Goal: Transaction & Acquisition: Purchase product/service

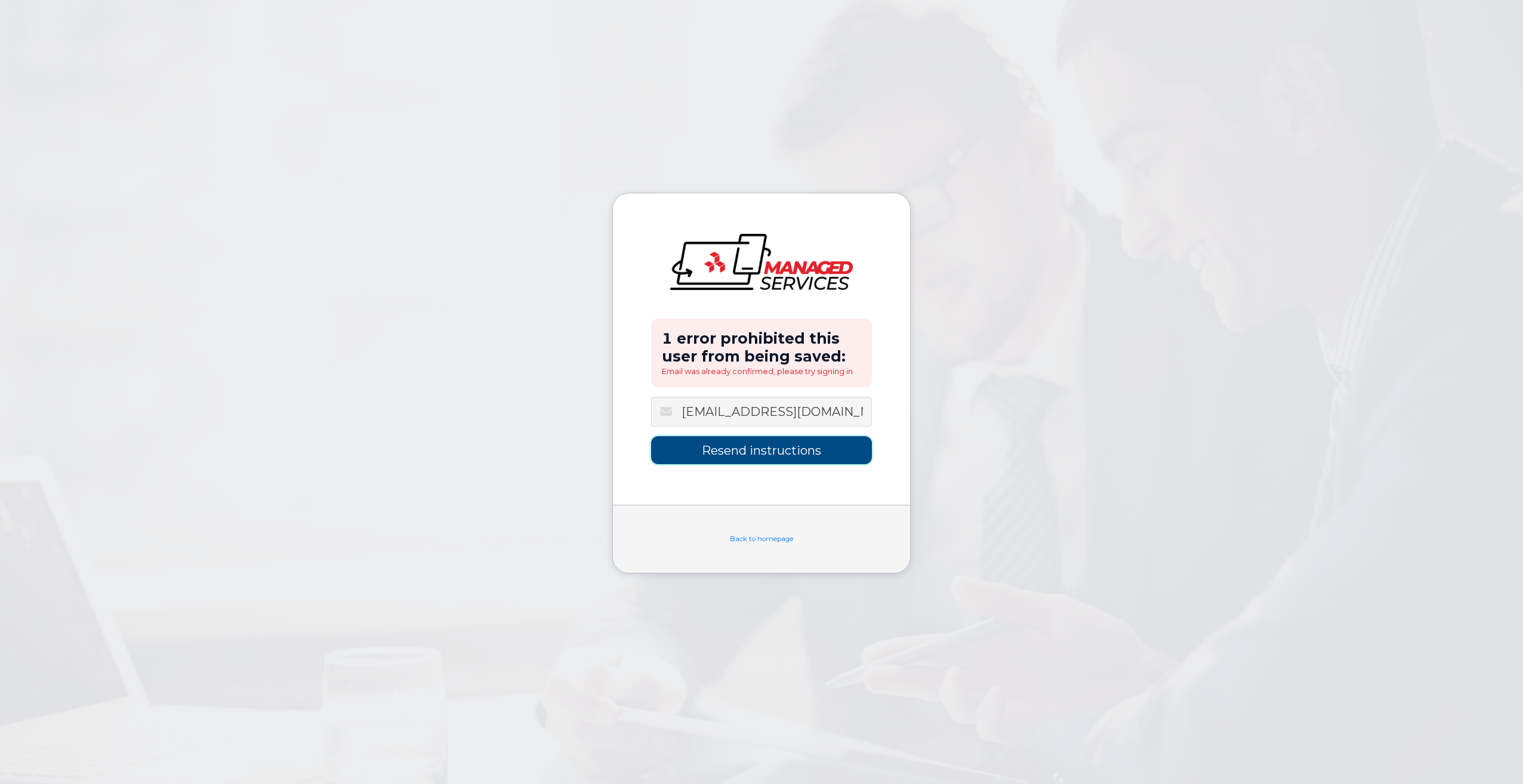
click at [714, 454] on input "Resend instructions" at bounding box center [761, 450] width 221 height 28
type input "Sending Instructions..."
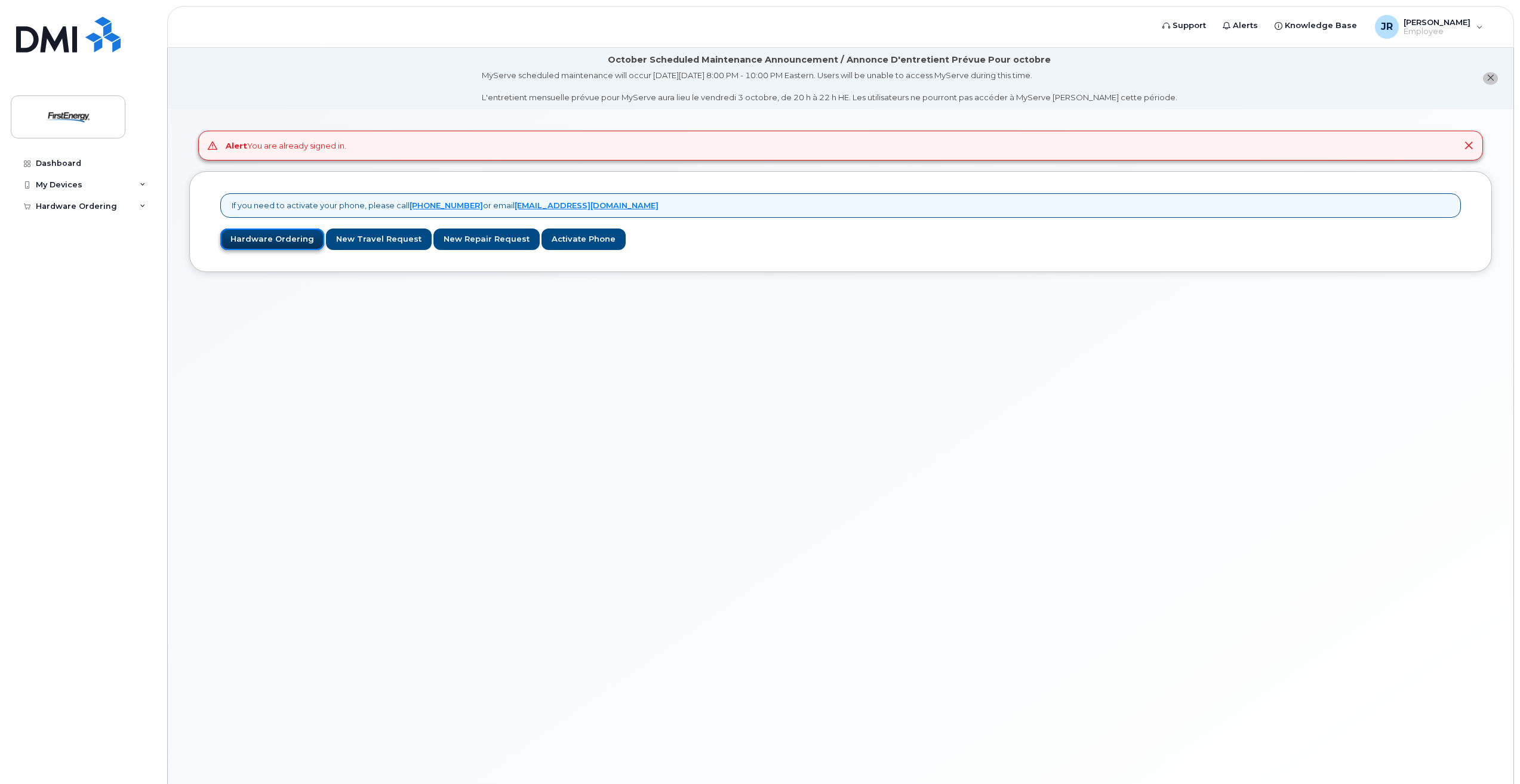
click at [280, 244] on link "Hardware Ordering" at bounding box center [272, 239] width 104 height 22
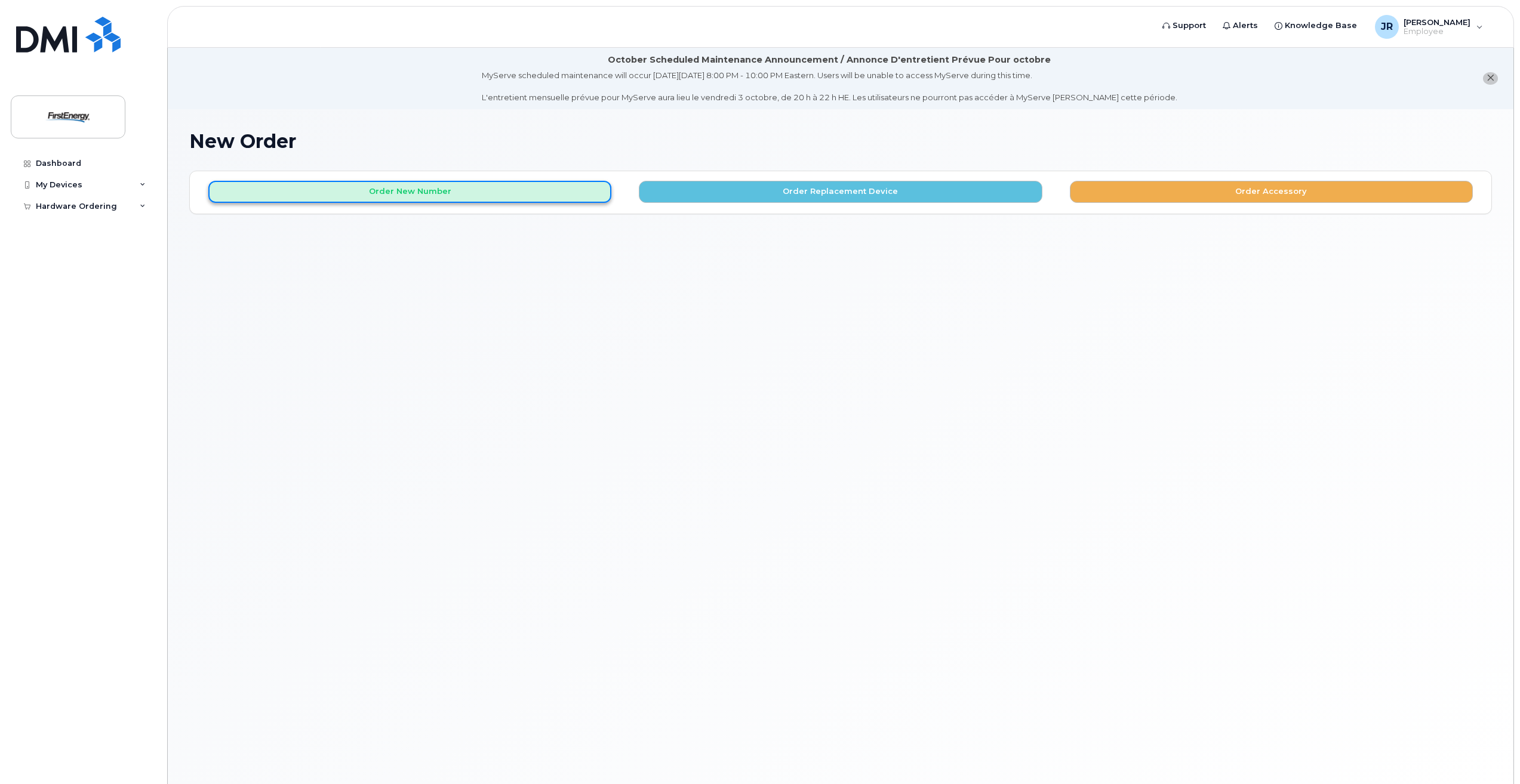
click at [381, 196] on button "Order New Number" at bounding box center [410, 192] width 403 height 22
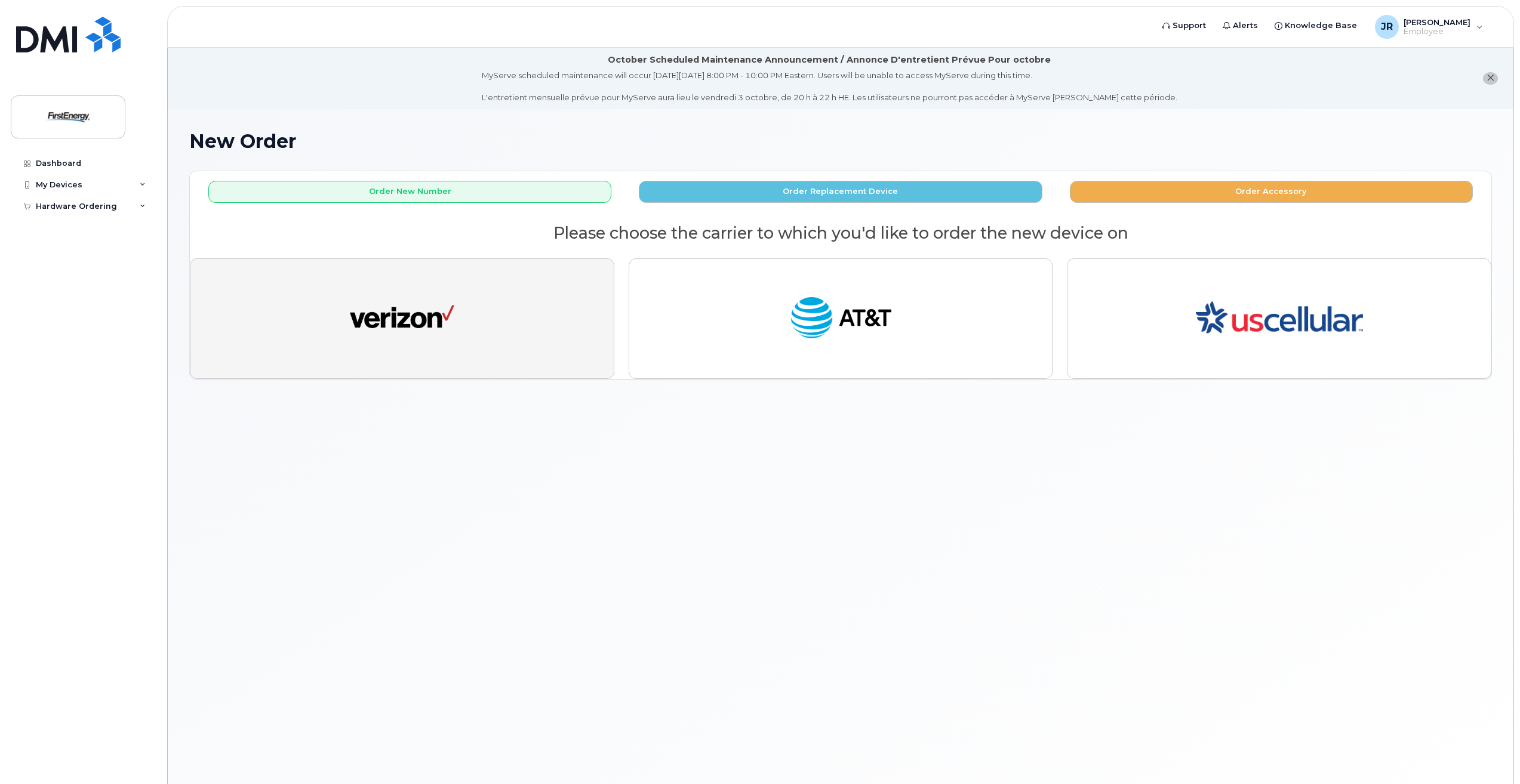
click at [377, 348] on button "button" at bounding box center [402, 318] width 424 height 120
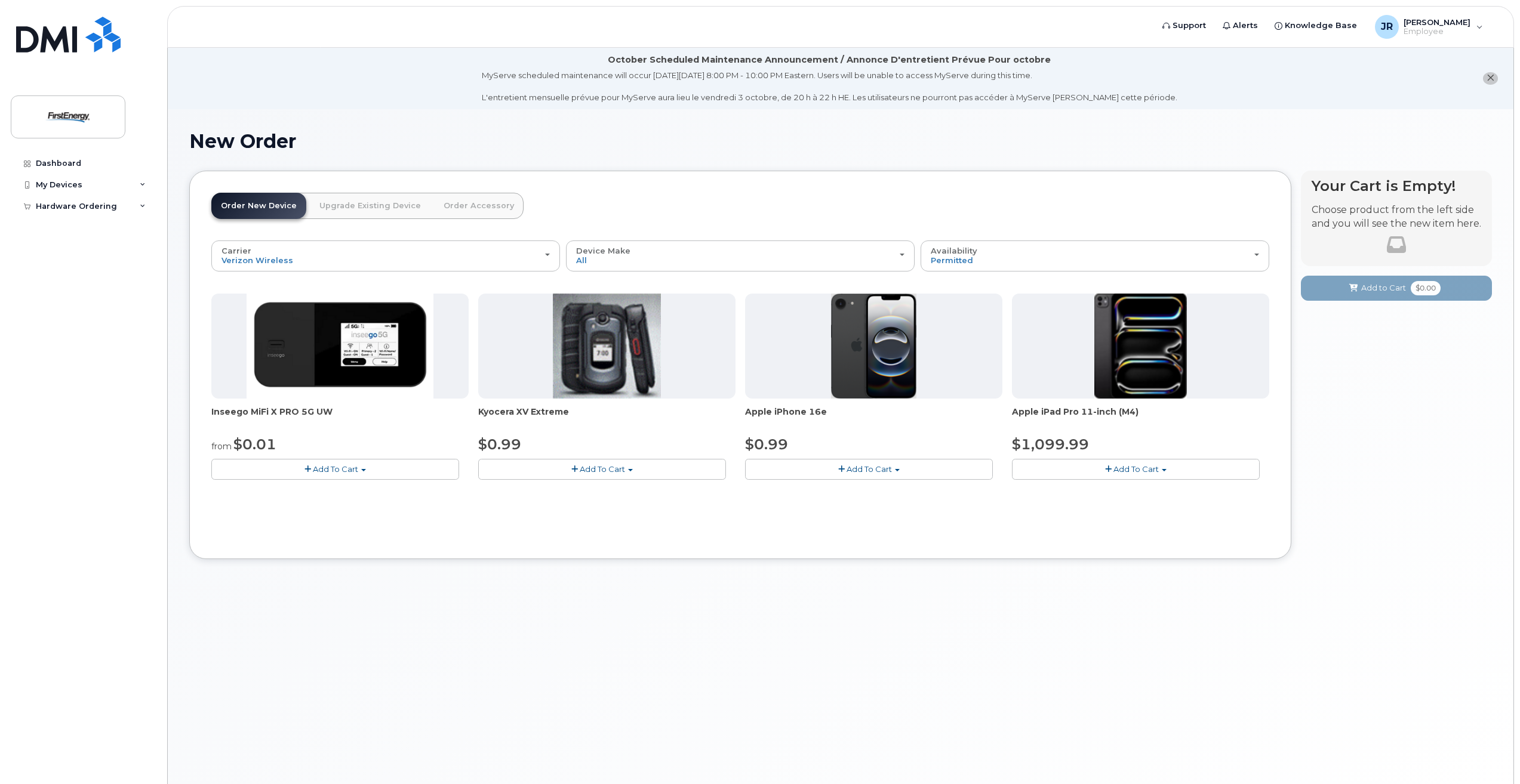
click at [806, 380] on div at bounding box center [874, 346] width 257 height 105
click at [793, 472] on button "Add To Cart" at bounding box center [869, 469] width 248 height 21
click at [934, 554] on div "Order New Device Upgrade Existing Device Order Accessory Order new device and n…" at bounding box center [740, 365] width 1102 height 389
click at [879, 472] on span "Add To Cart" at bounding box center [869, 469] width 46 height 10
click at [905, 530] on div "Carrier Verizon Wireless AT&T Wireless US Cellular Verizon Wireless AT&T Wirele…" at bounding box center [741, 389] width 1058 height 297
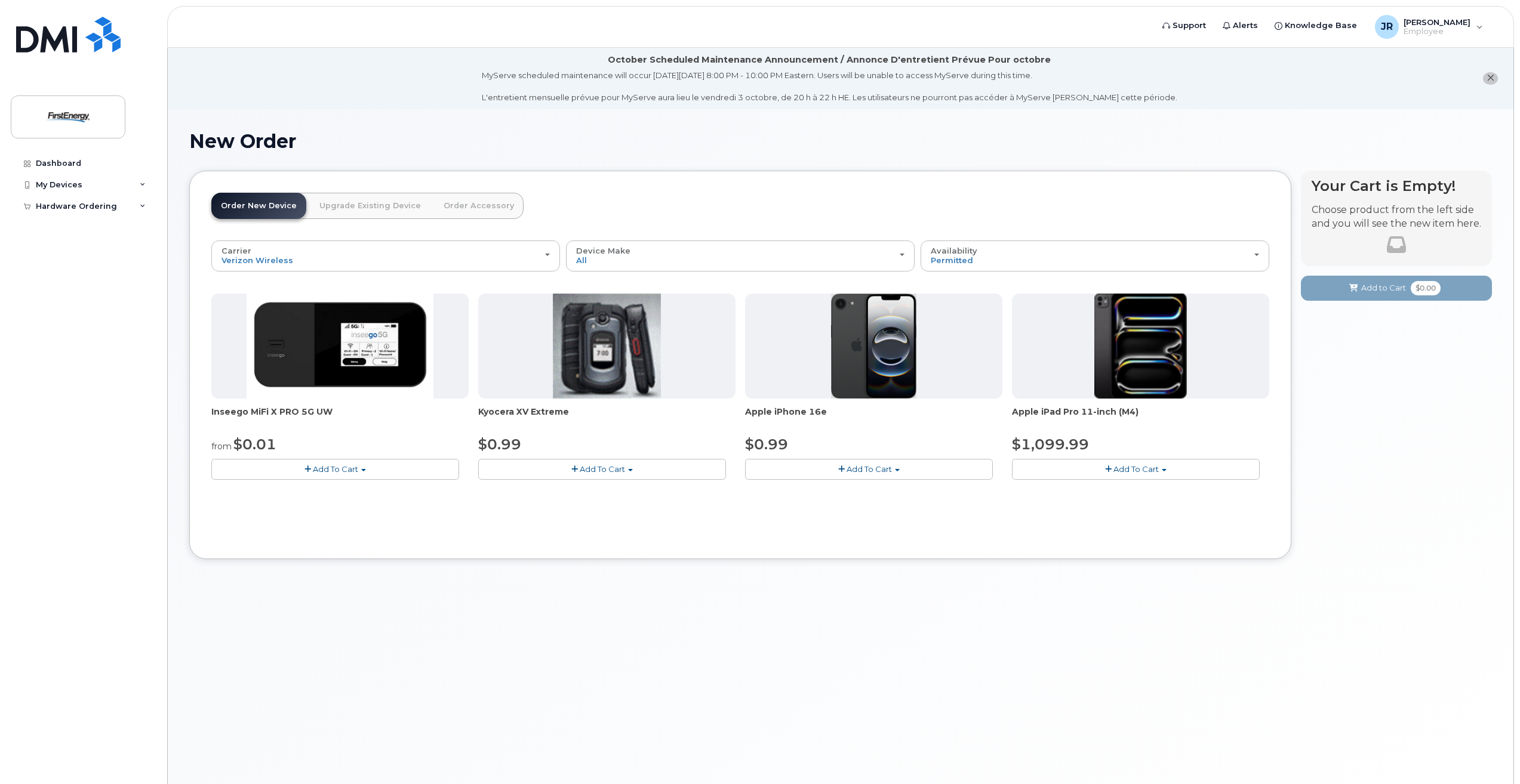
click at [867, 470] on span "Add To Cart" at bounding box center [869, 469] width 46 height 10
click at [862, 477] on button "Add To Cart" at bounding box center [869, 469] width 248 height 21
drag, startPoint x: 857, startPoint y: 411, endPoint x: 862, endPoint y: 401, distance: 11.2
click at [859, 407] on span "Apple iPhone 16e" at bounding box center [874, 418] width 257 height 24
click at [901, 469] on button "Add To Cart" at bounding box center [869, 469] width 248 height 21
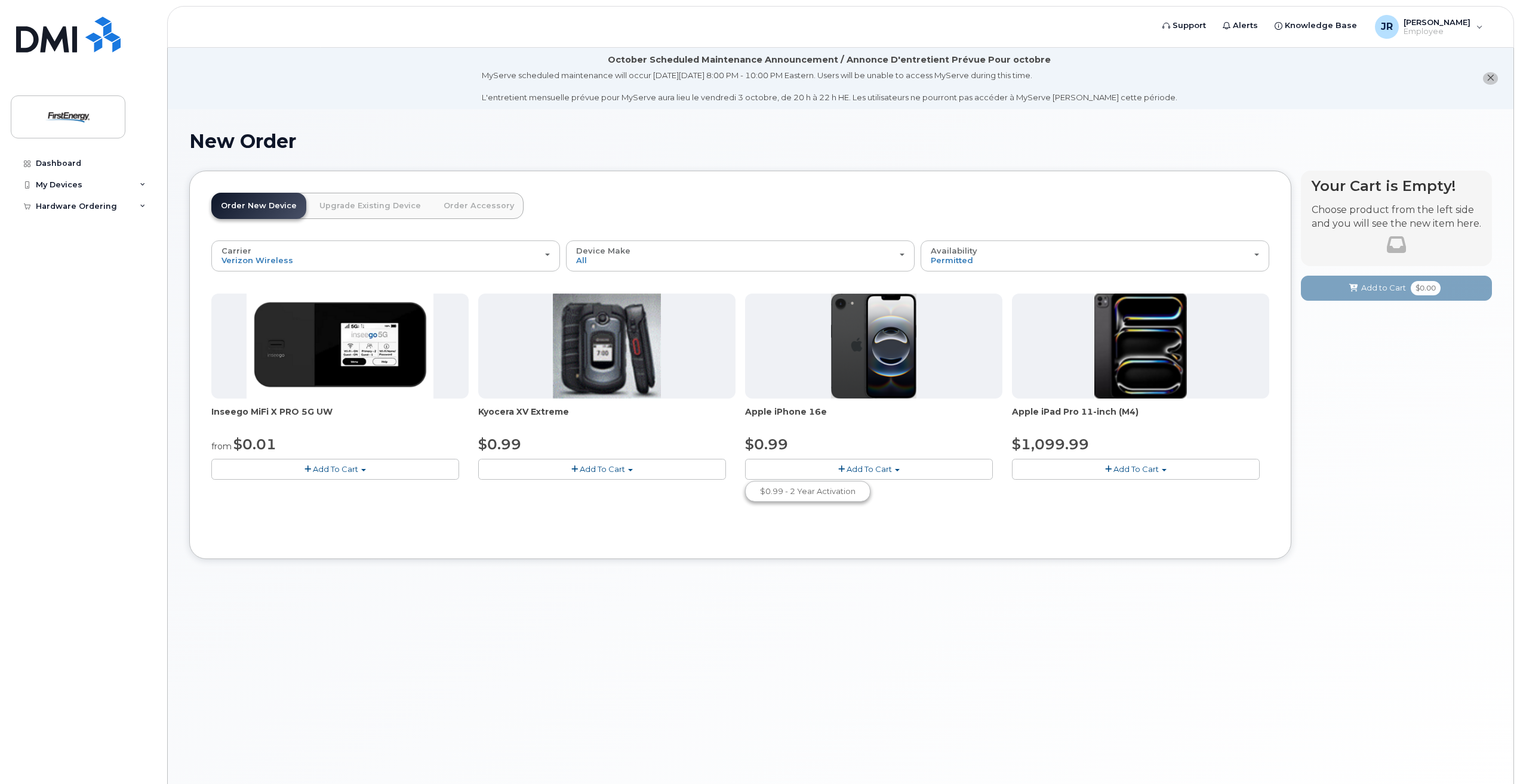
click at [853, 478] on button "Add To Cart" at bounding box center [869, 469] width 248 height 21
click at [856, 473] on span "Add To Cart" at bounding box center [869, 469] width 46 height 10
click at [837, 491] on link "$0.99 - 2 Year Activation" at bounding box center [807, 491] width 119 height 15
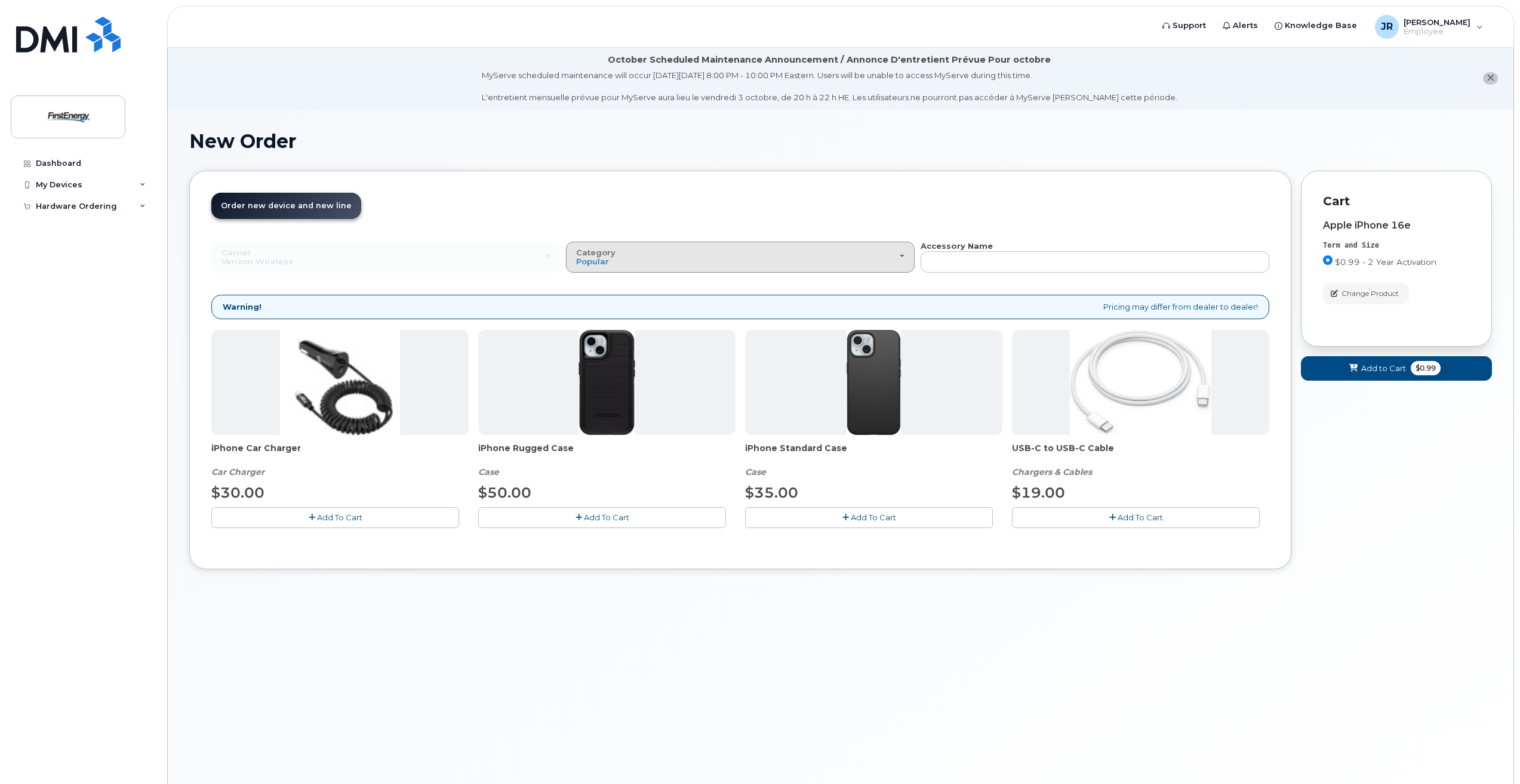
click at [758, 263] on div "Category Popular" at bounding box center [741, 258] width 328 height 18
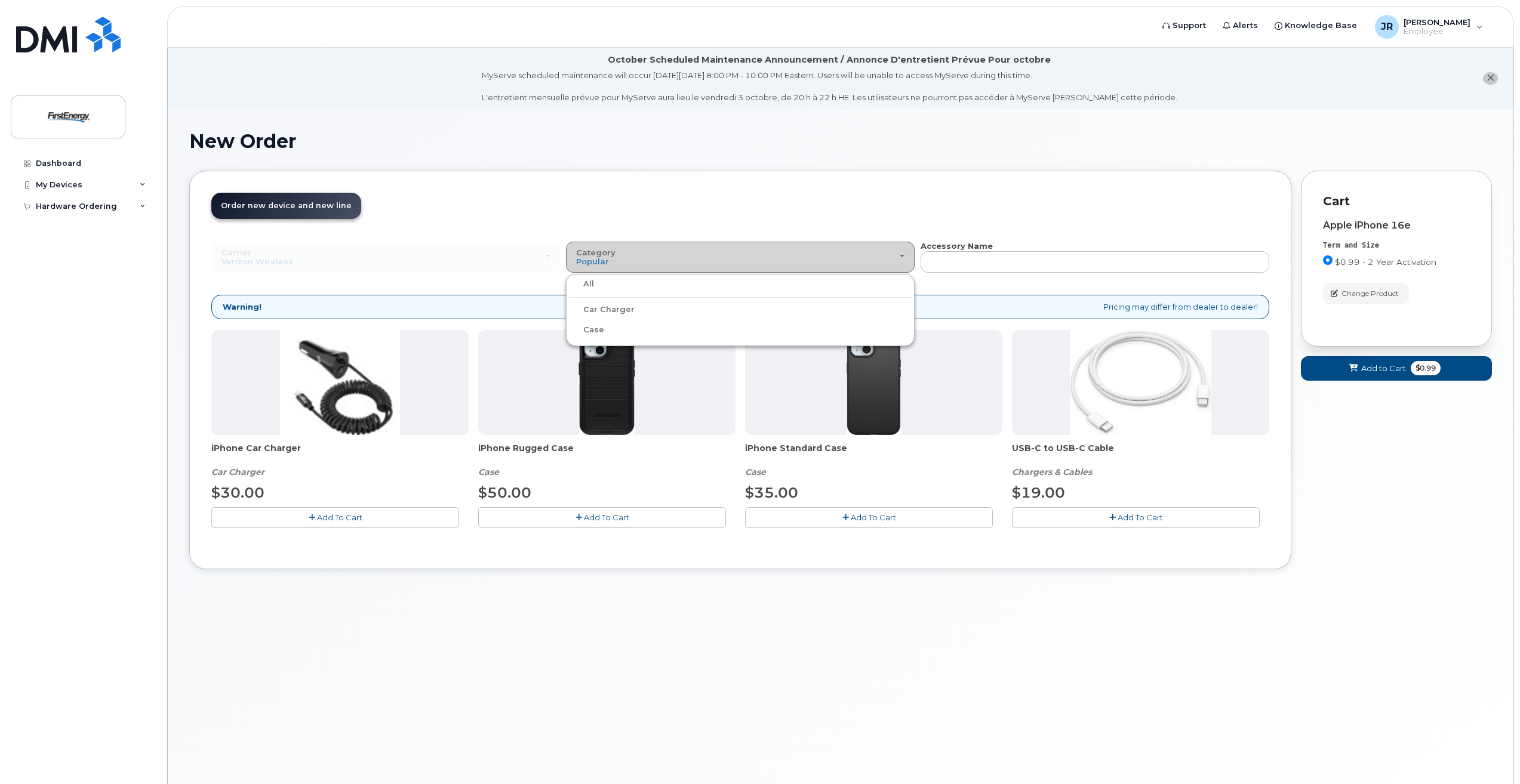
click at [758, 263] on div "Category Popular" at bounding box center [741, 258] width 328 height 18
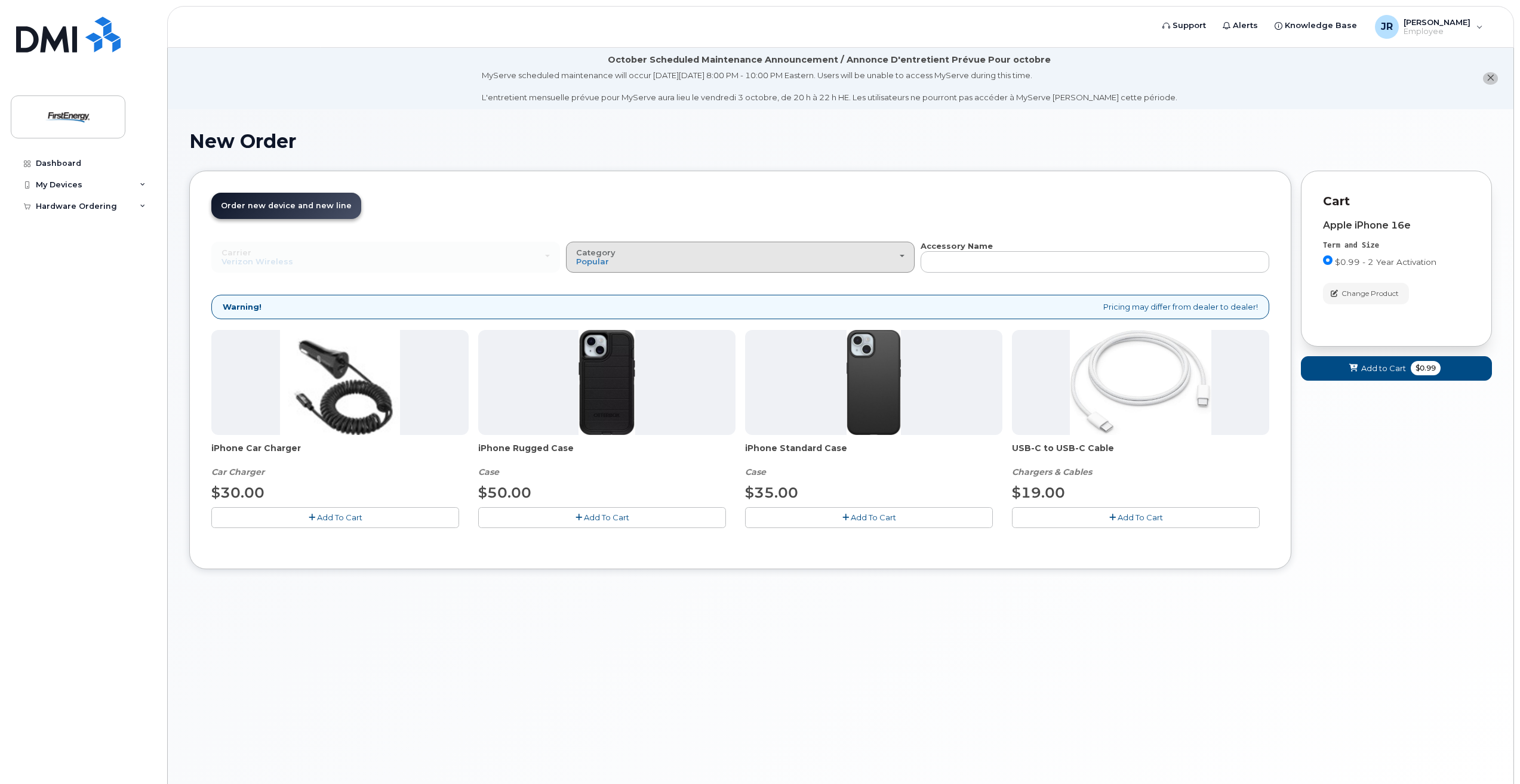
click at [758, 263] on div "Category Popular" at bounding box center [741, 258] width 328 height 18
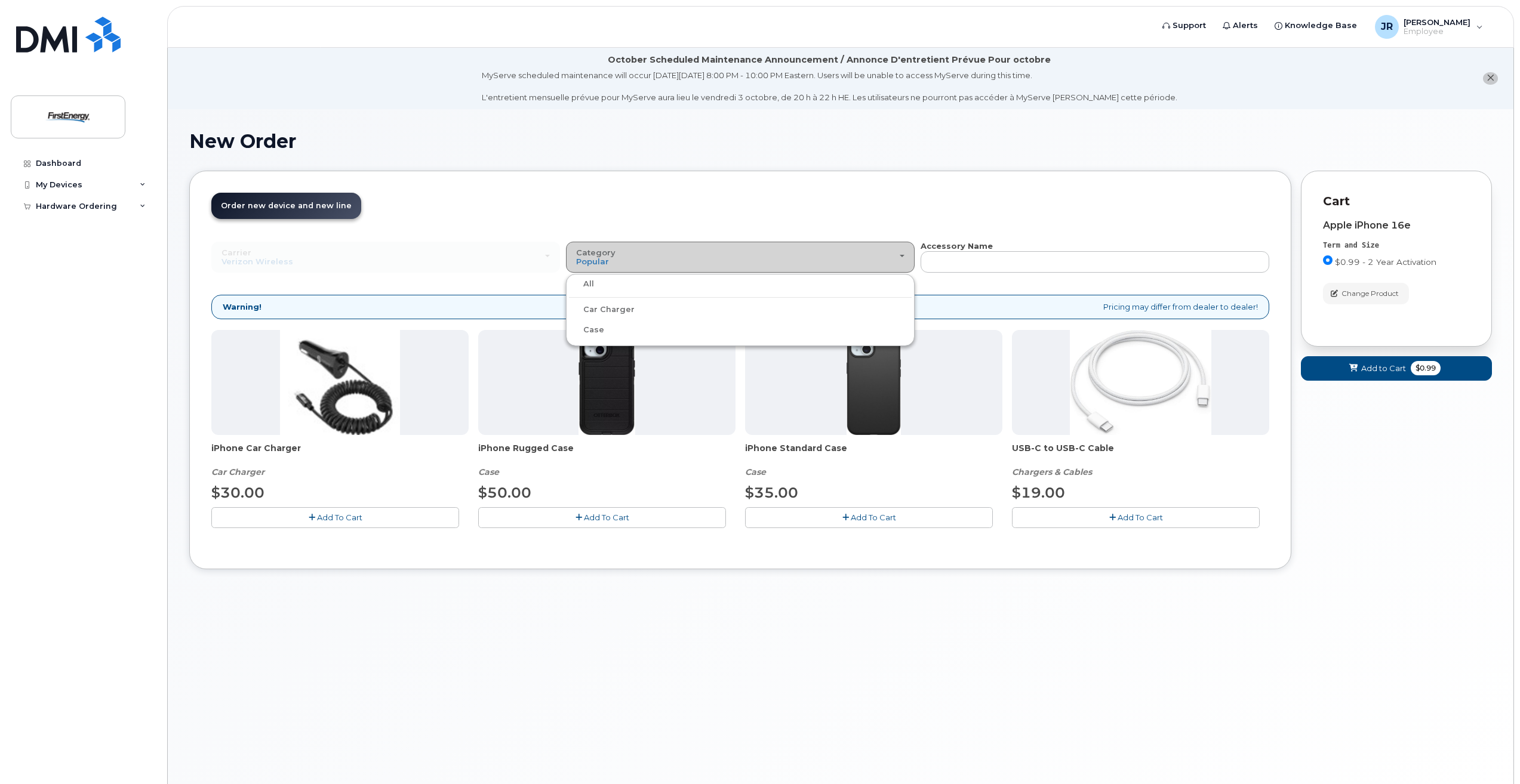
click at [758, 263] on div "Category Popular" at bounding box center [741, 258] width 328 height 18
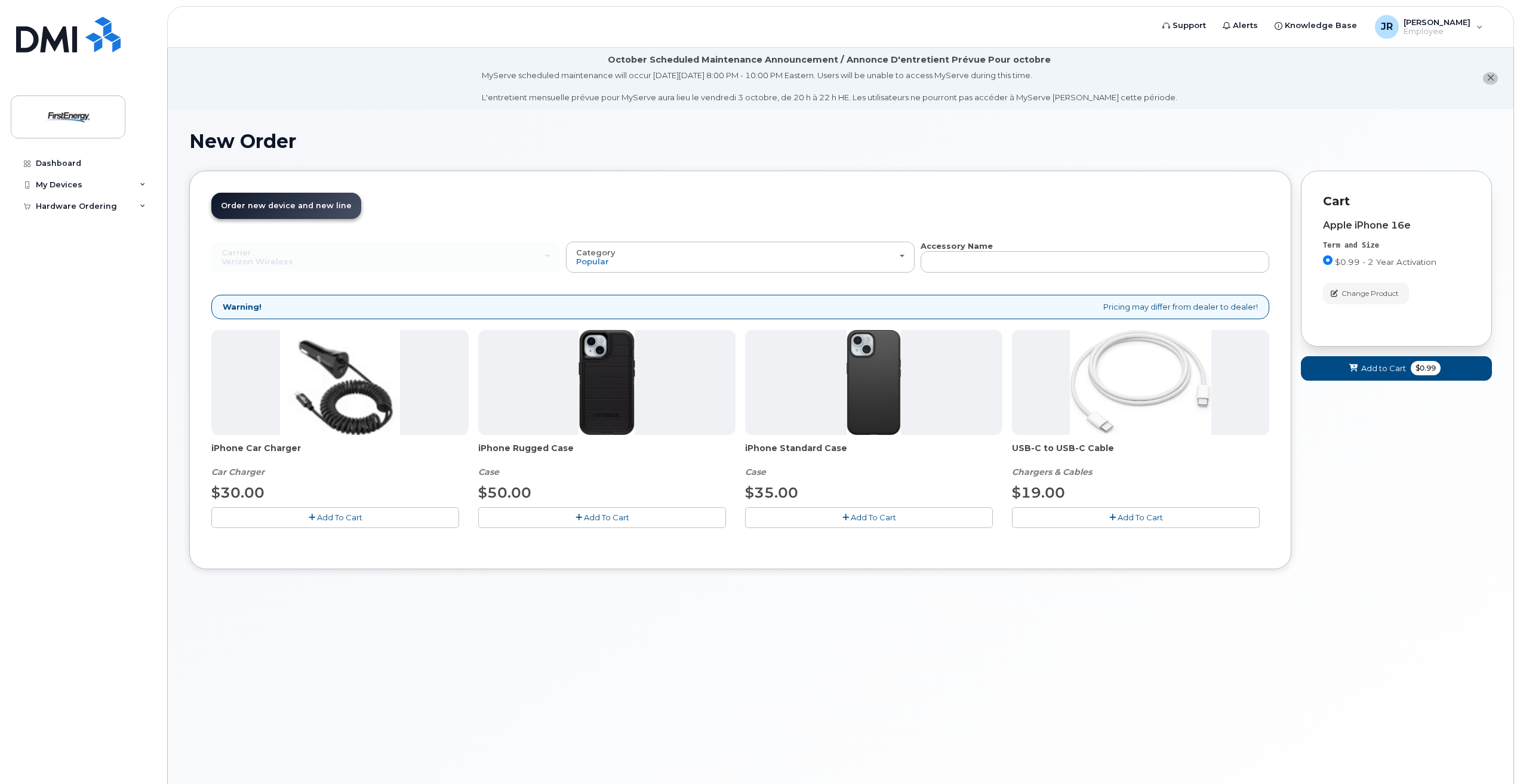
click at [663, 517] on button "Add To Cart" at bounding box center [603, 518] width 248 height 21
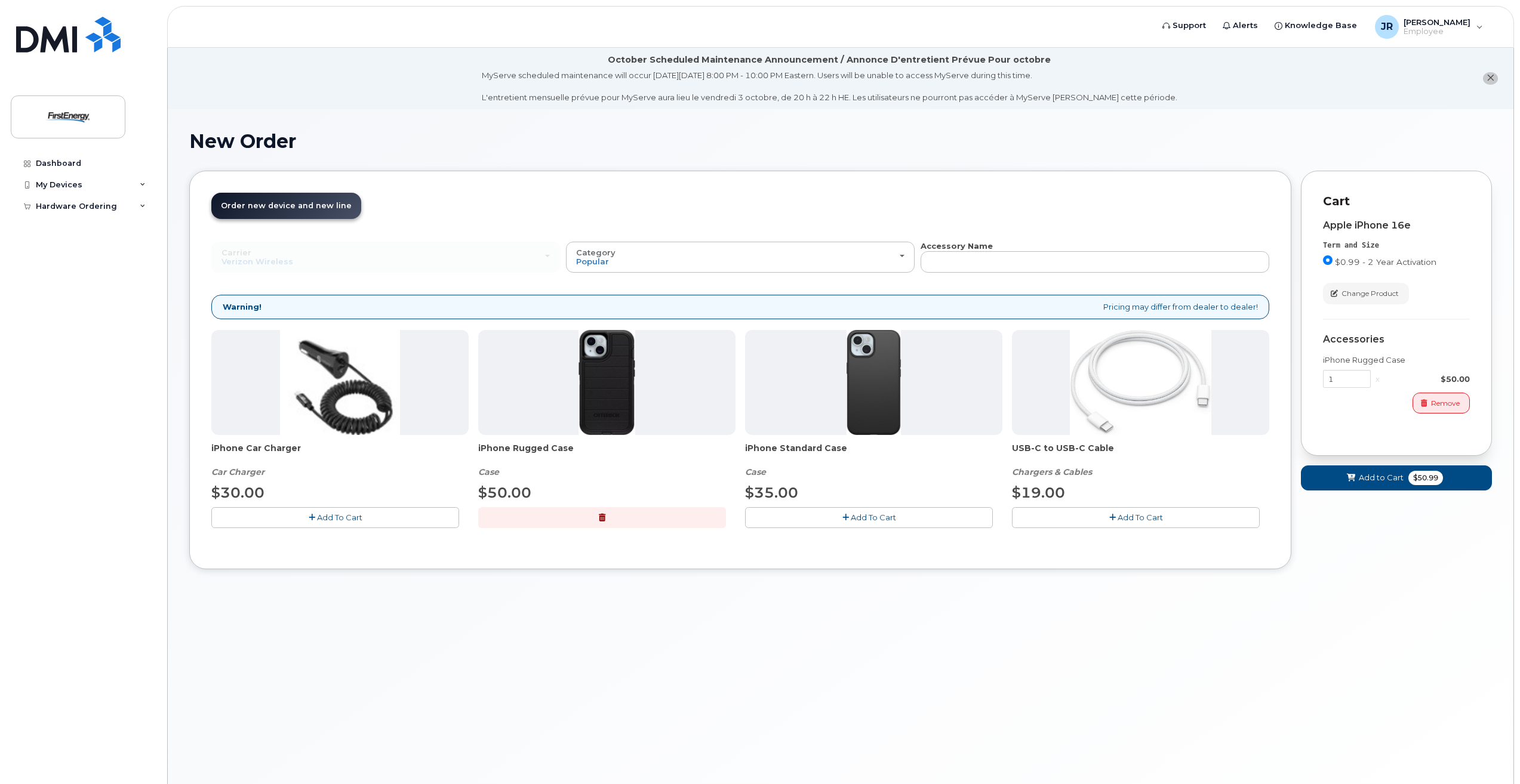
click at [1203, 303] on div "Warning! Pricing may differ from dealer to dealer!" at bounding box center [741, 307] width 1058 height 24
click at [88, 182] on div "My Devices" at bounding box center [83, 185] width 145 height 21
click at [89, 208] on link "Add Device" at bounding box center [93, 207] width 123 height 22
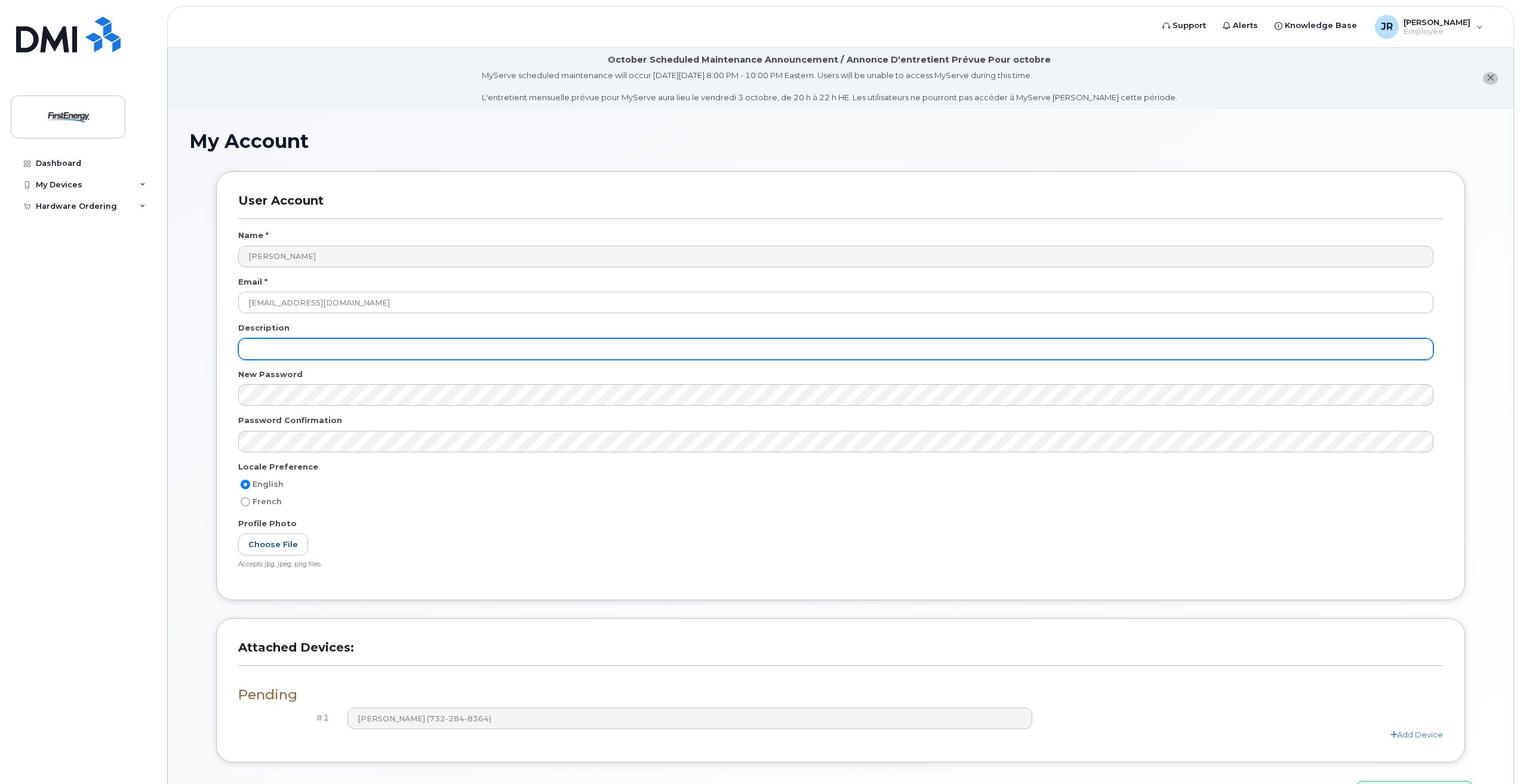
click at [316, 345] on input "text" at bounding box center [836, 349] width 1195 height 21
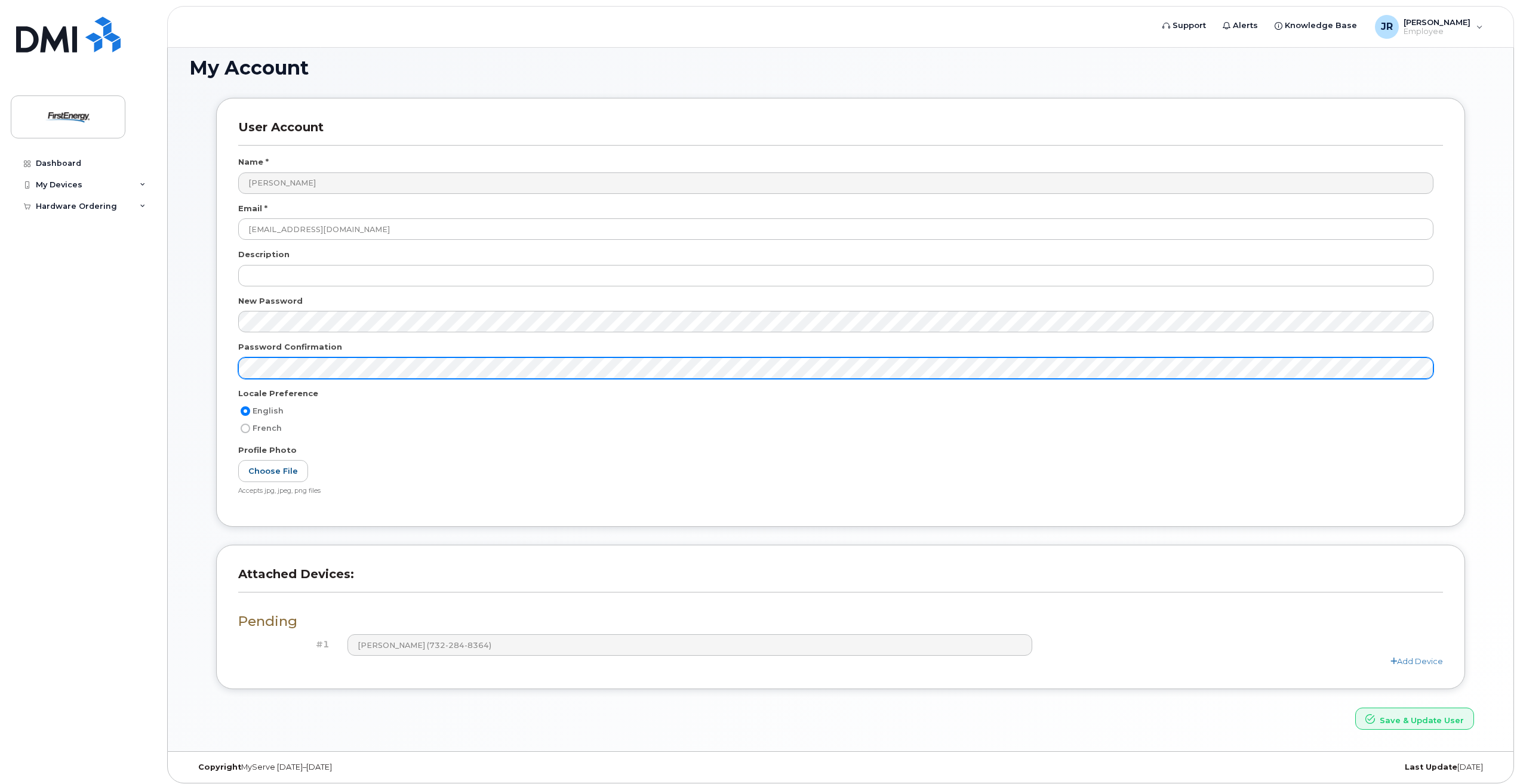
scroll to position [79, 0]
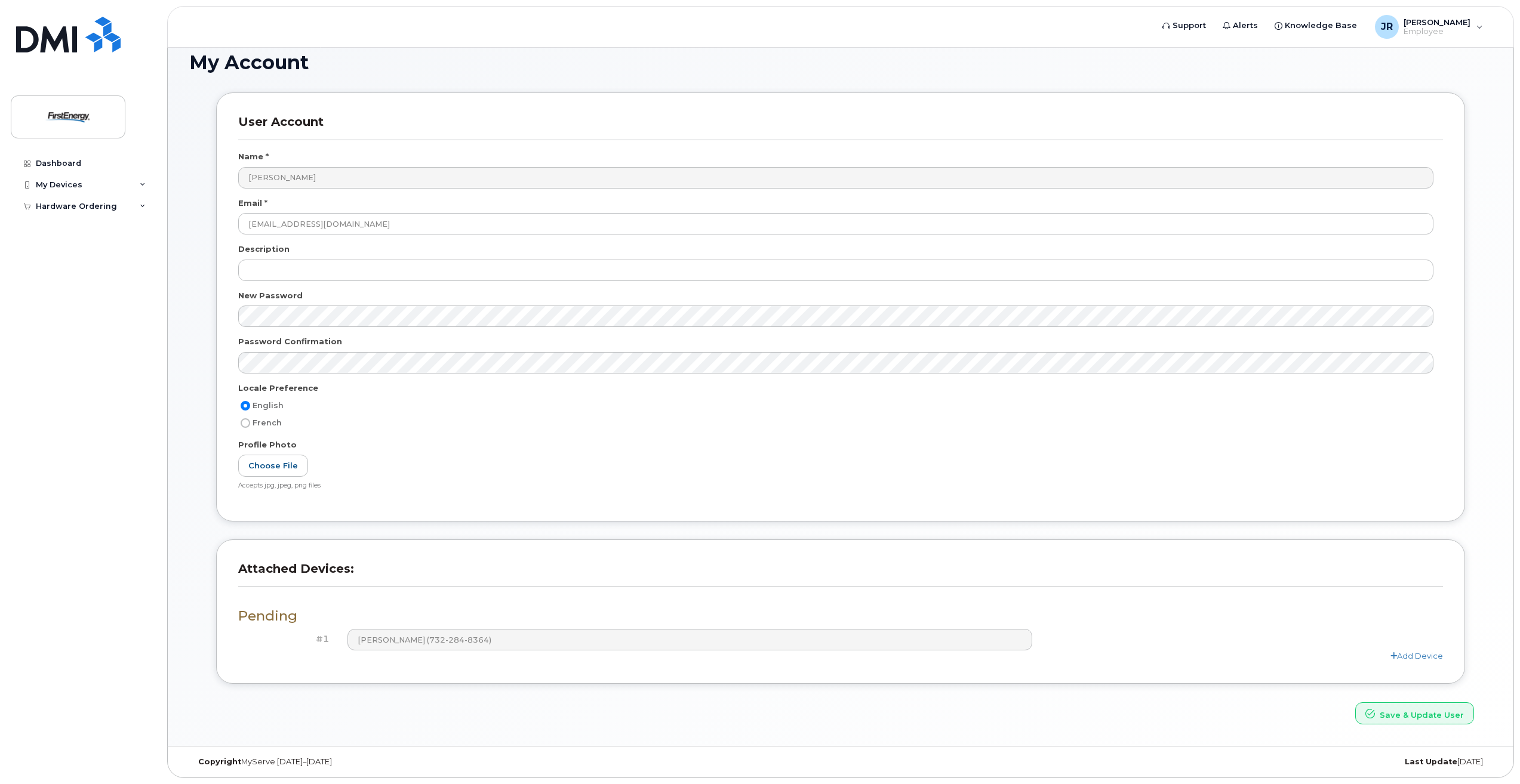
click at [1395, 648] on div "#1 Quinn T Mallon (732-284-8364)" at bounding box center [841, 639] width 1205 height 21
click at [1401, 655] on link "Add Device" at bounding box center [1417, 656] width 52 height 10
click at [1418, 658] on link "delete" at bounding box center [1415, 658] width 39 height 15
click at [848, 603] on div "Pending #1 Quinn T Mallon (732-284-8364) Add Device" at bounding box center [841, 630] width 1205 height 64
click at [325, 638] on h4 "#1" at bounding box center [289, 639] width 83 height 10
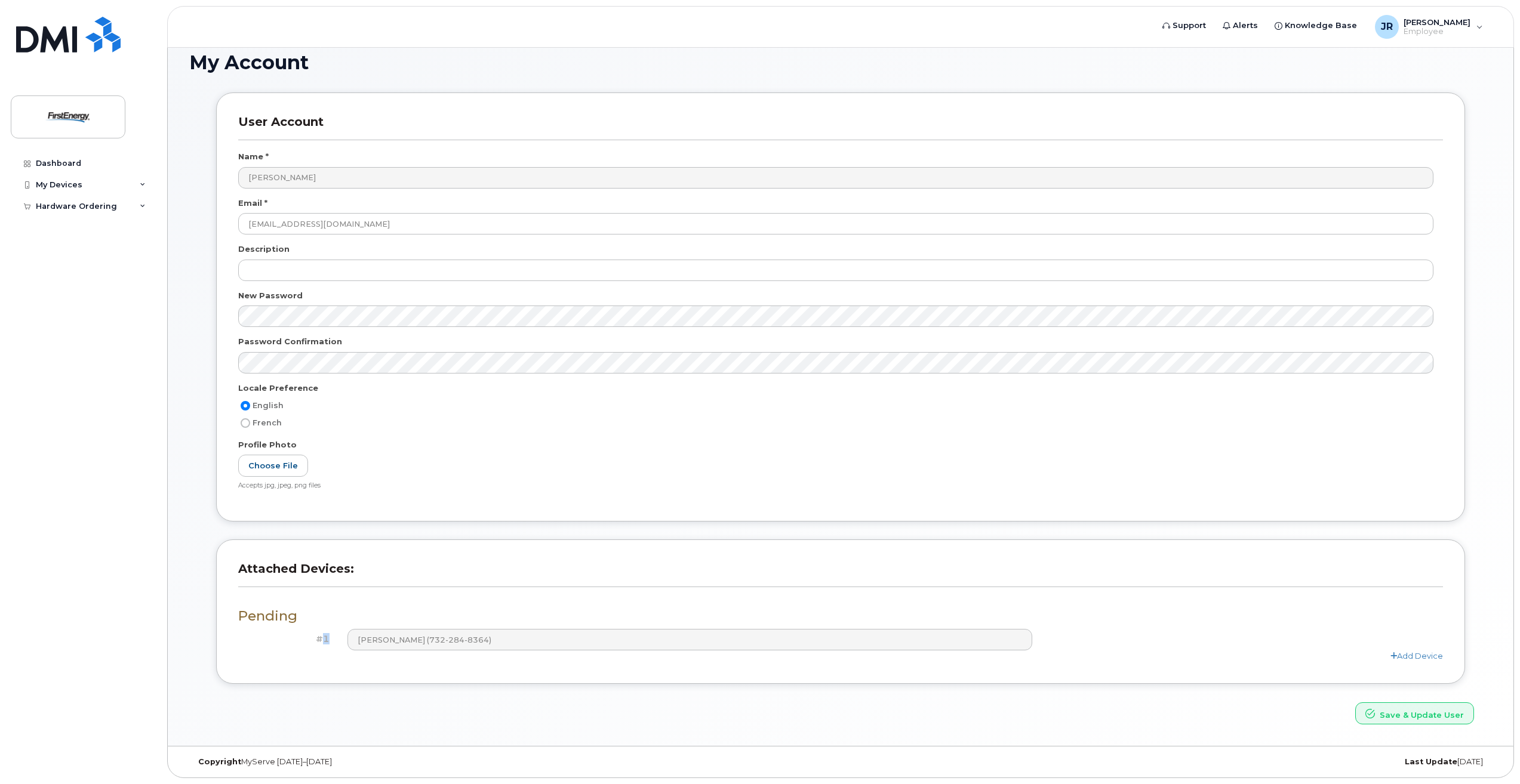
click at [325, 639] on h4 "#1" at bounding box center [289, 639] width 83 height 10
click at [1412, 655] on link "Add Device" at bounding box center [1417, 656] width 52 height 10
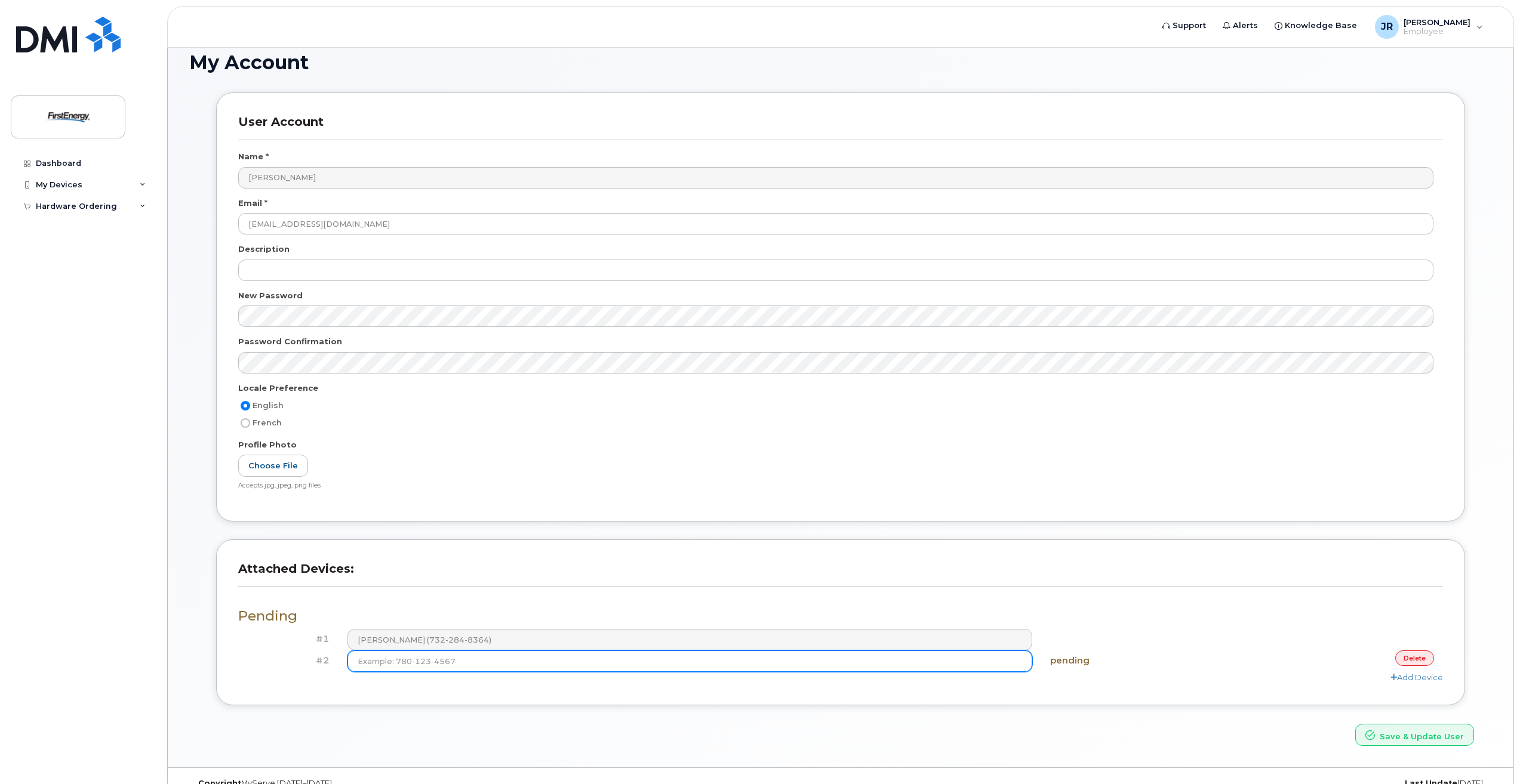
click at [910, 658] on input at bounding box center [690, 661] width 685 height 21
type input "(732) 962-3009"
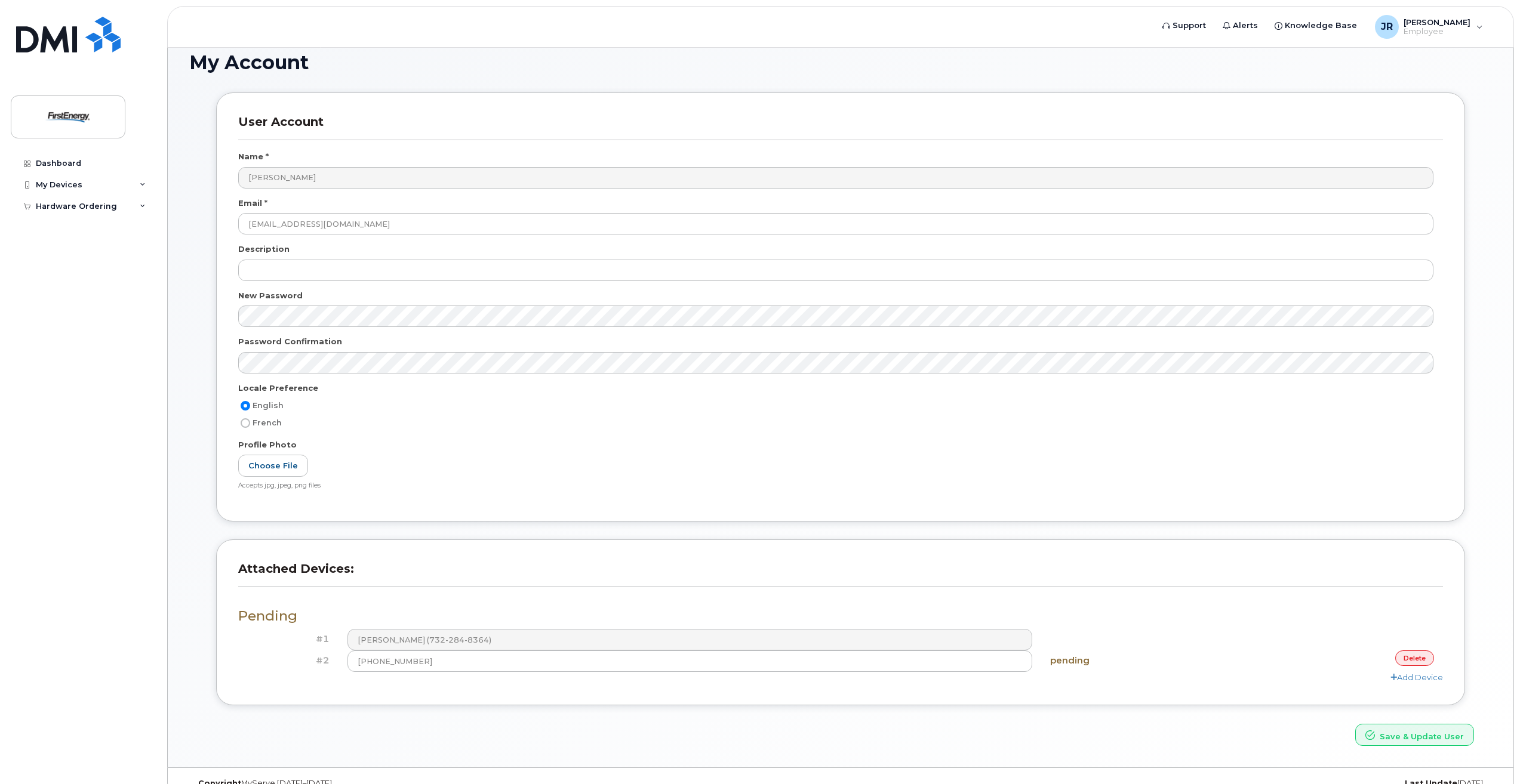
click at [1262, 707] on div "Attached Devices: Pending #1 Quinn T Mallon (732-284-8364) #2 (732) 962-3009 pe…" at bounding box center [841, 631] width 1267 height 184
click at [626, 573] on h3 "Attached Devices:" at bounding box center [841, 574] width 1205 height 26
click at [1414, 674] on link "Add Device" at bounding box center [1417, 678] width 52 height 10
click at [1406, 684] on link "delete" at bounding box center [1415, 679] width 39 height 15
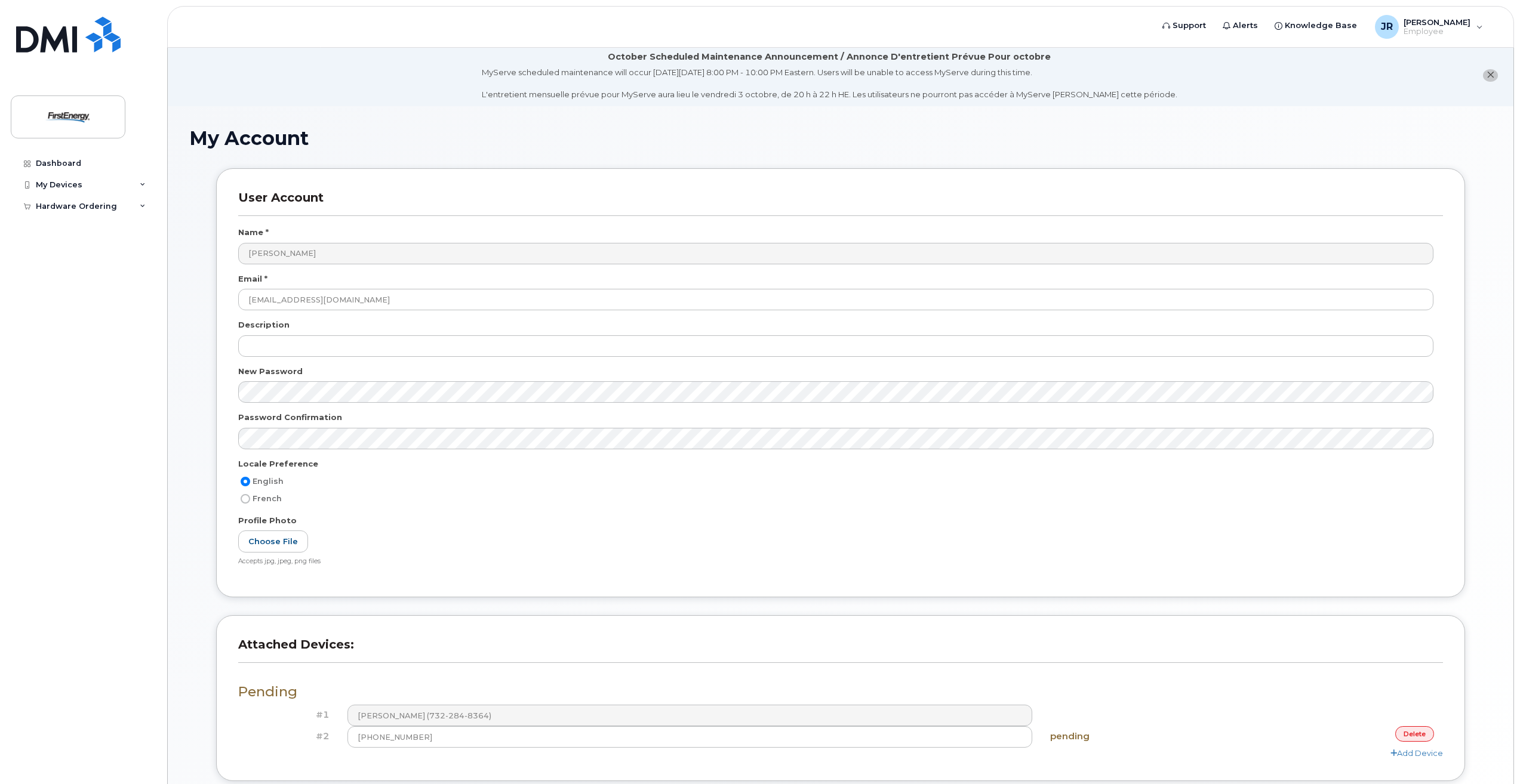
scroll to position [0, 0]
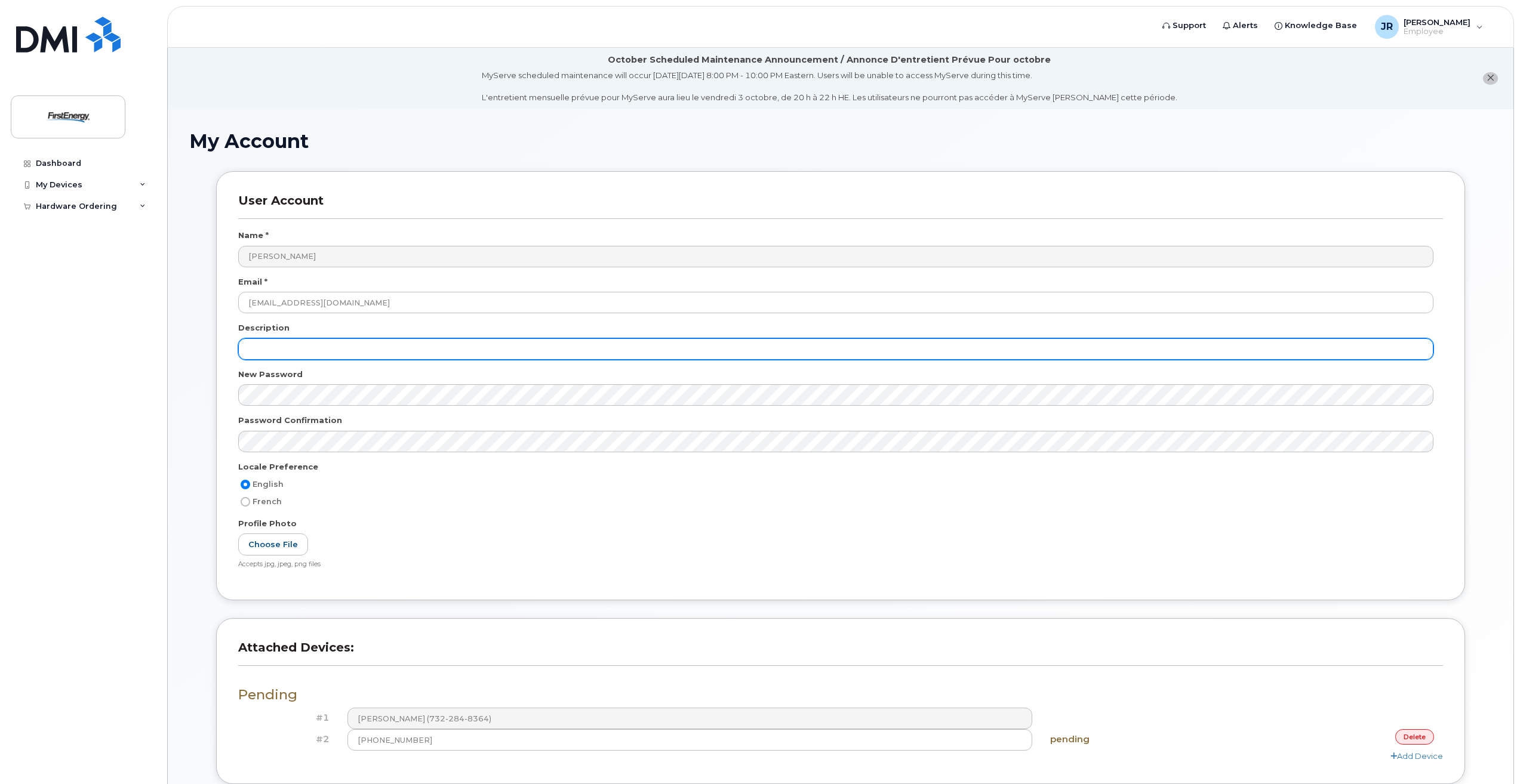
click at [291, 339] on input "text" at bounding box center [836, 349] width 1195 height 21
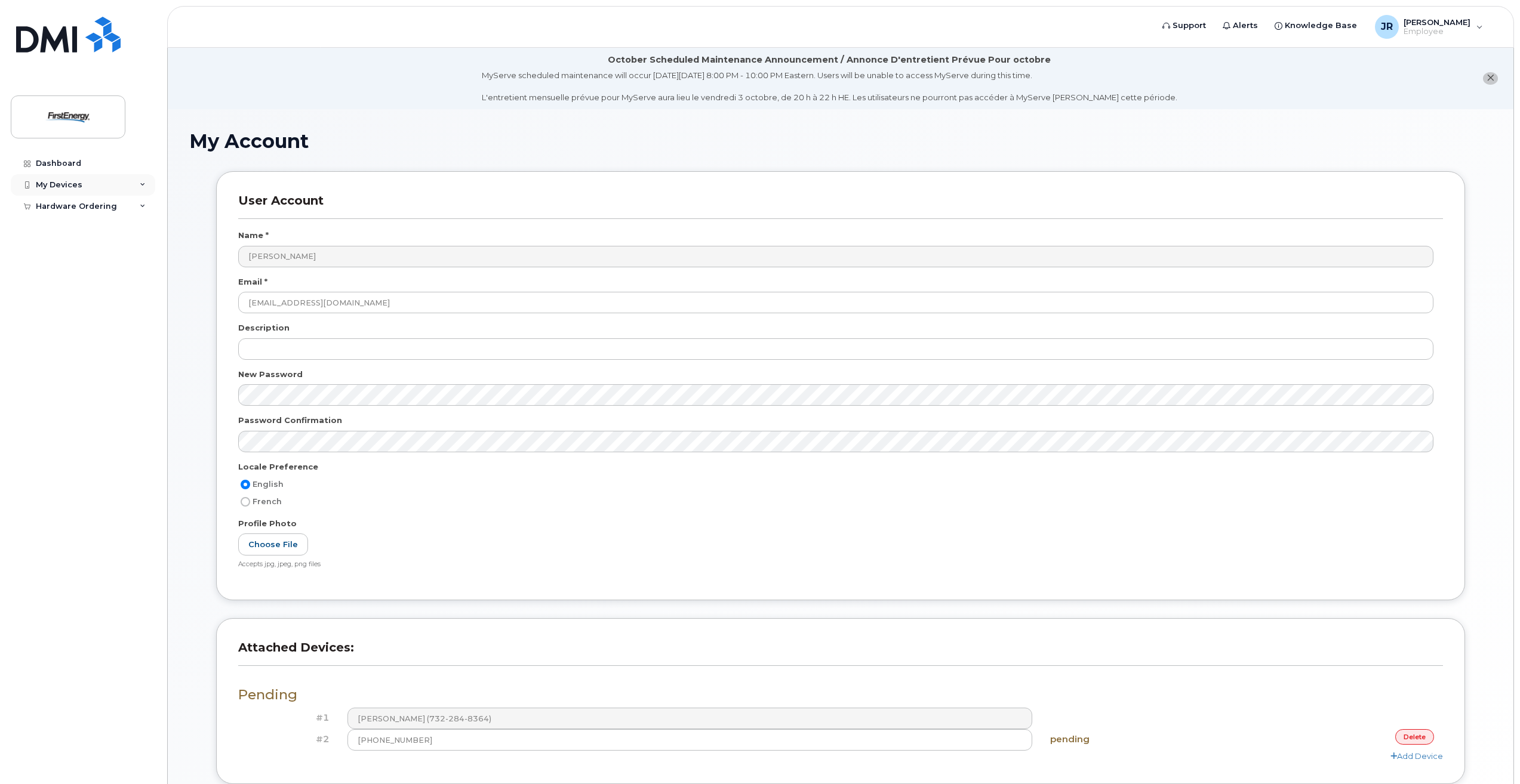
click at [66, 185] on div "My Devices" at bounding box center [59, 185] width 47 height 10
click at [72, 185] on div "My Devices" at bounding box center [59, 185] width 47 height 10
click at [79, 208] on div "Hardware Ordering" at bounding box center [77, 207] width 81 height 10
click at [80, 221] on link "New Order" at bounding box center [93, 227] width 123 height 22
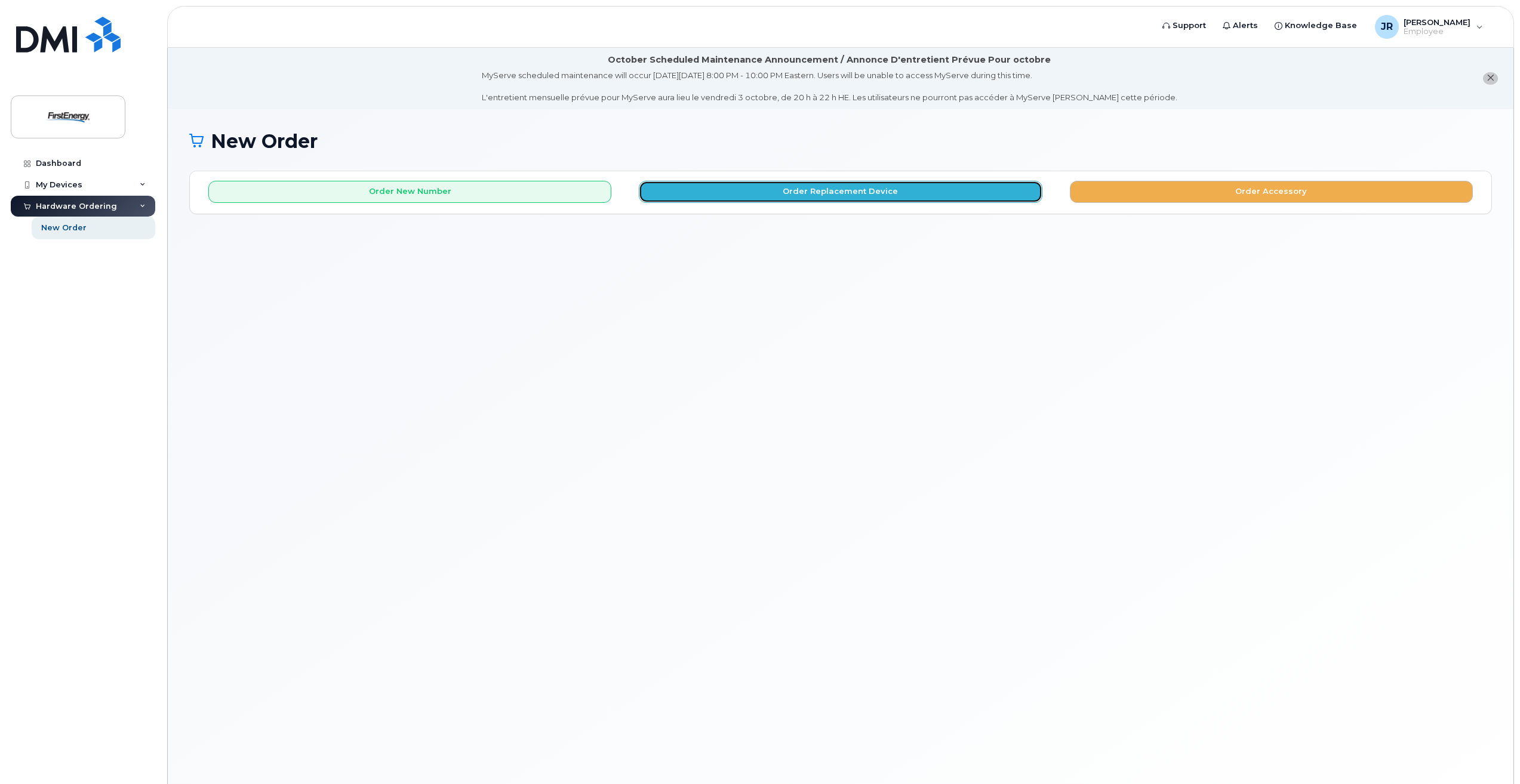
click at [843, 184] on button "Order Replacement Device" at bounding box center [840, 192] width 403 height 22
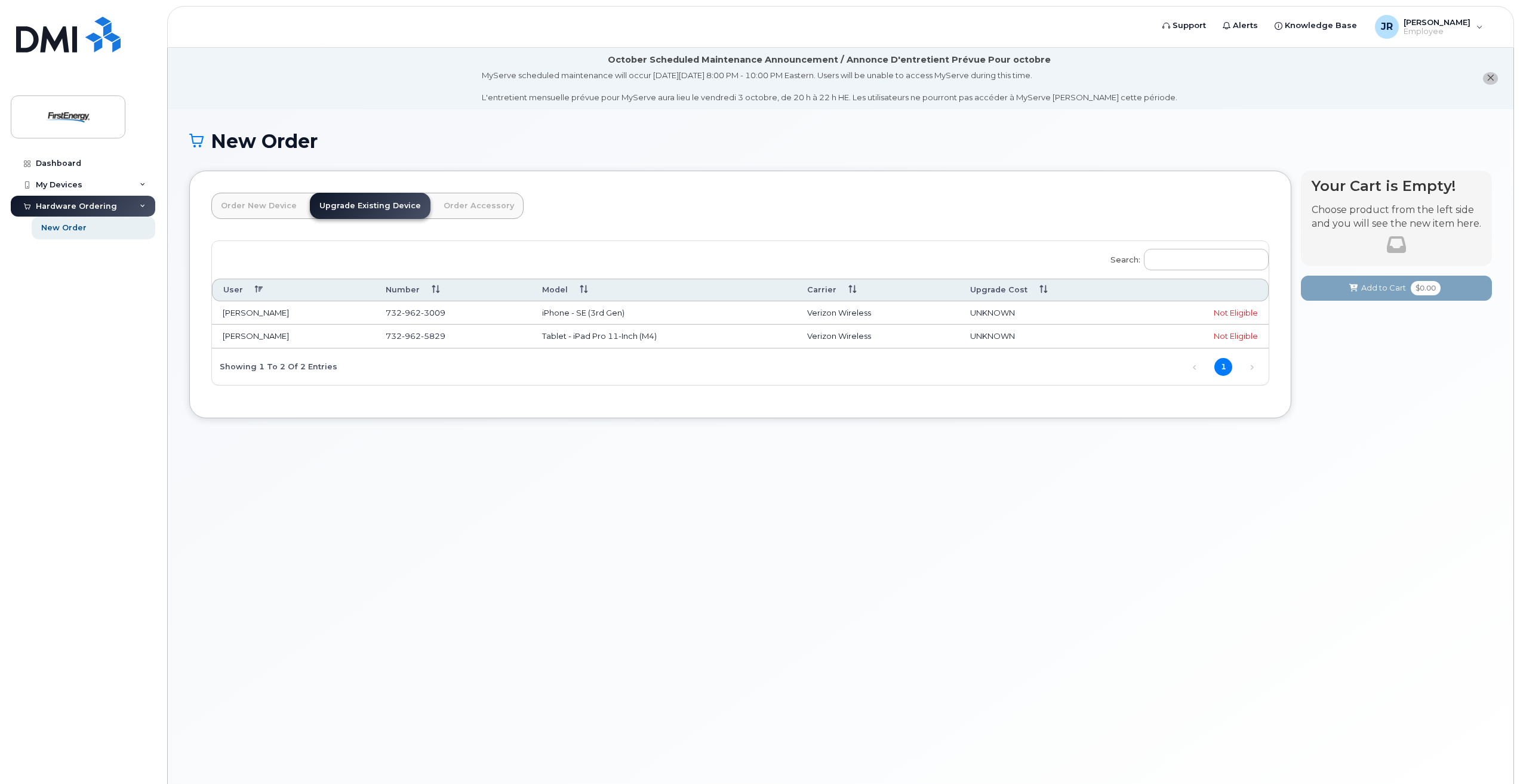
click at [1232, 310] on div "Not Eligible" at bounding box center [1204, 313] width 106 height 12
click at [252, 316] on td "[PERSON_NAME]" at bounding box center [294, 313] width 163 height 24
drag, startPoint x: 252, startPoint y: 316, endPoint x: 432, endPoint y: 213, distance: 207.4
click at [434, 214] on link "Order Accessory" at bounding box center [478, 205] width 89 height 26
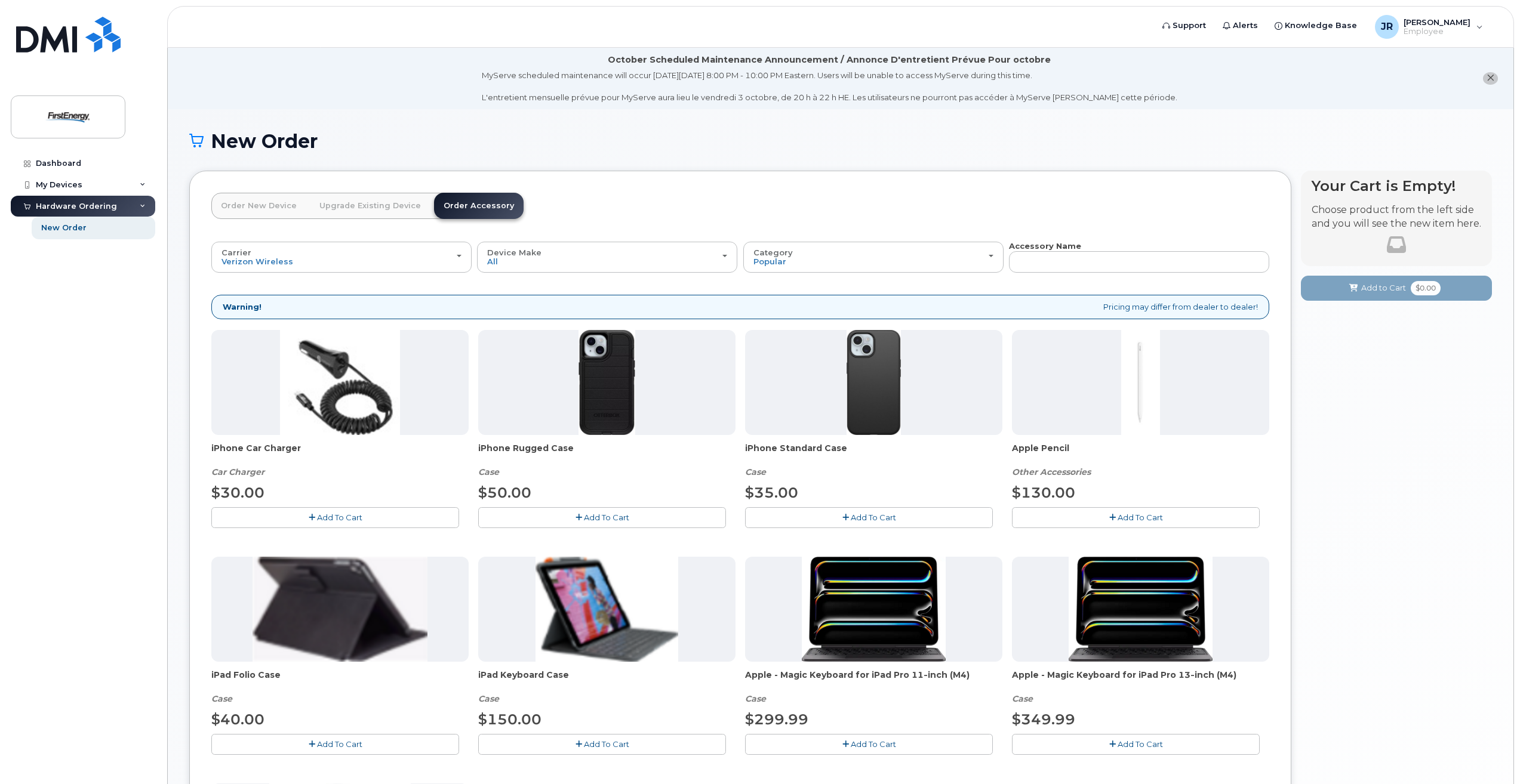
click at [299, 211] on link "Order New Device" at bounding box center [259, 205] width 95 height 26
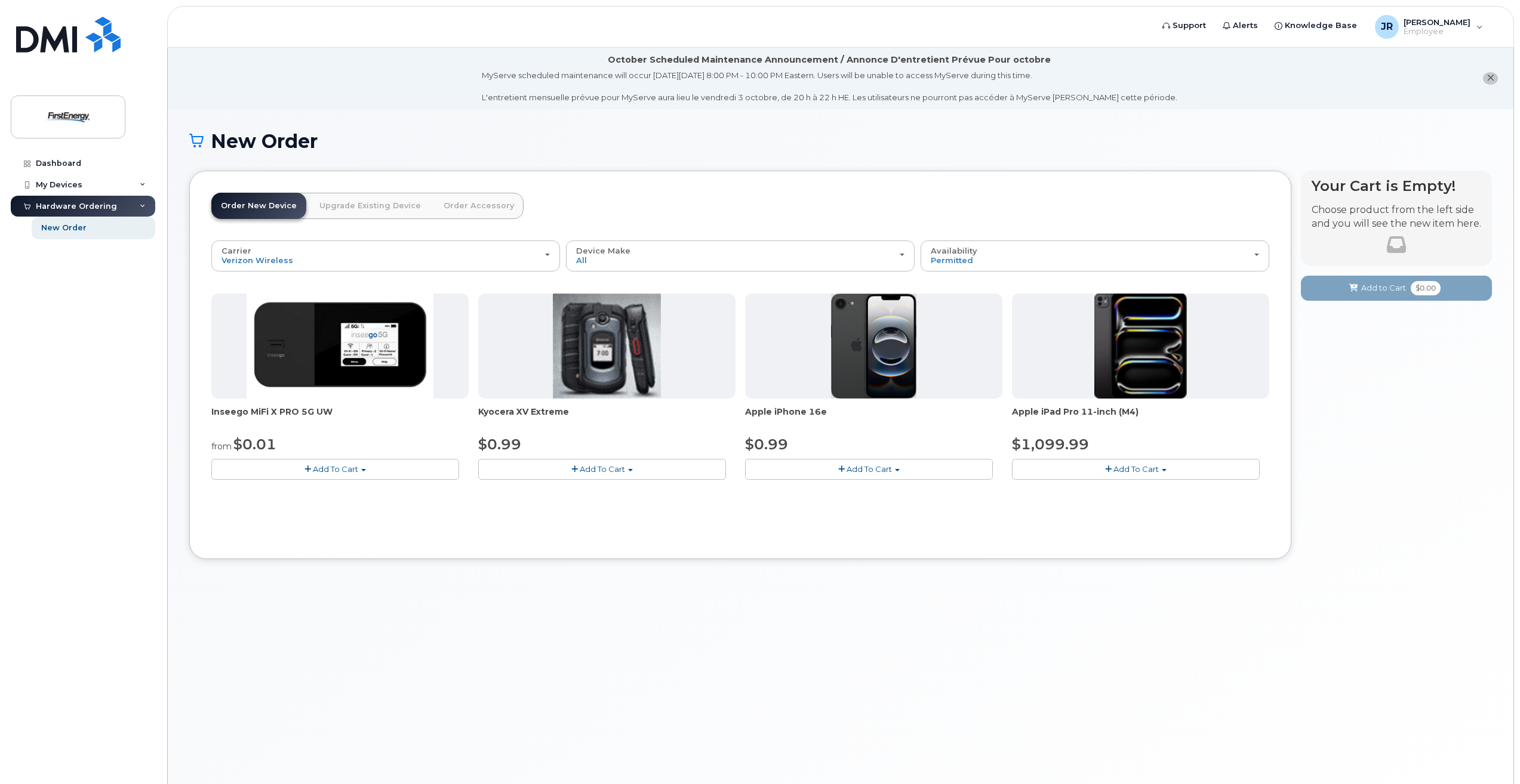
click at [880, 474] on span "Add To Cart" at bounding box center [869, 469] width 46 height 10
click at [845, 489] on link "$0.99 - 2 Year Activation" at bounding box center [807, 491] width 119 height 15
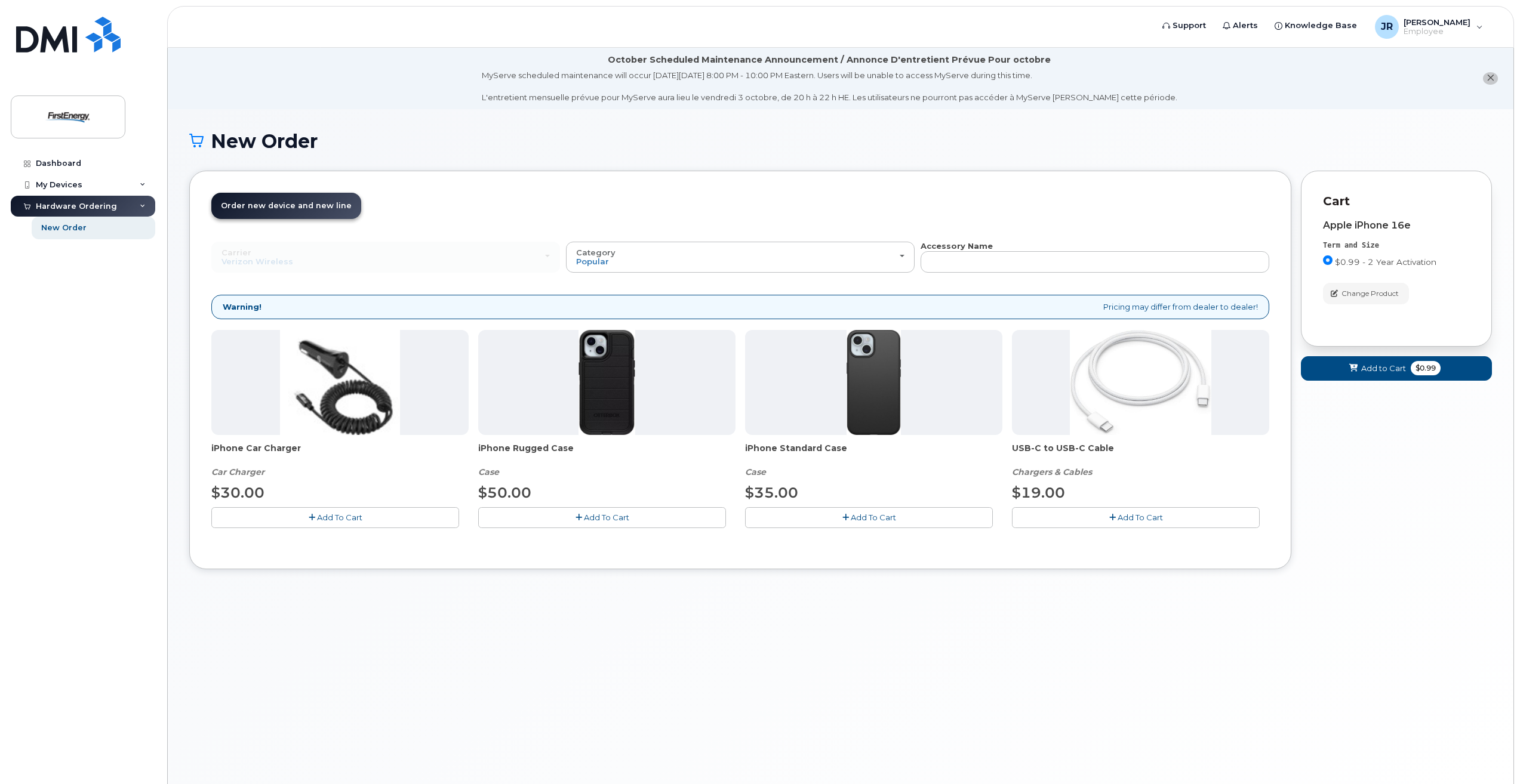
click at [614, 515] on span "Add To Cart" at bounding box center [606, 518] width 46 height 10
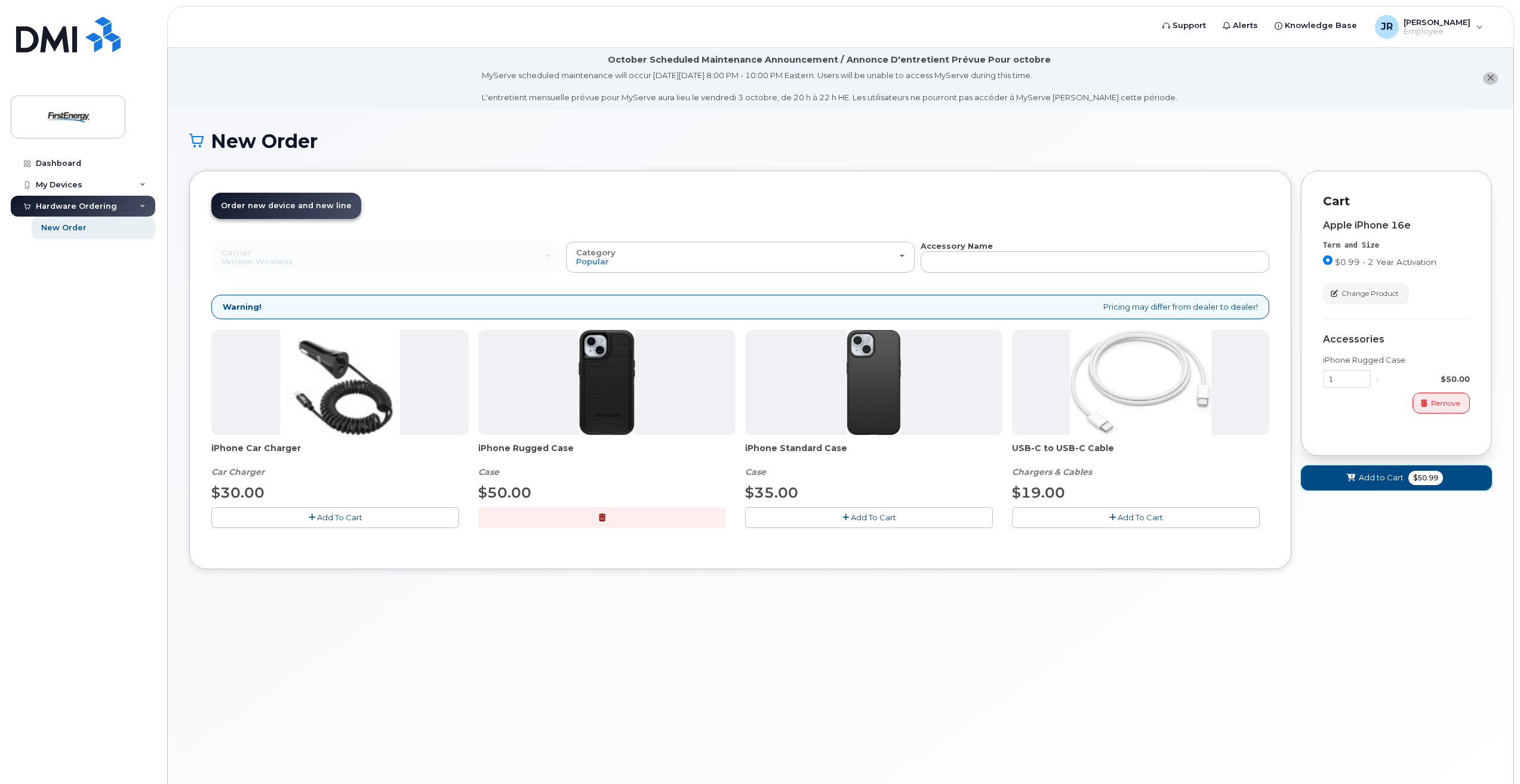
click at [1376, 484] on button "Add to Cart $50.99" at bounding box center [1397, 478] width 191 height 24
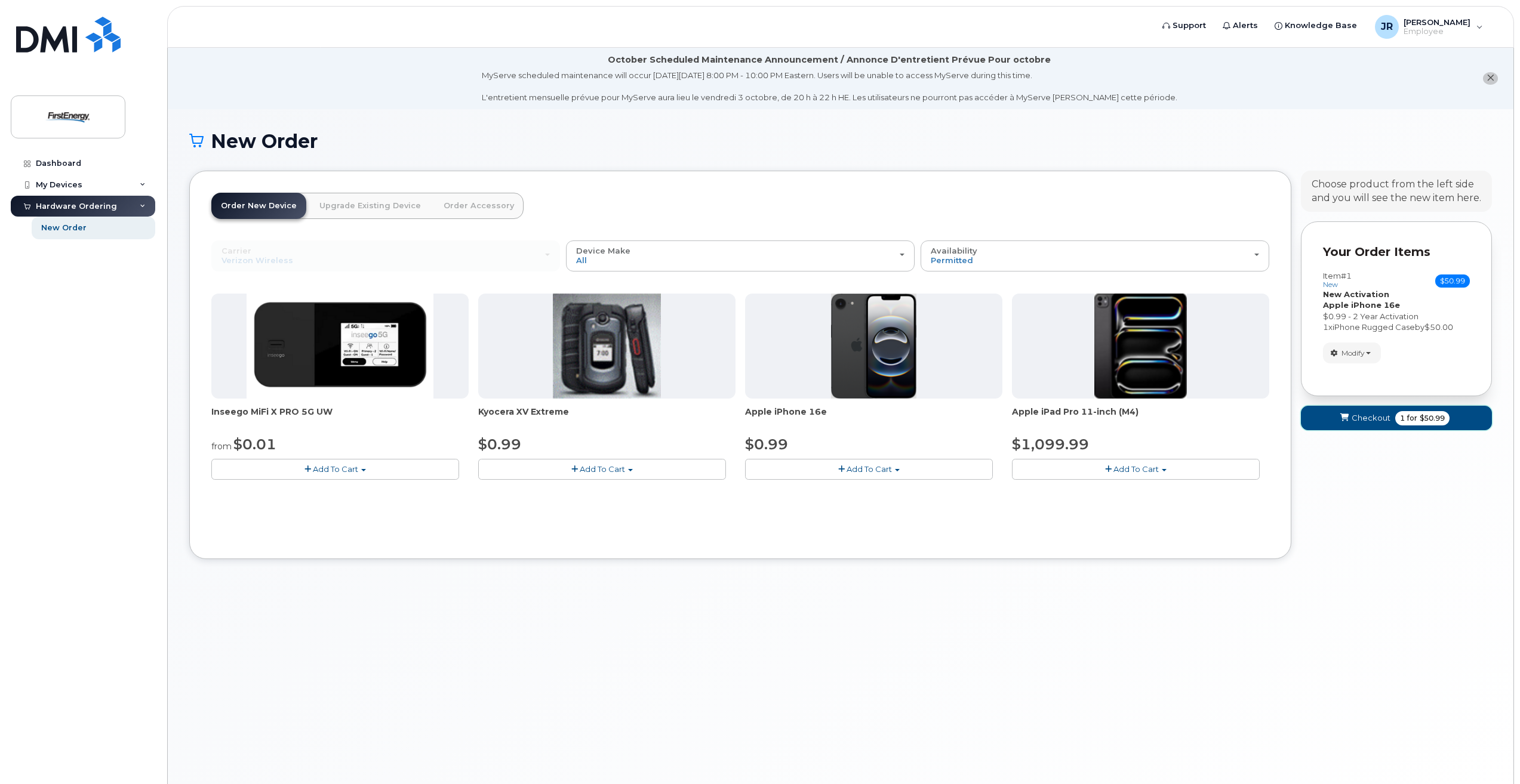
click at [1374, 428] on button "Checkout 1 for $50.99" at bounding box center [1397, 418] width 191 height 24
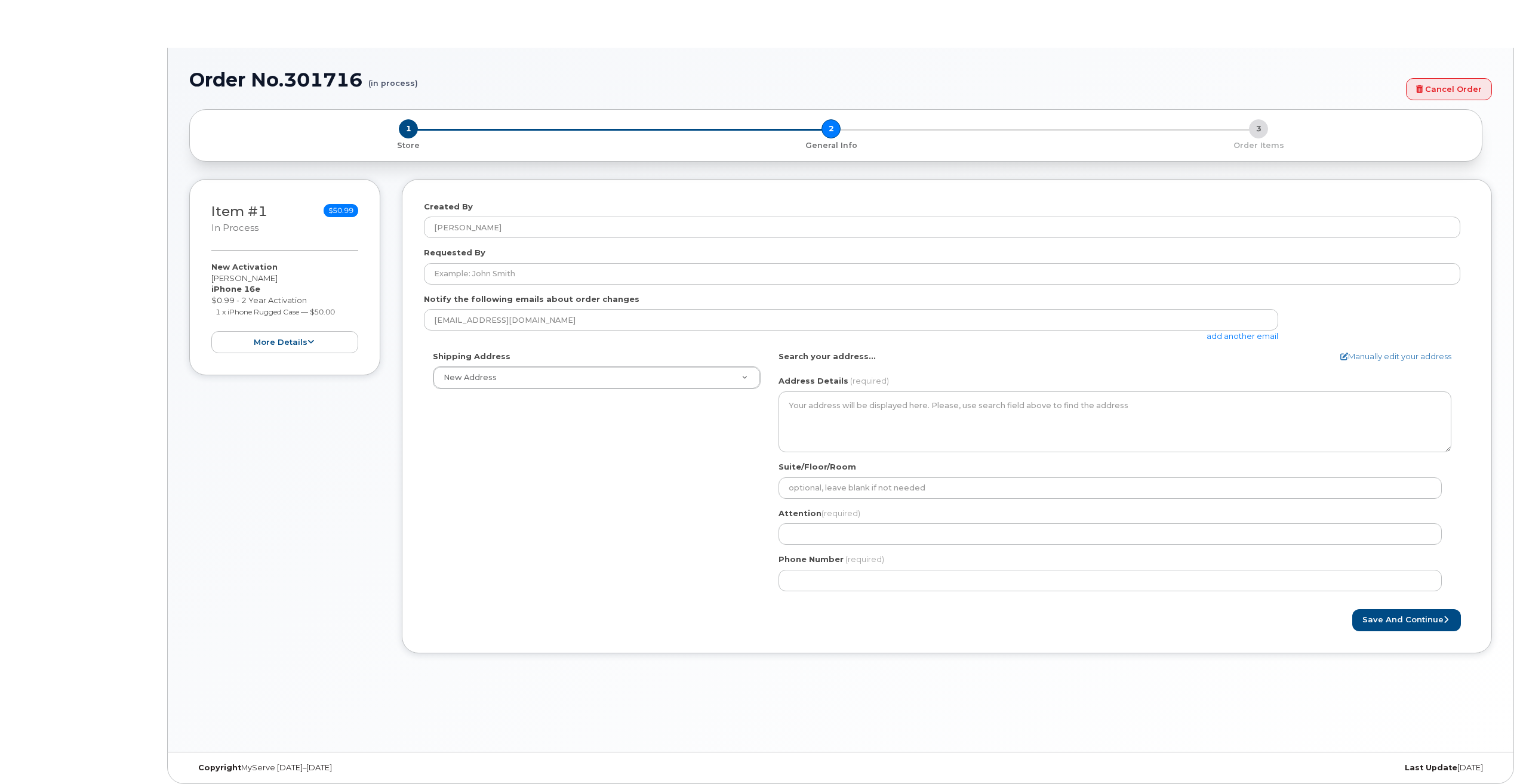
select select
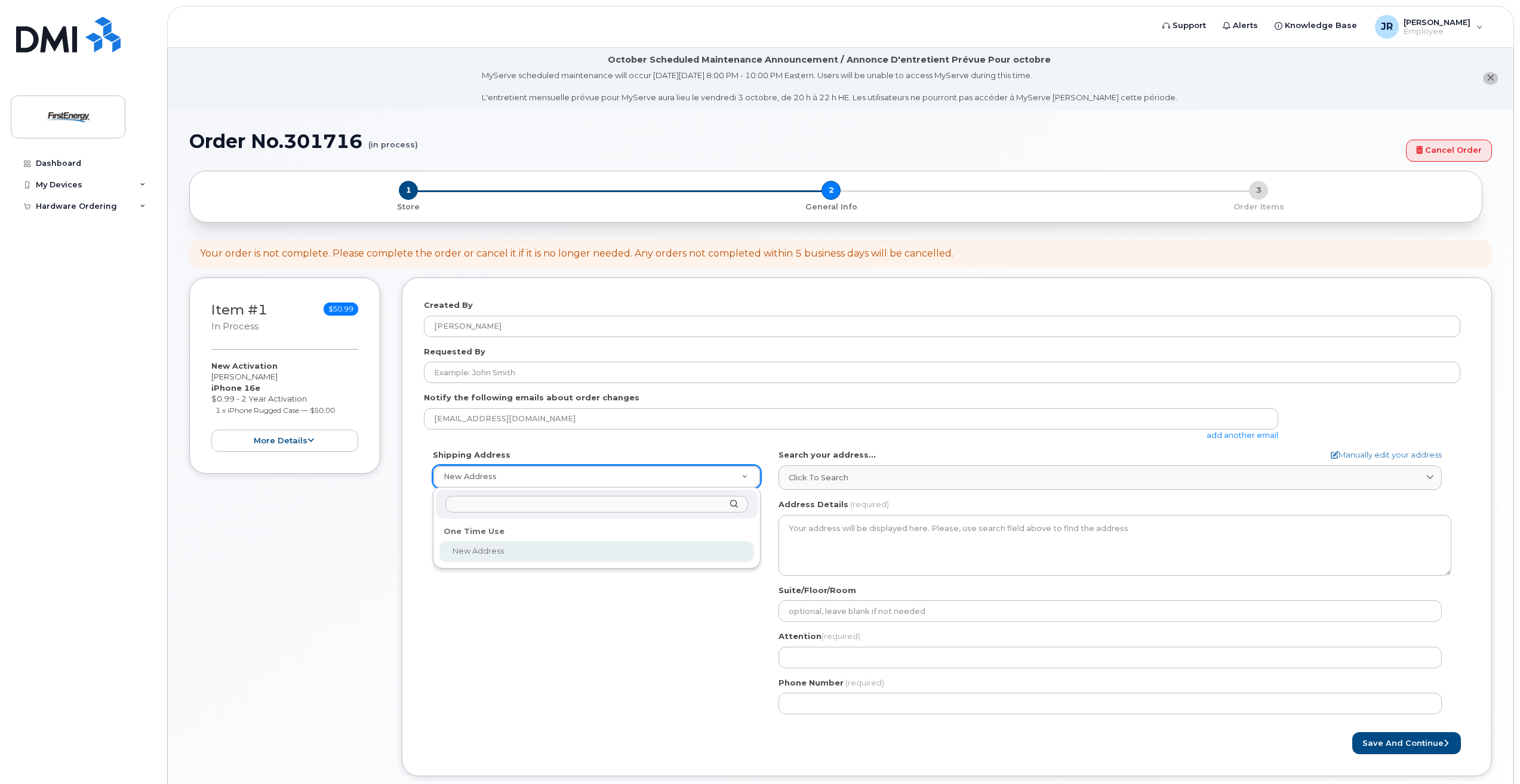
click at [524, 507] on input "text" at bounding box center [597, 504] width 303 height 17
type input "101 crawford corner rd"
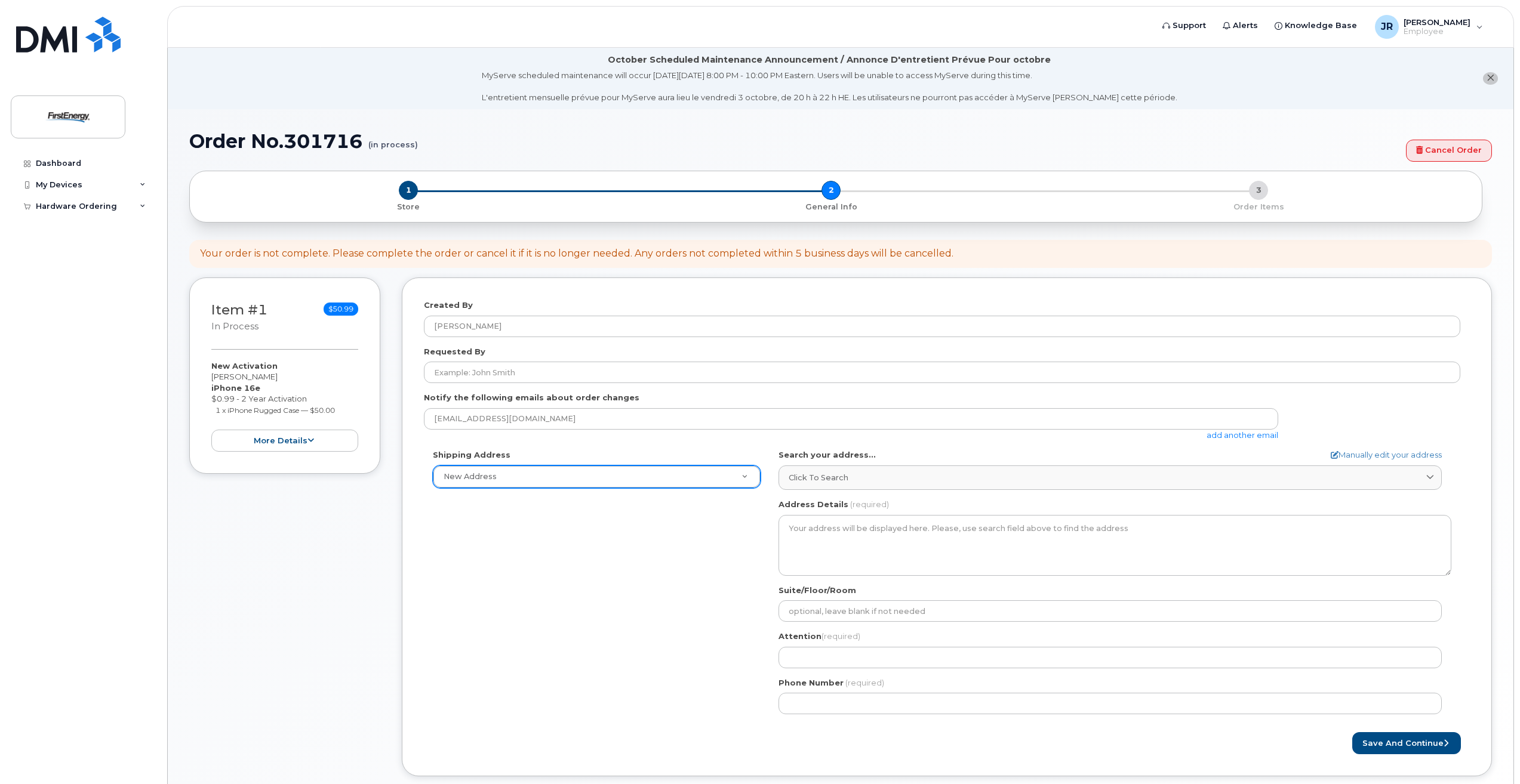
click at [849, 481] on div "Click to search" at bounding box center [1110, 478] width 643 height 12
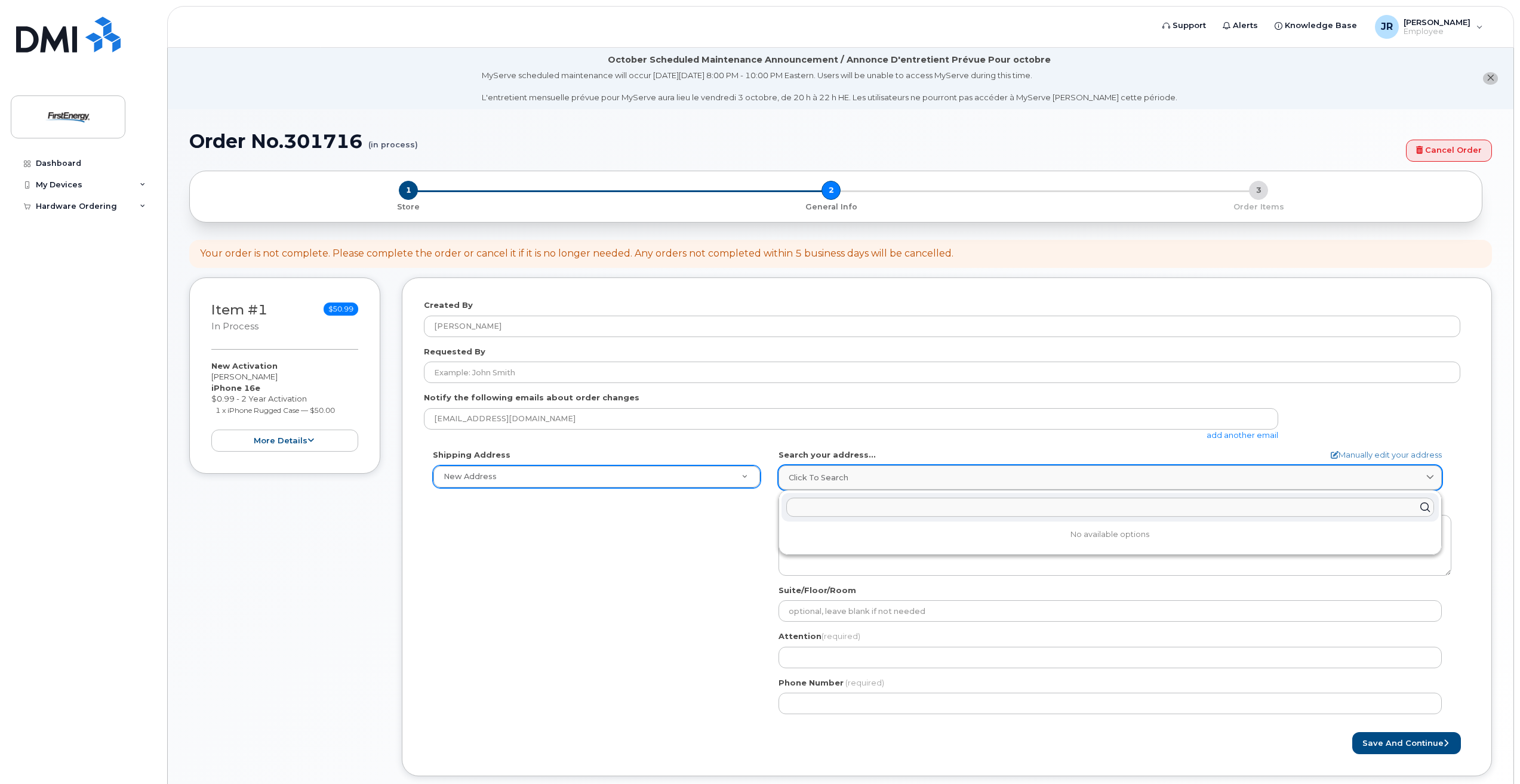
click at [850, 481] on div "Click to search" at bounding box center [1110, 478] width 643 height 12
click at [607, 658] on div "Shipping Address New Address New Address AB Search your address... Manually edi…" at bounding box center [942, 586] width 1037 height 274
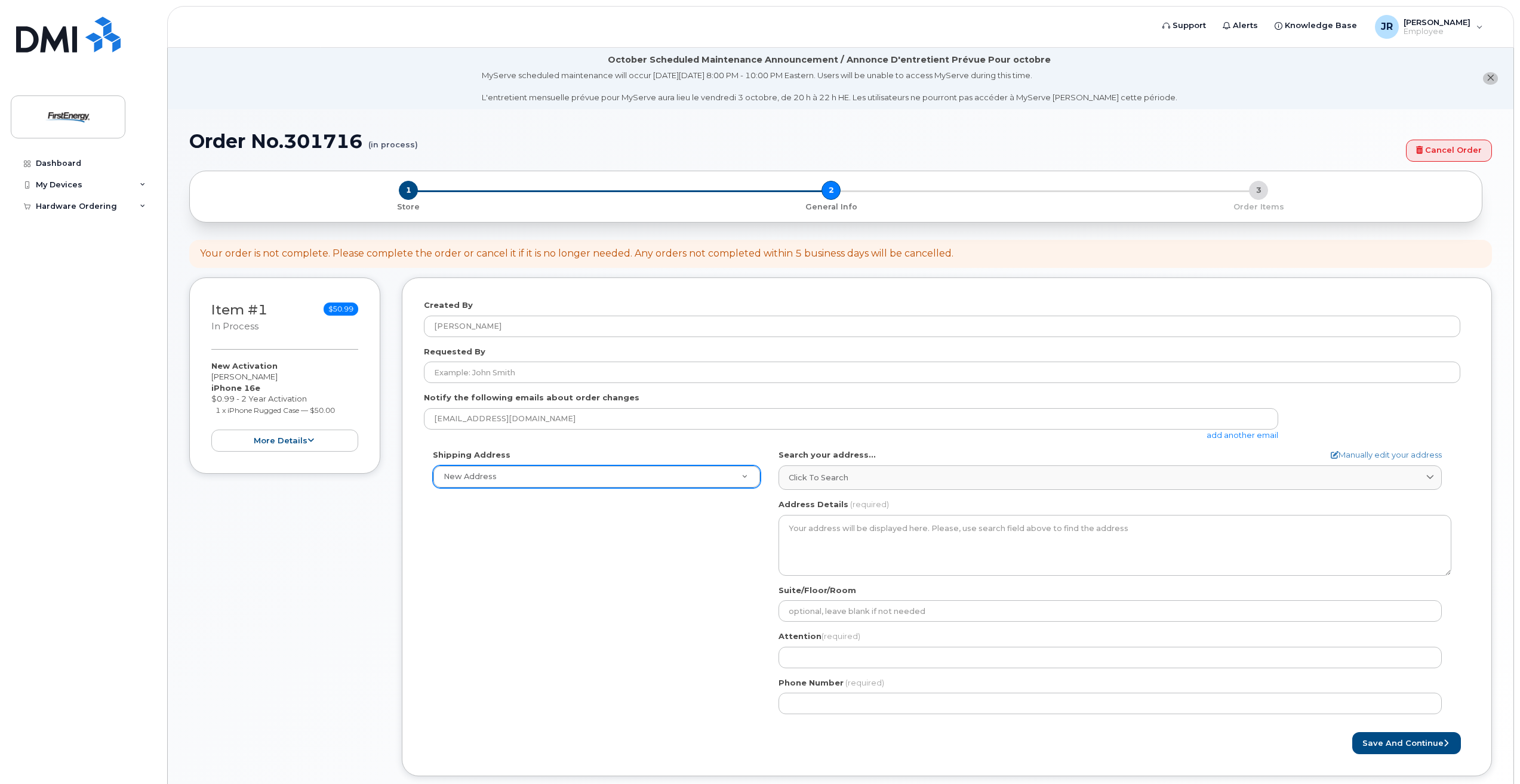
click at [588, 349] on div "Requested By" at bounding box center [947, 365] width 1046 height 38
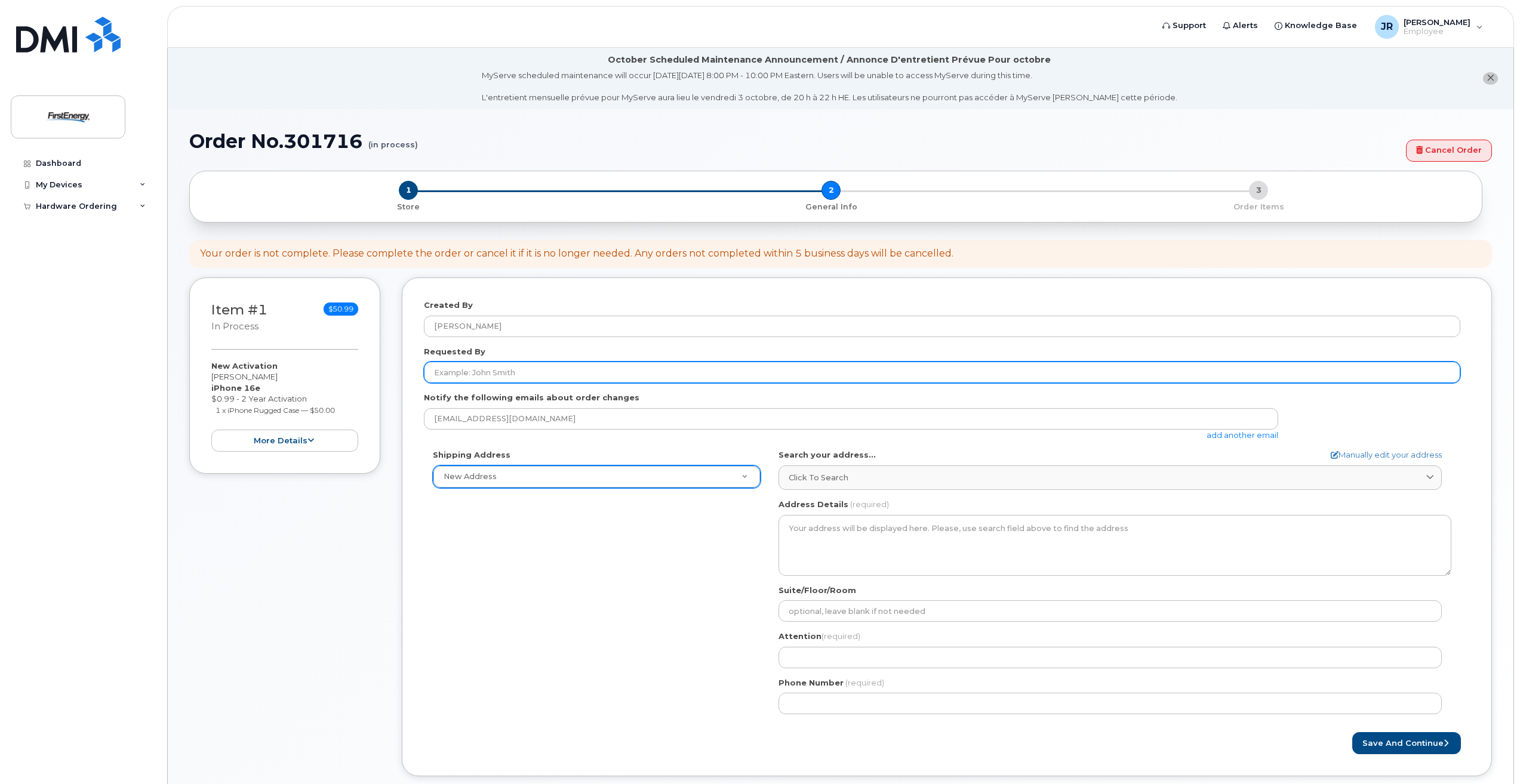
click at [595, 382] on input "Requested By" at bounding box center [942, 372] width 1037 height 21
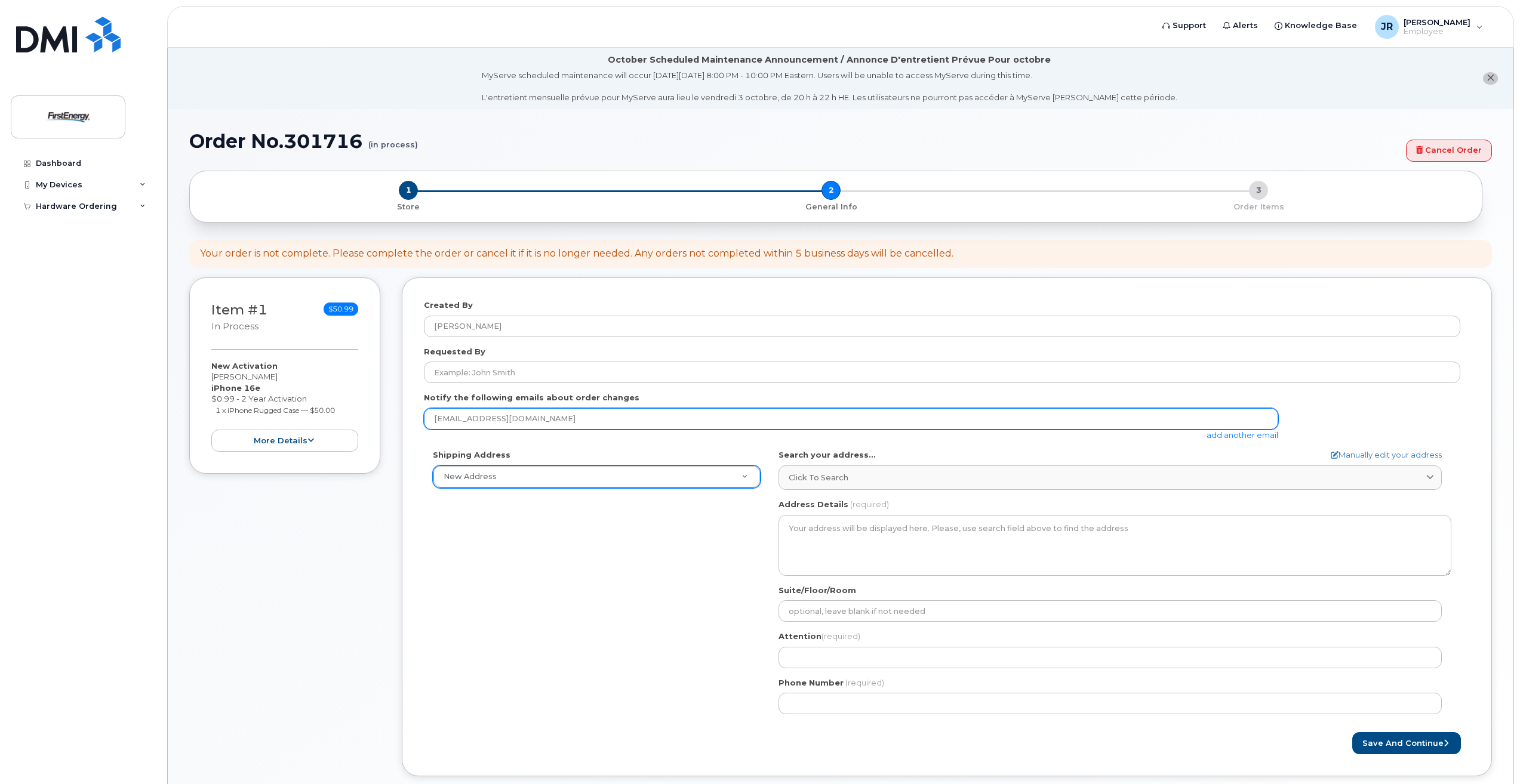
click at [582, 420] on input "jragusa@firstenergycorp.com" at bounding box center [851, 419] width 854 height 21
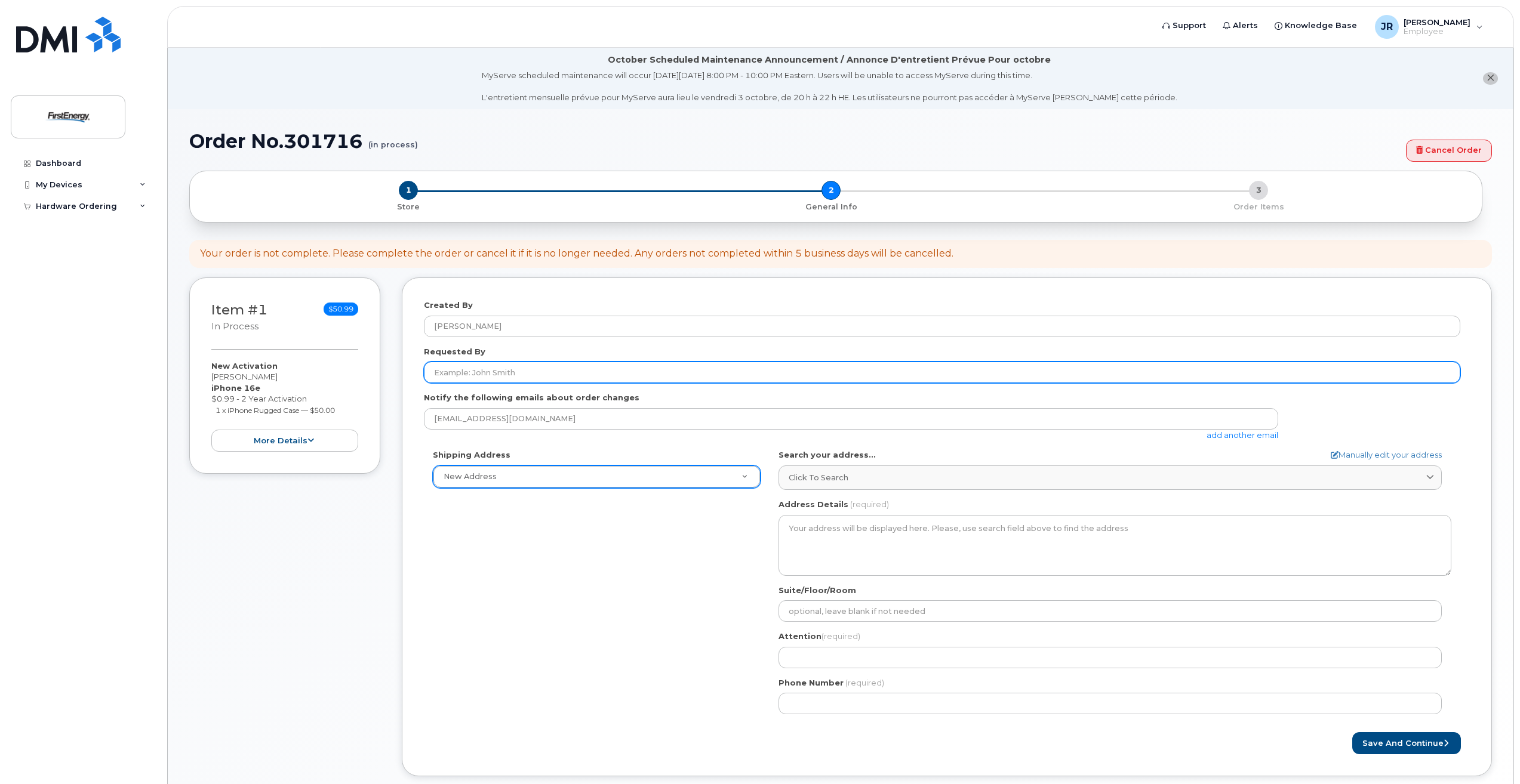
click at [588, 376] on input "Requested By" at bounding box center [942, 372] width 1037 height 21
type input "[PERSON_NAME]"
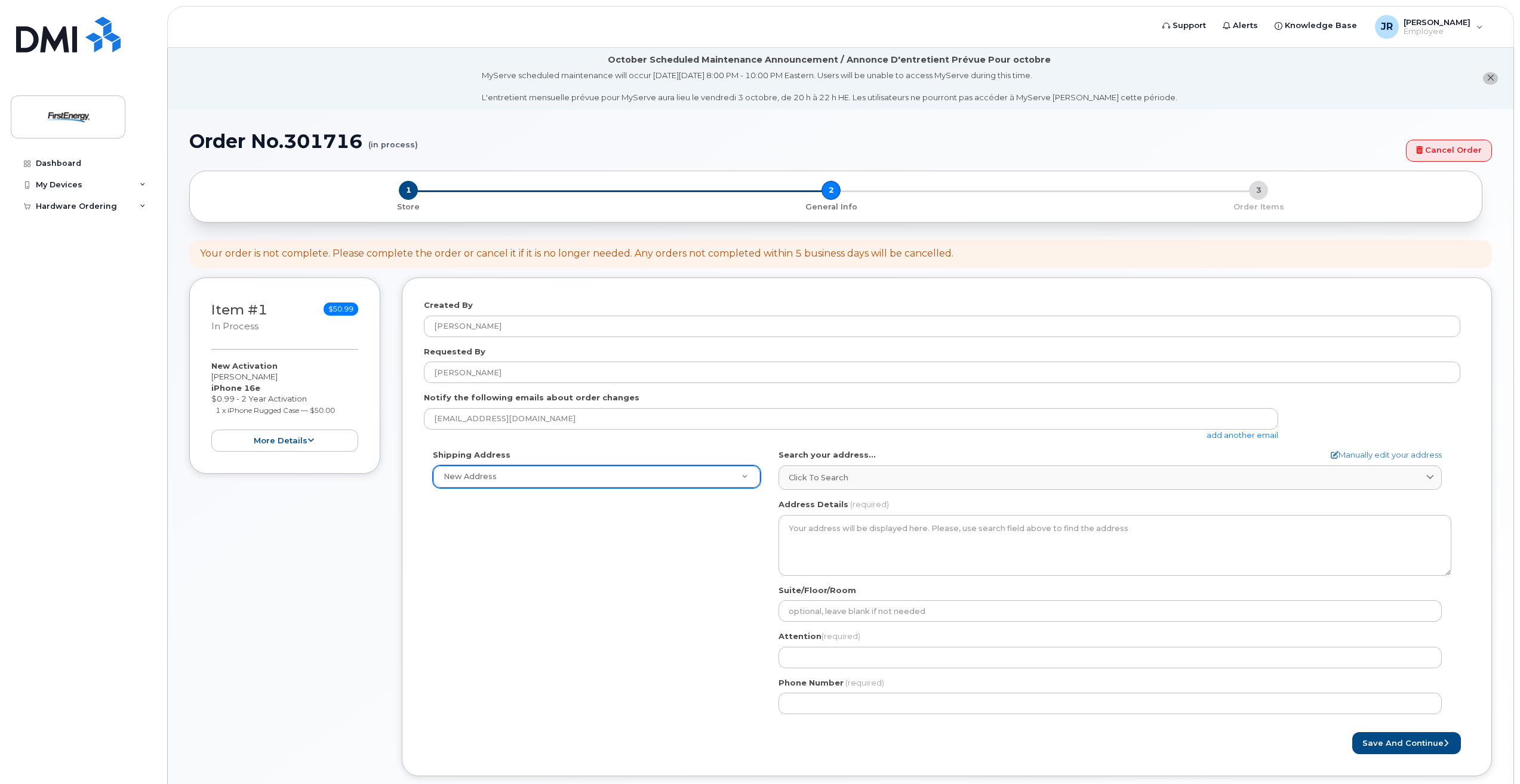
drag, startPoint x: 578, startPoint y: 689, endPoint x: 606, endPoint y: 688, distance: 28.0
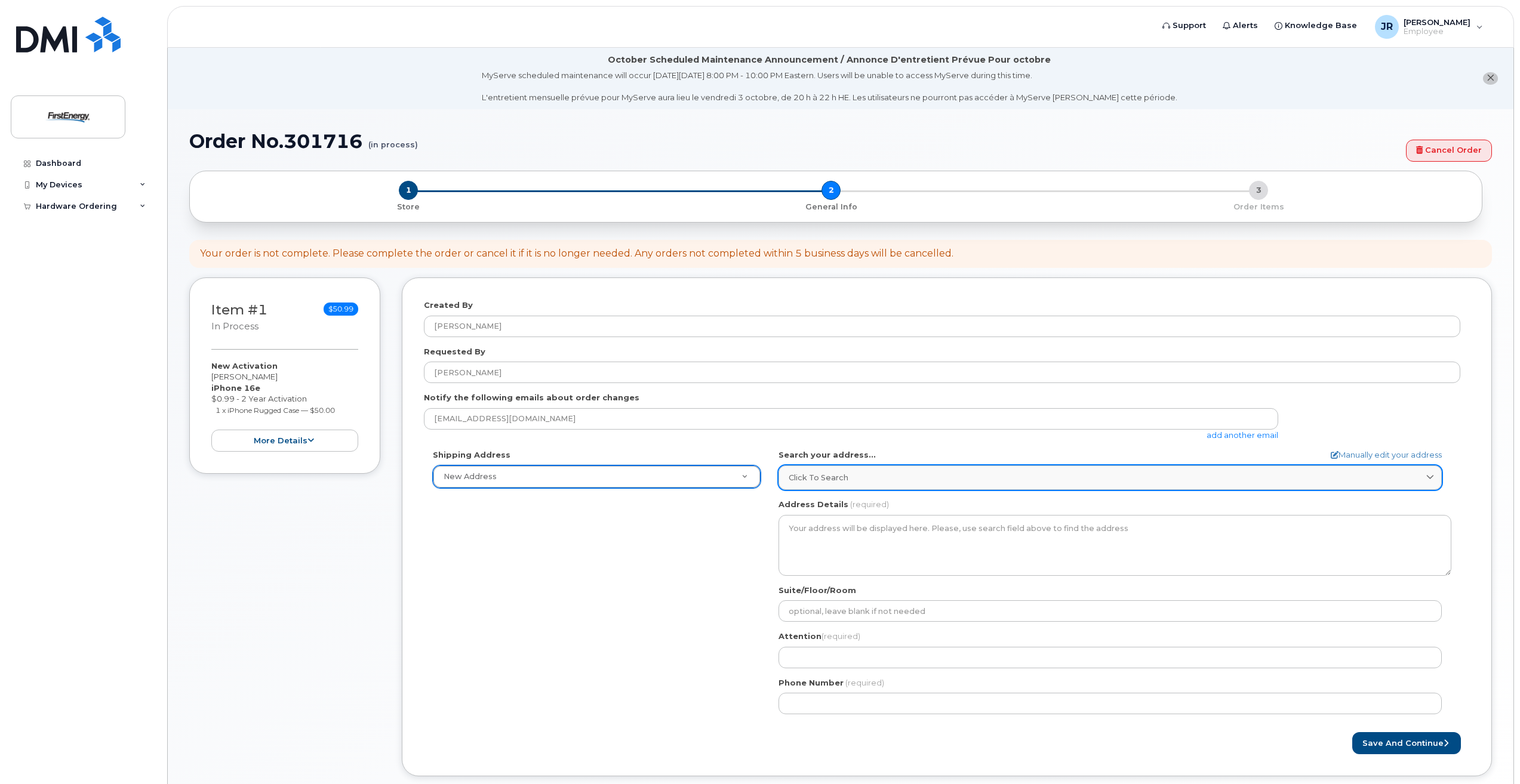
click at [796, 483] on span "Click to search" at bounding box center [818, 478] width 60 height 12
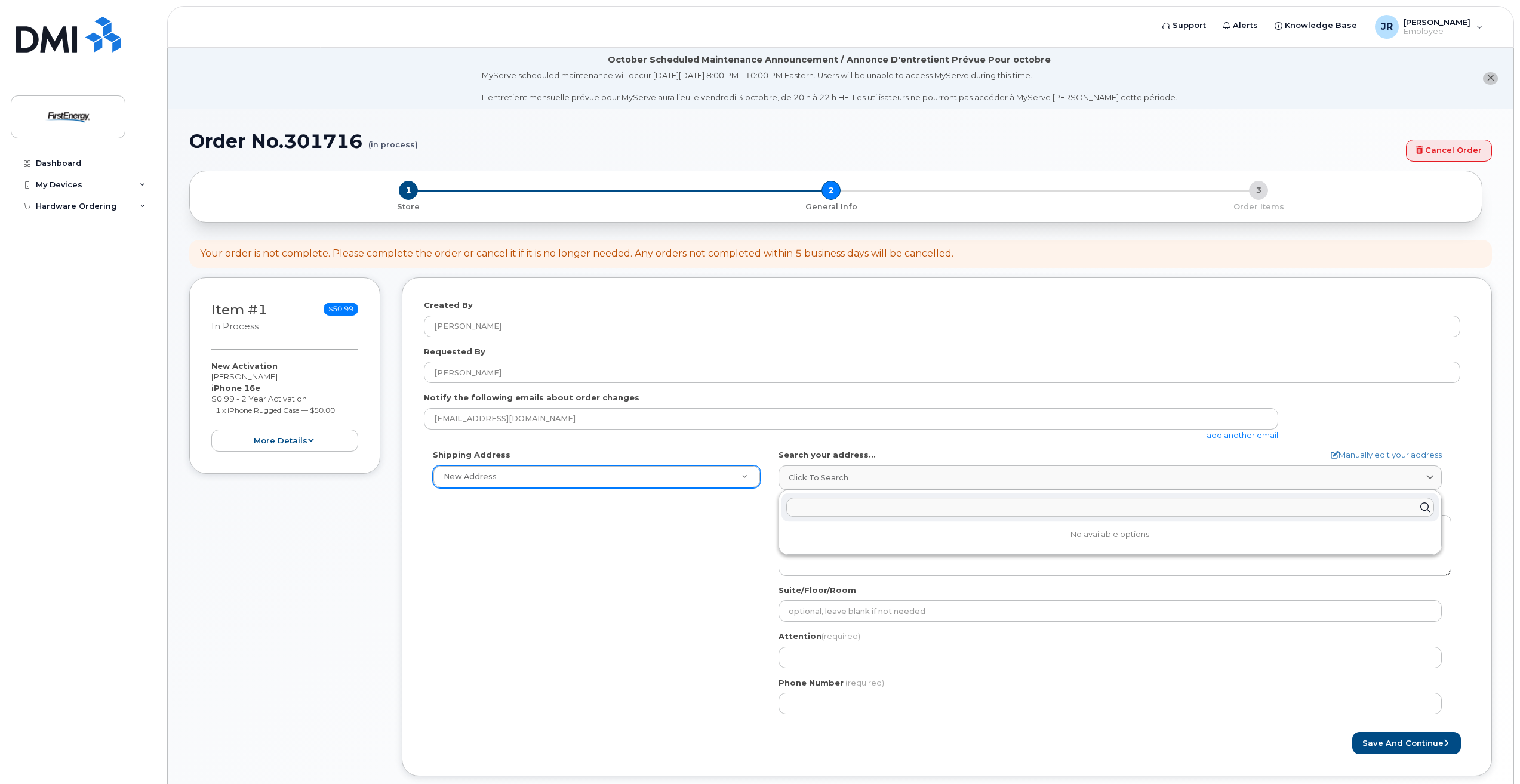
click at [874, 509] on input "text" at bounding box center [1110, 507] width 648 height 19
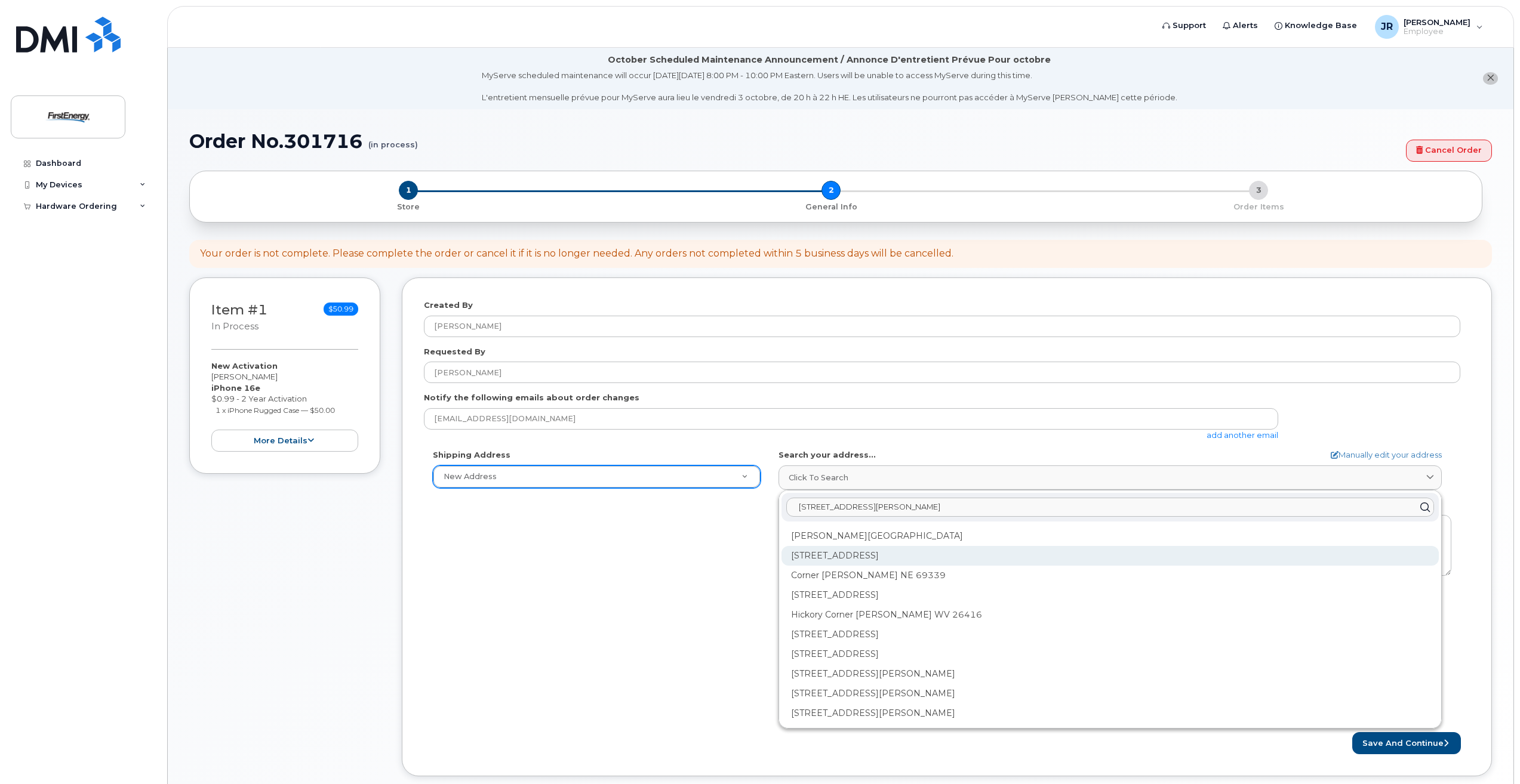
type input "101 crawford corner rd"
click at [896, 559] on div "101 Crawfords Corner Rd Holmdel NJ 07733" at bounding box center [1110, 556] width 657 height 19
click at [911, 511] on input "101 crawford corner rd" at bounding box center [1110, 507] width 648 height 19
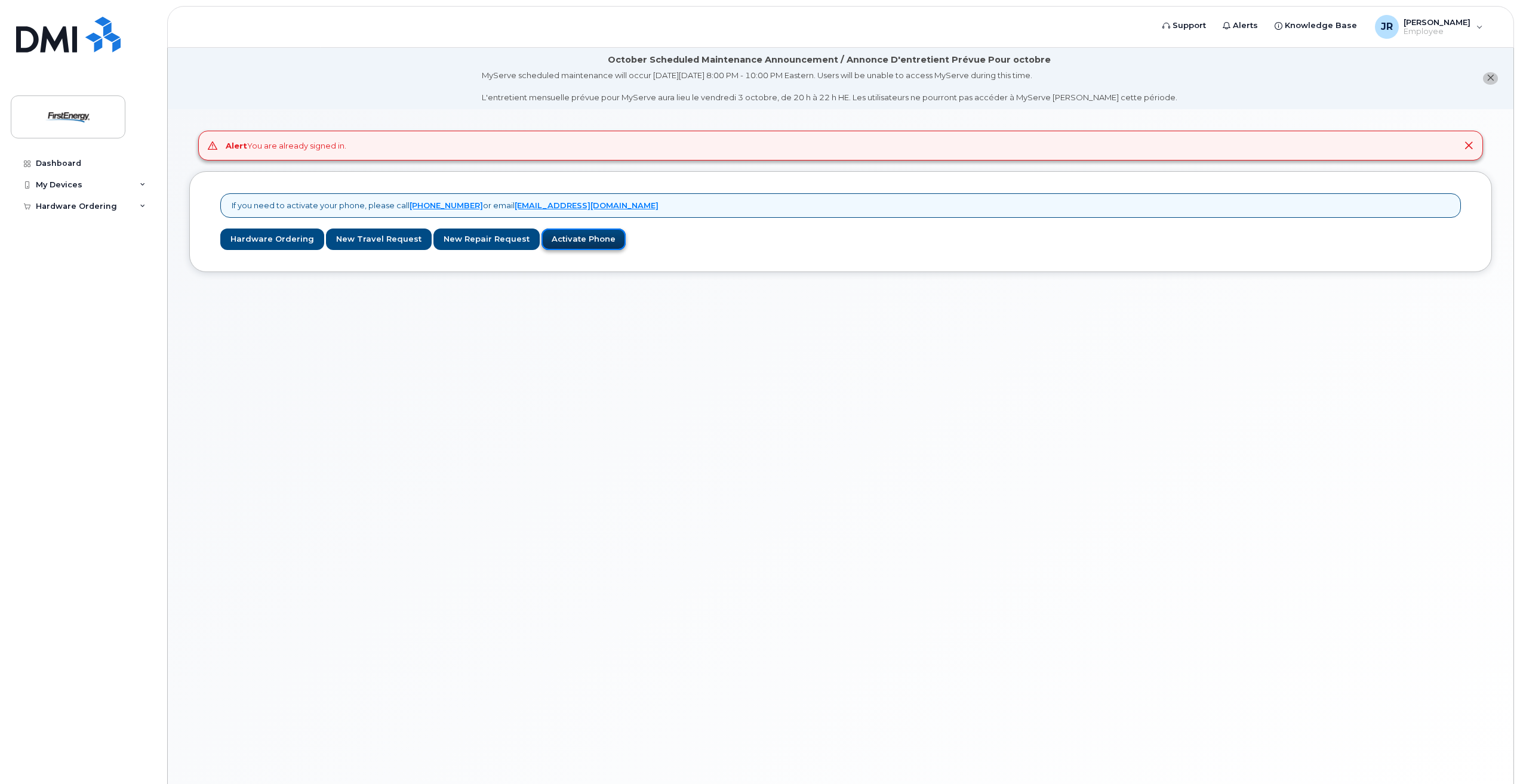
click at [601, 240] on link "Activate Phone" at bounding box center [584, 239] width 84 height 22
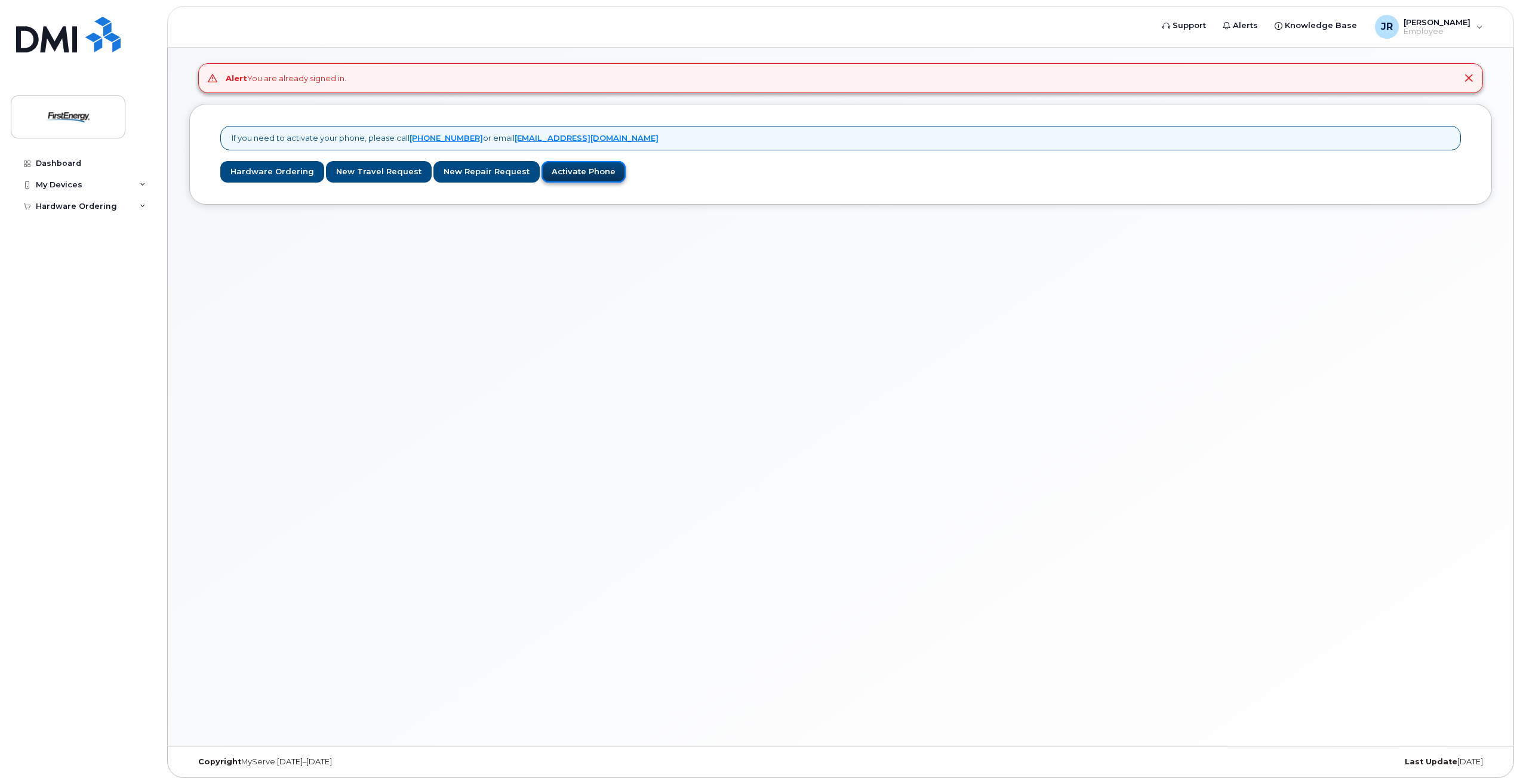
click at [569, 177] on link "Activate Phone" at bounding box center [584, 172] width 84 height 22
click at [131, 182] on div "My Devices" at bounding box center [83, 185] width 145 height 21
click at [91, 211] on link "Add Device" at bounding box center [93, 207] width 123 height 22
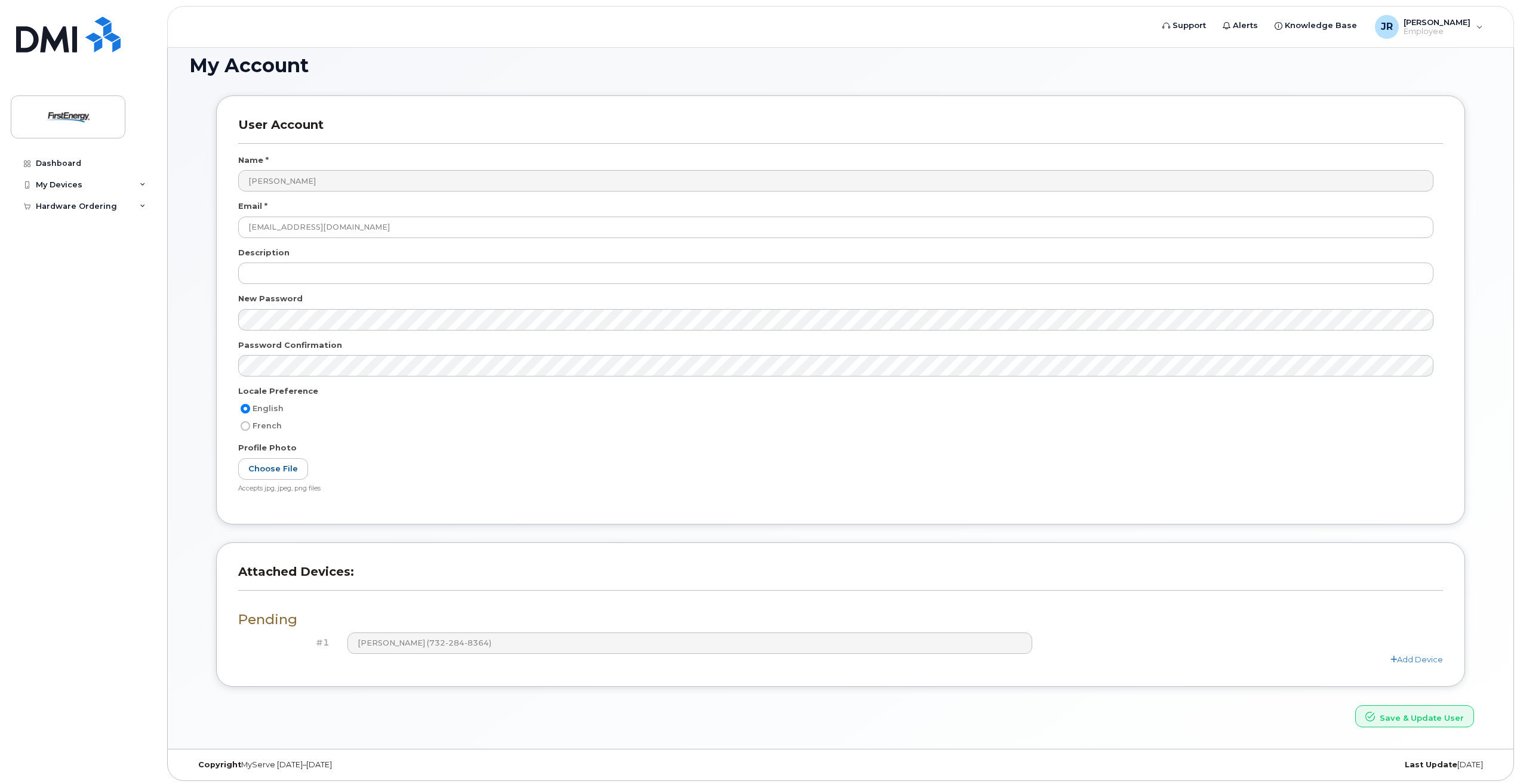
scroll to position [17, 0]
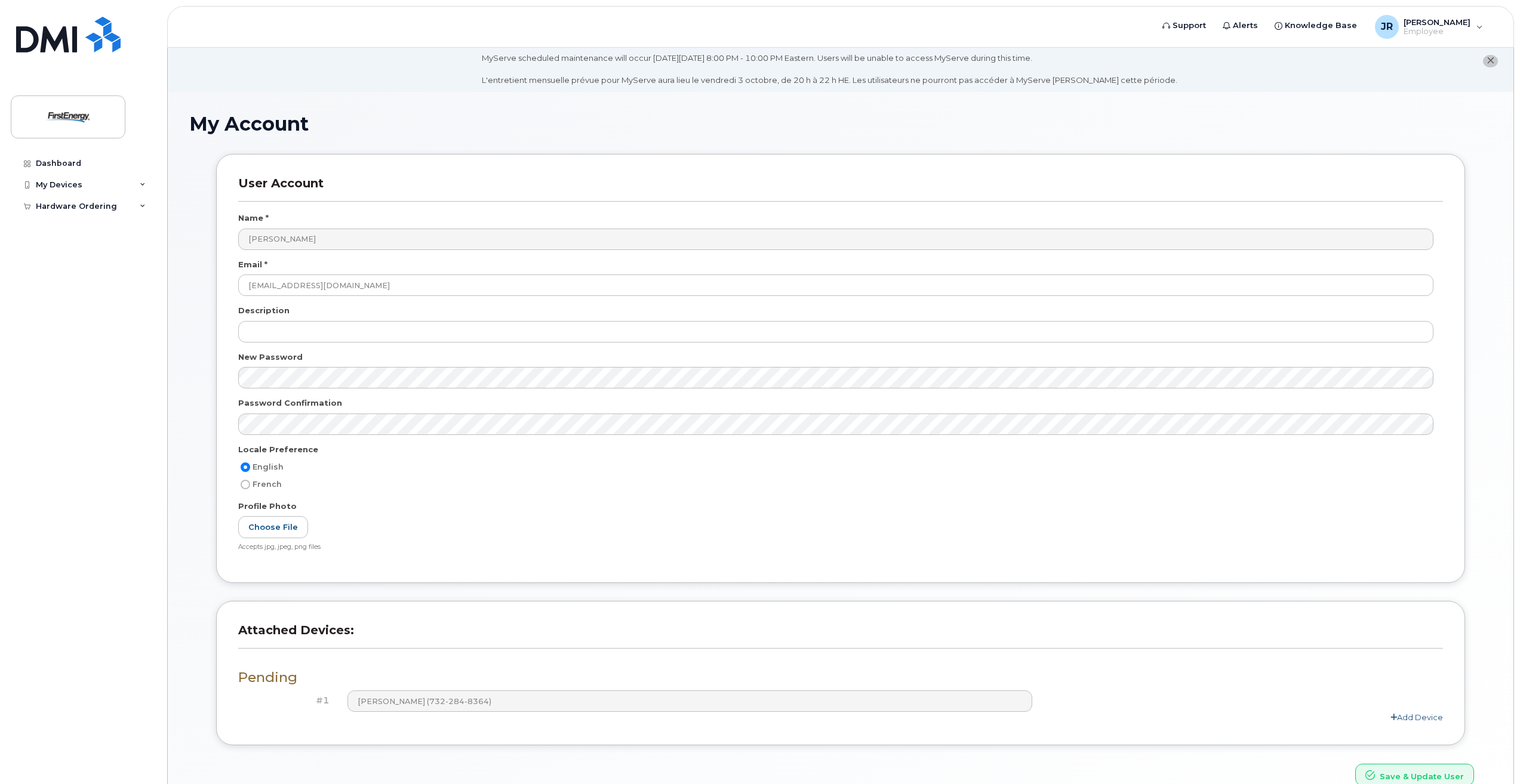
click at [1411, 717] on link "Add Device" at bounding box center [1417, 718] width 52 height 10
click at [534, 740] on div "Add Device" at bounding box center [841, 739] width 1205 height 12
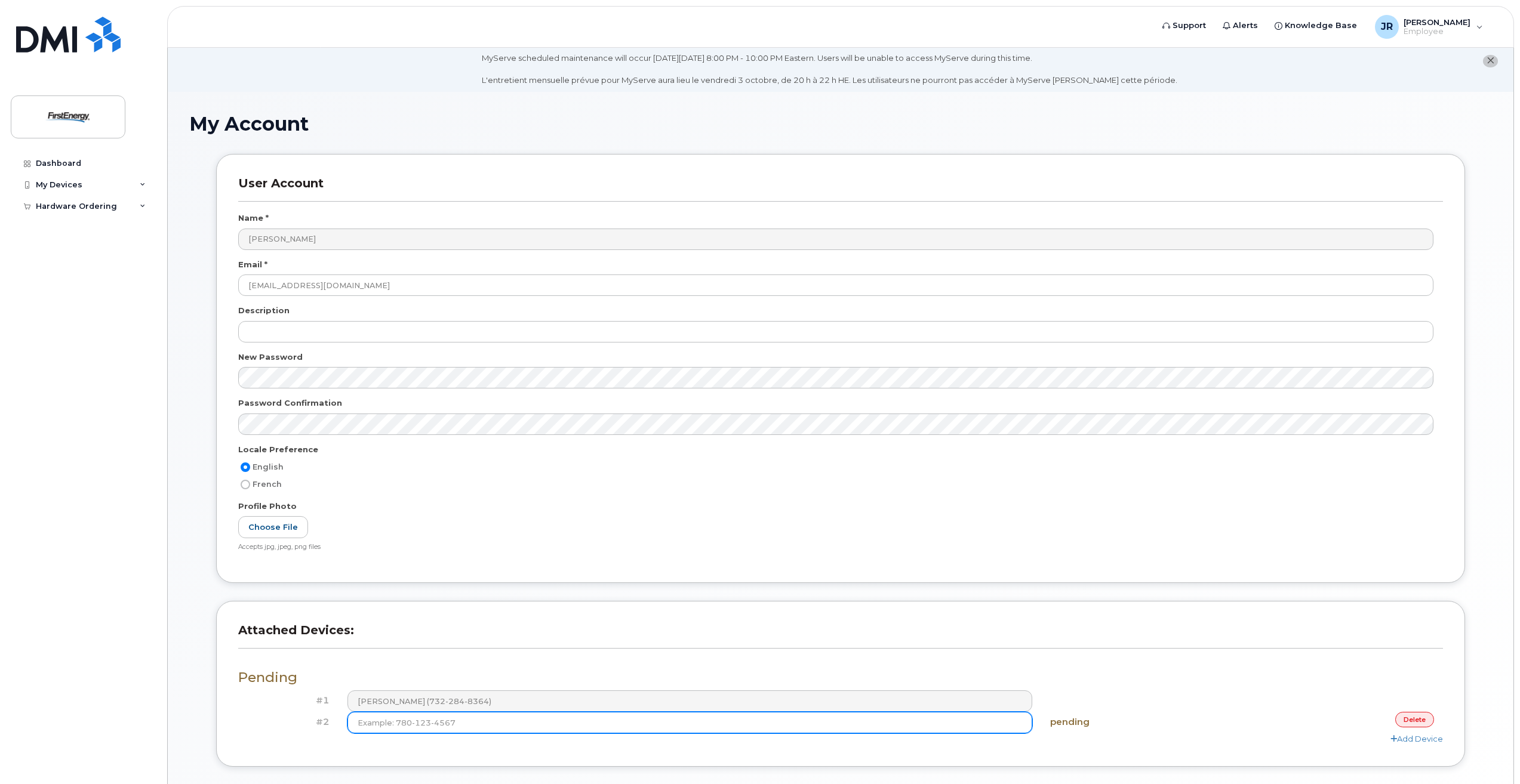
click at [529, 725] on input at bounding box center [690, 723] width 685 height 21
type input "[PHONE_NUMBER]"
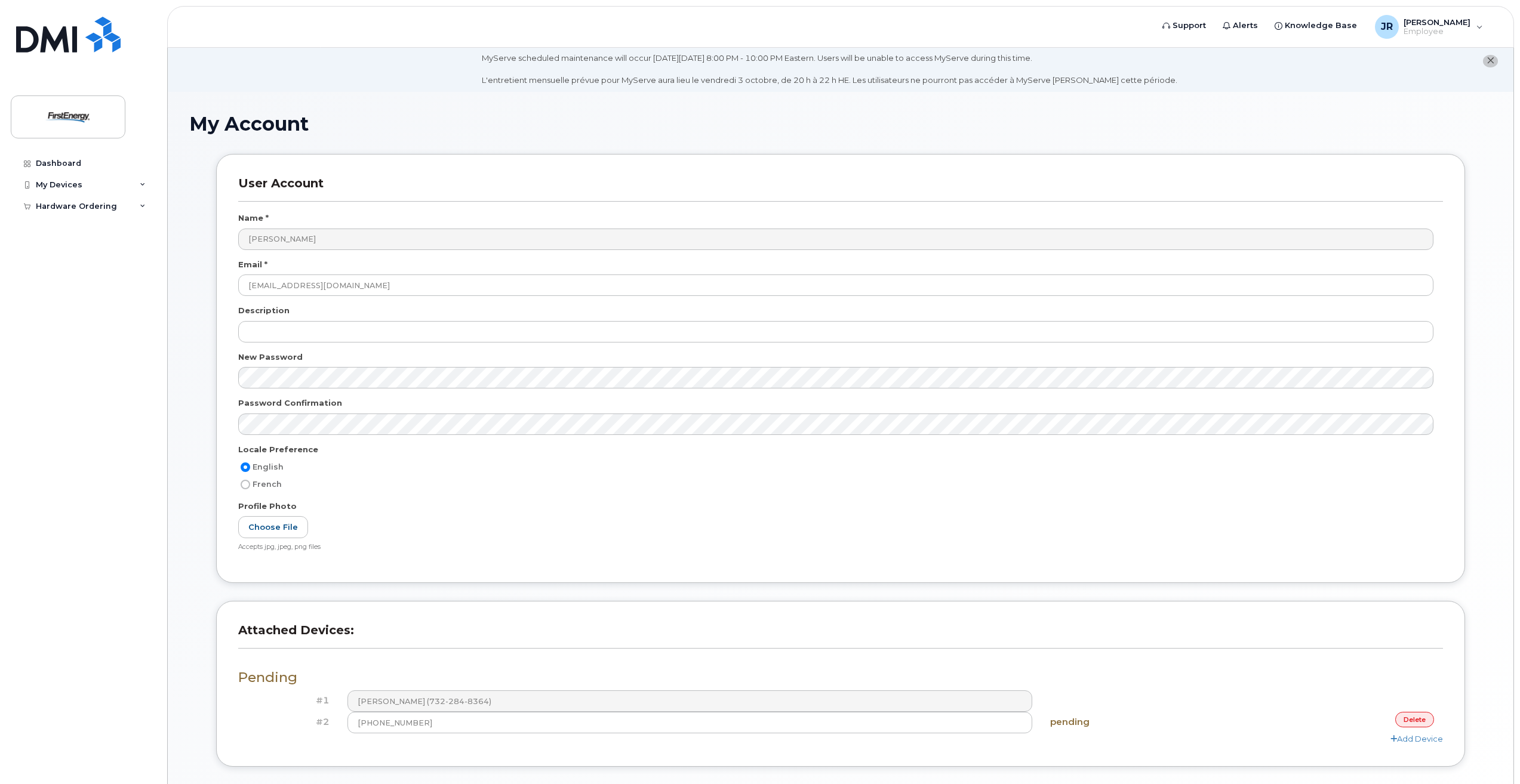
click at [1153, 683] on h3 "Pending" at bounding box center [841, 678] width 1205 height 15
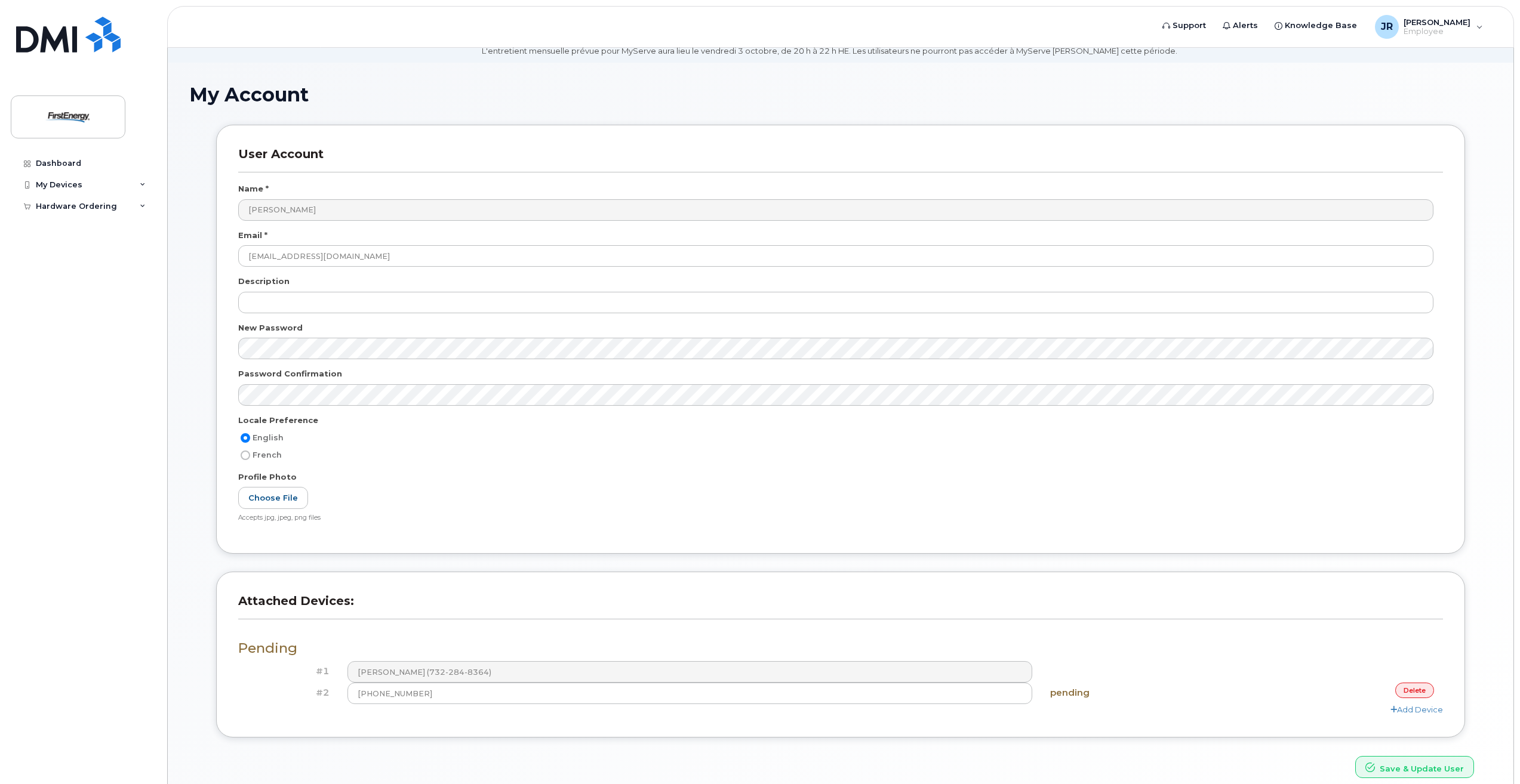
scroll to position [100, 0]
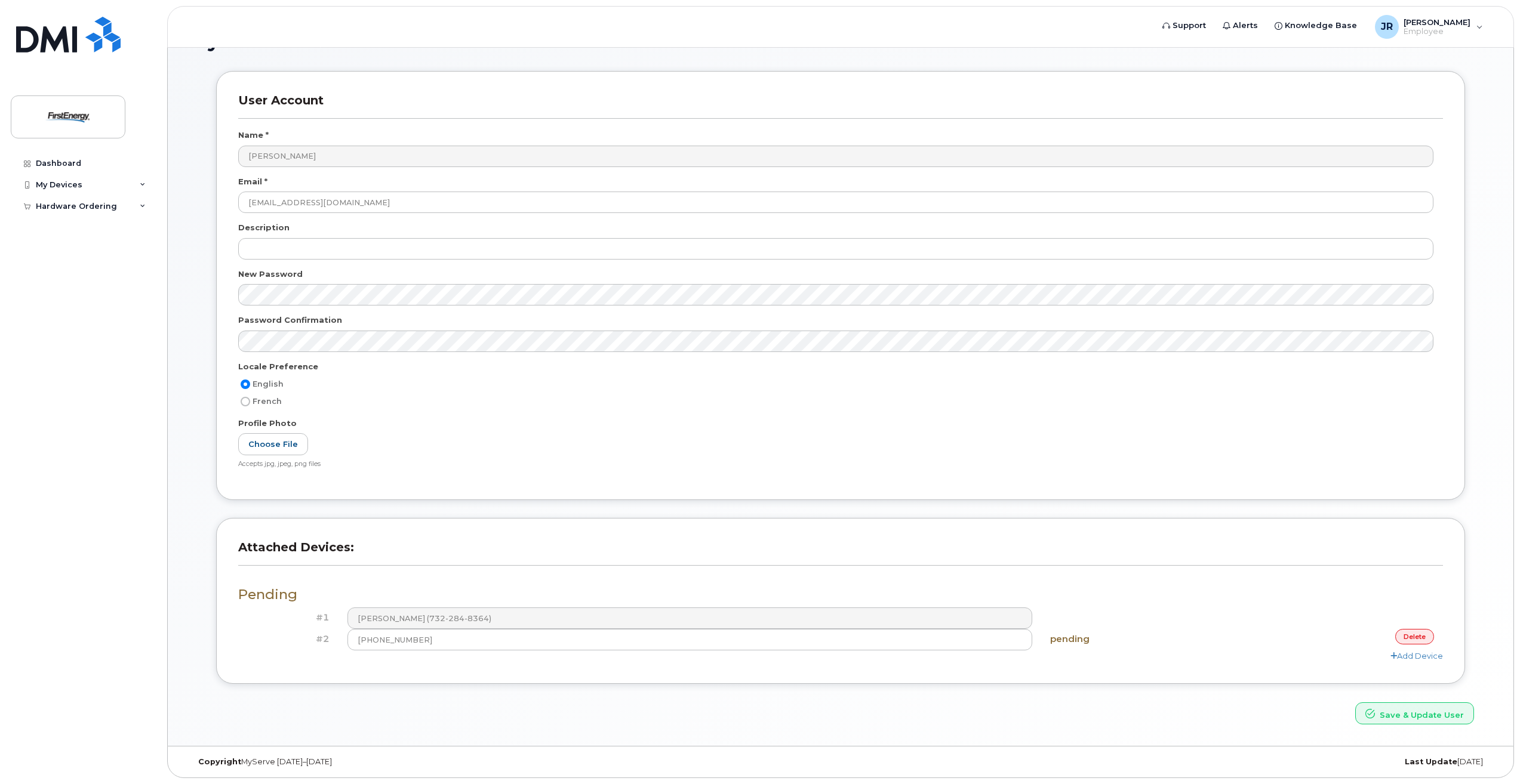
click at [1173, 687] on div "Attached Devices: Pending #1 [PERSON_NAME] (732-284-8364) #2 [PHONE_NUMBER] pen…" at bounding box center [841, 610] width 1267 height 184
click at [1423, 718] on button "Save & Update User" at bounding box center [1414, 714] width 119 height 22
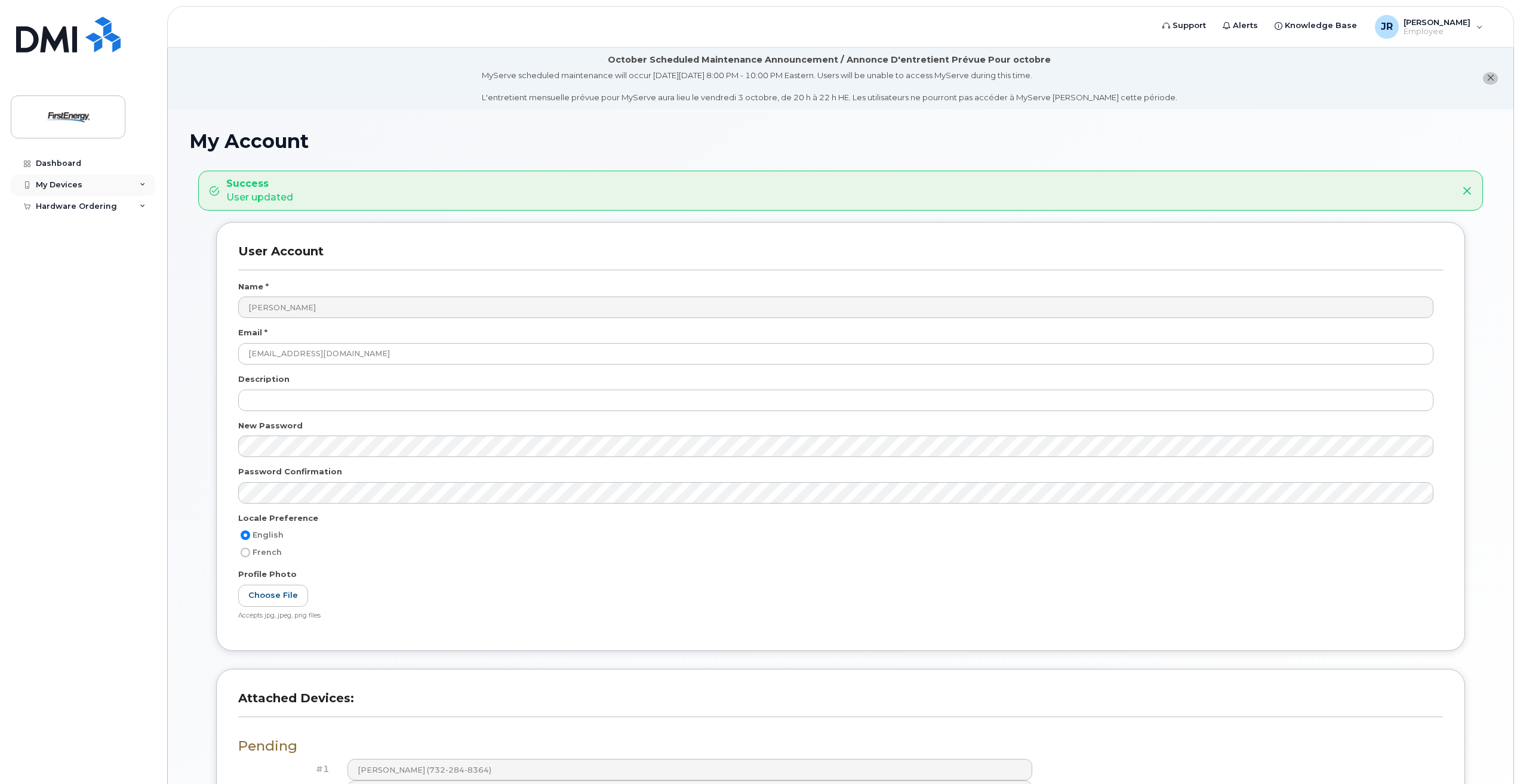
click at [118, 179] on div "My Devices" at bounding box center [83, 185] width 145 height 21
click at [108, 187] on div "My Devices" at bounding box center [83, 185] width 145 height 21
click at [97, 161] on link "Dashboard" at bounding box center [83, 163] width 145 height 21
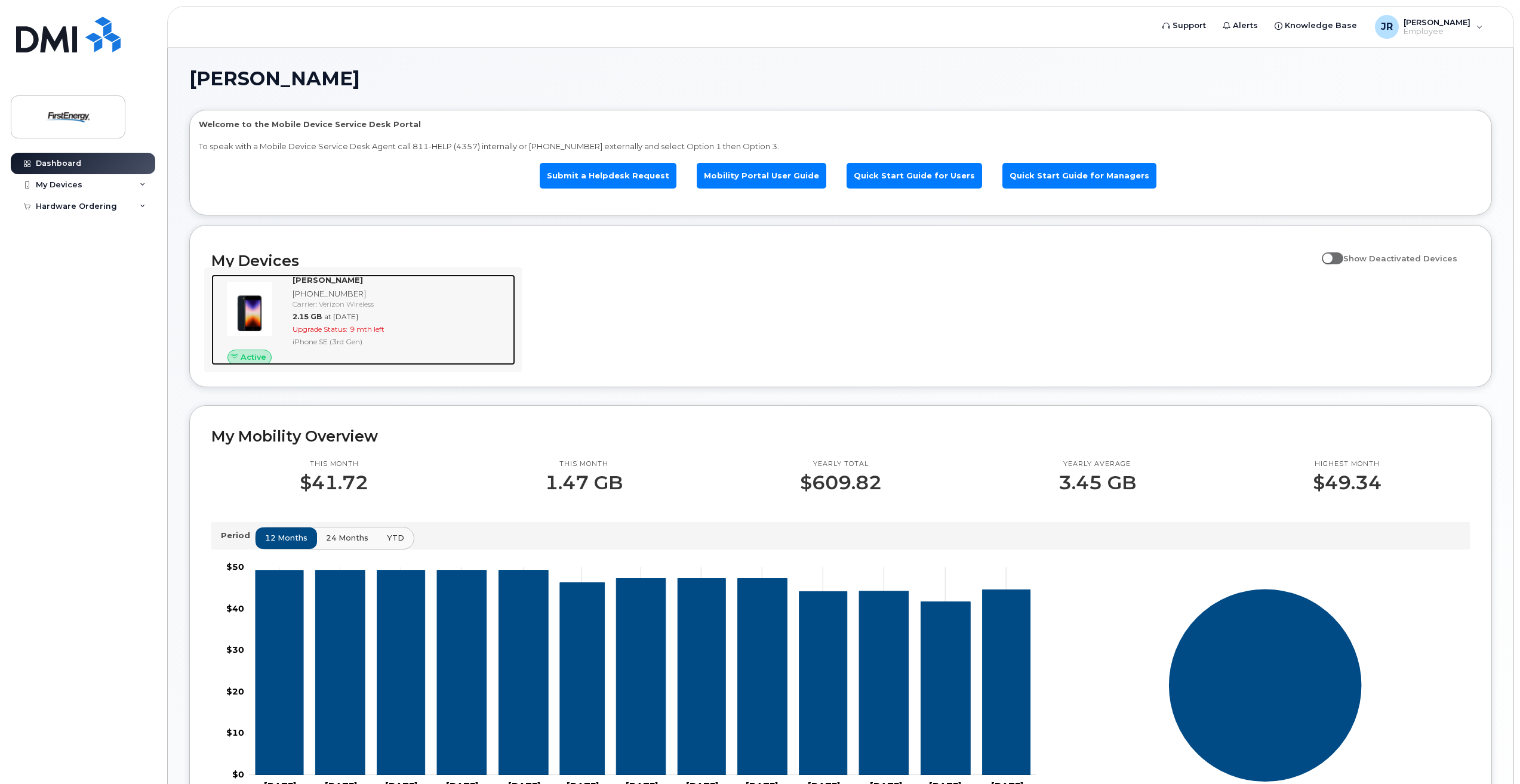
click at [444, 337] on div "JACK C RAGUSA 732-962-3009 Carrier: Verizon Wireless 2.15 GB at Sep 01, 2025 Up…" at bounding box center [401, 320] width 227 height 91
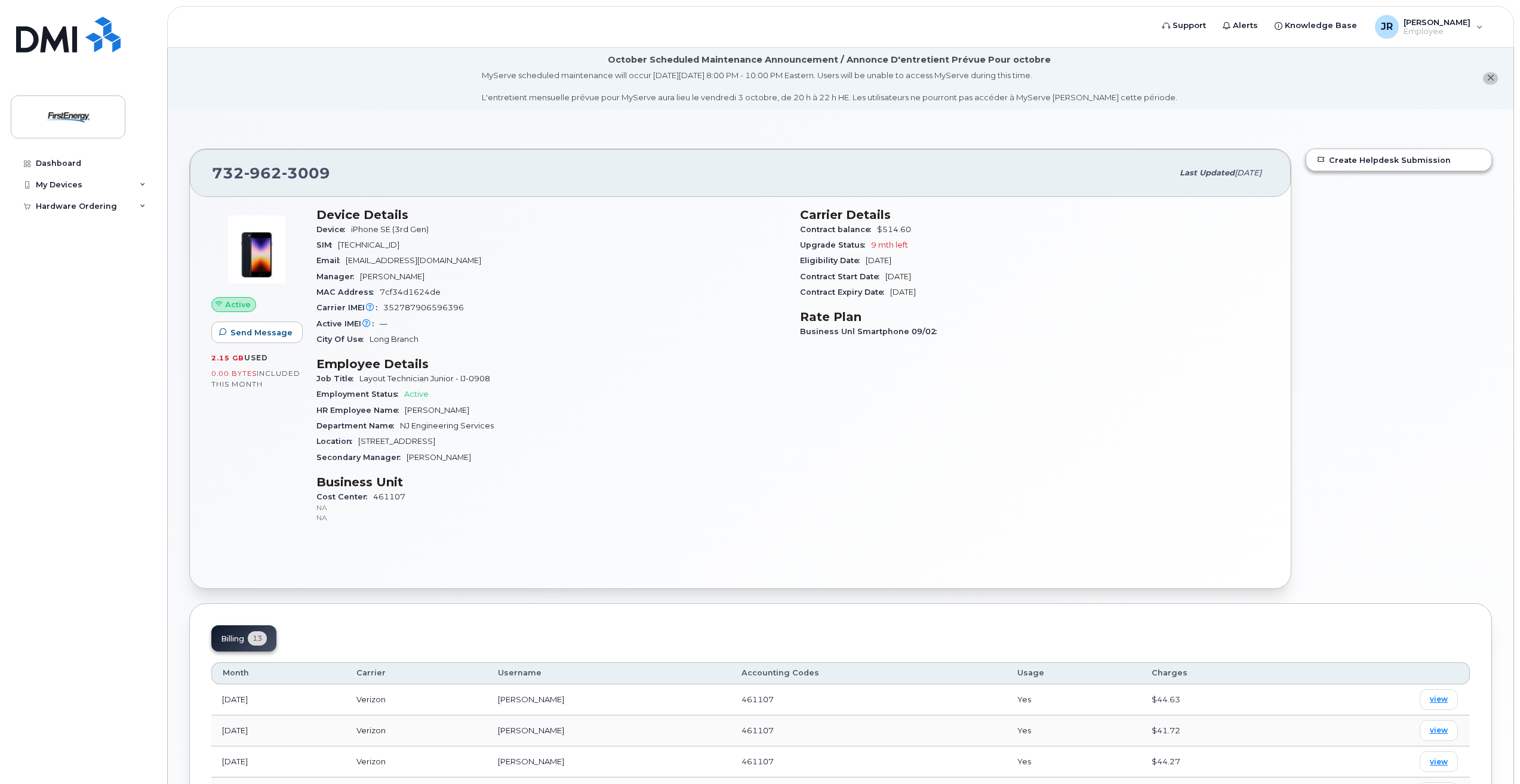
click at [884, 248] on span "9 mth left" at bounding box center [890, 245] width 37 height 9
click at [242, 303] on span "Active" at bounding box center [238, 304] width 26 height 12
click at [1346, 162] on link "Create Helpdesk Submission" at bounding box center [1399, 160] width 185 height 21
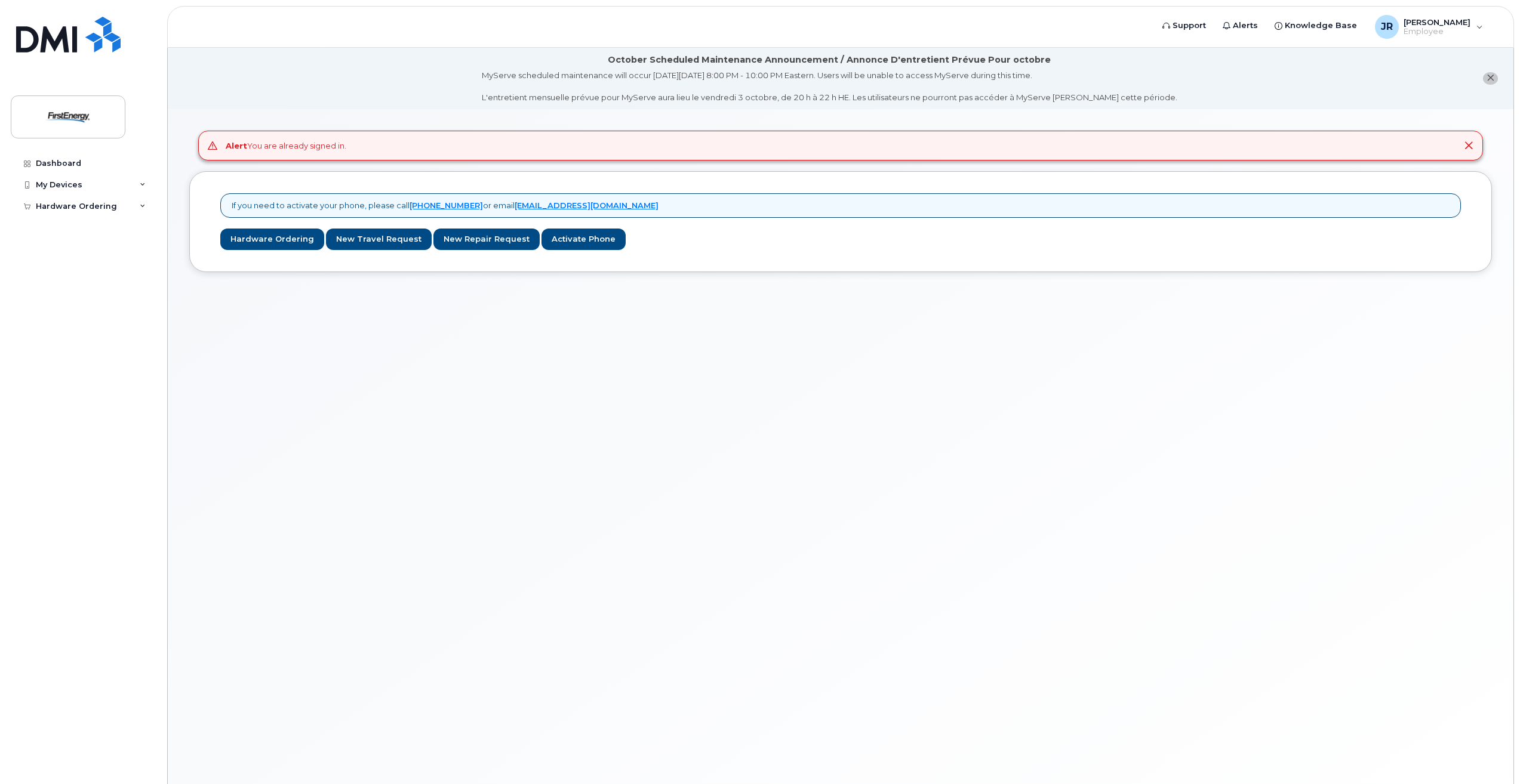
click at [320, 152] on div "Alert You are already signed in." at bounding box center [840, 146] width 1285 height 30
click at [268, 245] on link "Hardware Ordering" at bounding box center [272, 239] width 104 height 22
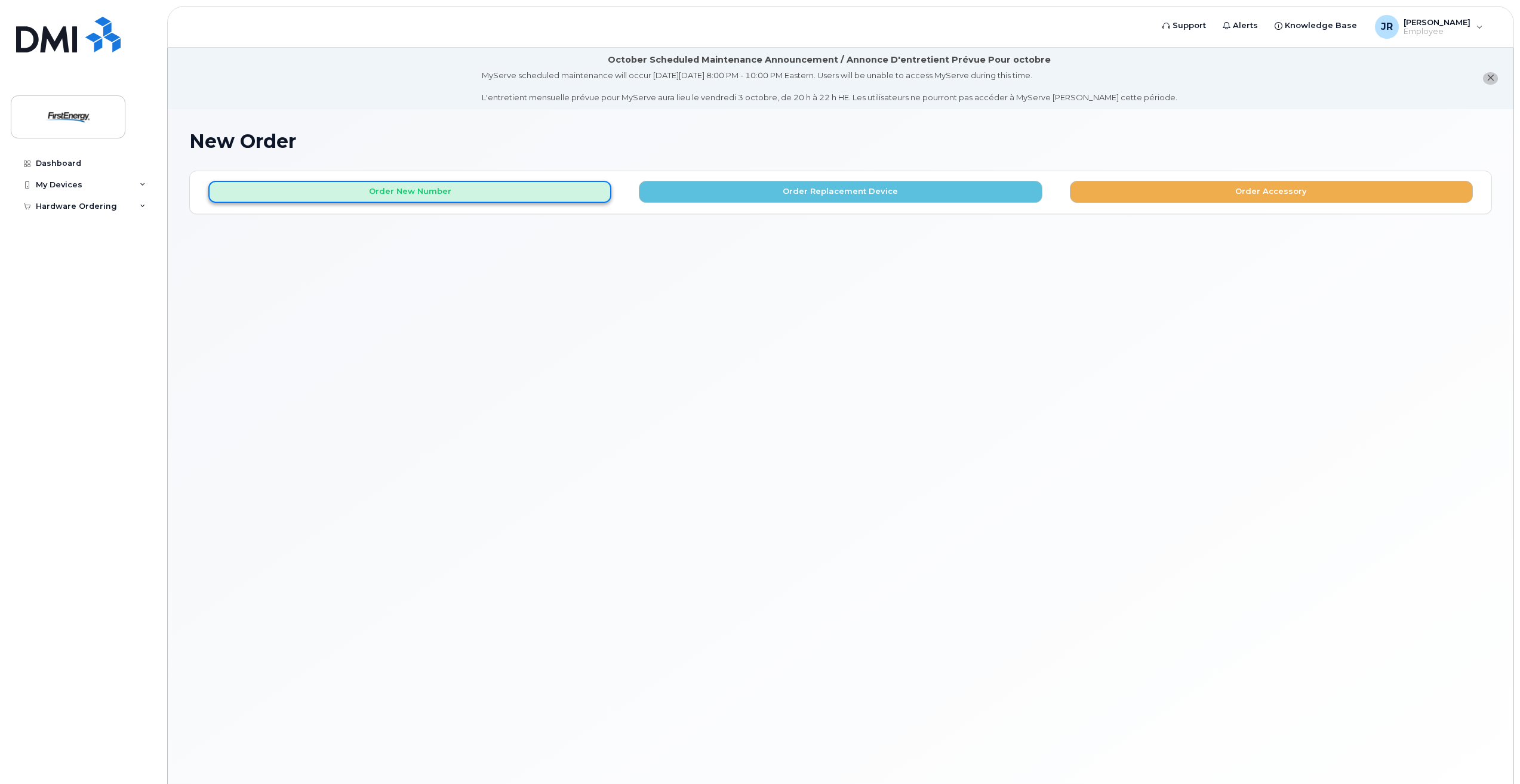
click at [437, 194] on button "Order New Number" at bounding box center [410, 192] width 403 height 22
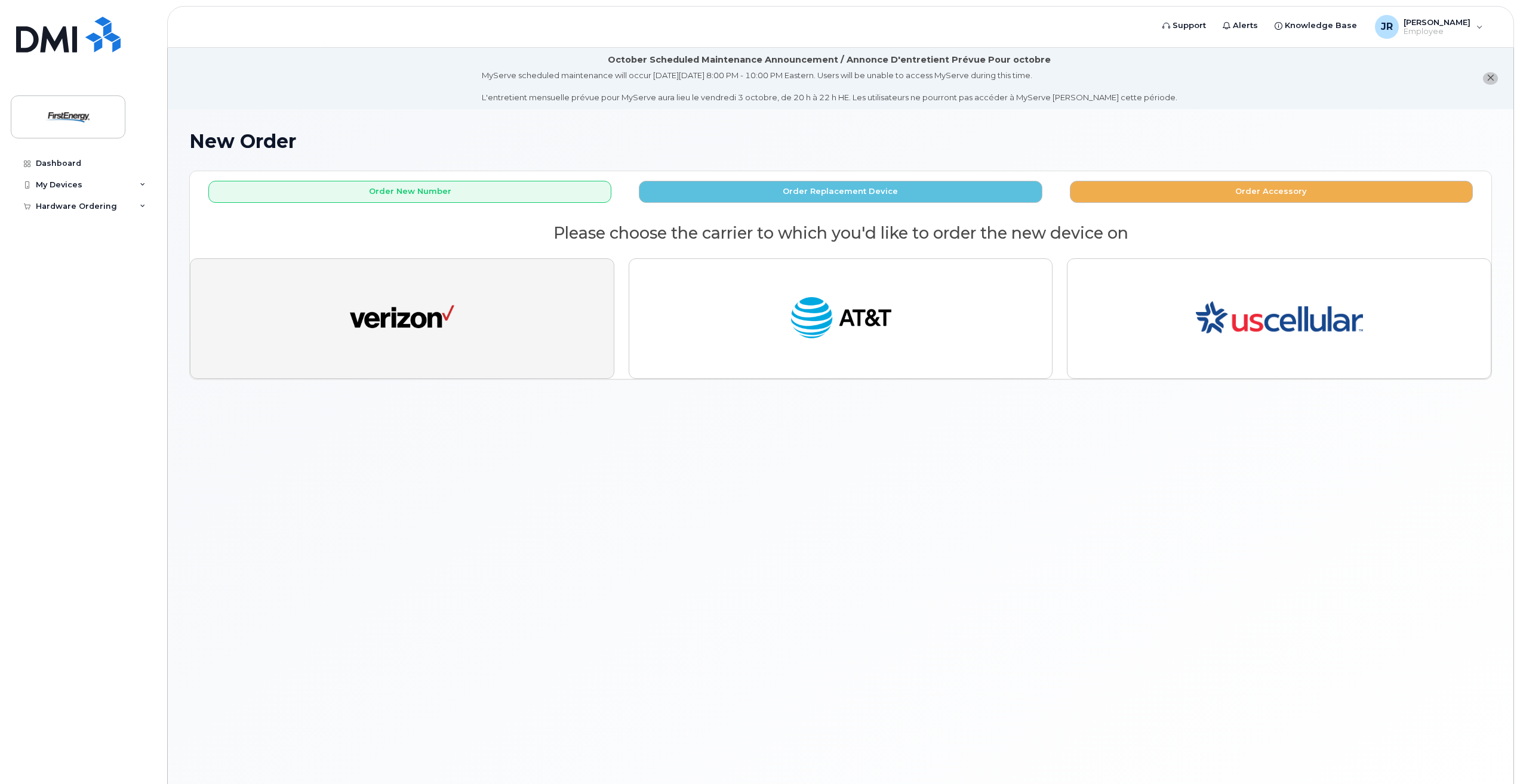
click at [437, 309] on img "button" at bounding box center [402, 318] width 105 height 53
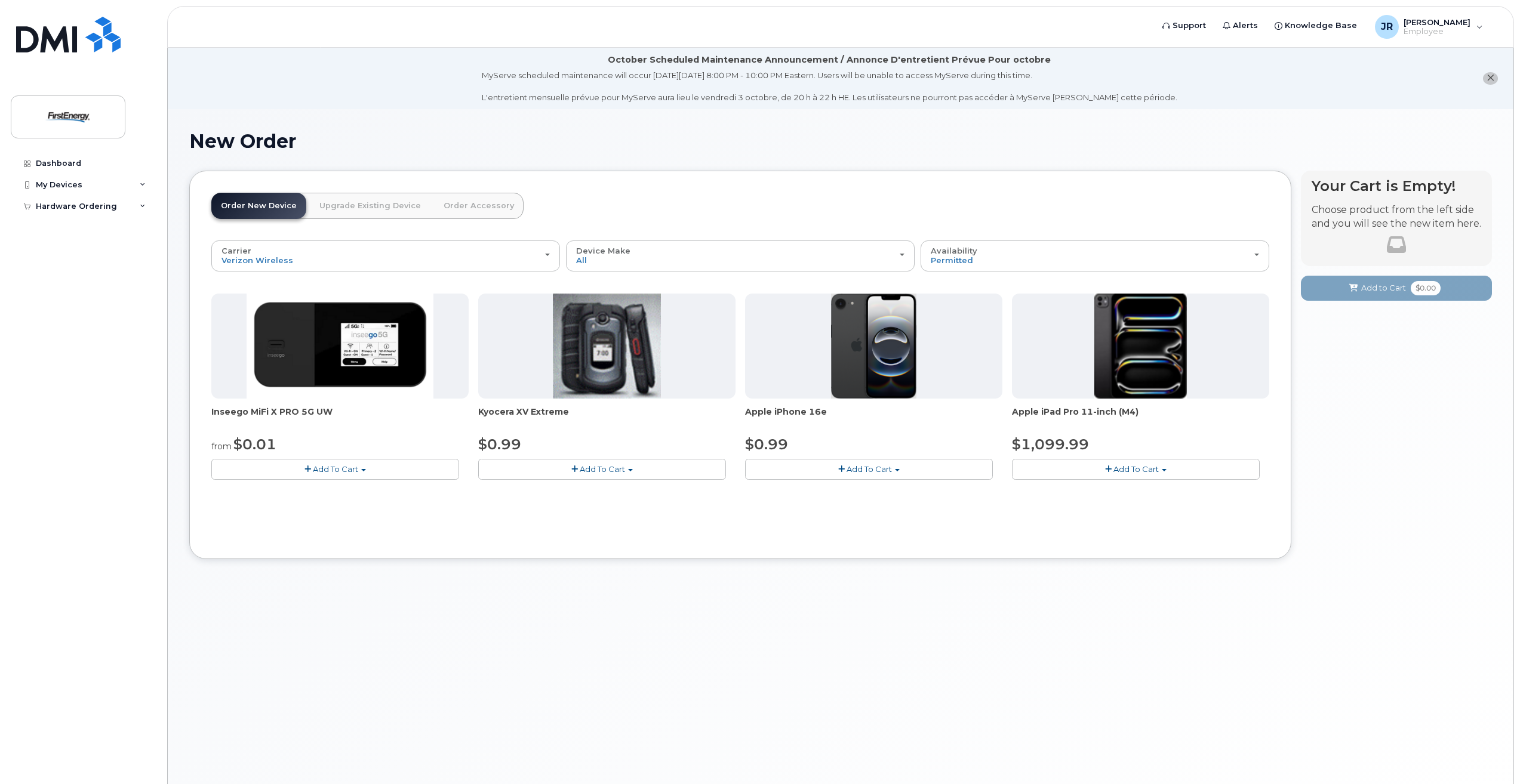
click at [823, 474] on button "Add To Cart" at bounding box center [869, 469] width 248 height 21
click at [818, 491] on link "$0.99 - 2 Year Activation" at bounding box center [807, 491] width 119 height 15
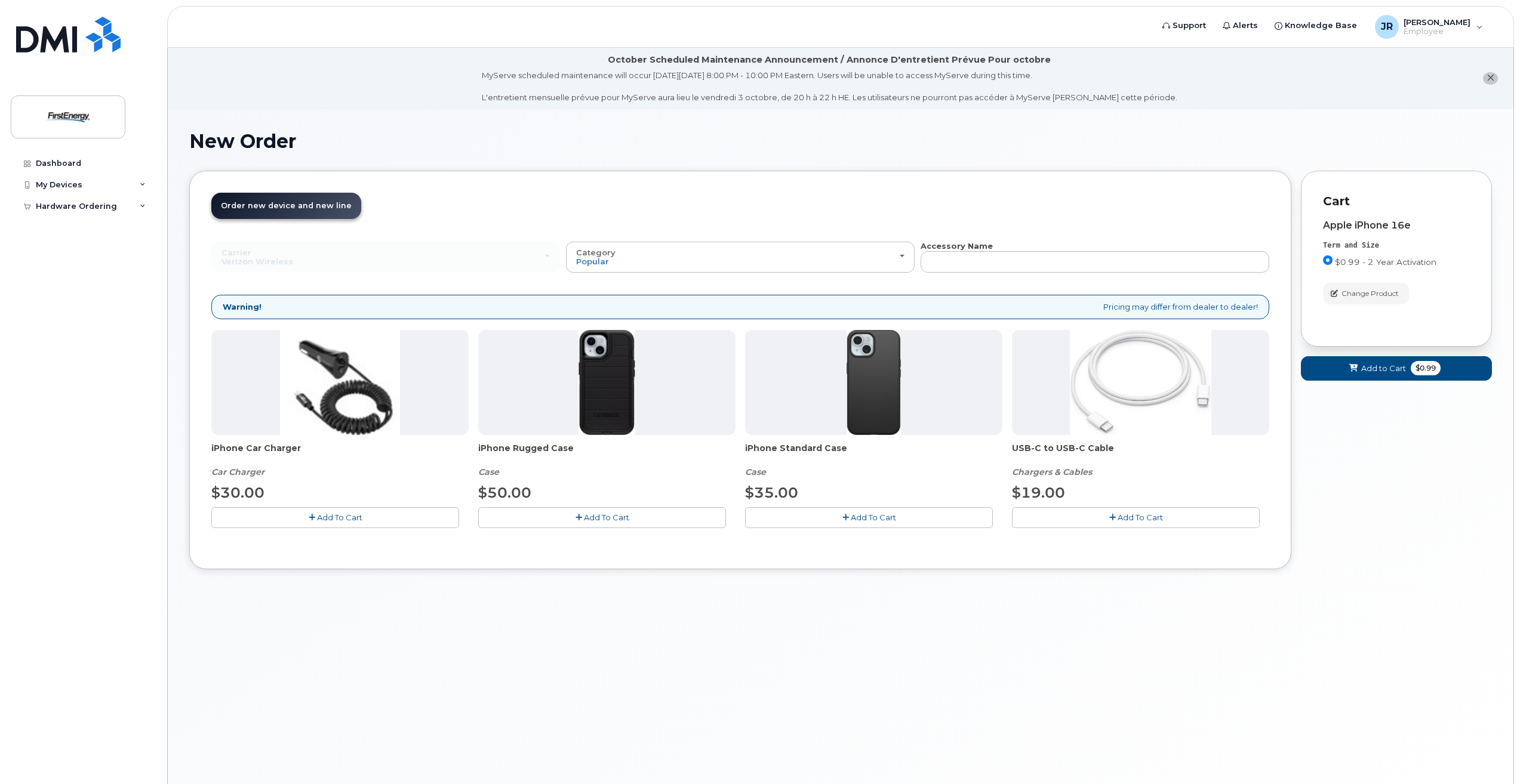
click at [631, 531] on div "iPhone Car Charger Car Charger $30.00 Add To Cart iPhone Rugged Case Case $50.0…" at bounding box center [741, 438] width 1058 height 217
click at [630, 523] on button "Add To Cart" at bounding box center [603, 518] width 248 height 21
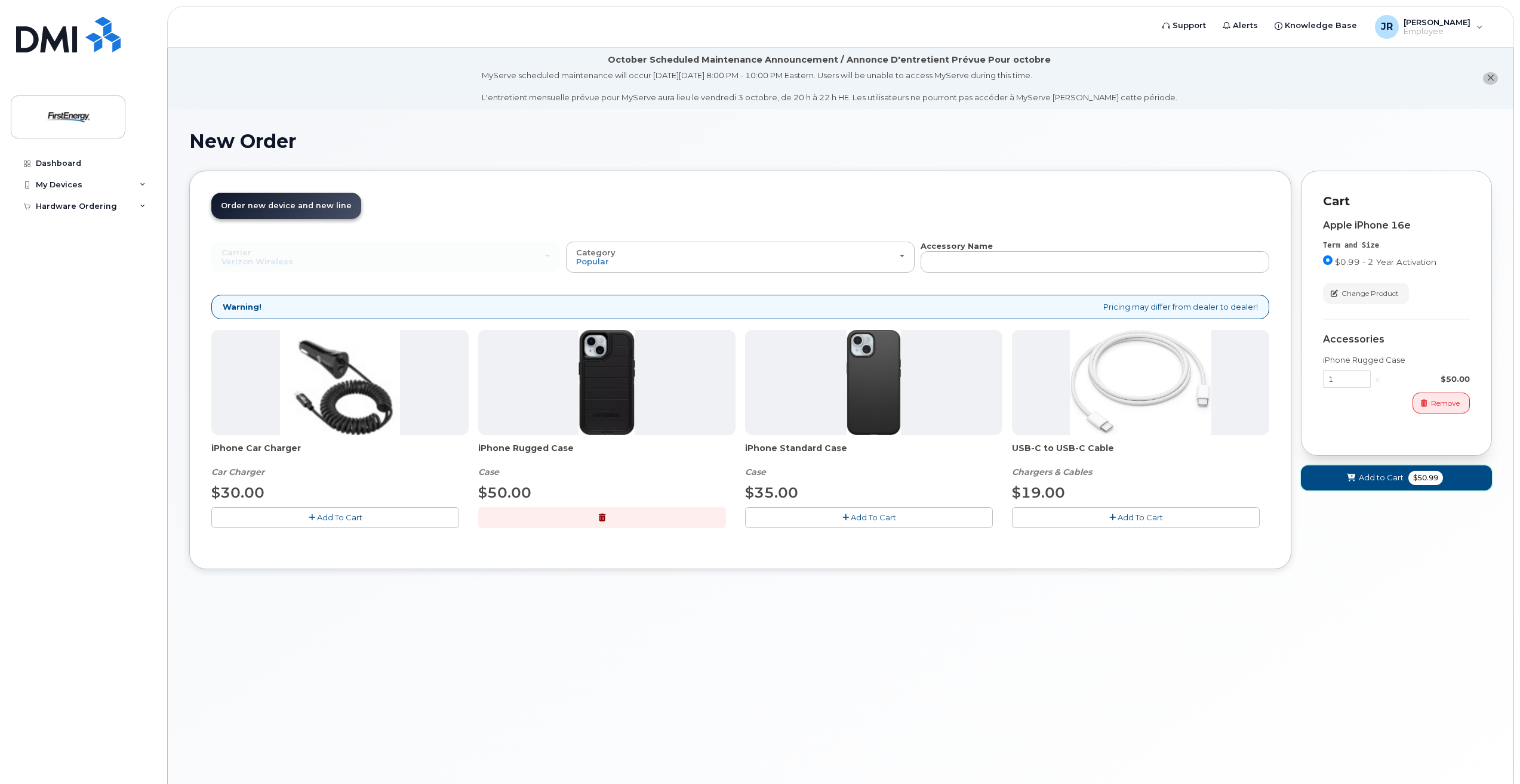
click at [1412, 481] on span "$50.99" at bounding box center [1426, 478] width 35 height 15
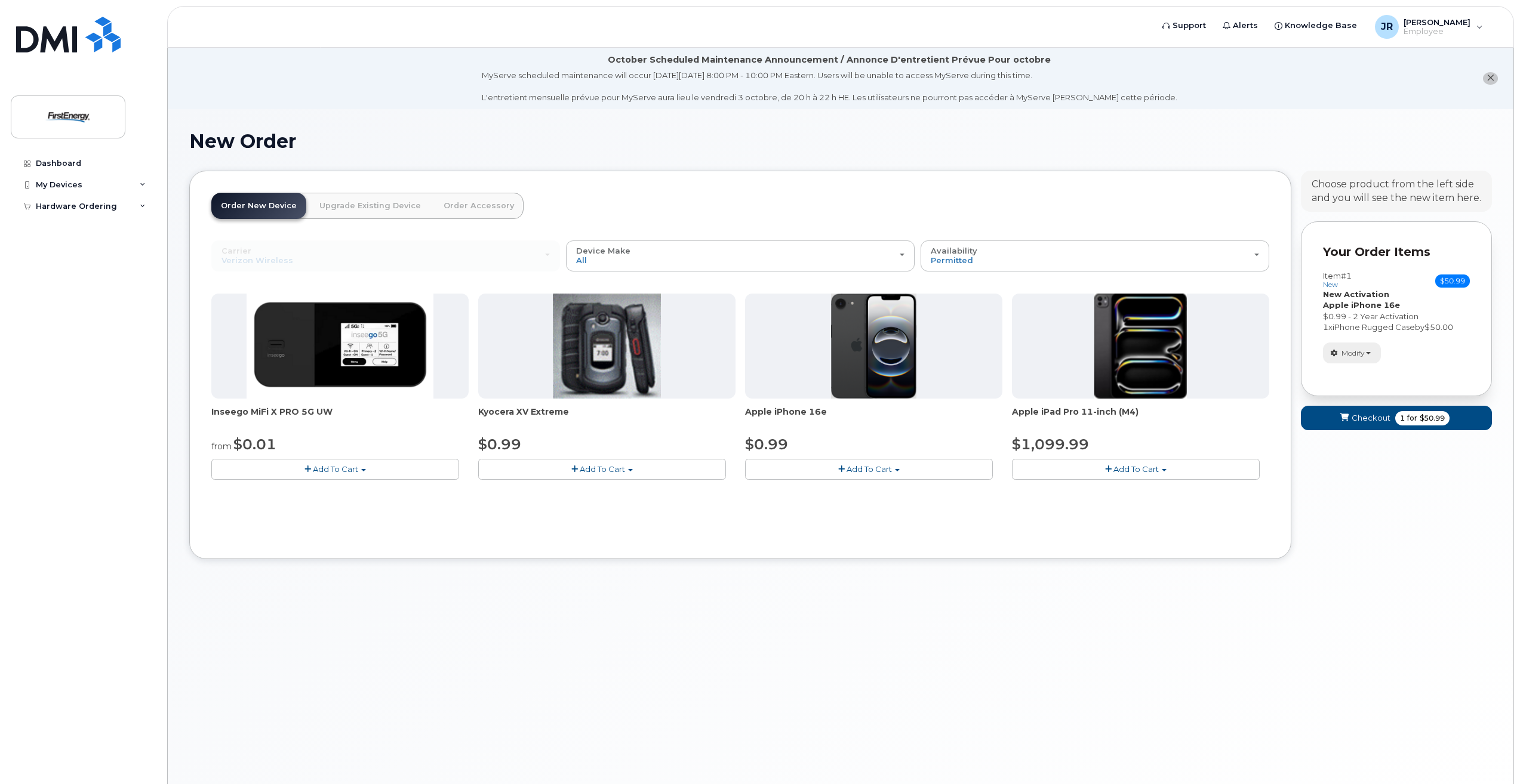
drag, startPoint x: 1350, startPoint y: 365, endPoint x: 1353, endPoint y: 357, distance: 8.5
click at [1350, 365] on div "Item #1 new $50.99 Accessories Only SIM Only Activation New Activation Hardware…" at bounding box center [1397, 317] width 147 height 114
click at [1353, 357] on span "Modify" at bounding box center [1353, 354] width 23 height 11
click at [1354, 357] on span "Modify" at bounding box center [1353, 354] width 23 height 11
click at [1350, 405] on form "Your Order Items Item #1 new $50.99 Accessories Only SIM Only Activation New Ac…" at bounding box center [1397, 331] width 191 height 219
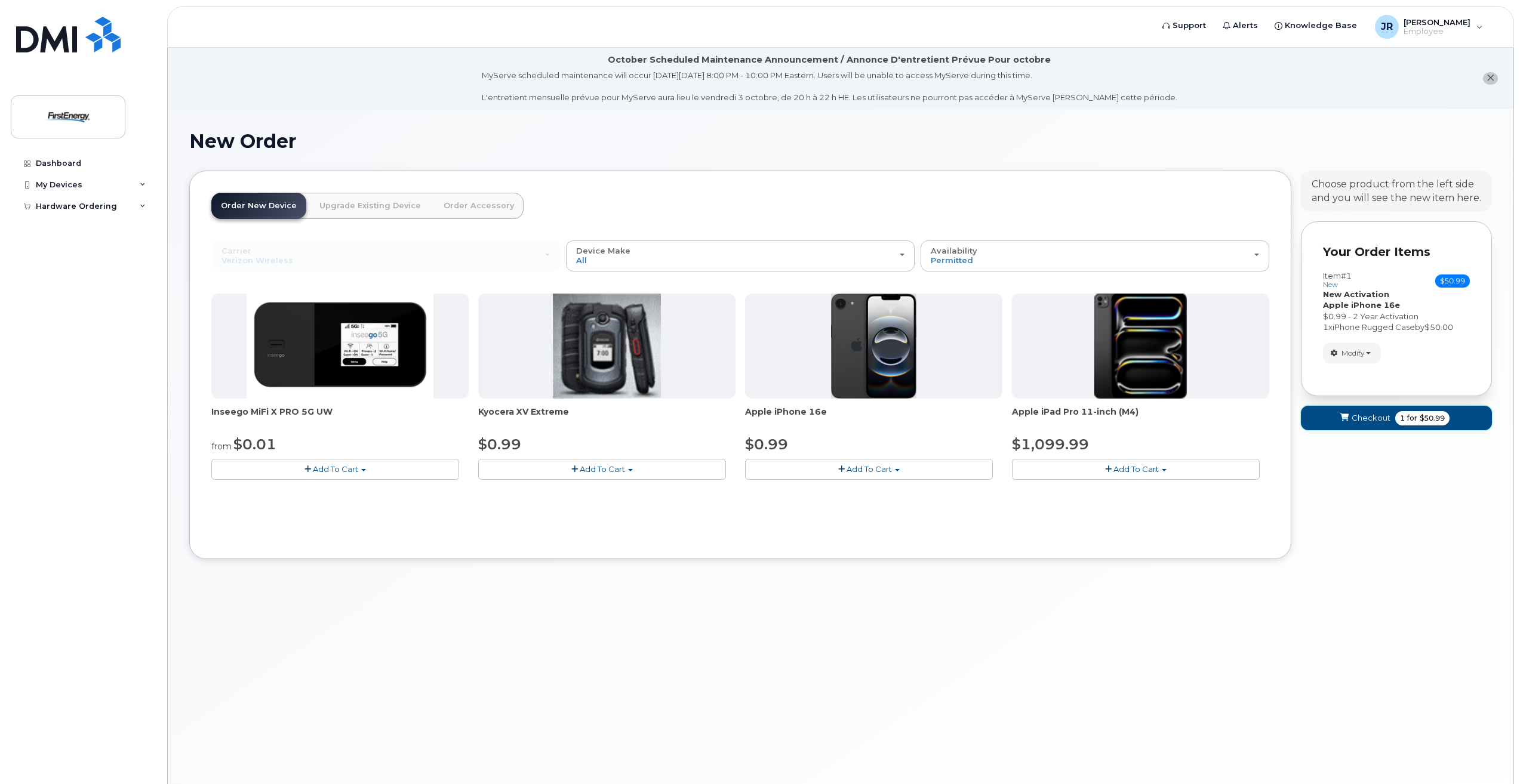
click at [1352, 415] on span "Checkout" at bounding box center [1371, 418] width 39 height 12
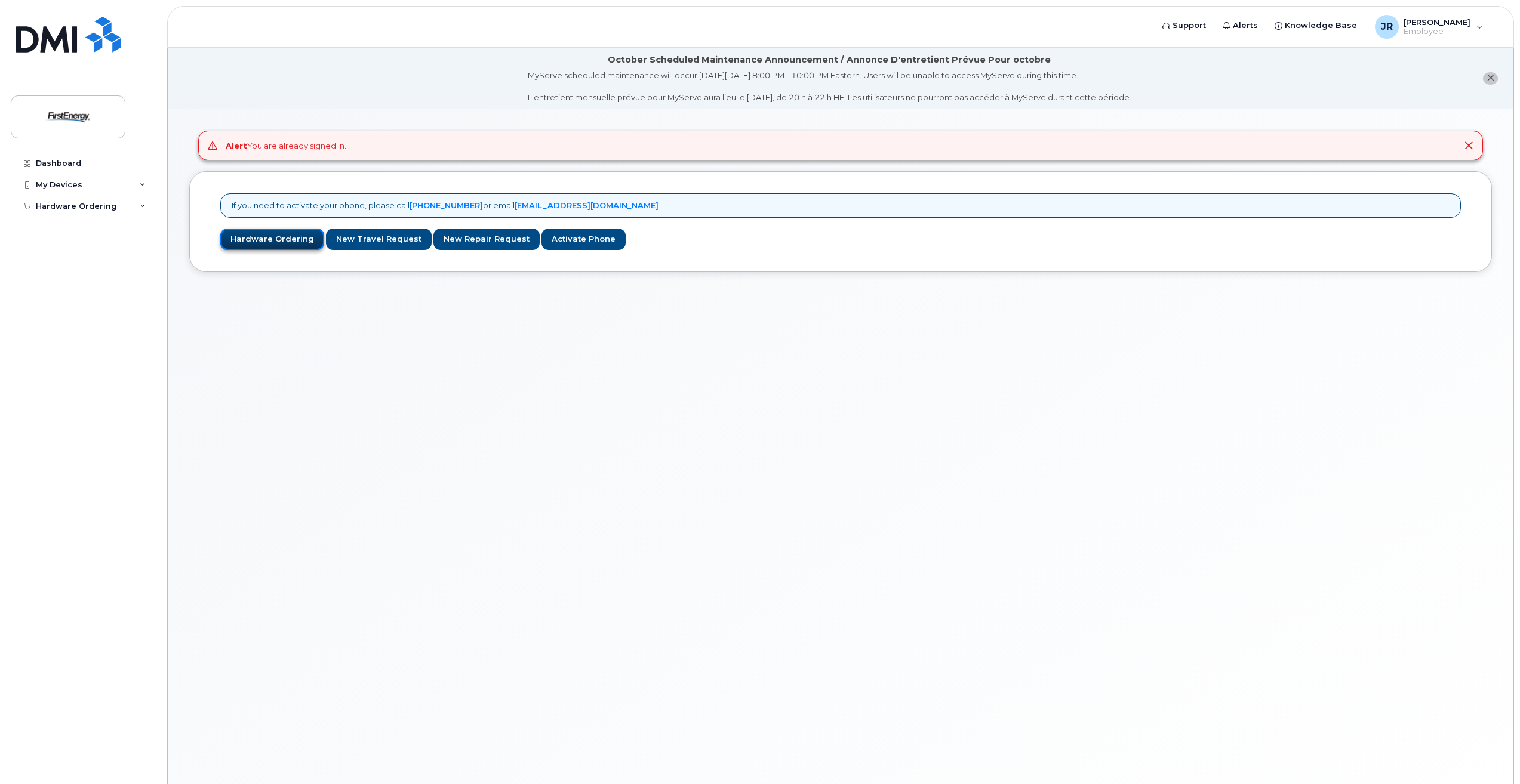
drag, startPoint x: 221, startPoint y: 243, endPoint x: 229, endPoint y: 243, distance: 8.0
click at [221, 243] on link "Hardware Ordering" at bounding box center [272, 239] width 104 height 22
click at [275, 244] on link "Hardware Ordering" at bounding box center [272, 239] width 104 height 22
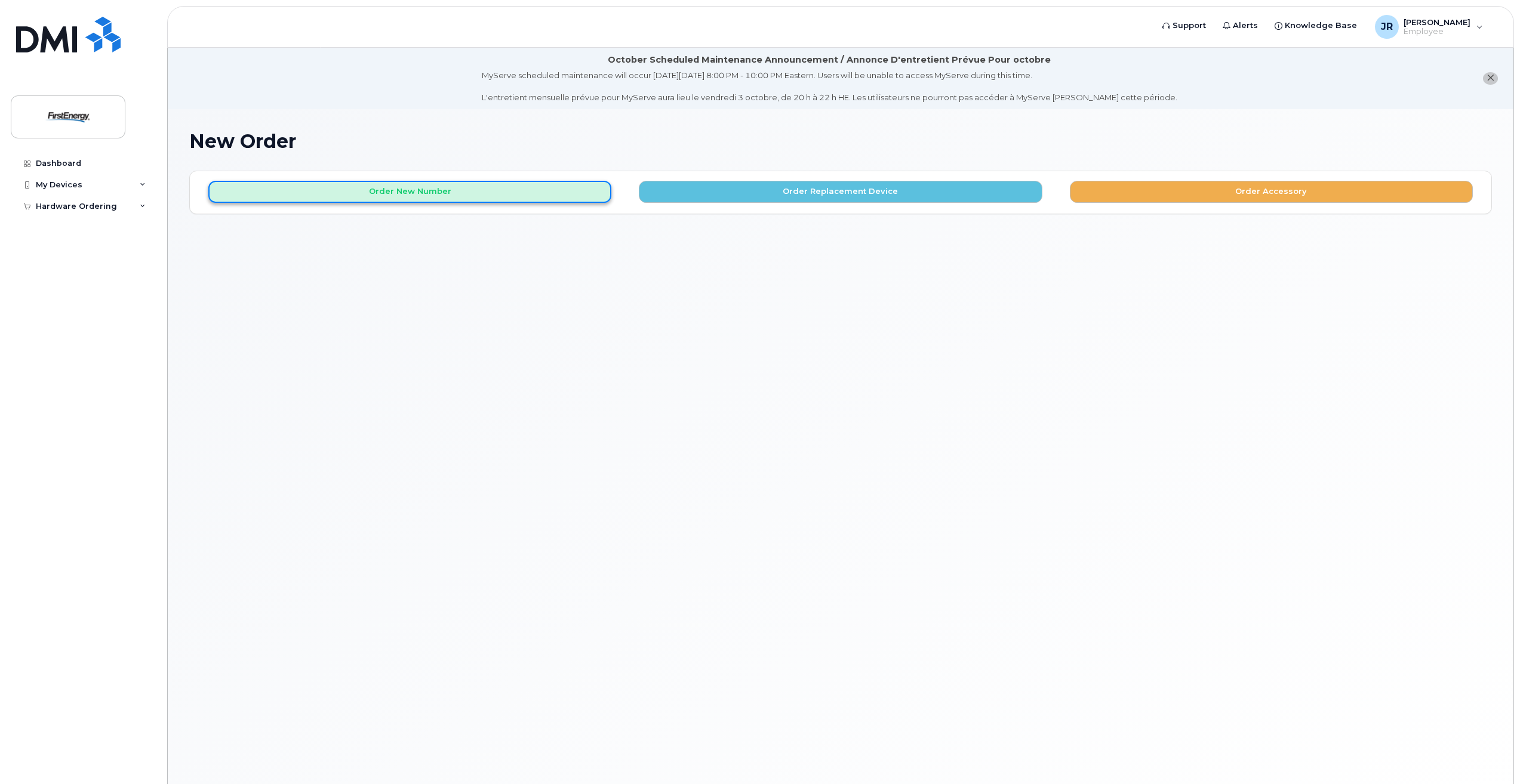
click at [568, 190] on button "Order New Number" at bounding box center [410, 192] width 403 height 22
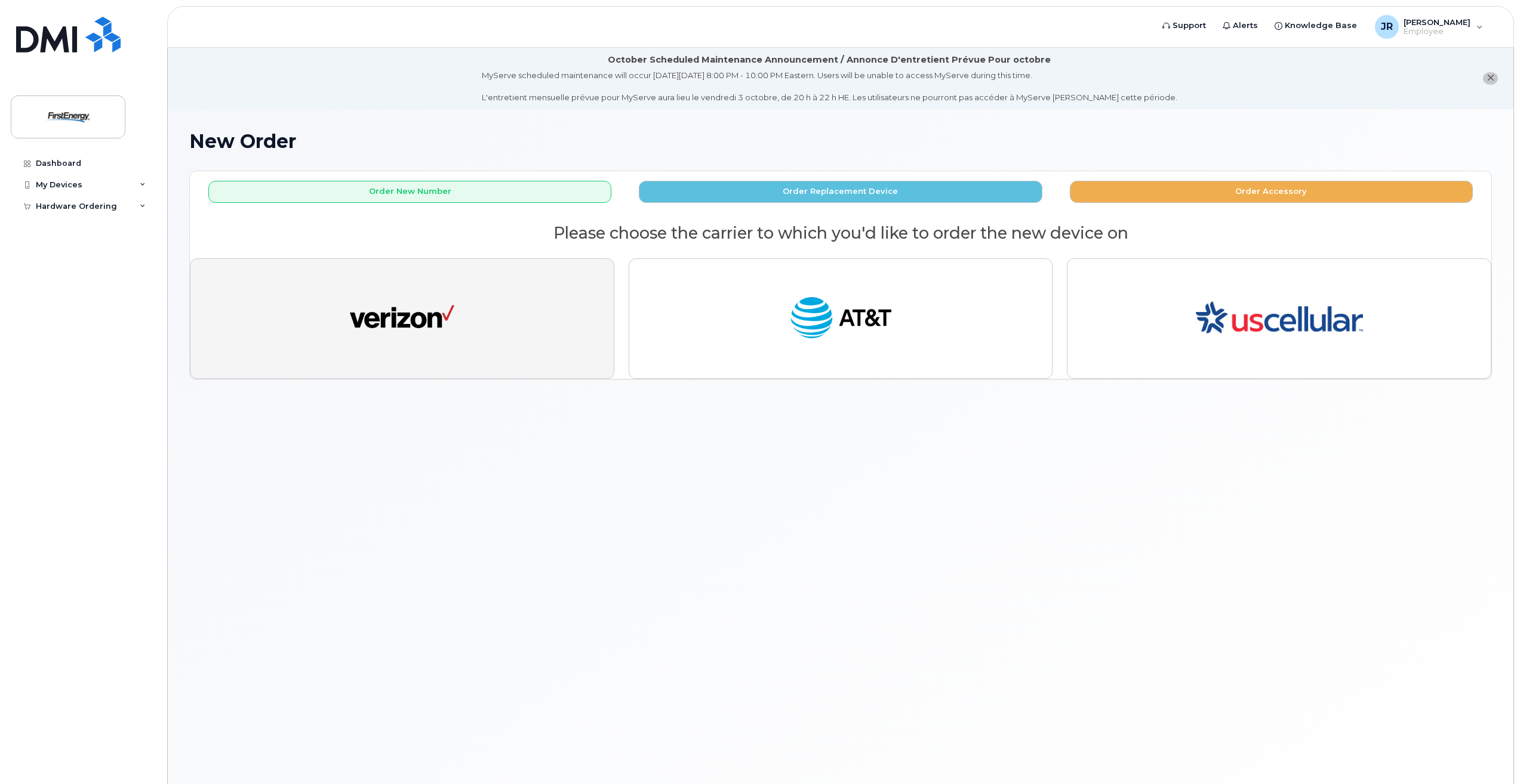
click at [548, 312] on button "button" at bounding box center [402, 318] width 424 height 120
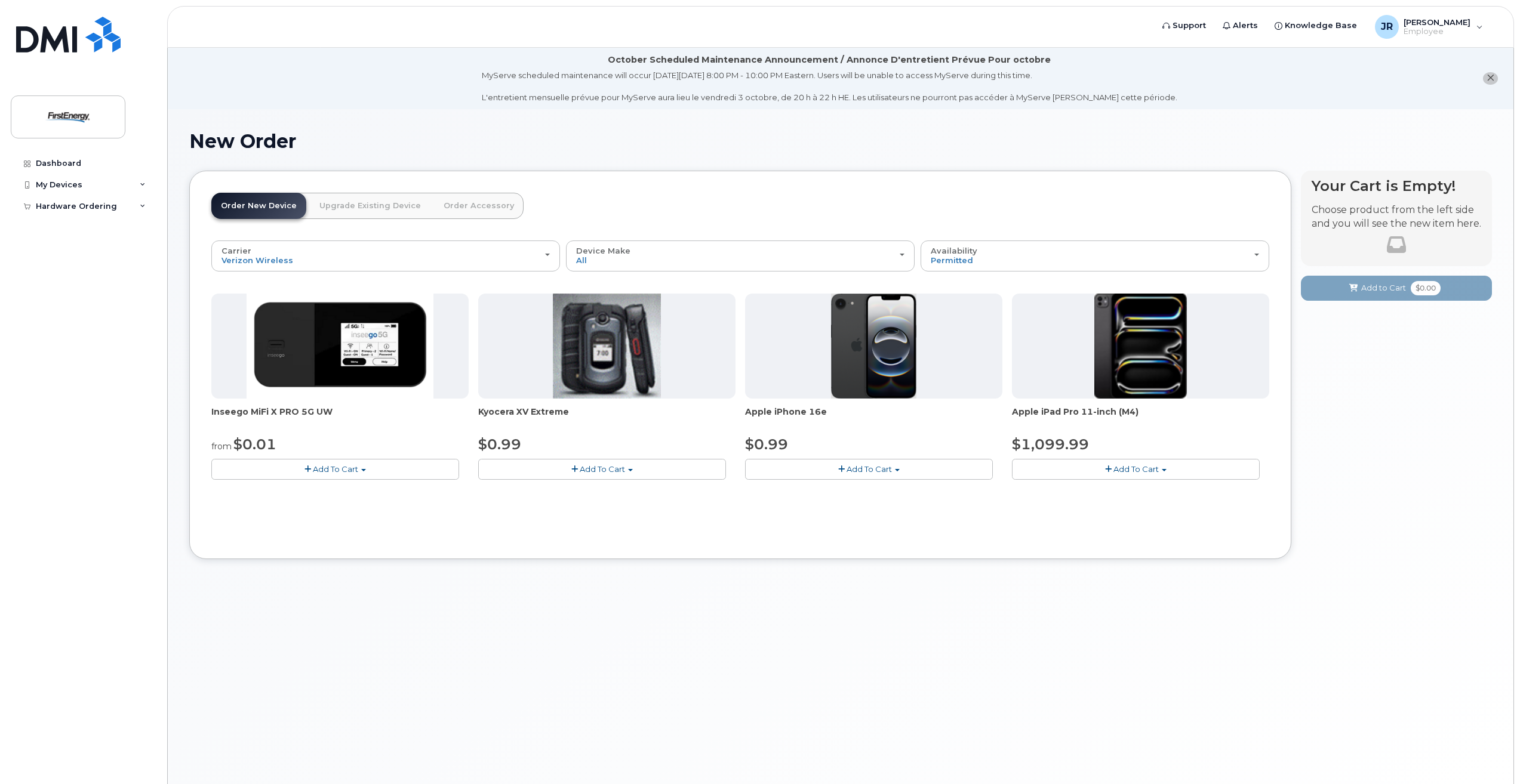
click at [913, 469] on button "Add To Cart" at bounding box center [869, 469] width 248 height 21
click at [841, 494] on link "$0.99 - 2 Year Activation" at bounding box center [807, 491] width 119 height 15
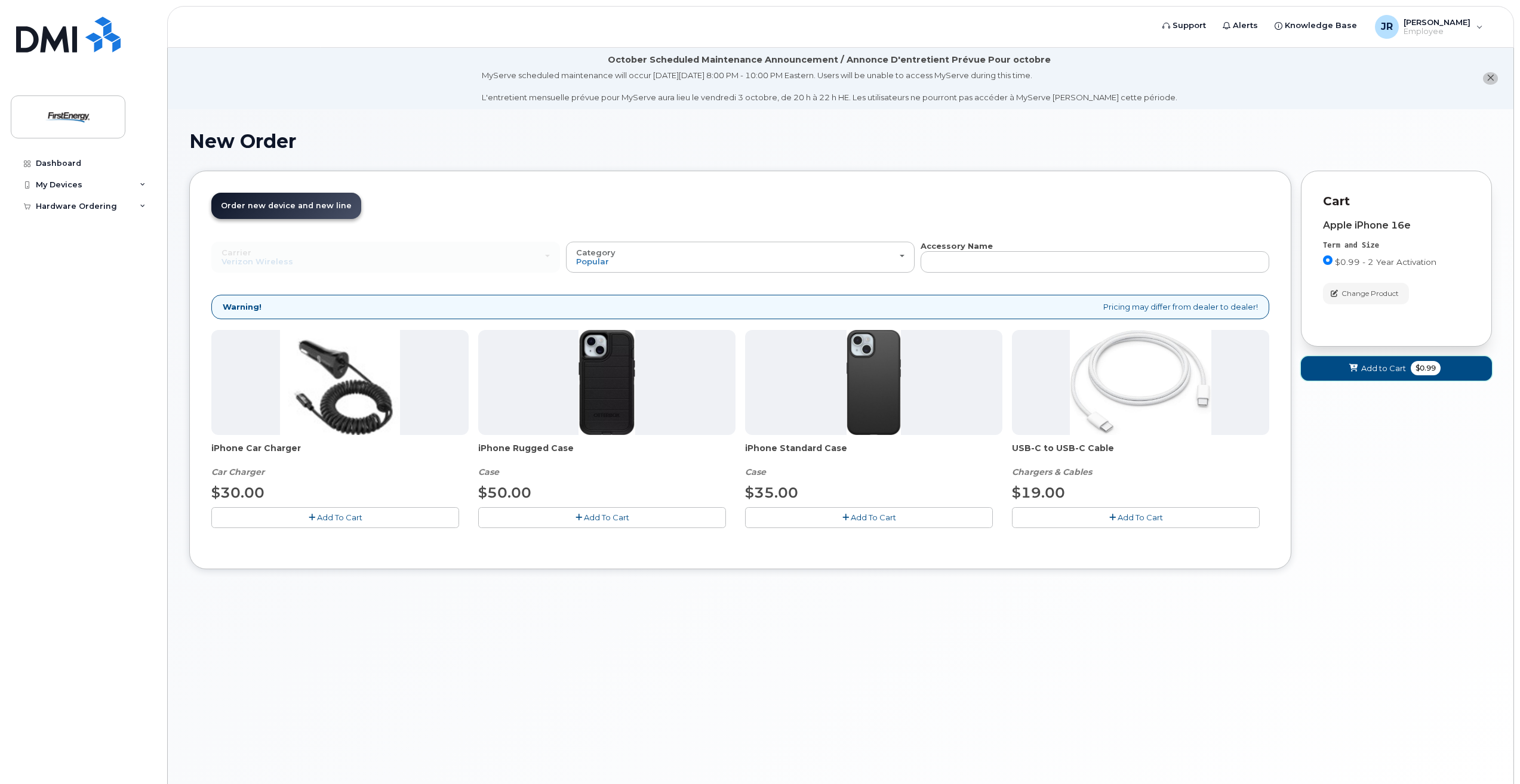
click at [1367, 377] on button "Add to Cart $0.99" at bounding box center [1397, 368] width 191 height 24
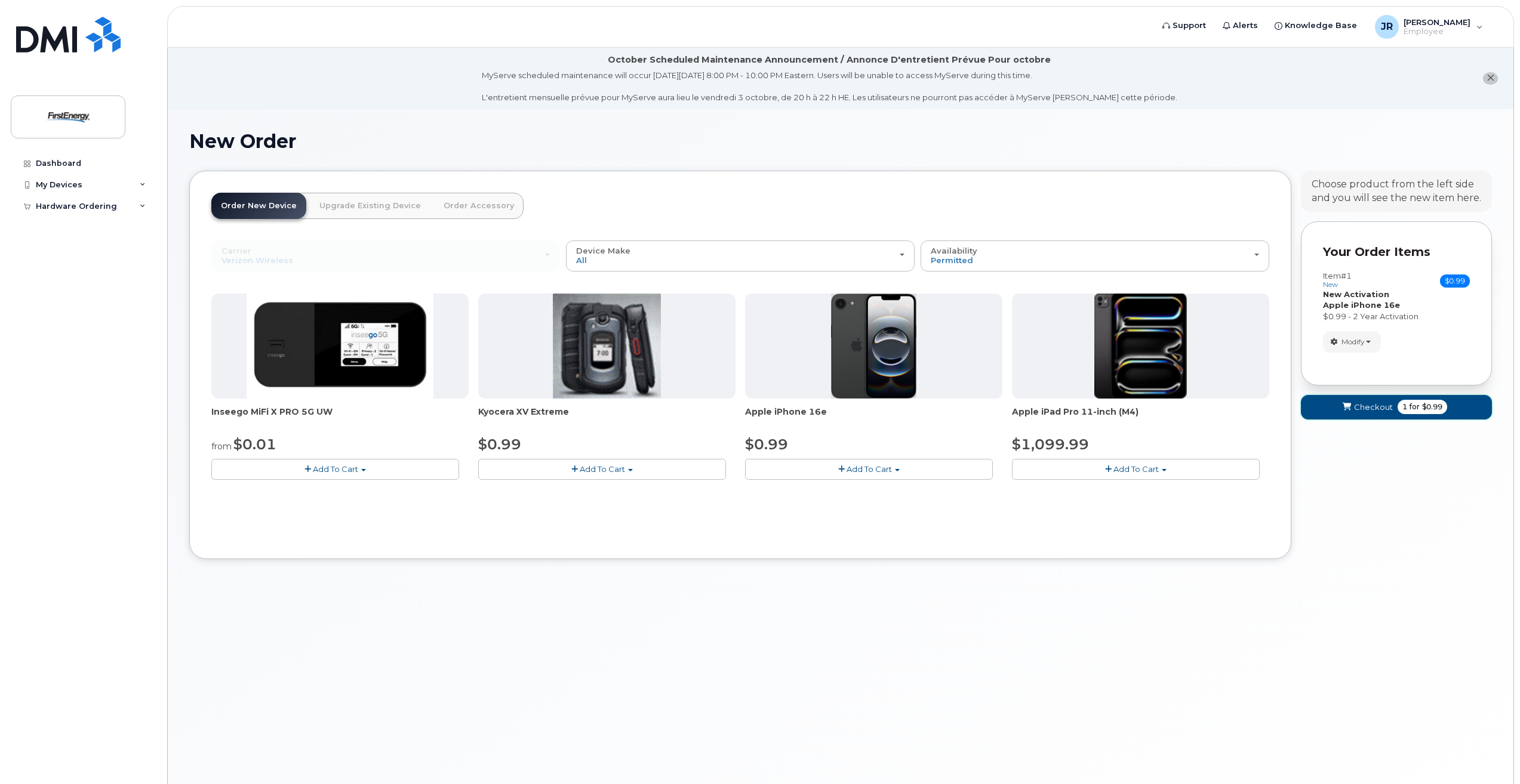
click at [1363, 411] on span "Checkout" at bounding box center [1373, 407] width 39 height 12
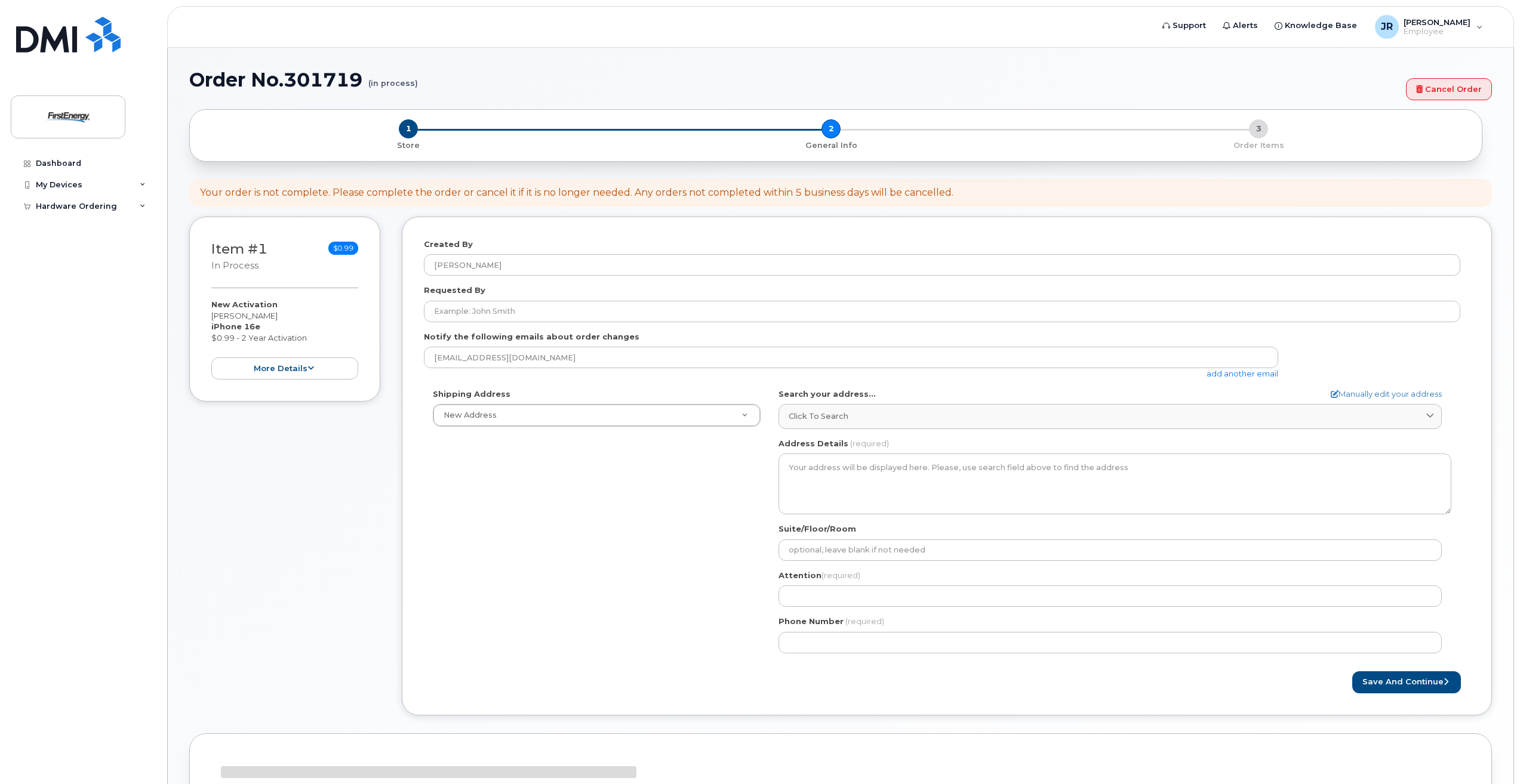
select select
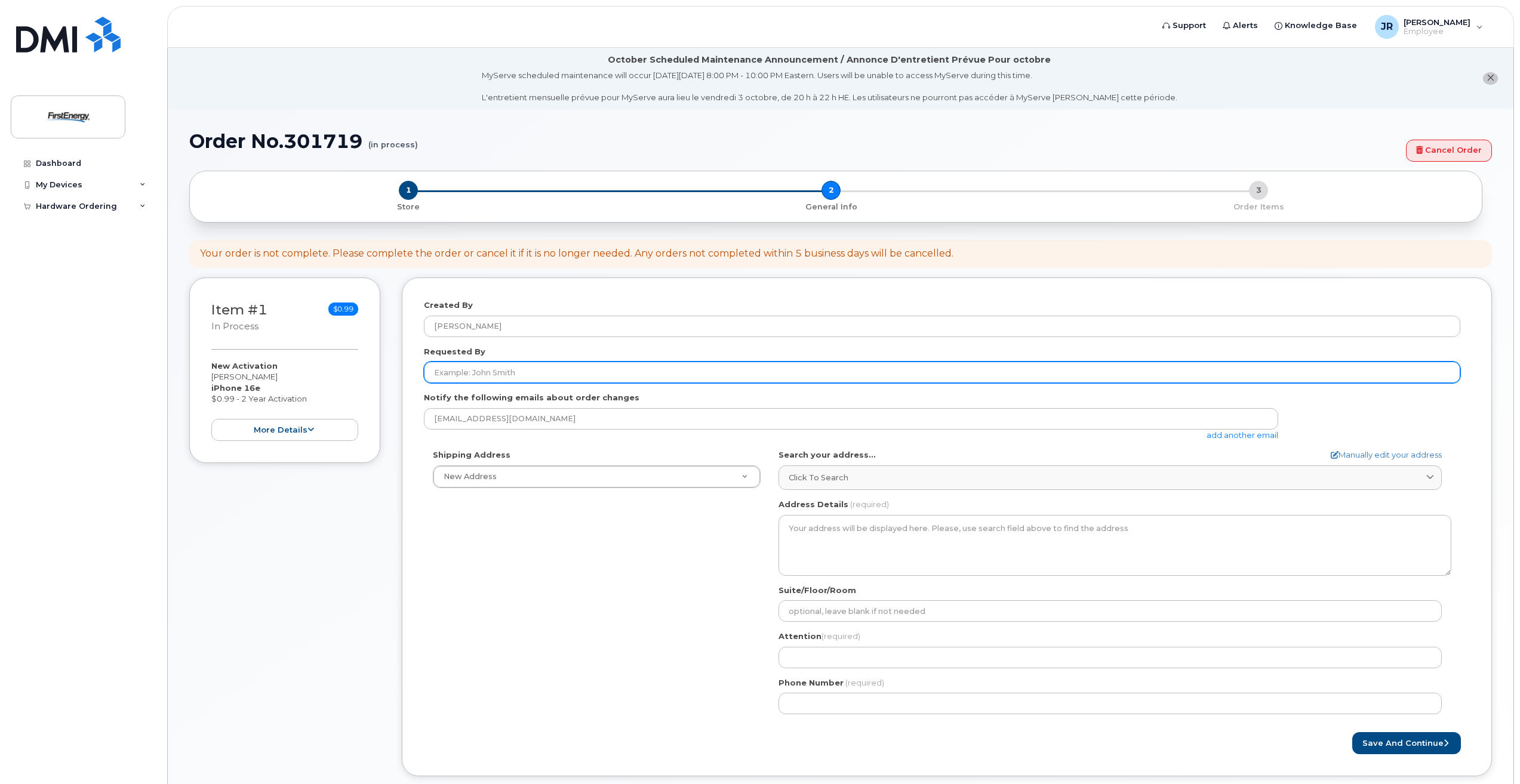
click at [460, 377] on input "Requested By" at bounding box center [942, 372] width 1037 height 21
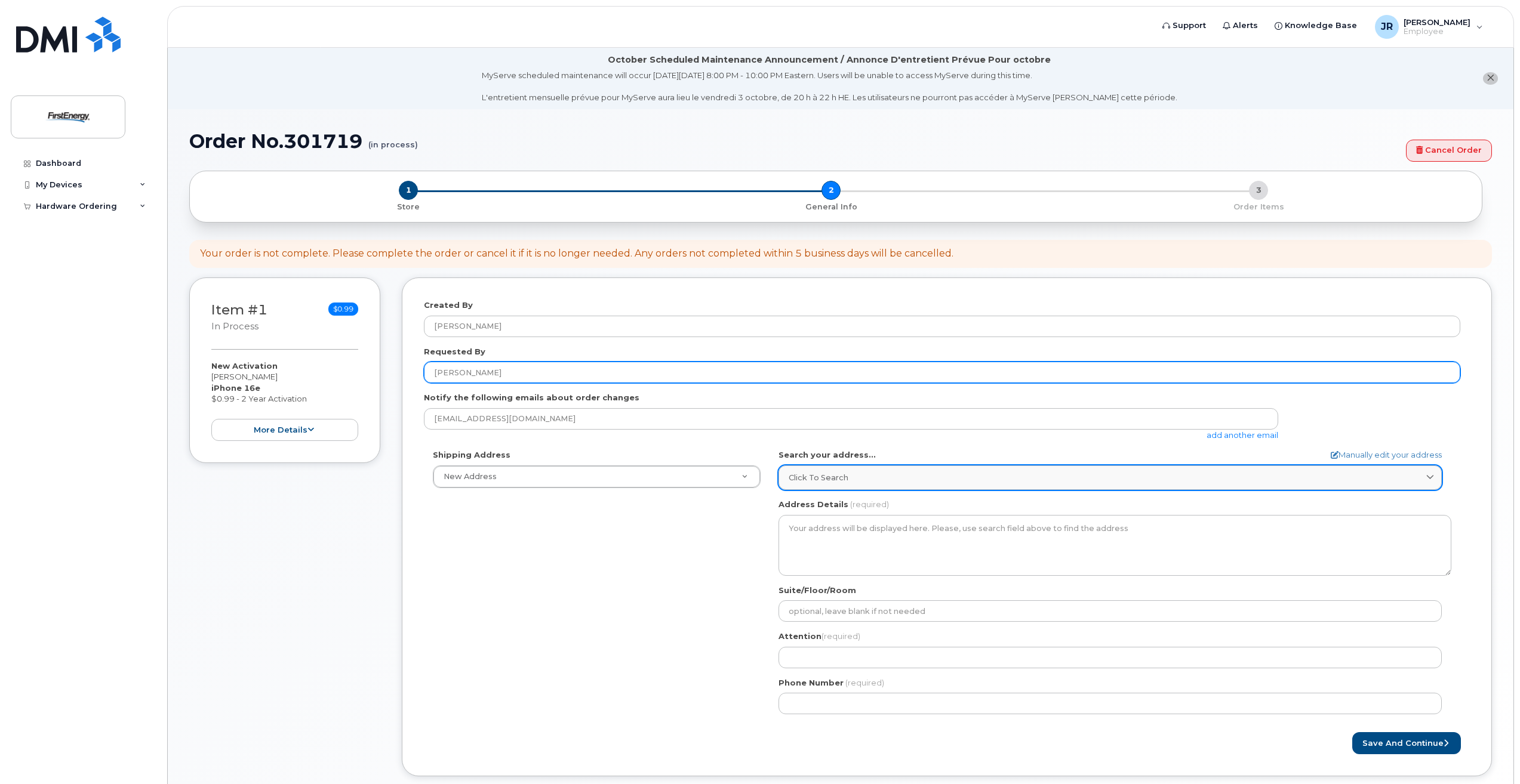
type input "[PERSON_NAME]"
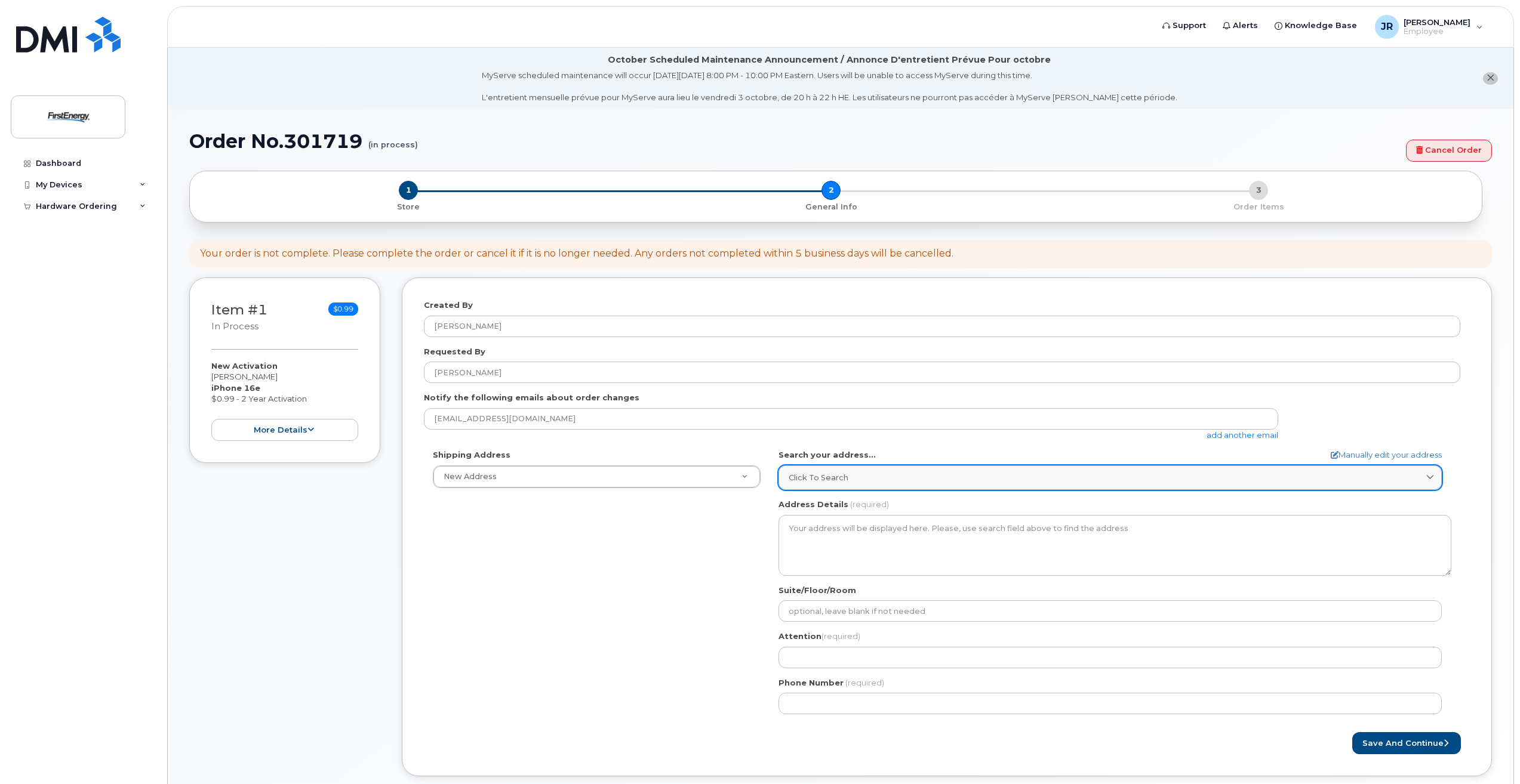
click at [837, 483] on span "Click to search" at bounding box center [818, 478] width 60 height 12
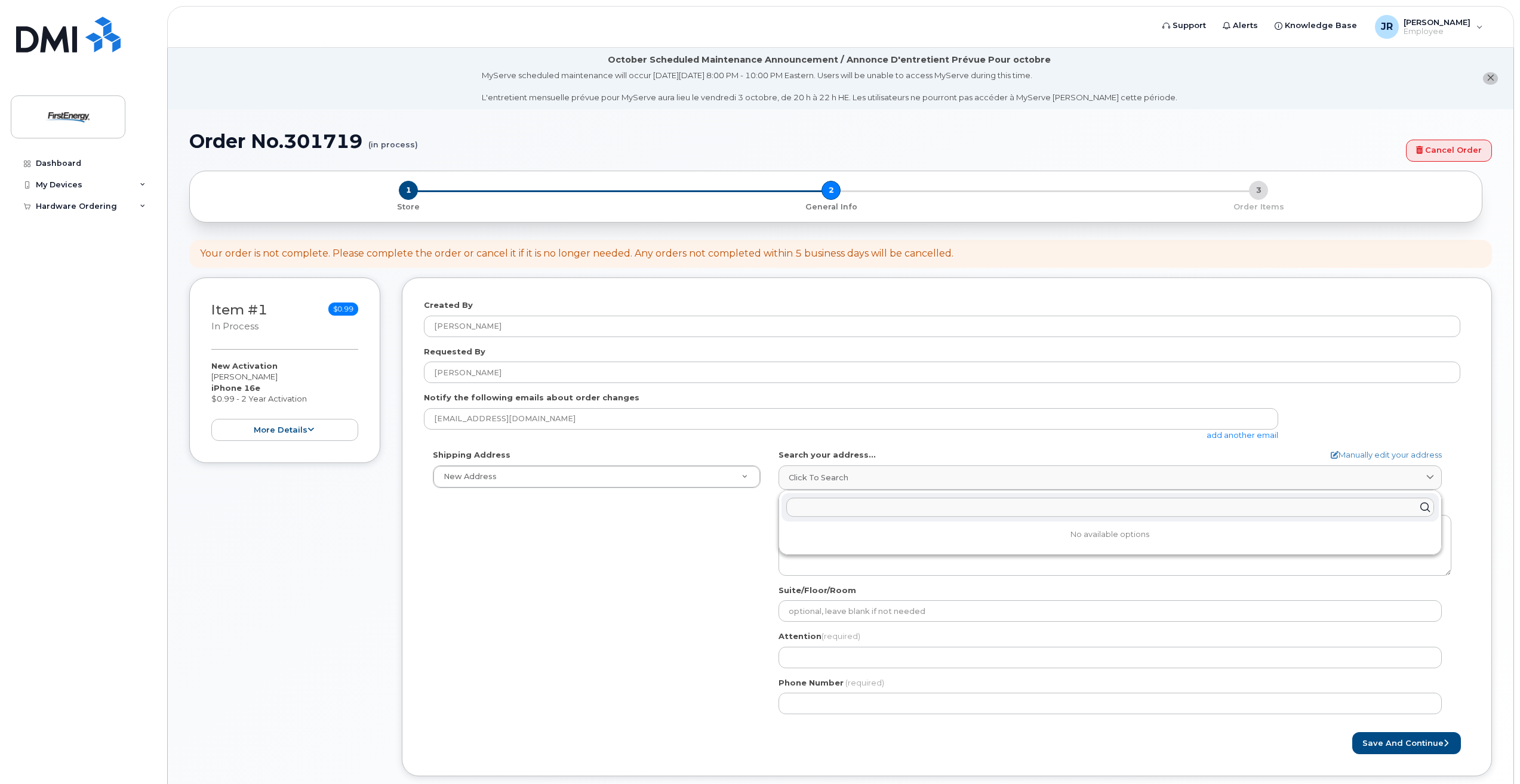
click at [1038, 532] on p "No available options" at bounding box center [1110, 535] width 657 height 11
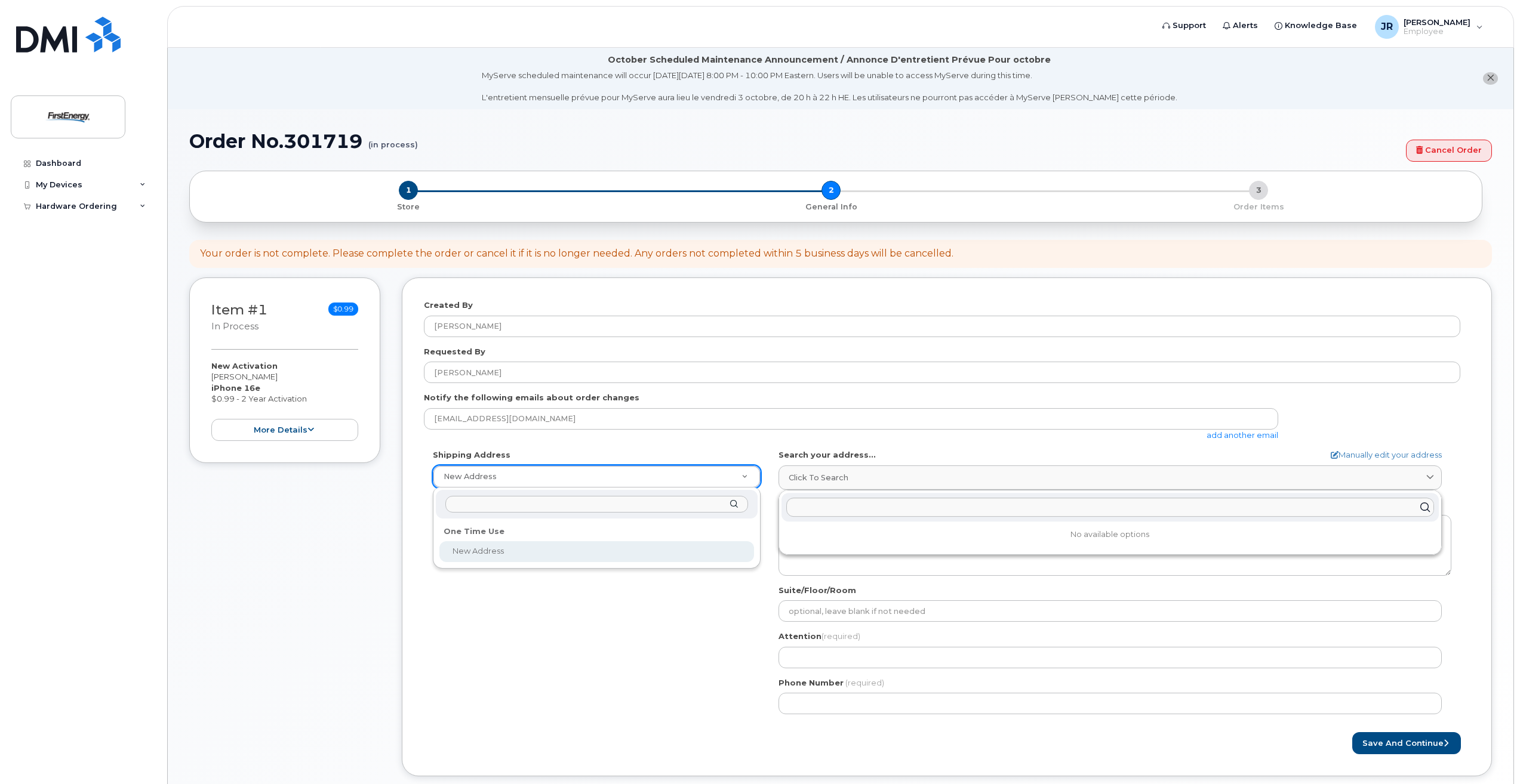
select select
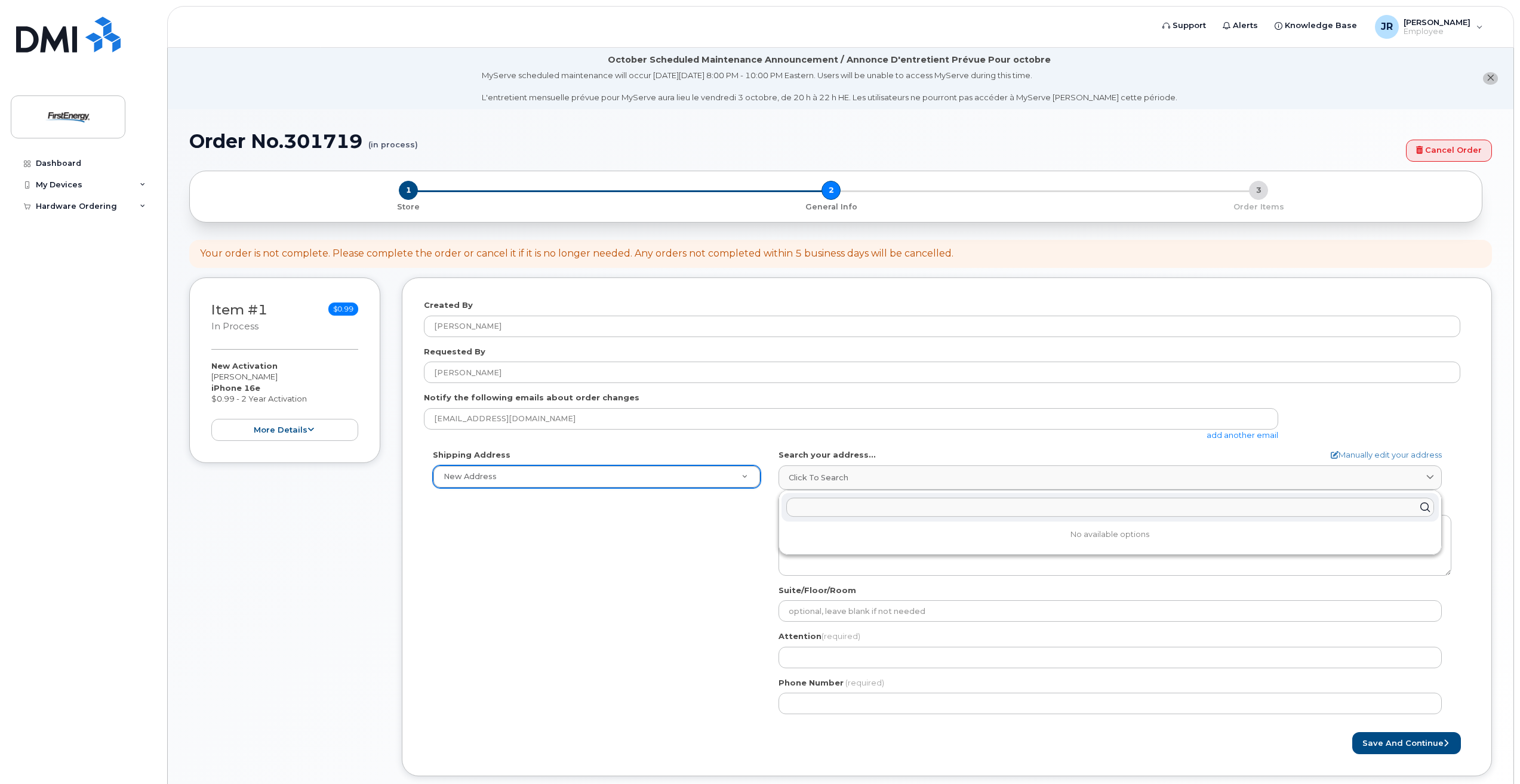
click at [569, 538] on div "Shipping Address New Address New Address AB Search your address... Manually edi…" at bounding box center [942, 586] width 1037 height 274
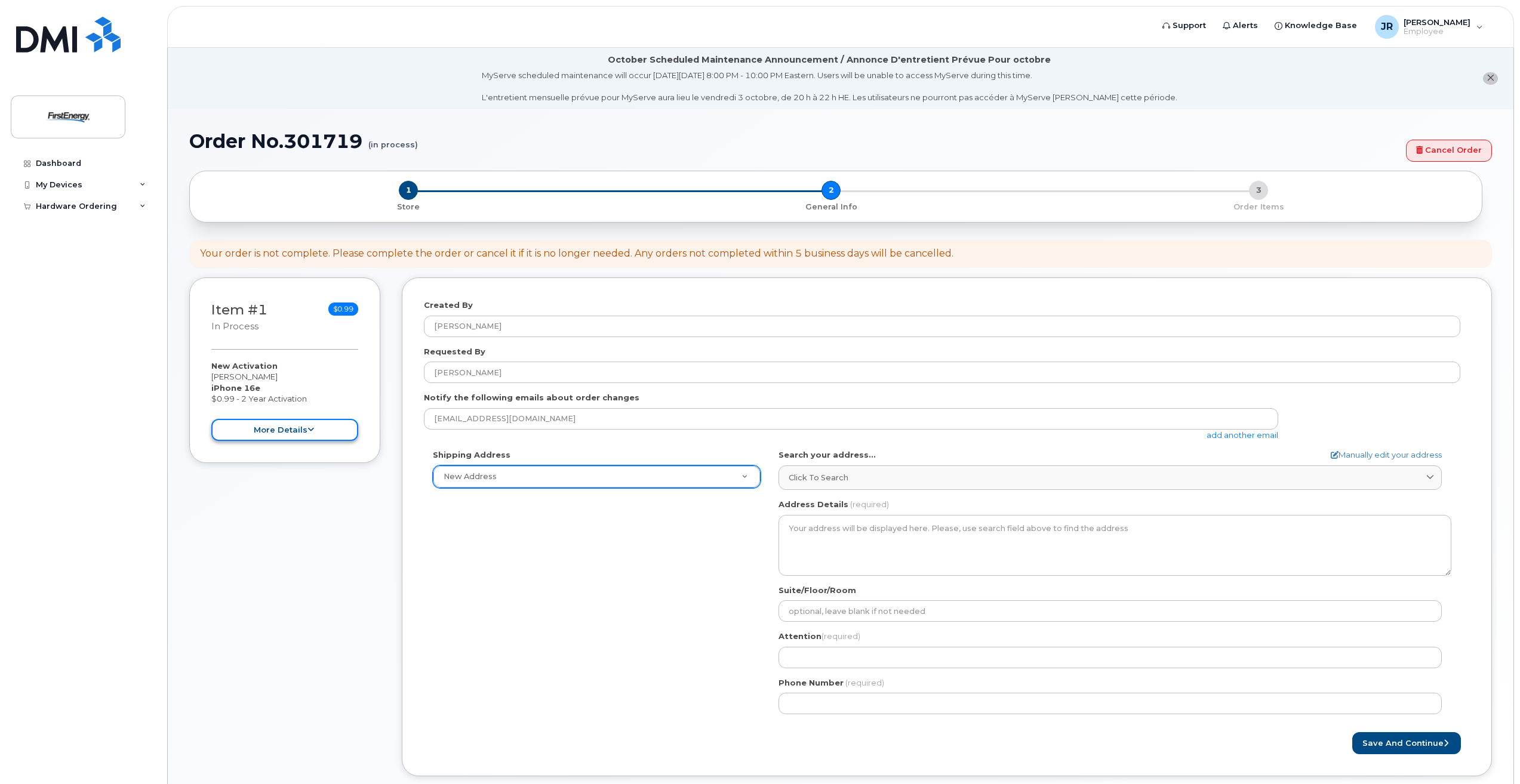
click at [319, 425] on button "more details" at bounding box center [285, 430] width 147 height 22
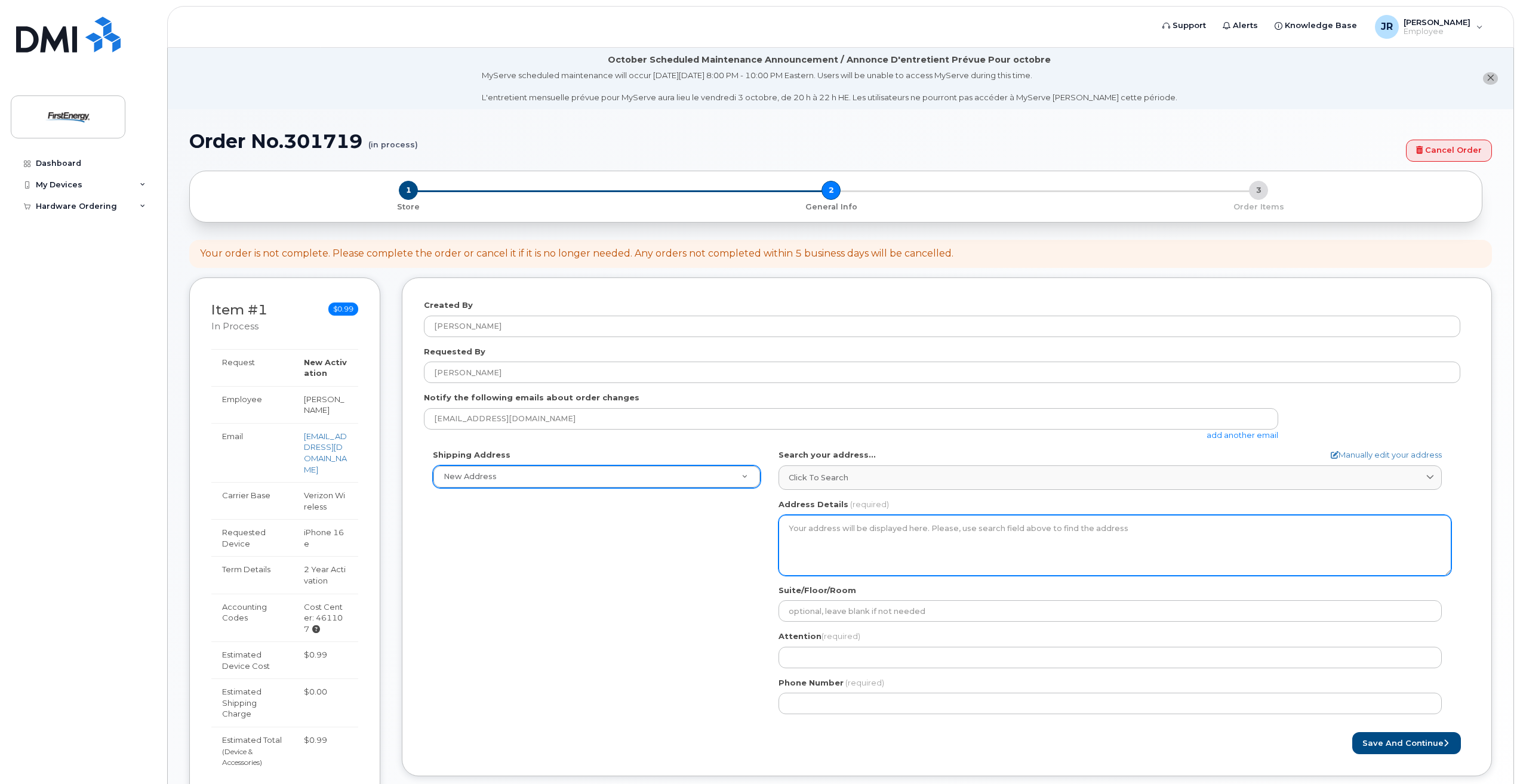
click at [944, 573] on textarea "Address Details" at bounding box center [1115, 545] width 673 height 61
click at [945, 560] on textarea "Address Details" at bounding box center [1115, 545] width 673 height 61
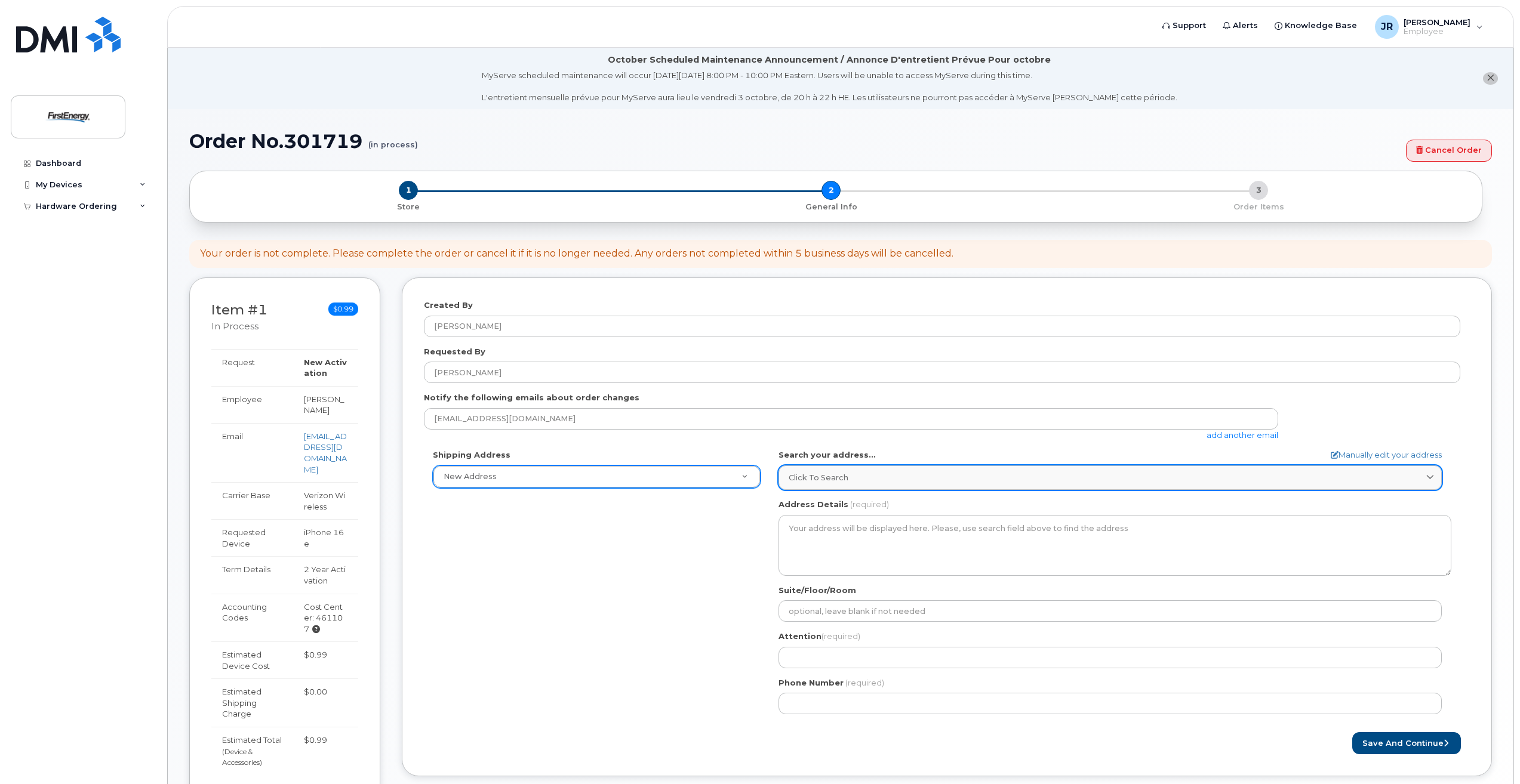
click at [896, 483] on div "Click to search" at bounding box center [1110, 478] width 643 height 12
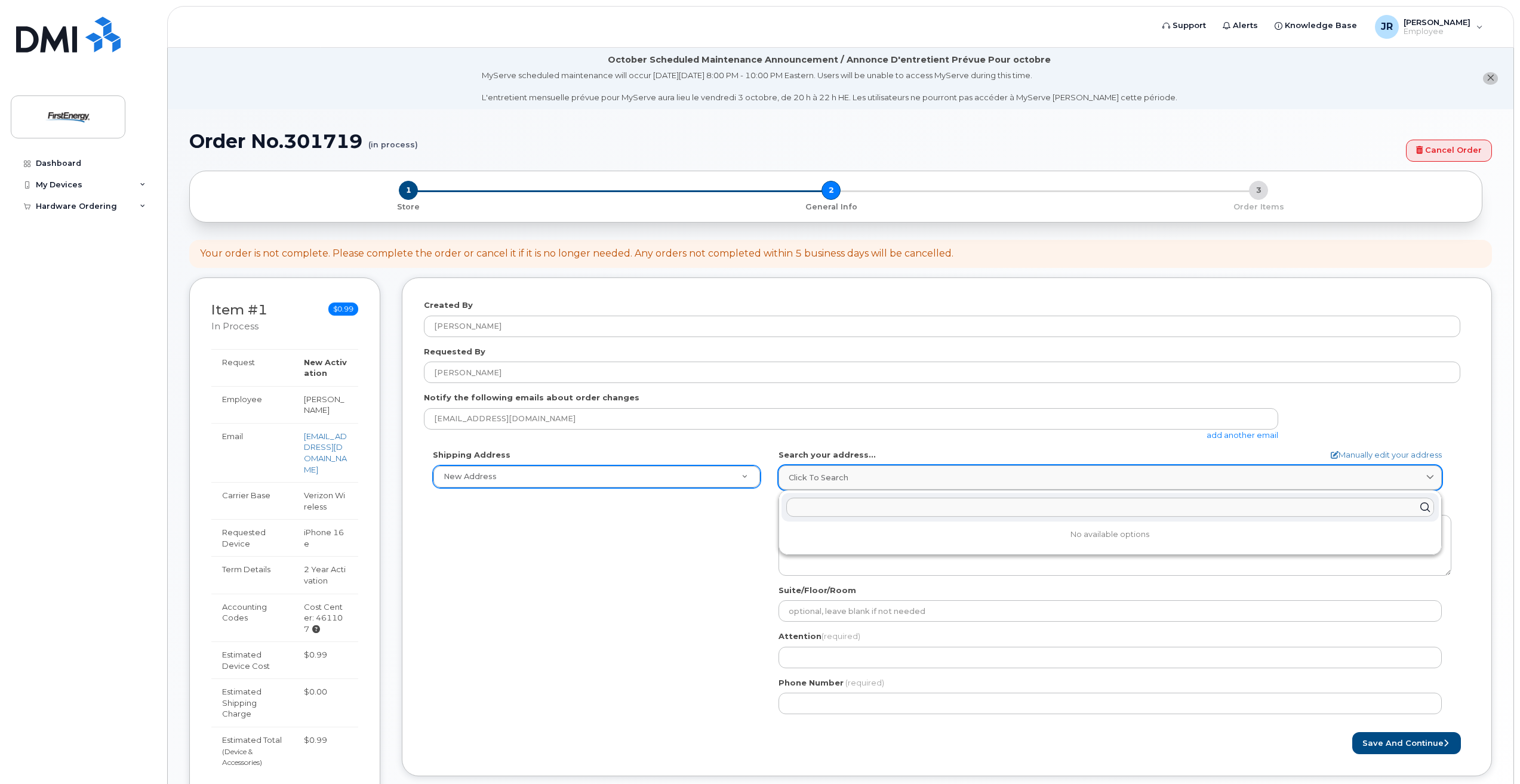
click at [896, 483] on div "Click to search" at bounding box center [1110, 478] width 643 height 12
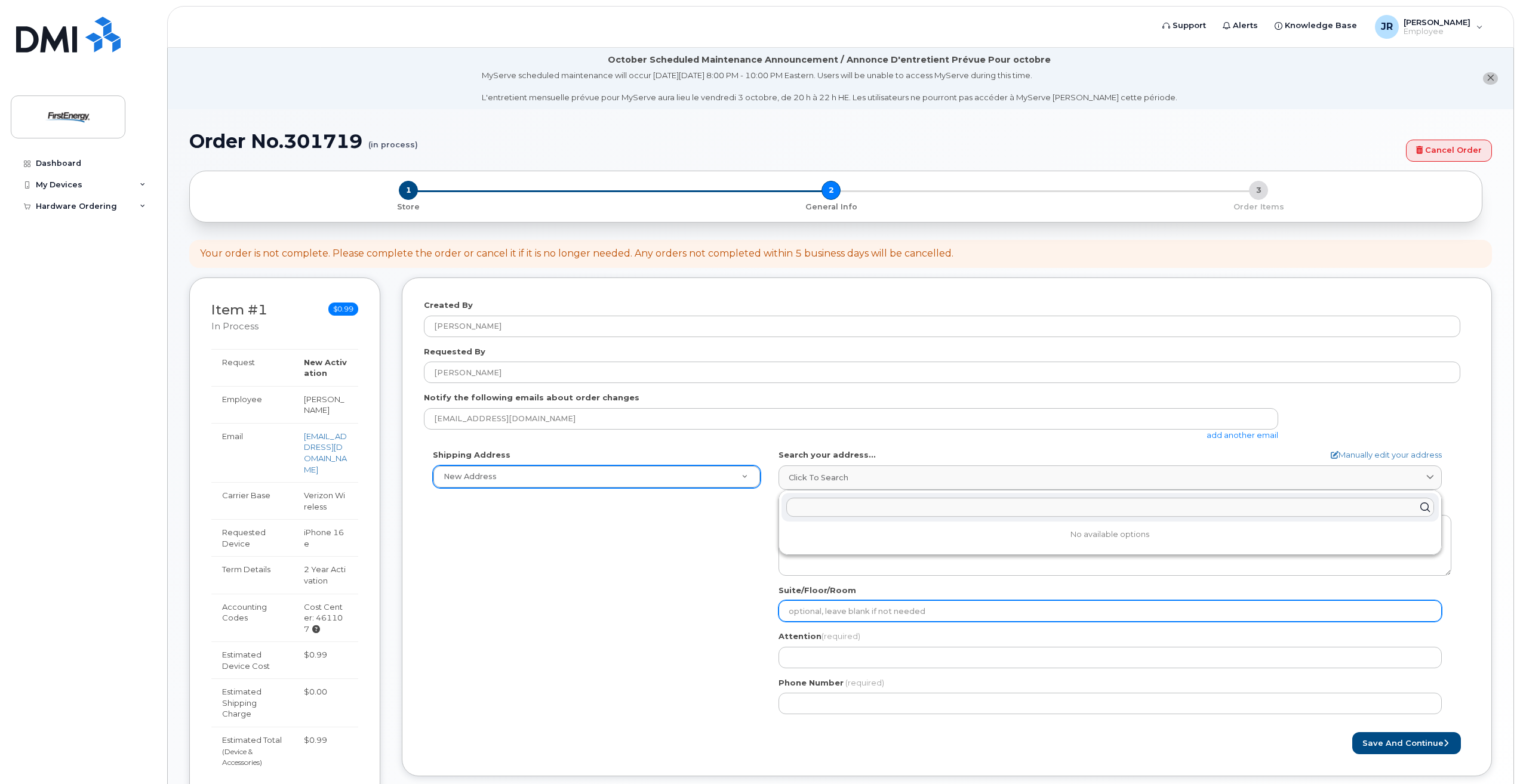
click at [870, 611] on input "Suite/Floor/Room" at bounding box center [1110, 611] width 663 height 21
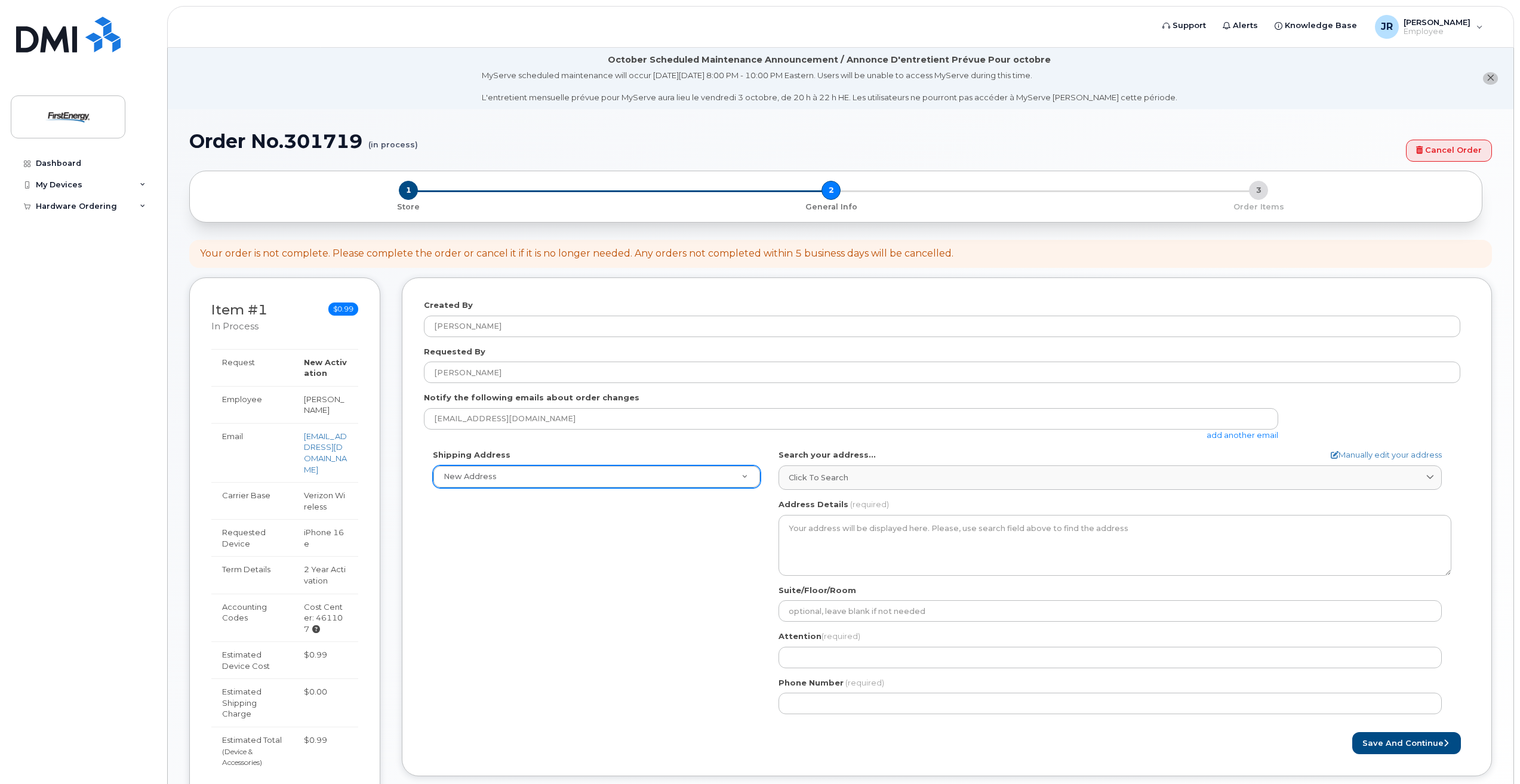
click at [700, 627] on div "Shipping Address New Address New Address AB Search your address... Manually edi…" at bounding box center [942, 586] width 1037 height 274
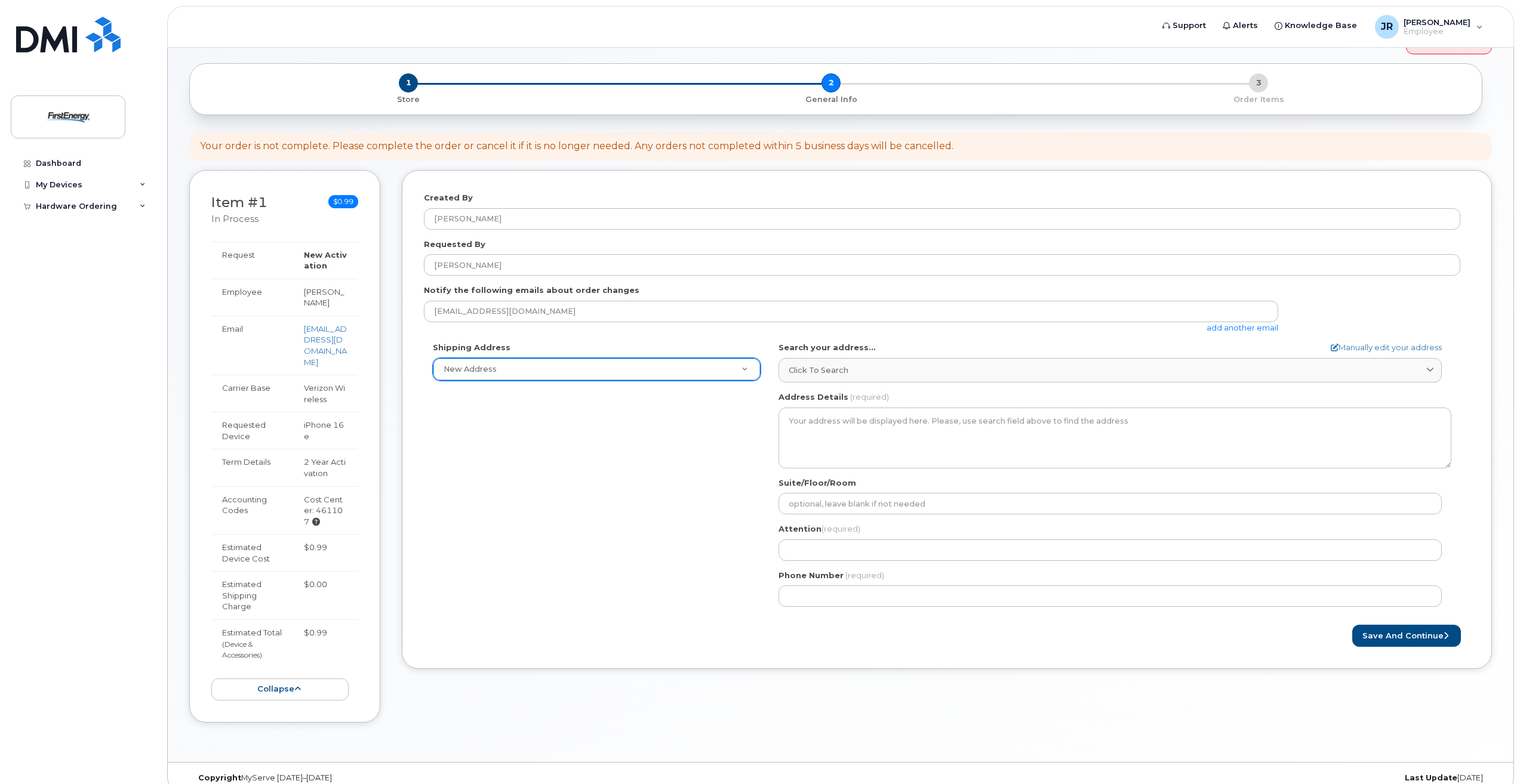
scroll to position [112, 0]
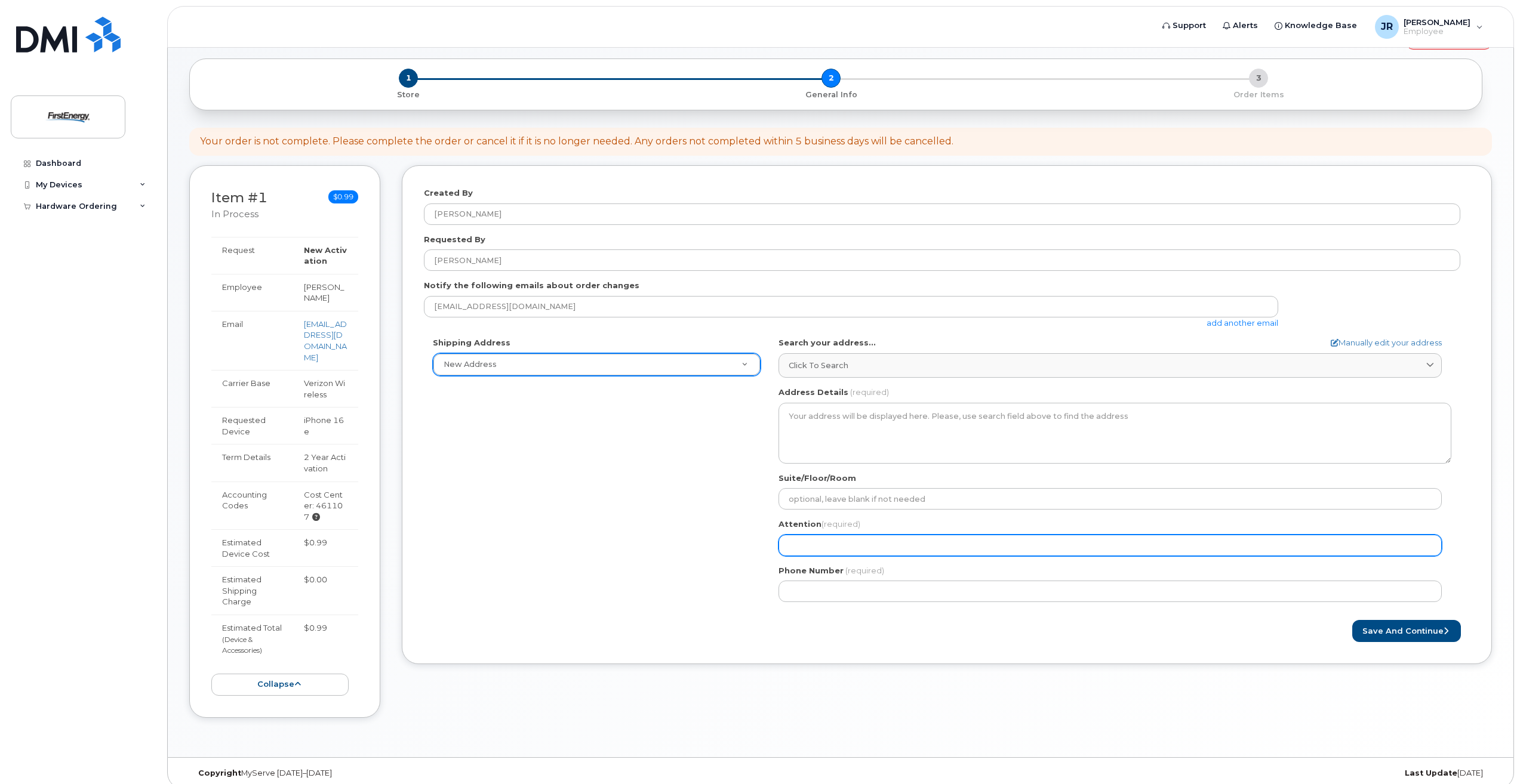
click at [818, 545] on input "Attention (required)" at bounding box center [1110, 545] width 663 height 21
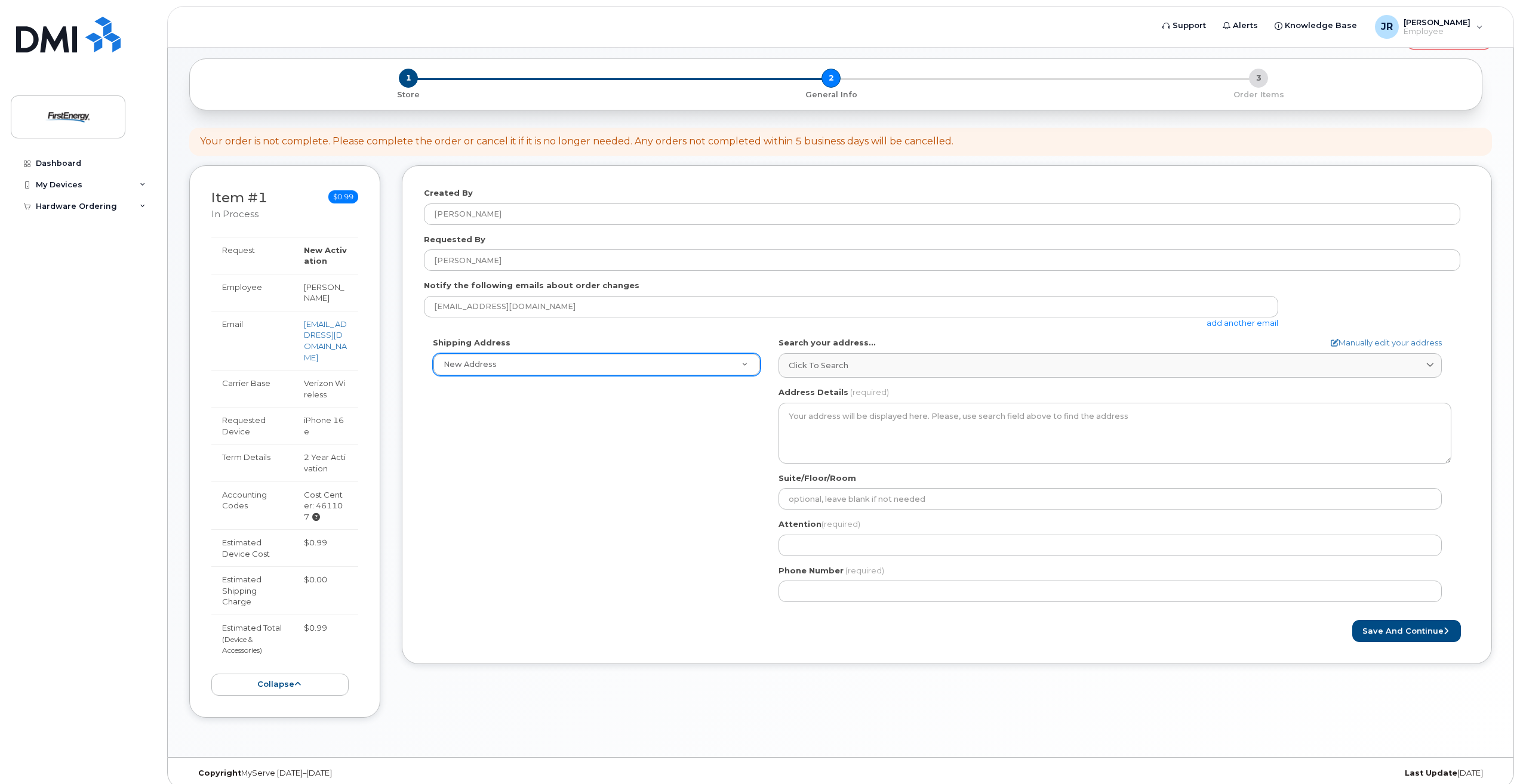
click at [823, 580] on div "Phone Number (required)" at bounding box center [1115, 584] width 673 height 38
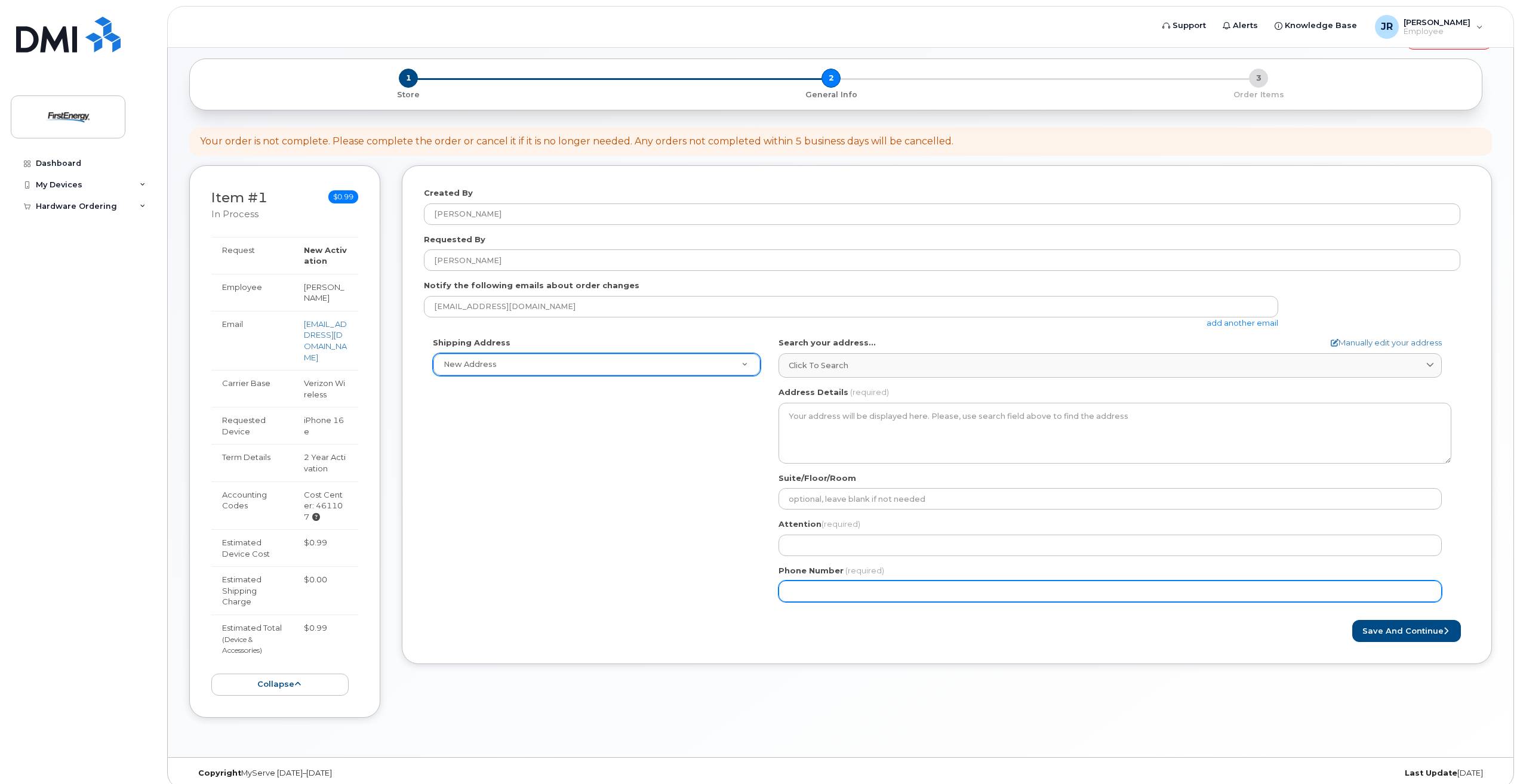
click at [830, 593] on input "Phone Number" at bounding box center [1110, 591] width 663 height 21
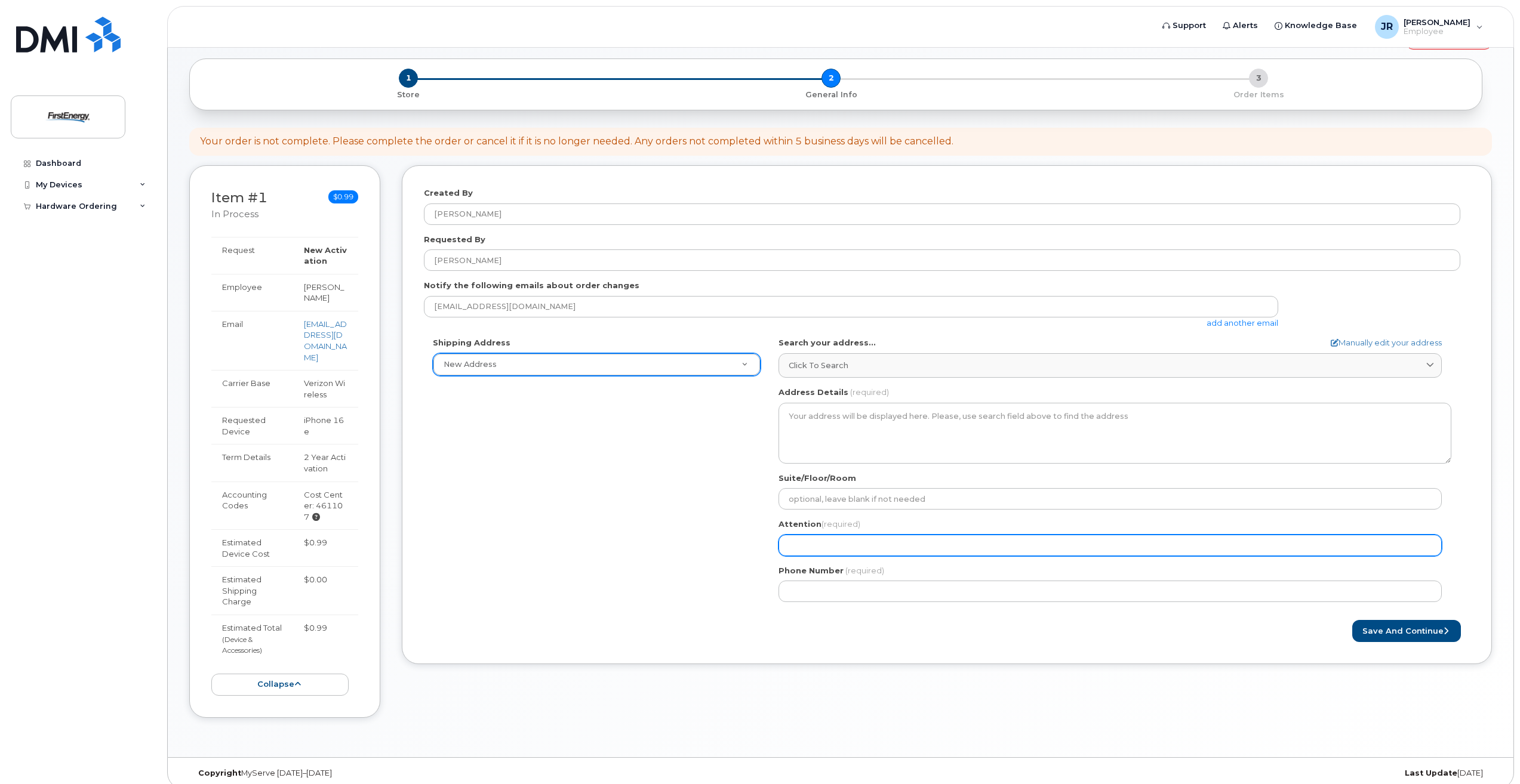
click at [827, 554] on input "Attention (required)" at bounding box center [1110, 545] width 663 height 21
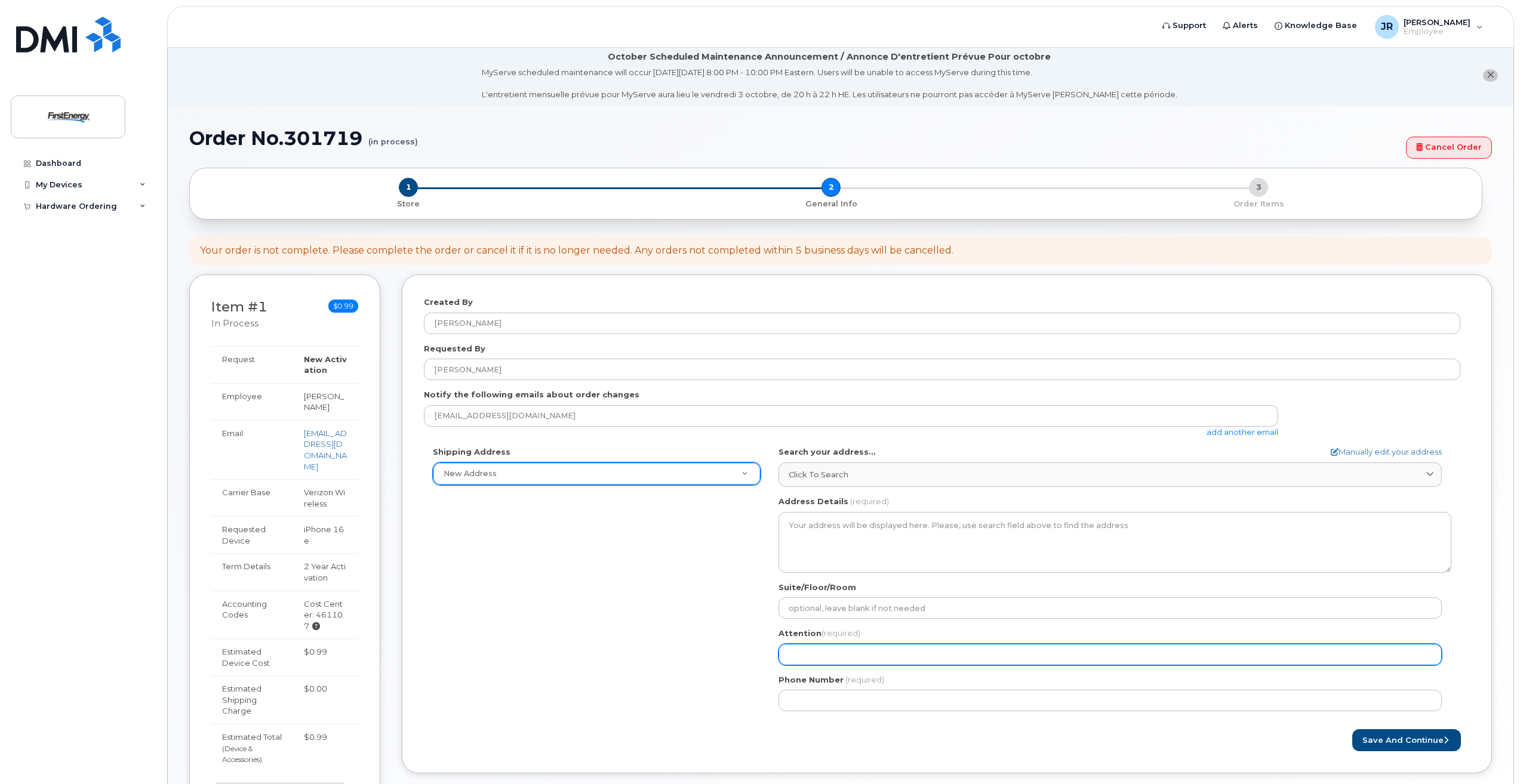
scroll to position [0, 0]
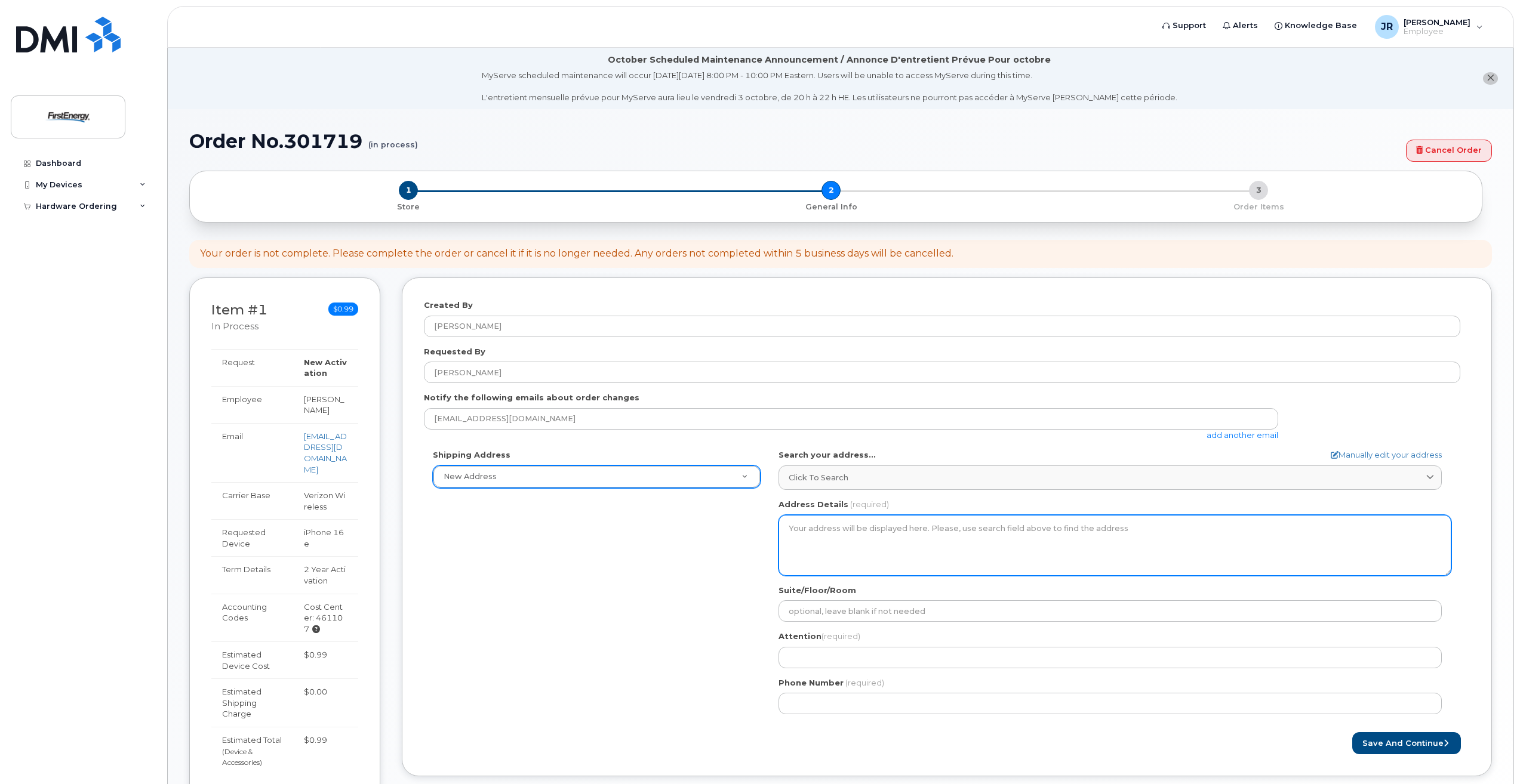
click at [837, 520] on textarea "Address Details" at bounding box center [1115, 545] width 673 height 61
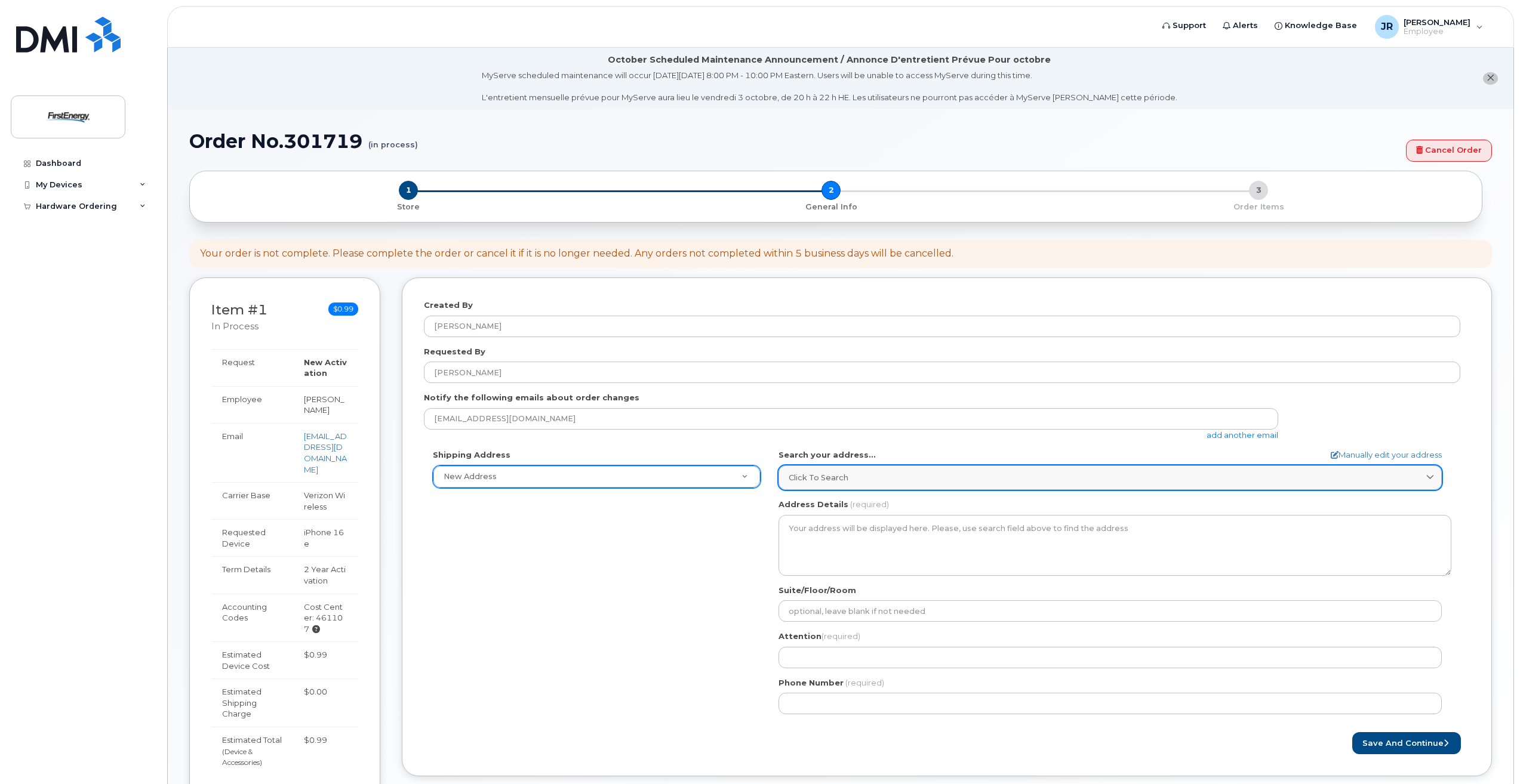
click at [824, 480] on span "Click to search" at bounding box center [818, 478] width 60 height 12
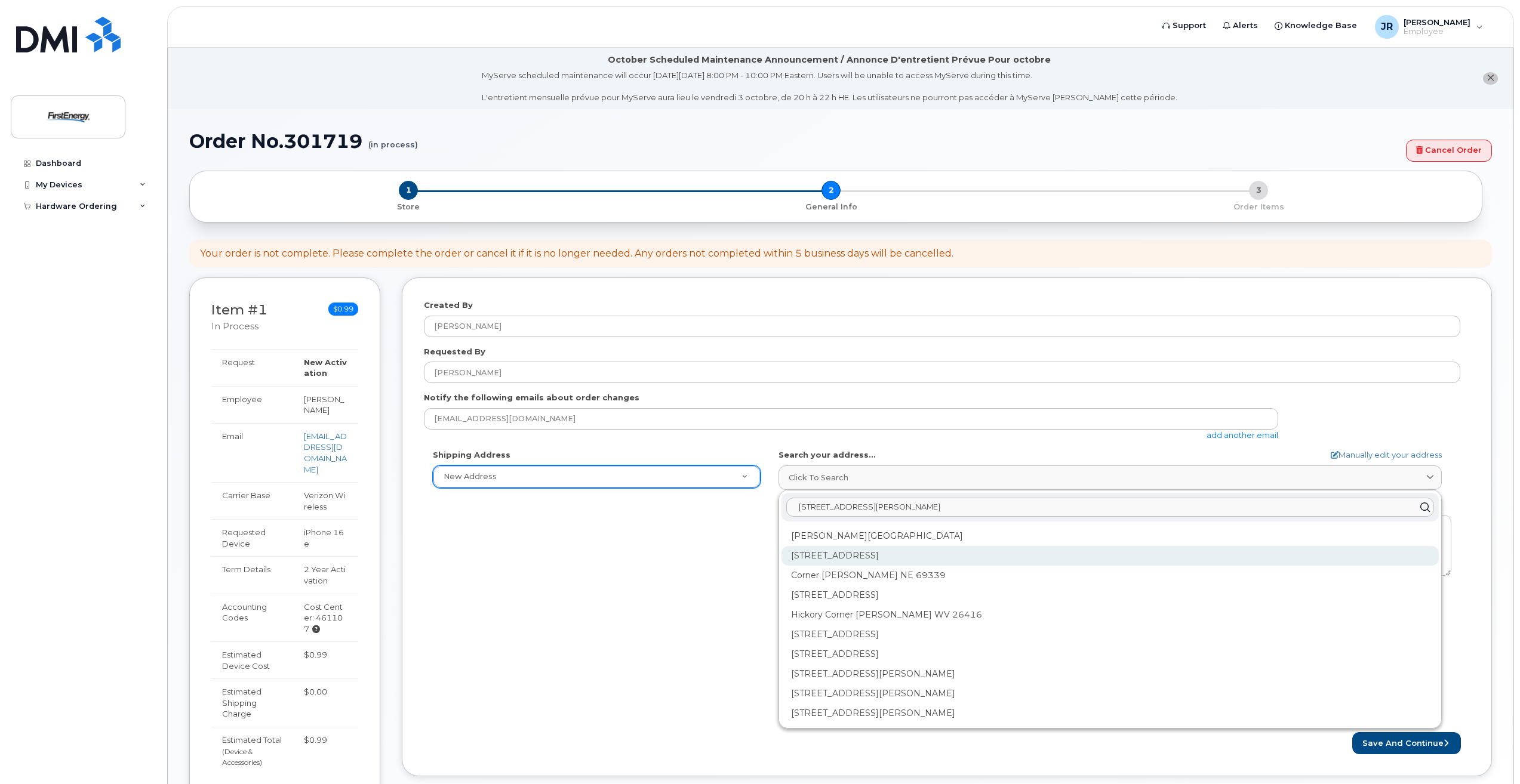
click at [924, 552] on div "101 Crawfords Corner Rd Holmdel NJ 07733" at bounding box center [1110, 556] width 657 height 19
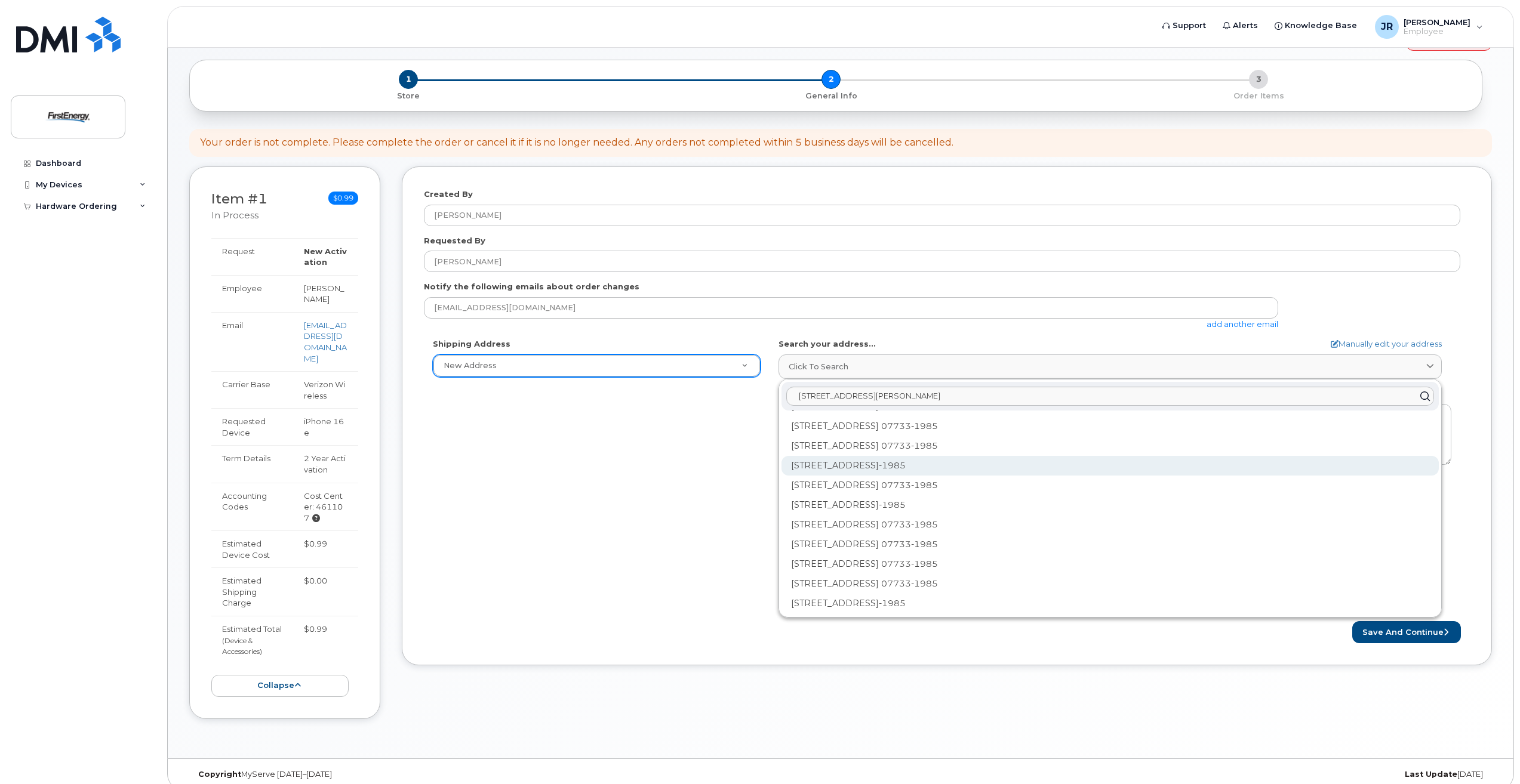
scroll to position [112, 0]
click at [896, 397] on input "101 crawford corner rd" at bounding box center [1110, 394] width 648 height 19
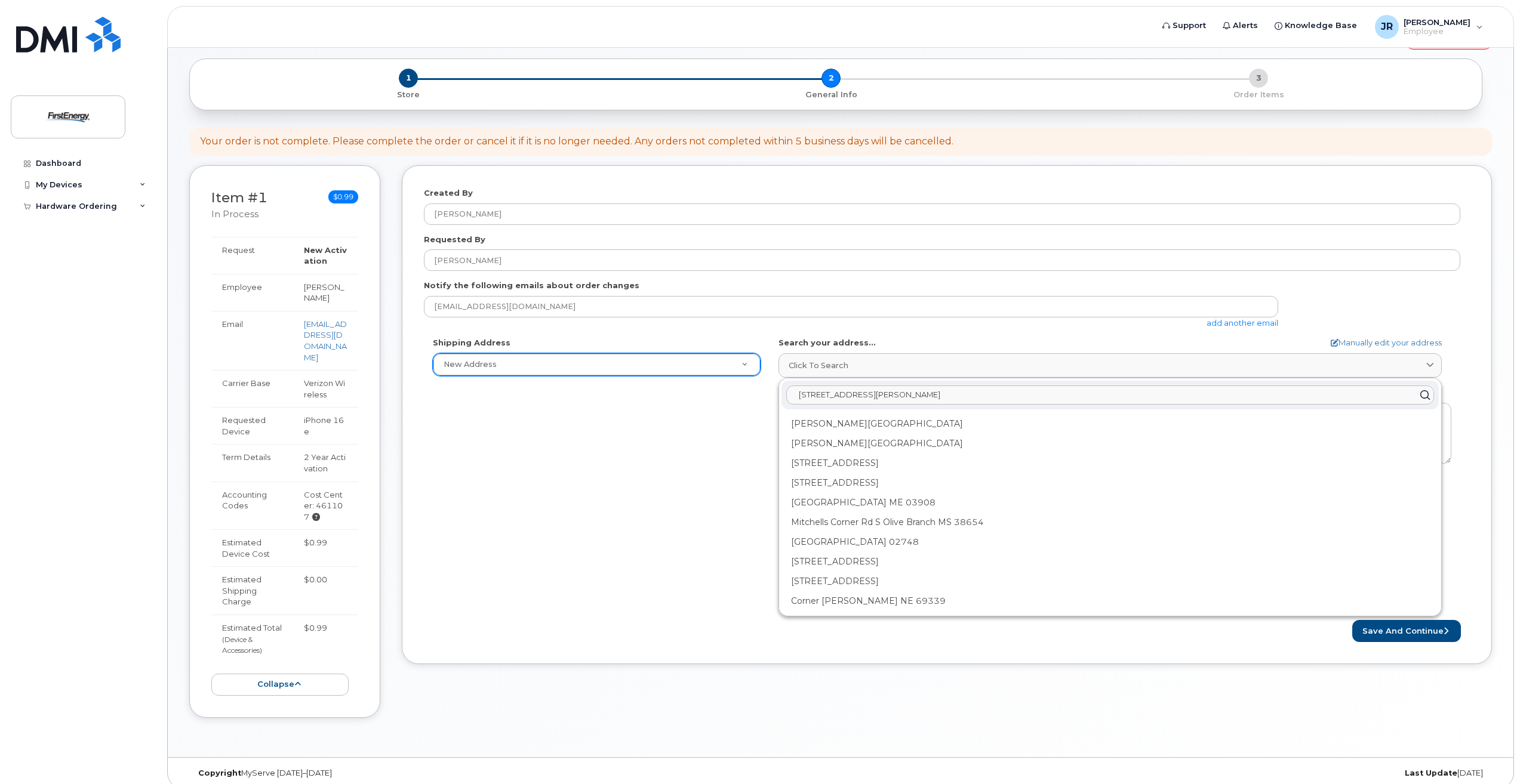
click at [929, 390] on input "101 crawford corner rd str" at bounding box center [1110, 394] width 648 height 19
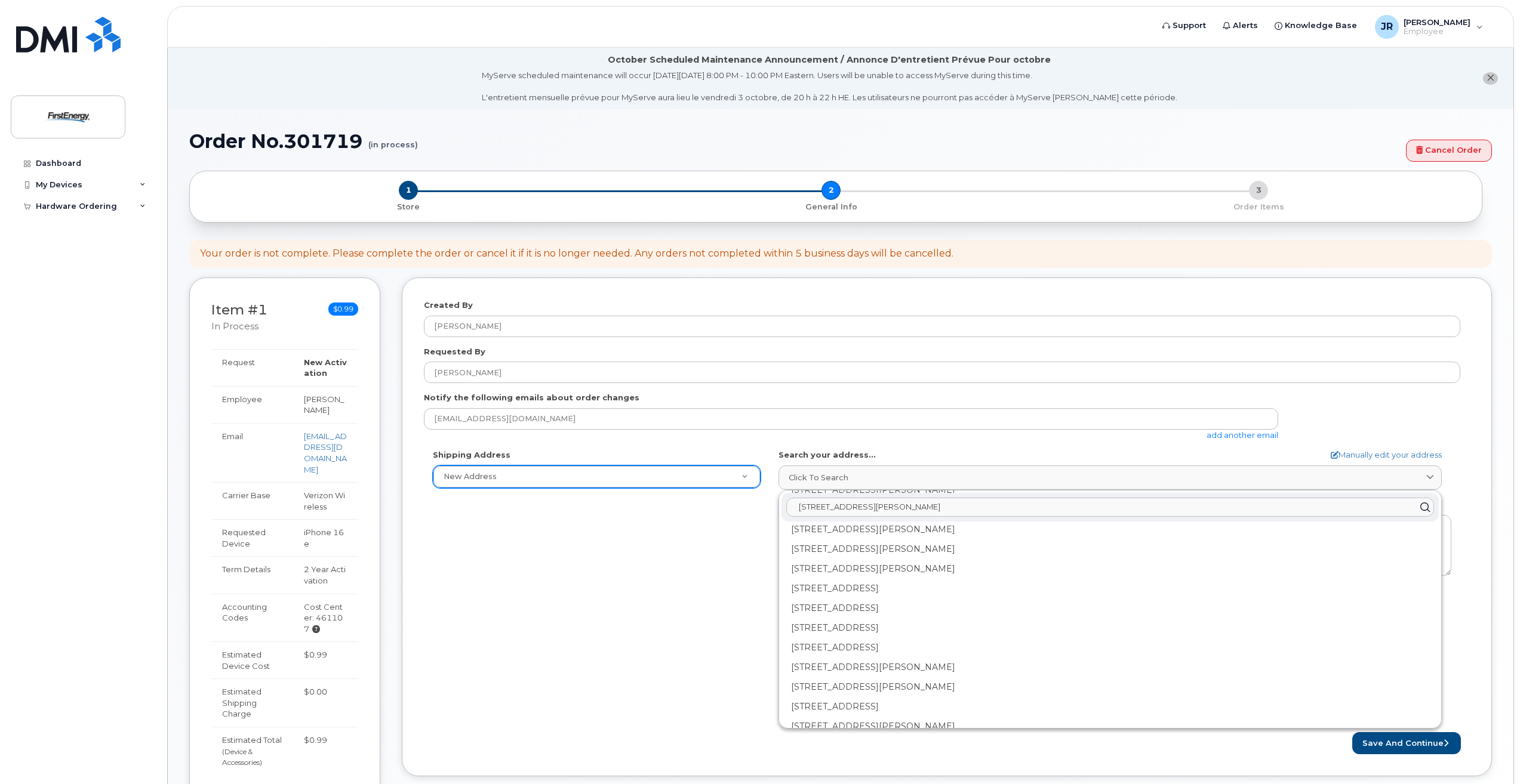
scroll to position [1772, 0]
click at [734, 630] on div "Shipping Address New Address New Address AB Search your address... Manually edi…" at bounding box center [942, 586] width 1037 height 274
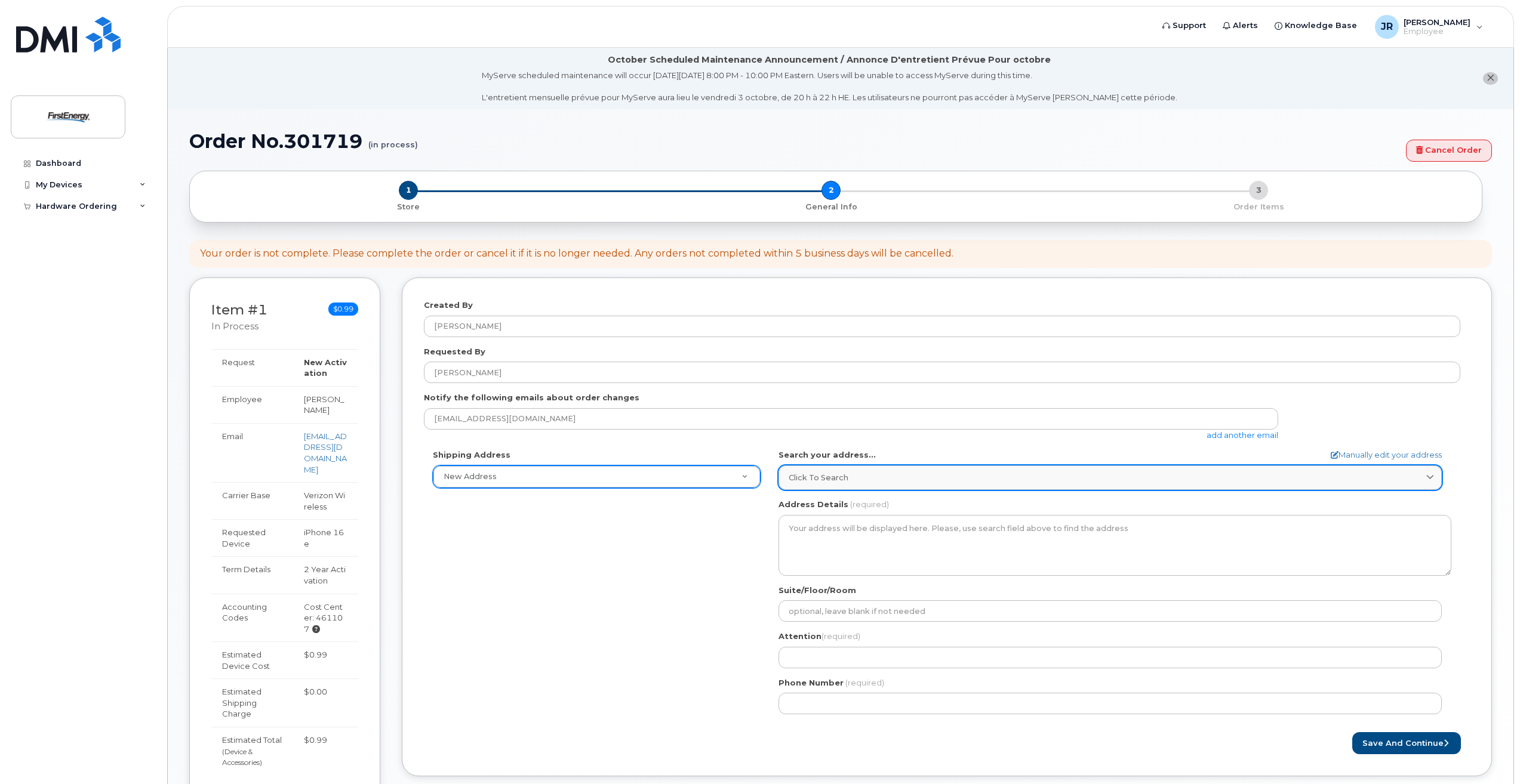
click at [899, 487] on link "Click to search" at bounding box center [1110, 478] width 663 height 24
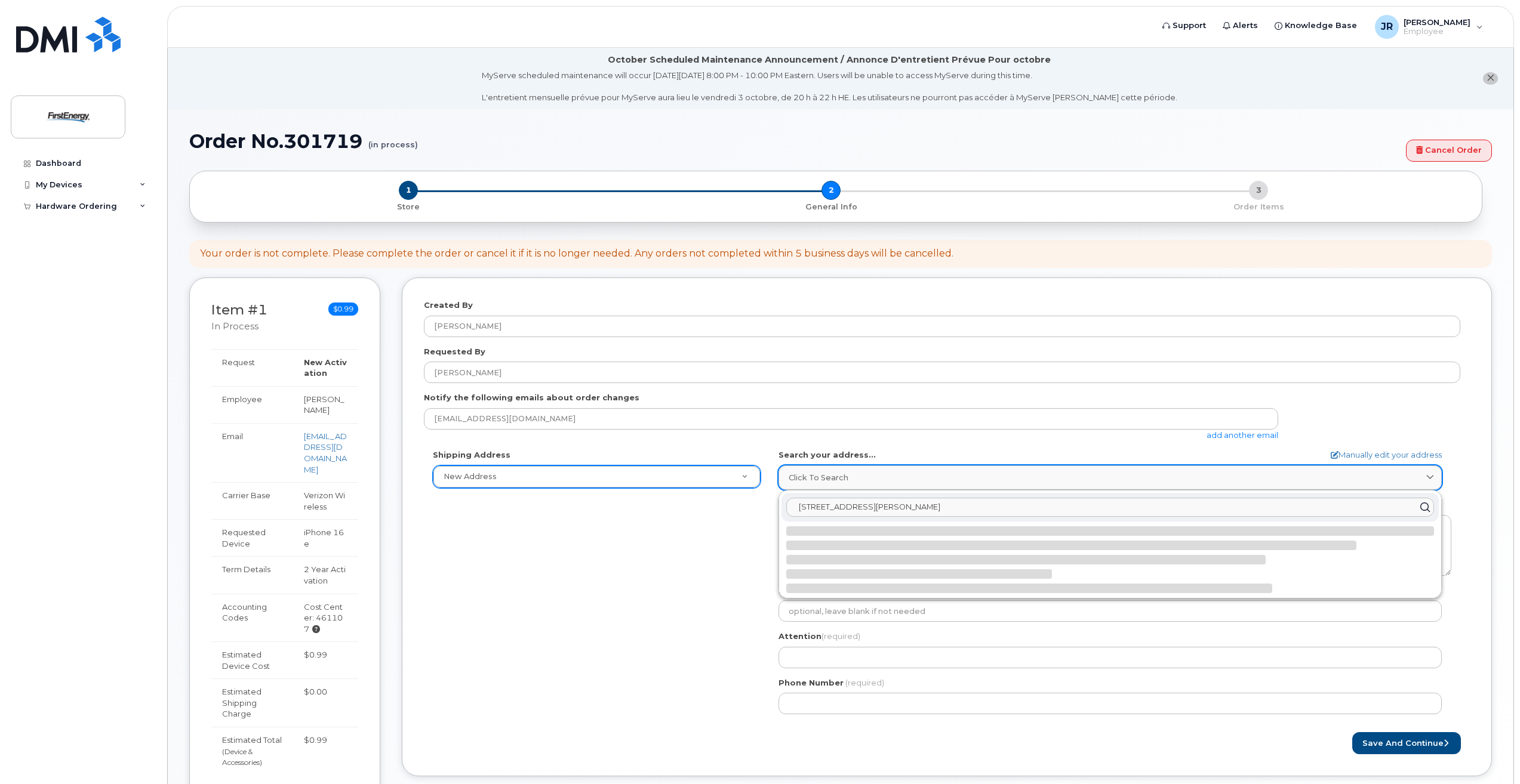
scroll to position [0, 0]
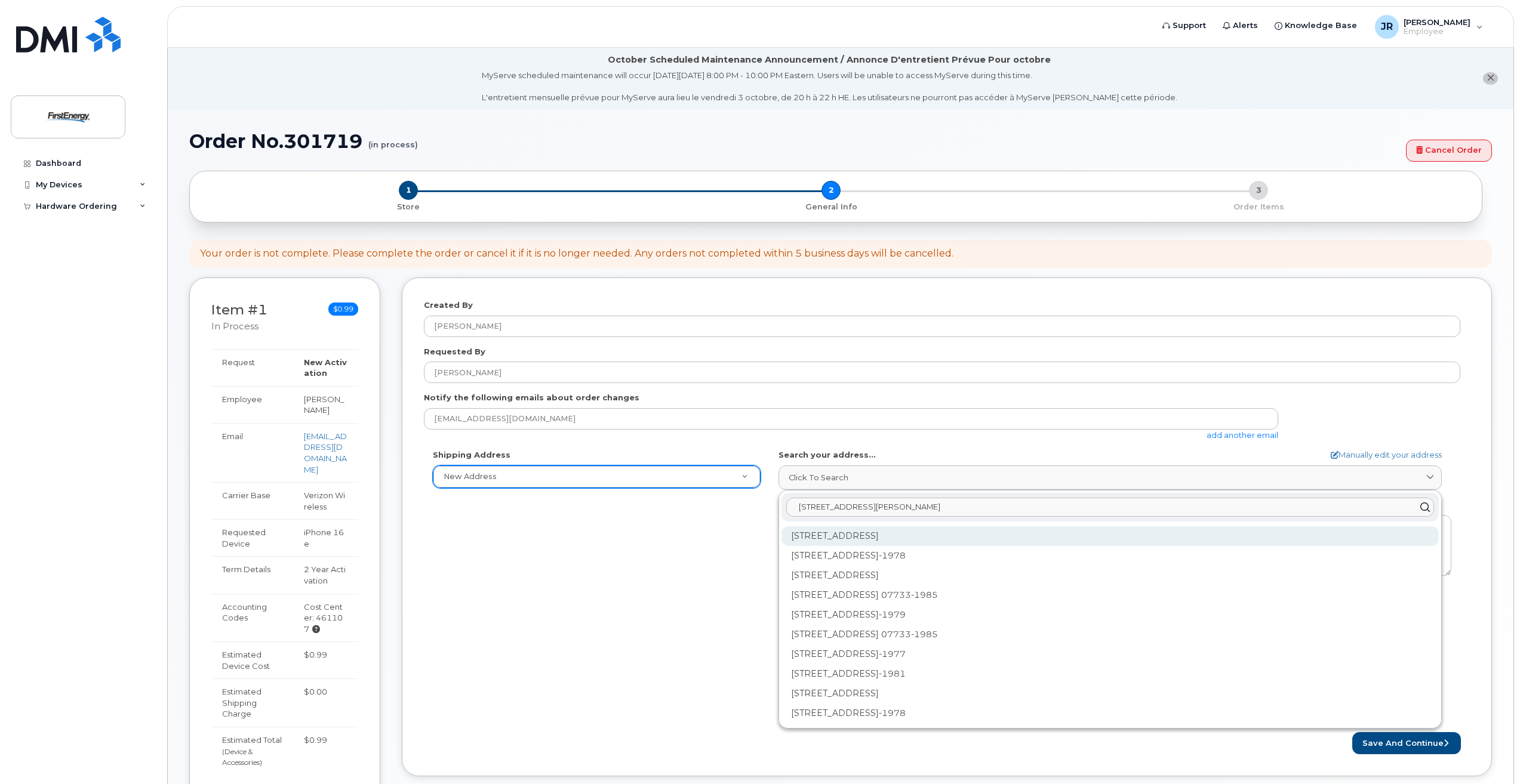
type input "101 crawford corner rd ste 1511"
click at [950, 540] on div "101 Crawfords Corner Rd Ste 1511 Holmdel NJ 07733-1980" at bounding box center [1110, 536] width 657 height 19
select select
type textarea "101 Crawfords Corner Rd Ste 1511 HOLMDEL NJ 07733-1980 UNITED STATES"
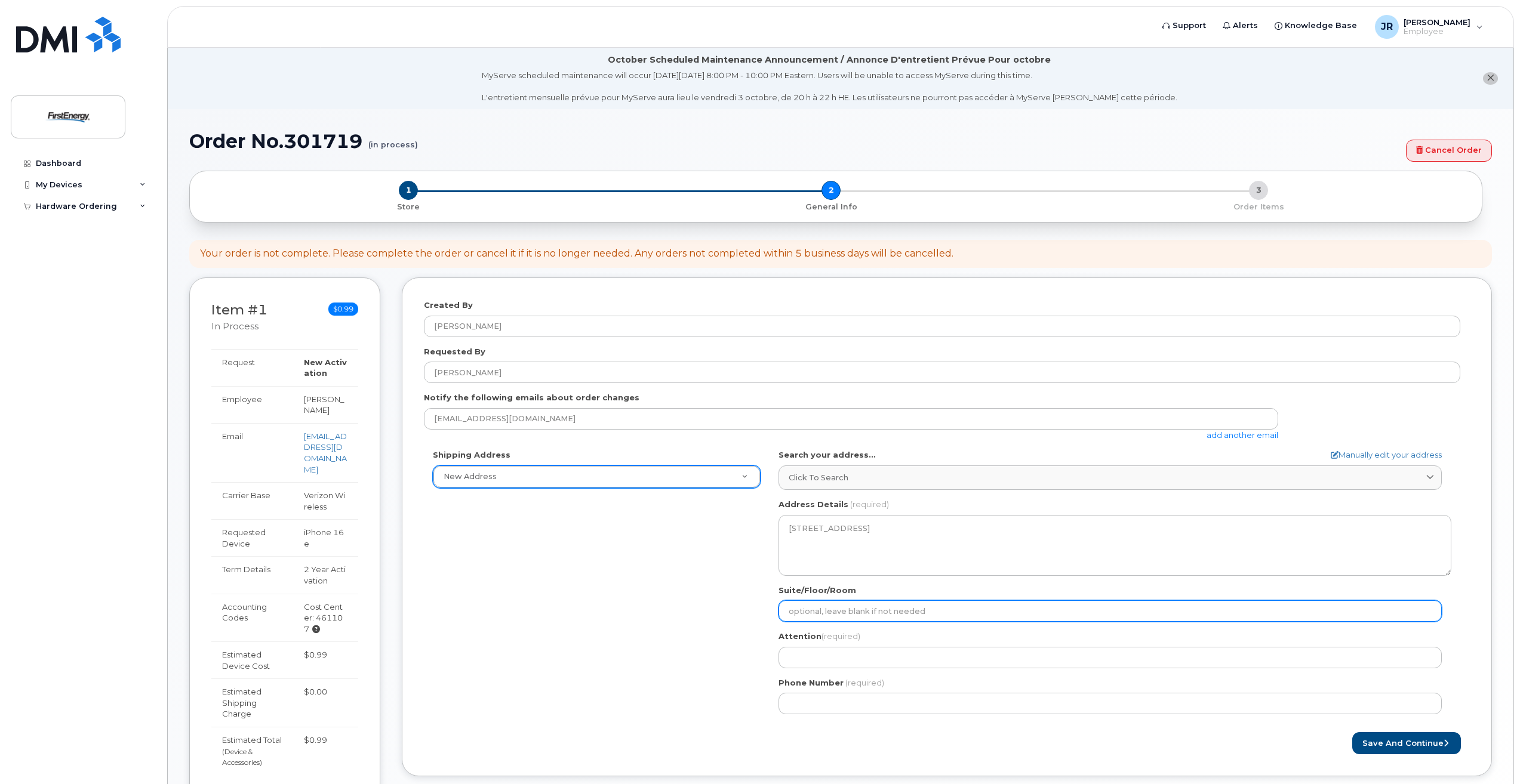
click at [837, 616] on input "Suite/Floor/Room" at bounding box center [1110, 611] width 663 height 21
select select
type input "%"
select select
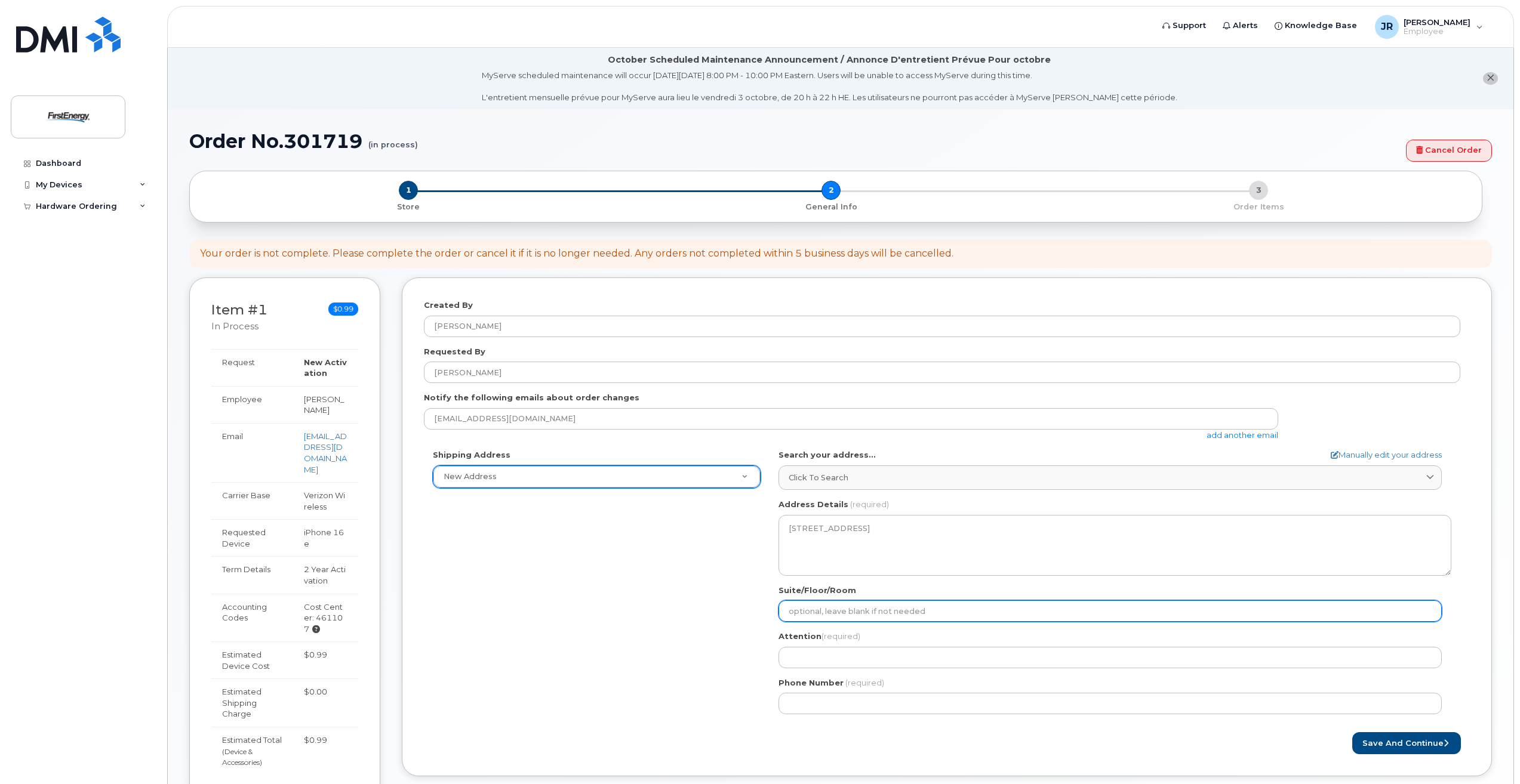
type input "5"
select select
type input "5t"
select select
type input "5th"
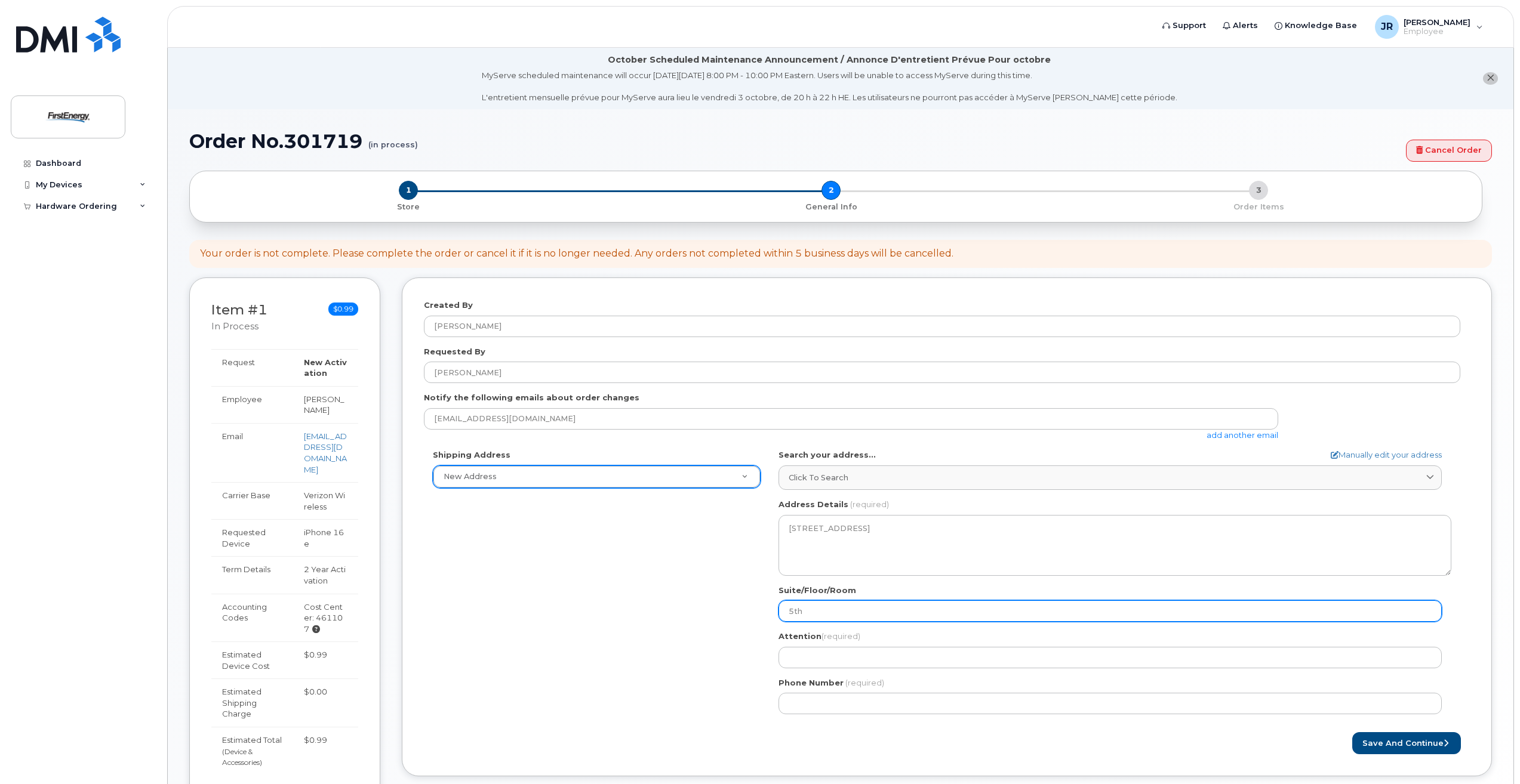
select select
type input "5th f"
select select
type input "5th fl"
select select
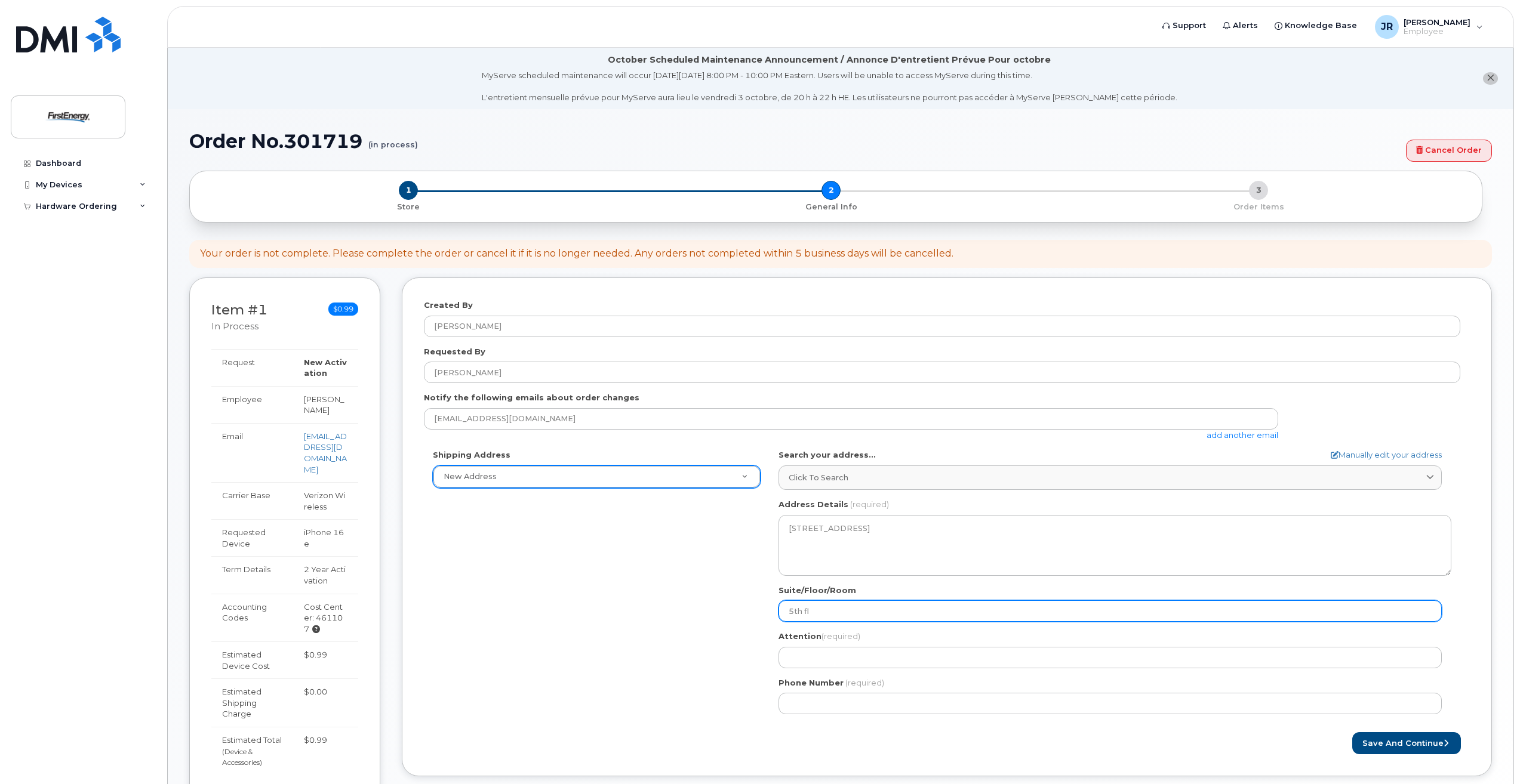
type input "5th flo"
select select
type input "5th floo"
select select
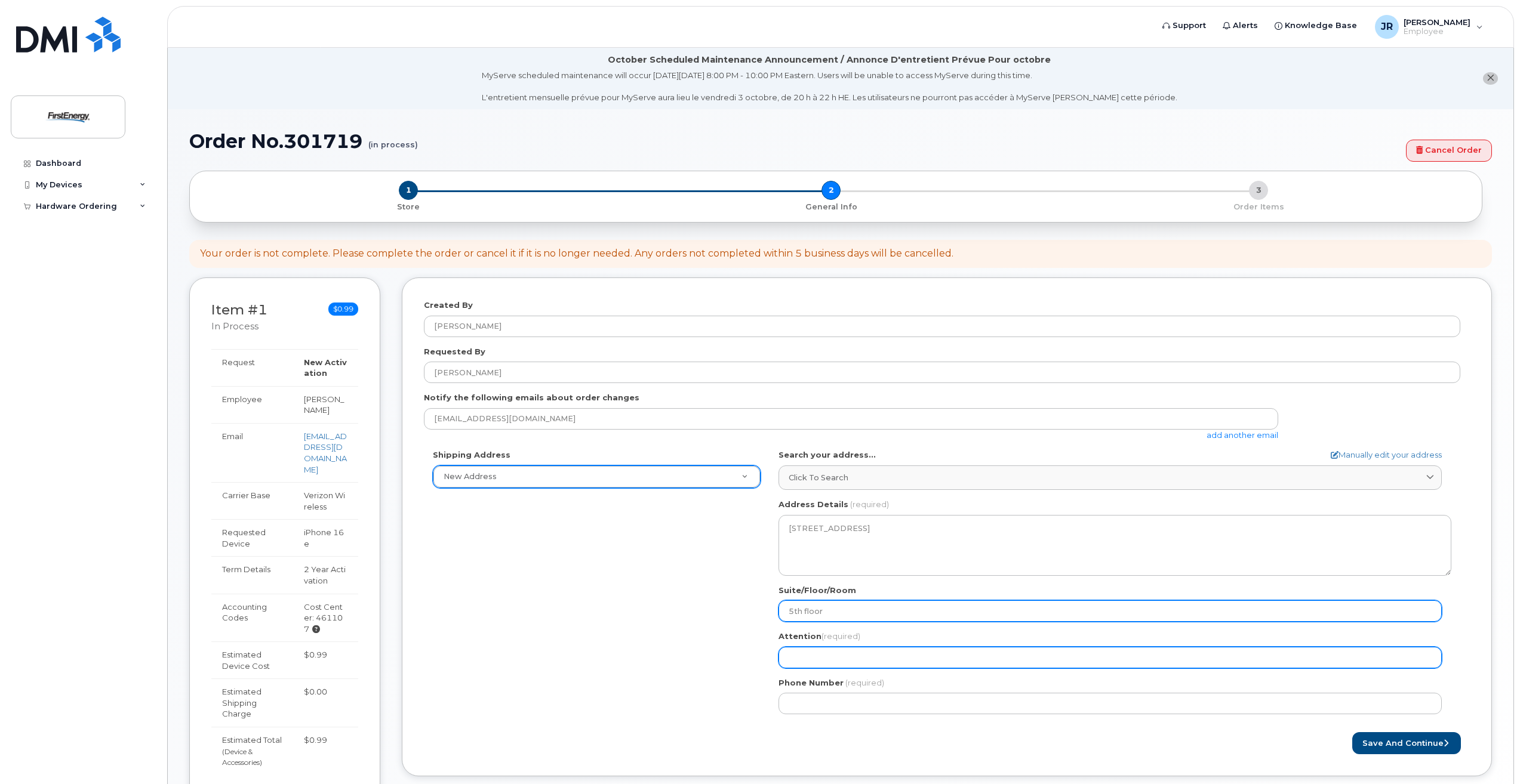
type input "5th floor"
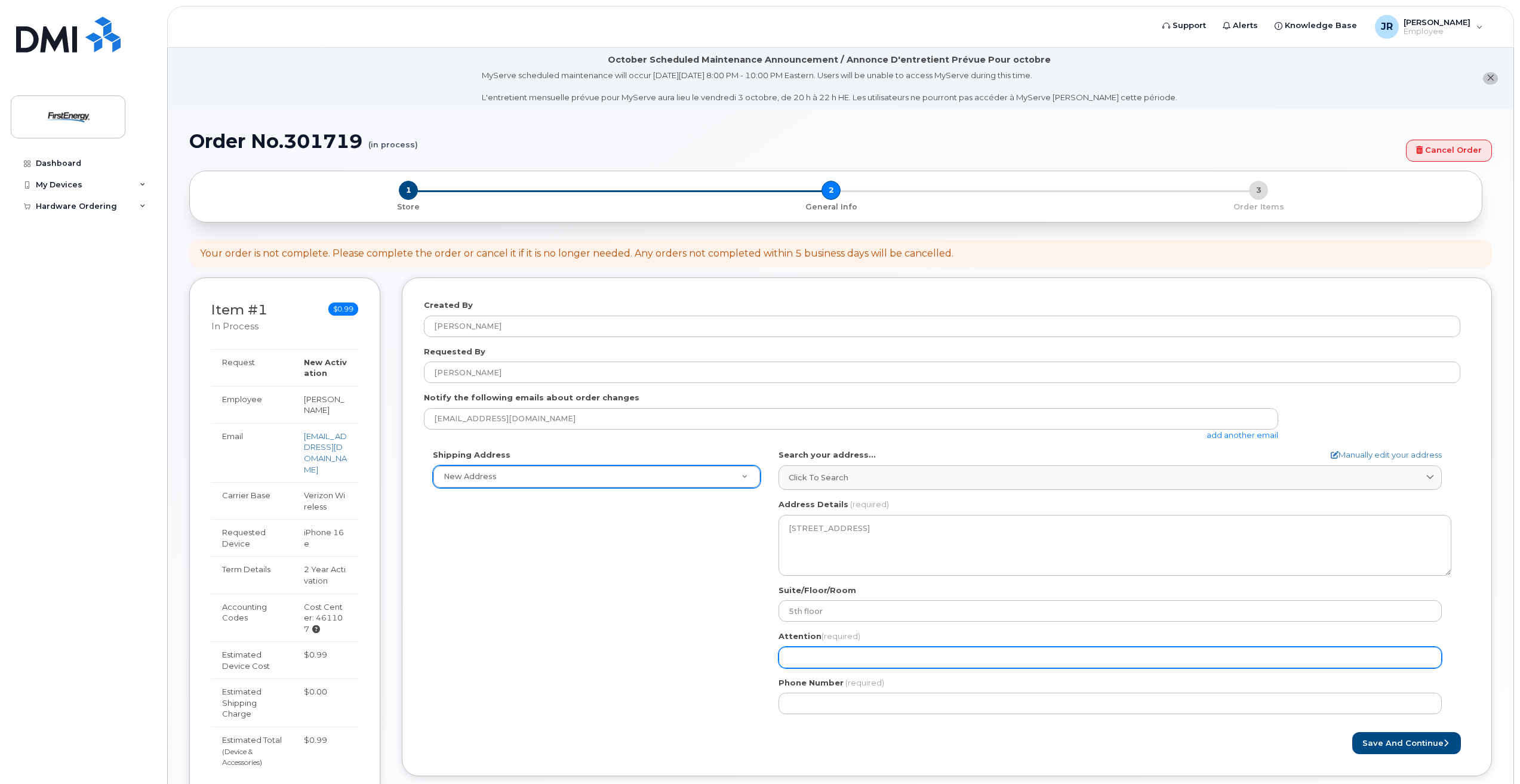
click at [848, 652] on input "Attention (required)" at bounding box center [1110, 658] width 663 height 21
select select
type input "P"
select select
type input "Pa"
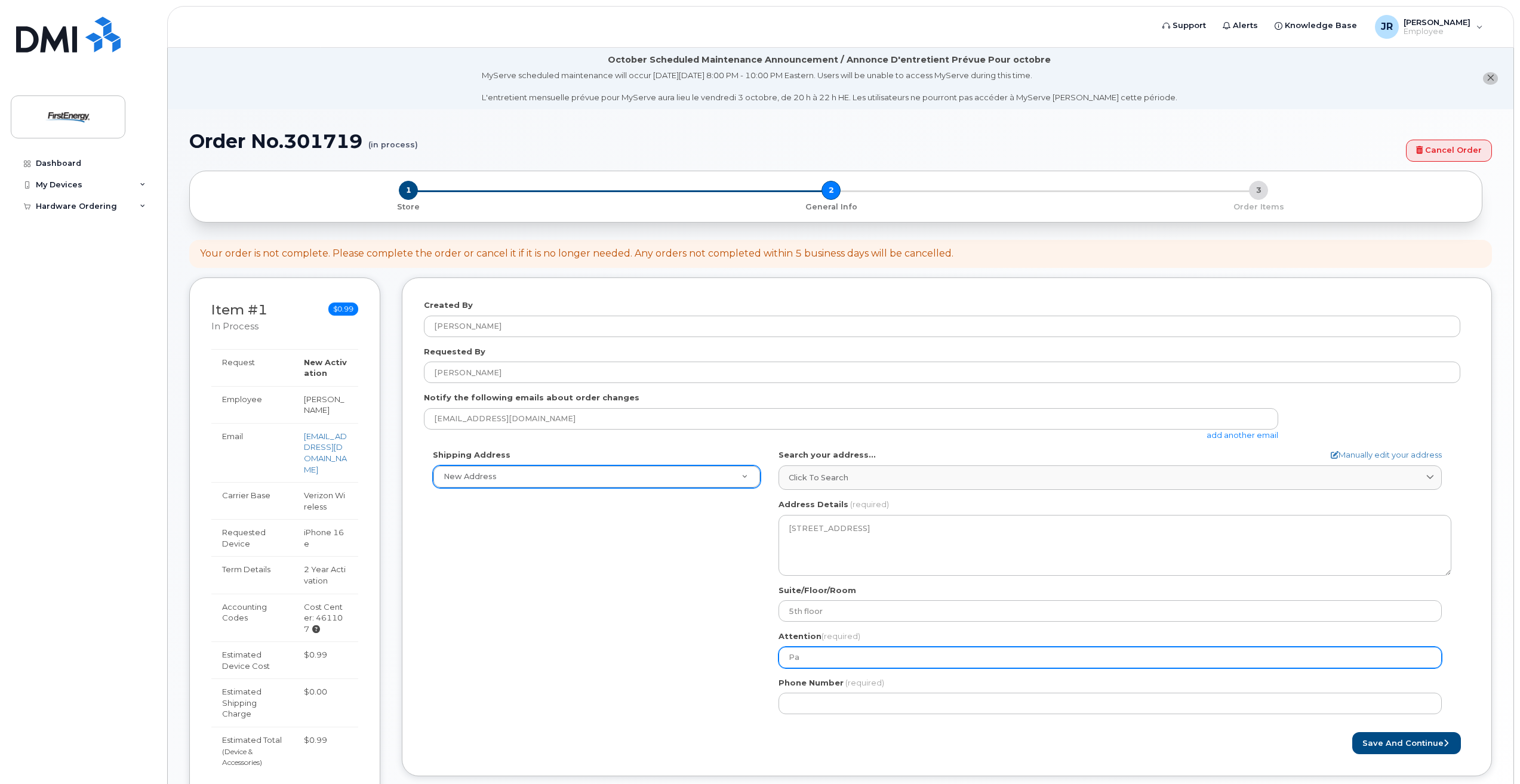
select select
type input "Pat"
select select
type input "Pat C"
select select
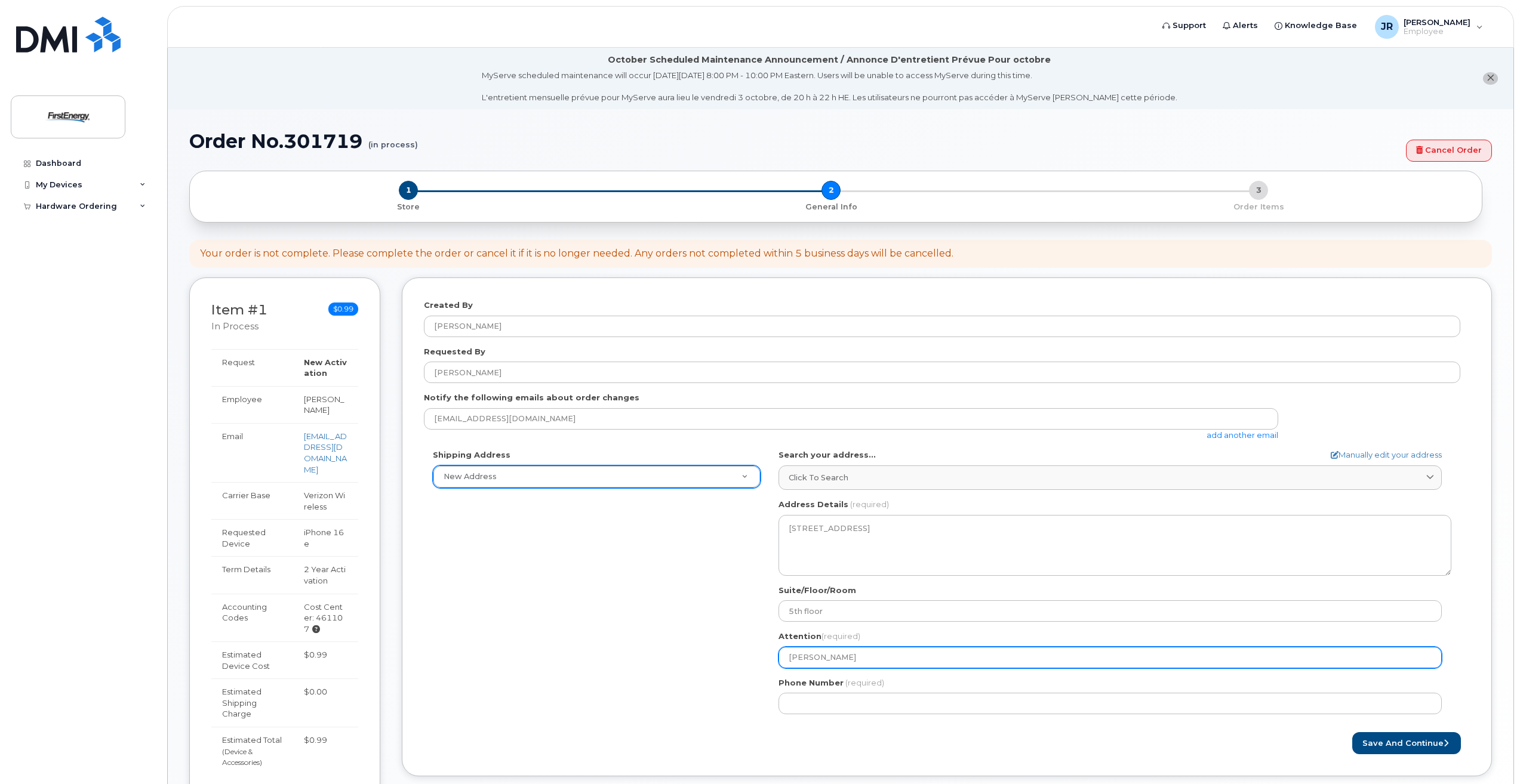
type input "Pat Ca"
select select
type input "Pat Car"
select select
type input "Pat Carf"
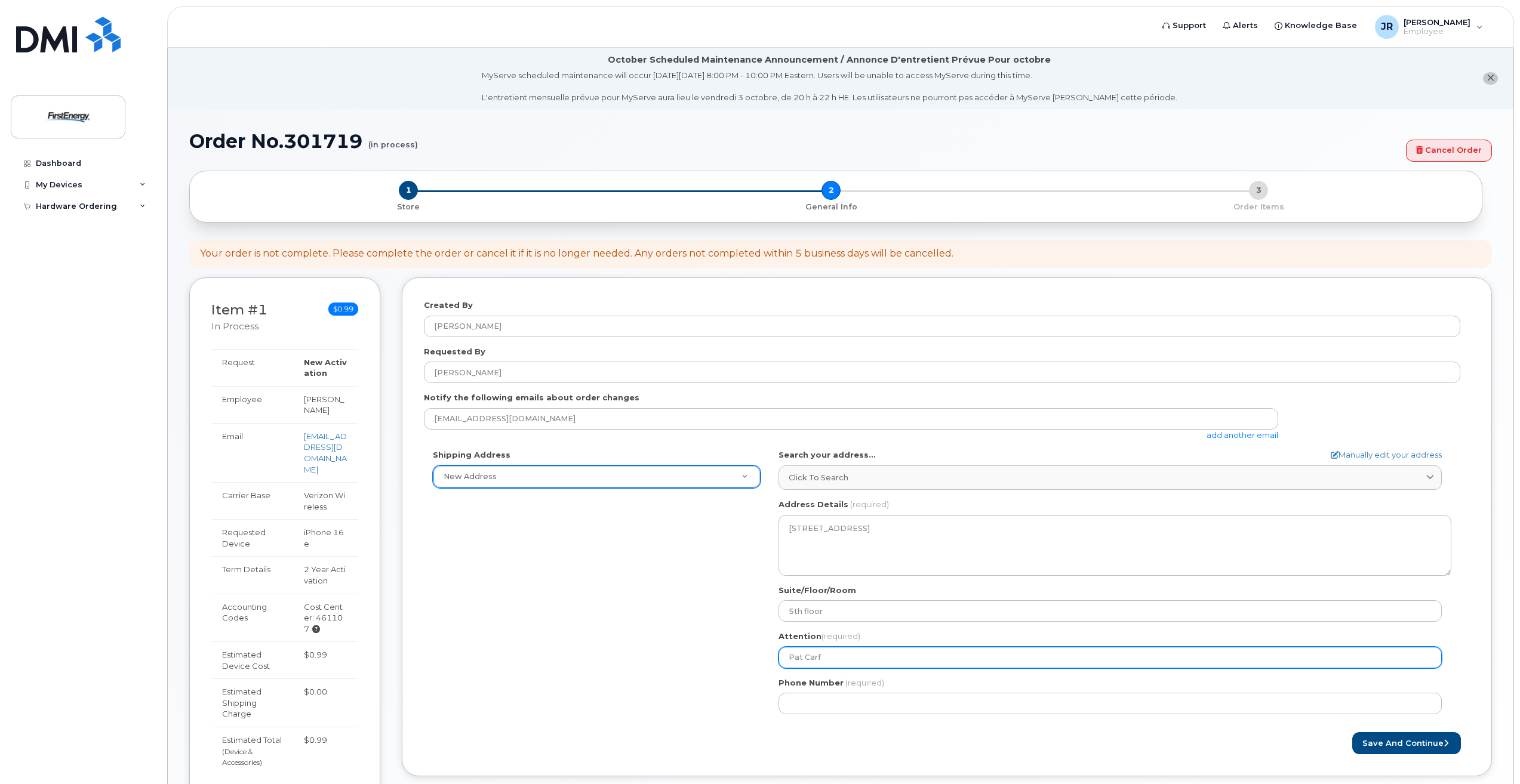
select select
type input "Pat Carfa"
select select
type input "Pat Carfar"
select select
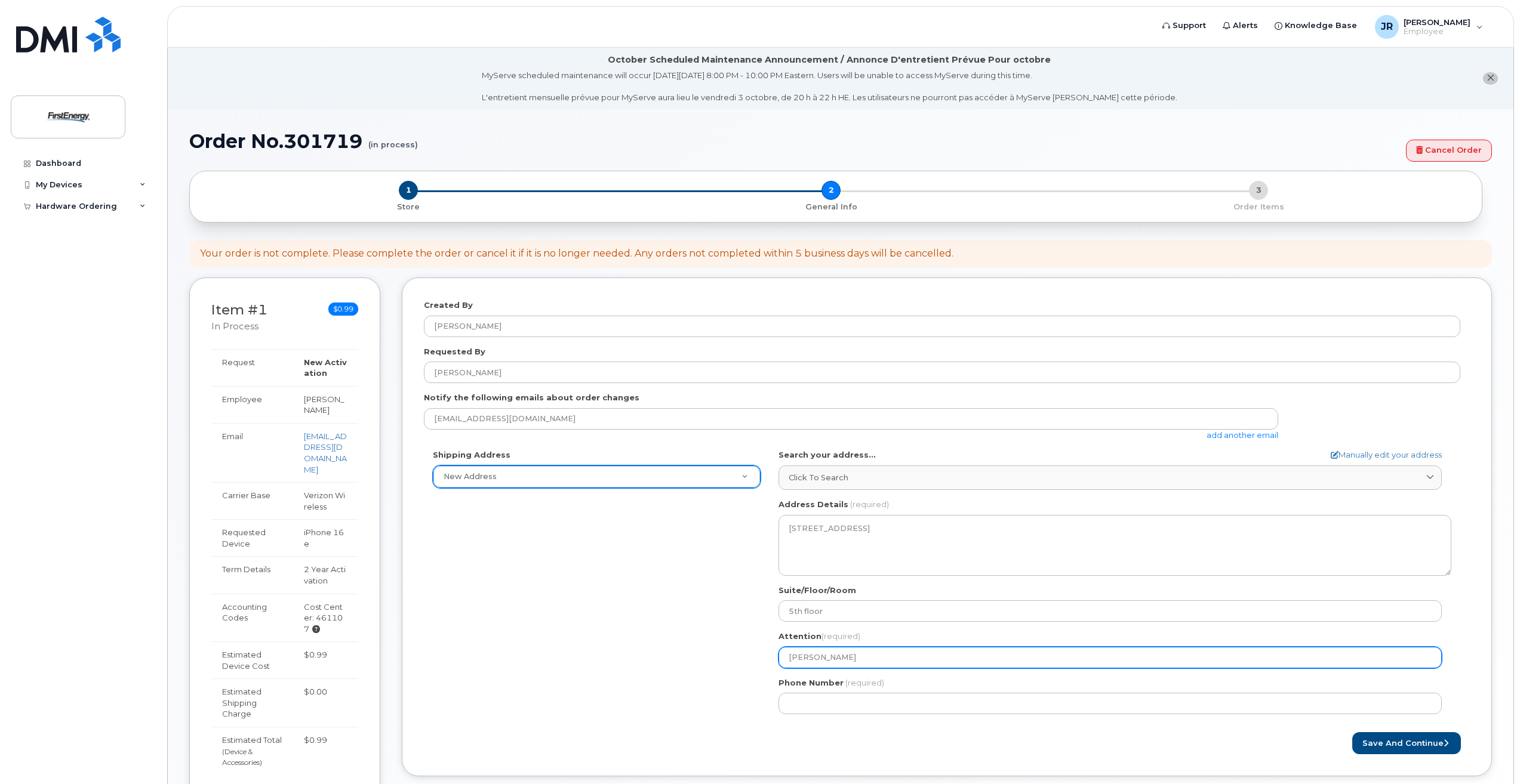
type input "Pat Carfa"
select select
type input "Pat Carfan"
select select
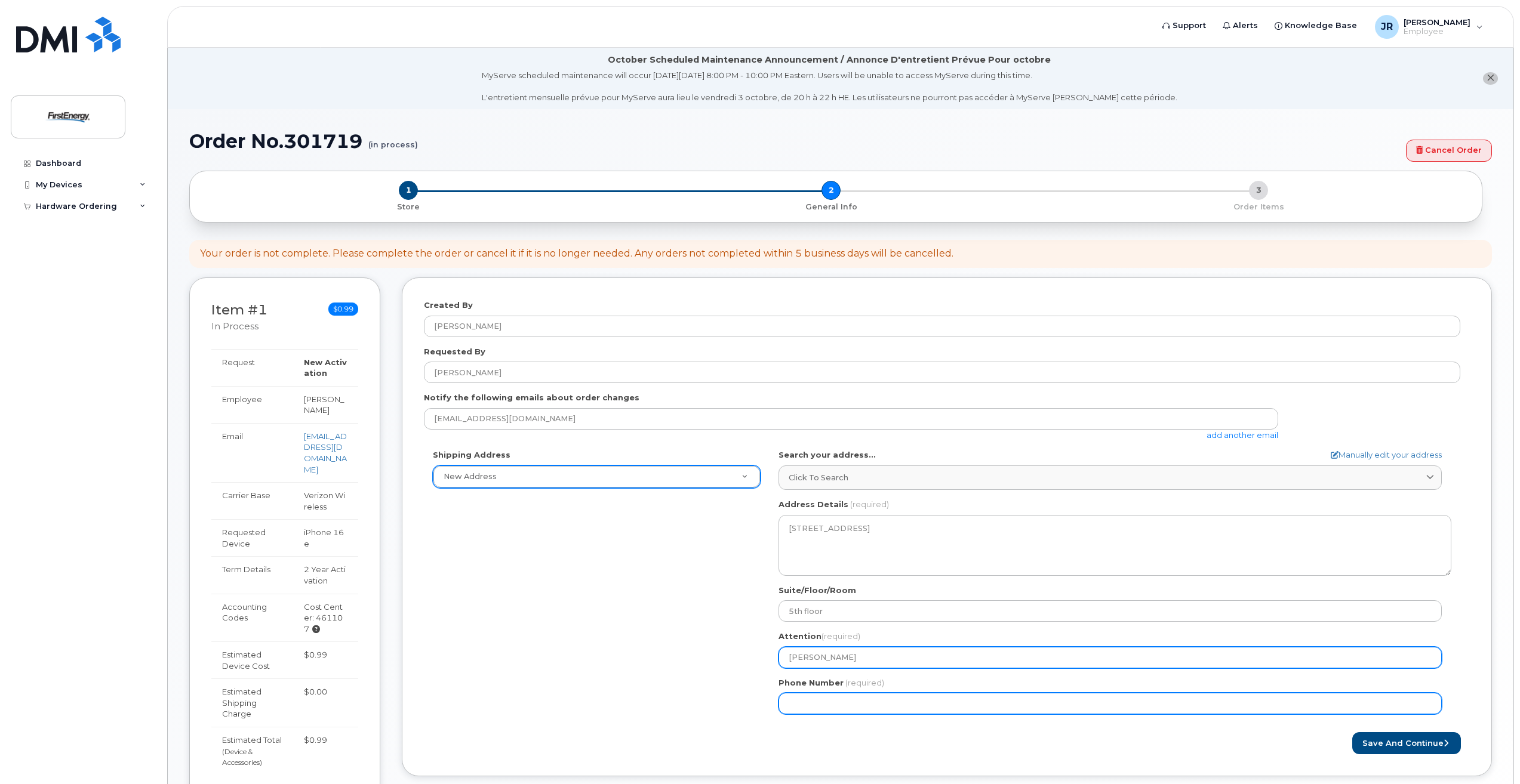
type input "[PERSON_NAME]"
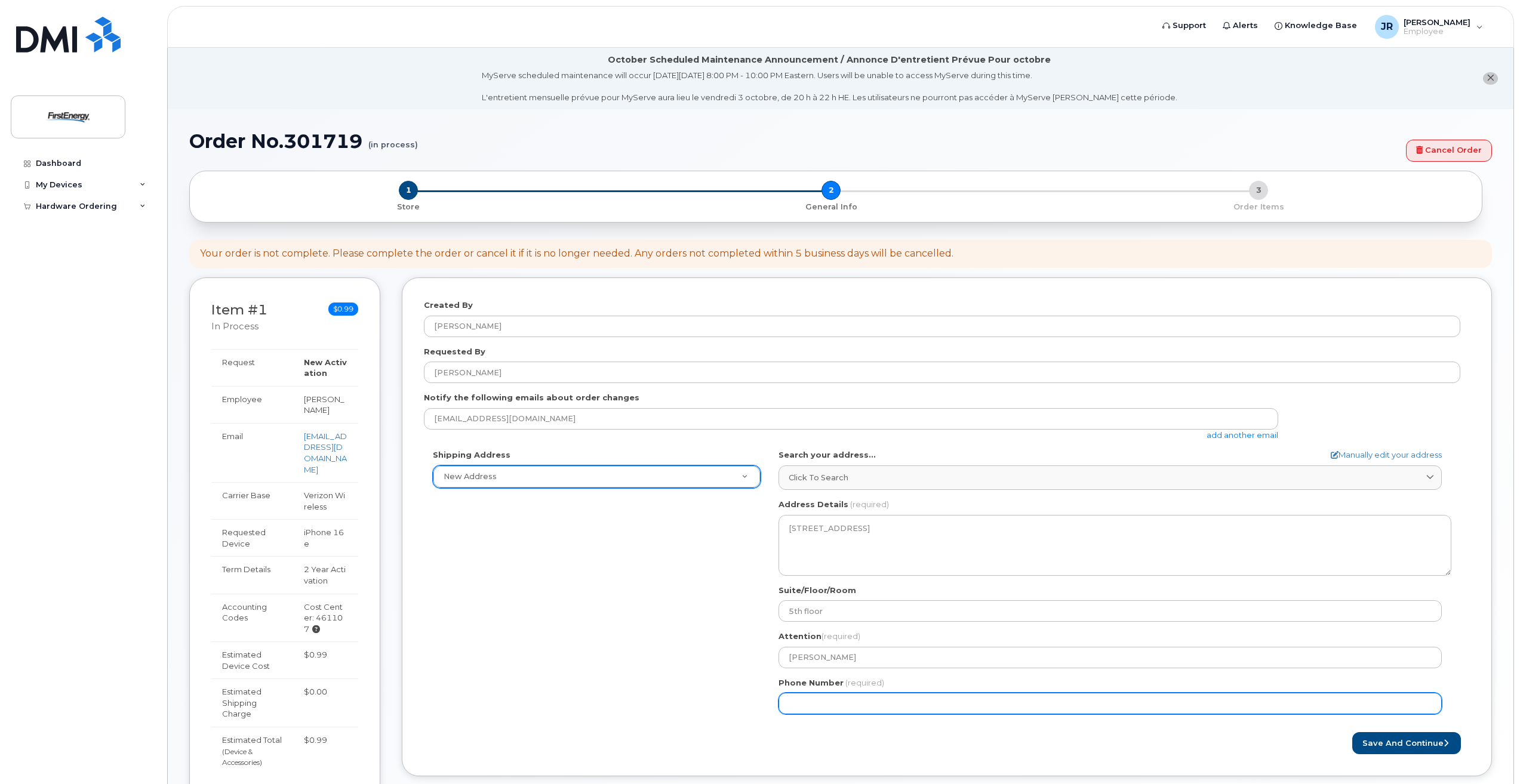
click at [832, 710] on input "Phone Number" at bounding box center [1110, 703] width 663 height 21
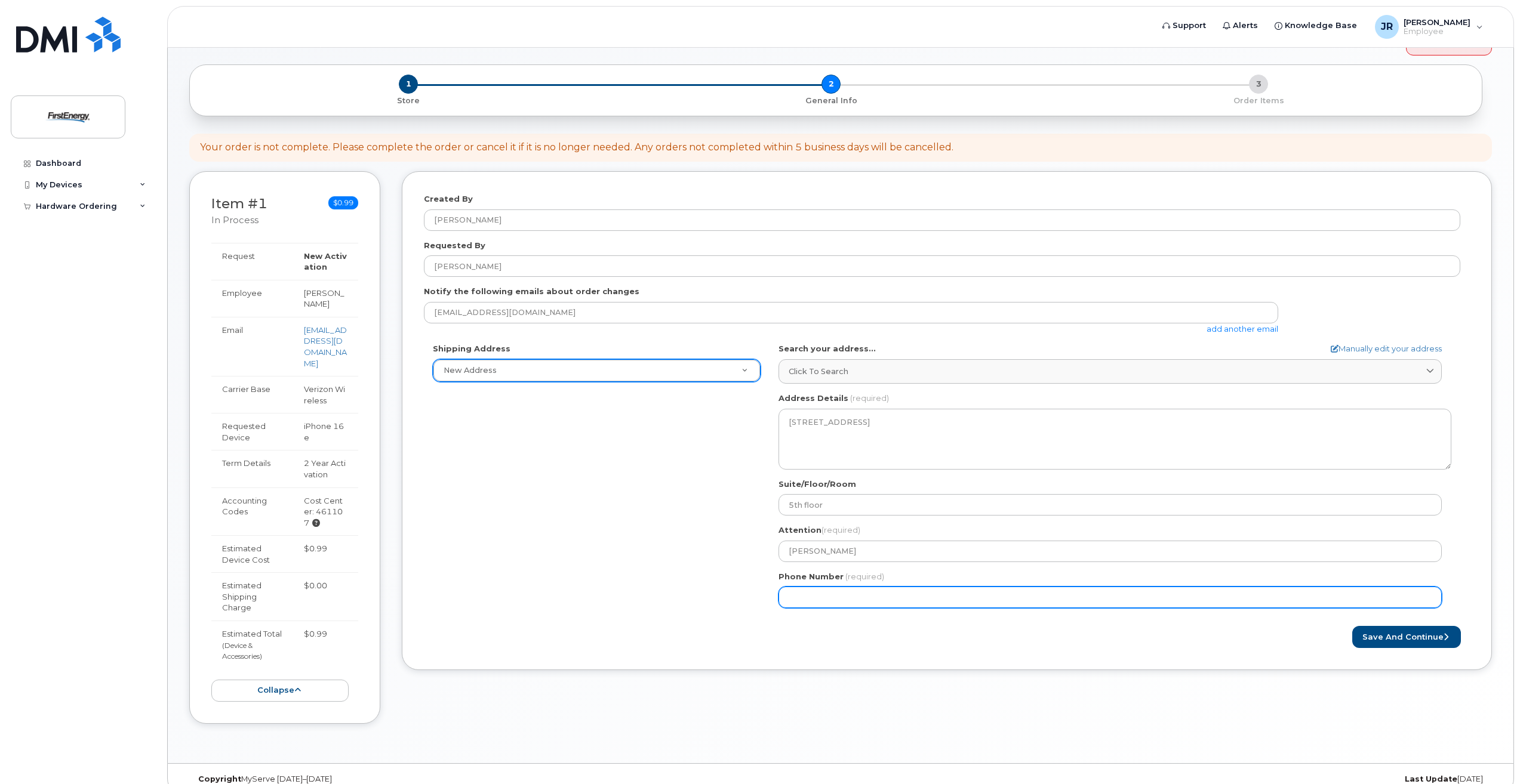
scroll to position [112, 0]
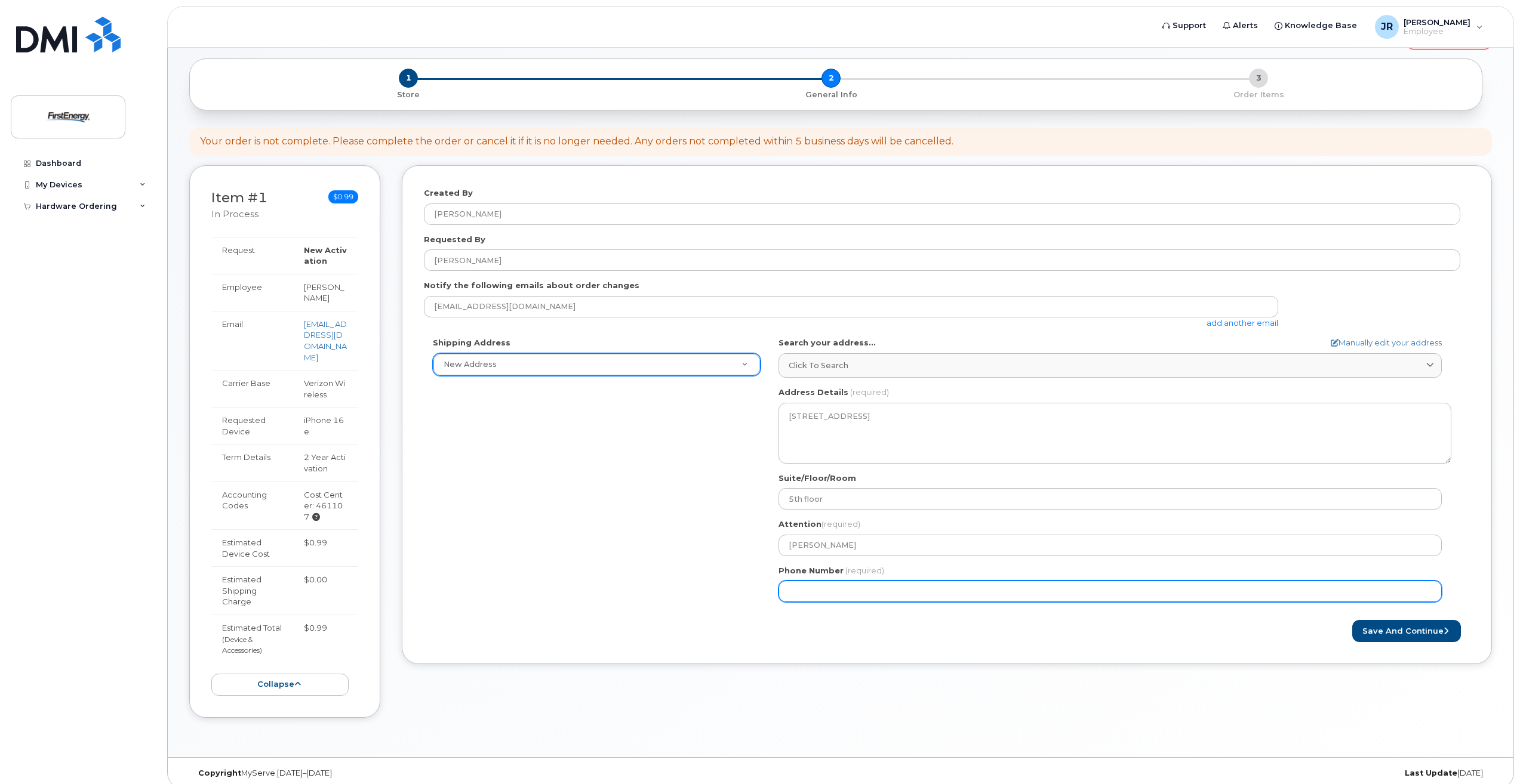
click at [840, 590] on input "Phone Number" at bounding box center [1110, 591] width 663 height 21
type input "732966046"
select select
type input "7329660466"
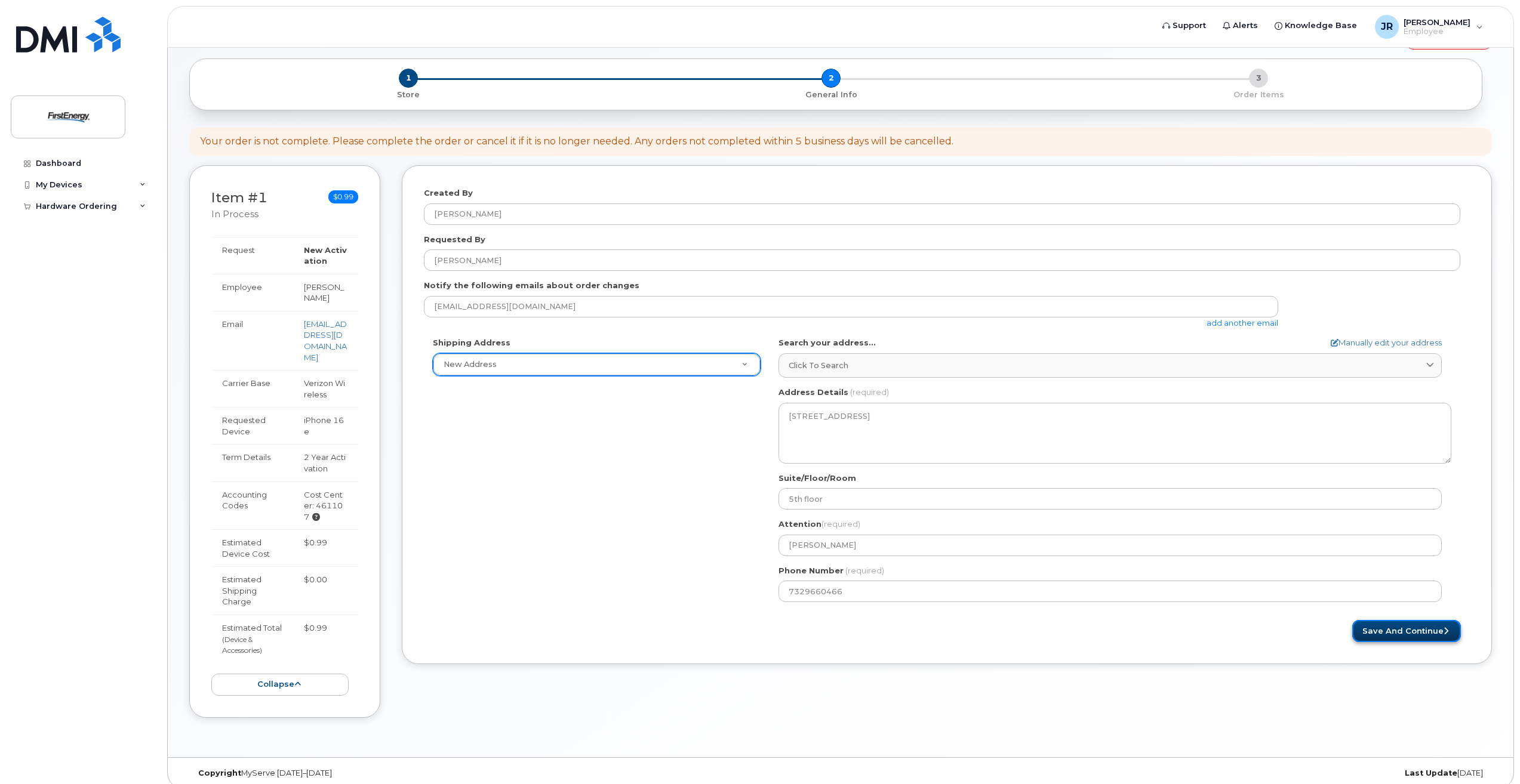
click at [1367, 625] on button "Save and Continue" at bounding box center [1406, 631] width 109 height 22
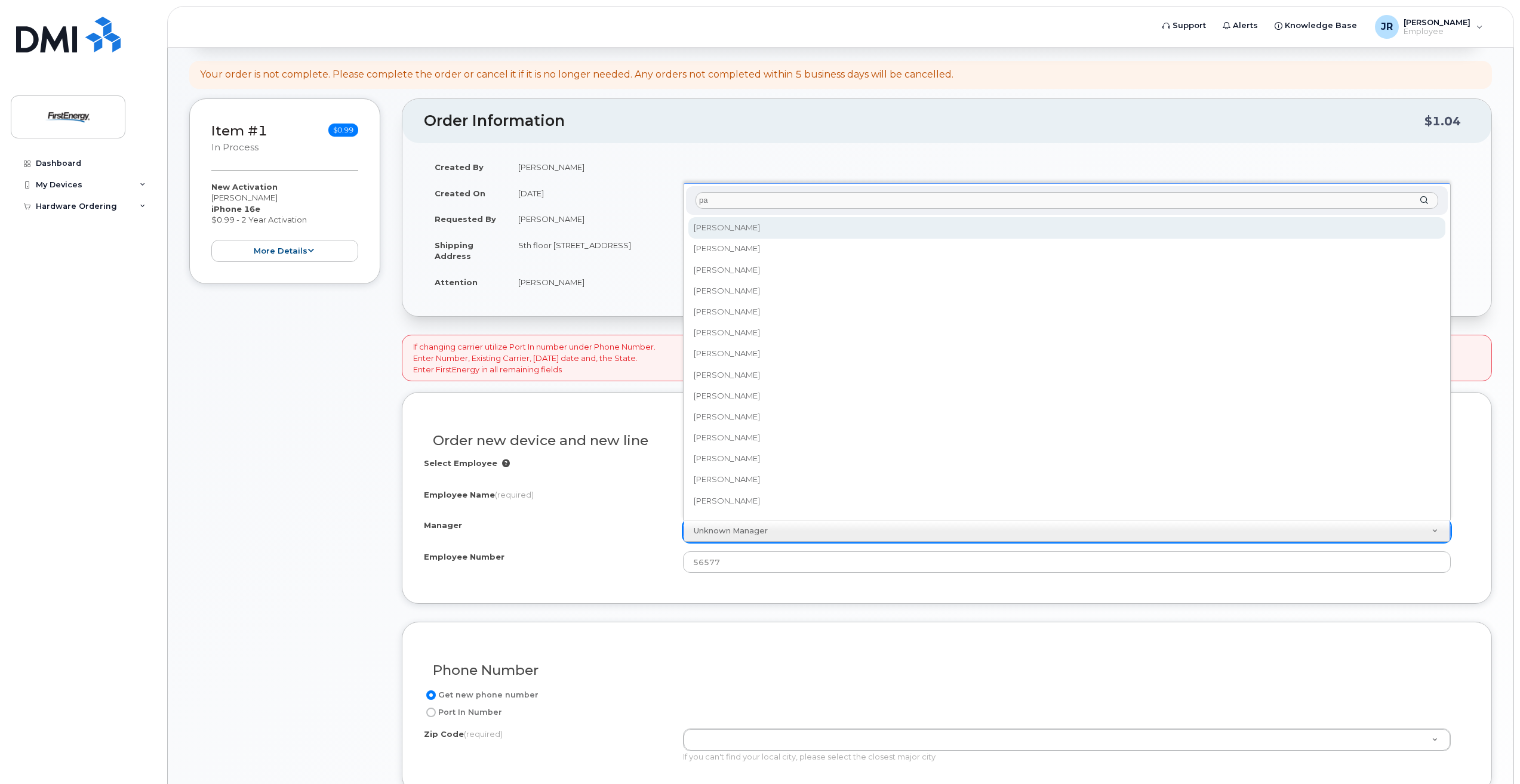
type input "p"
type input "P"
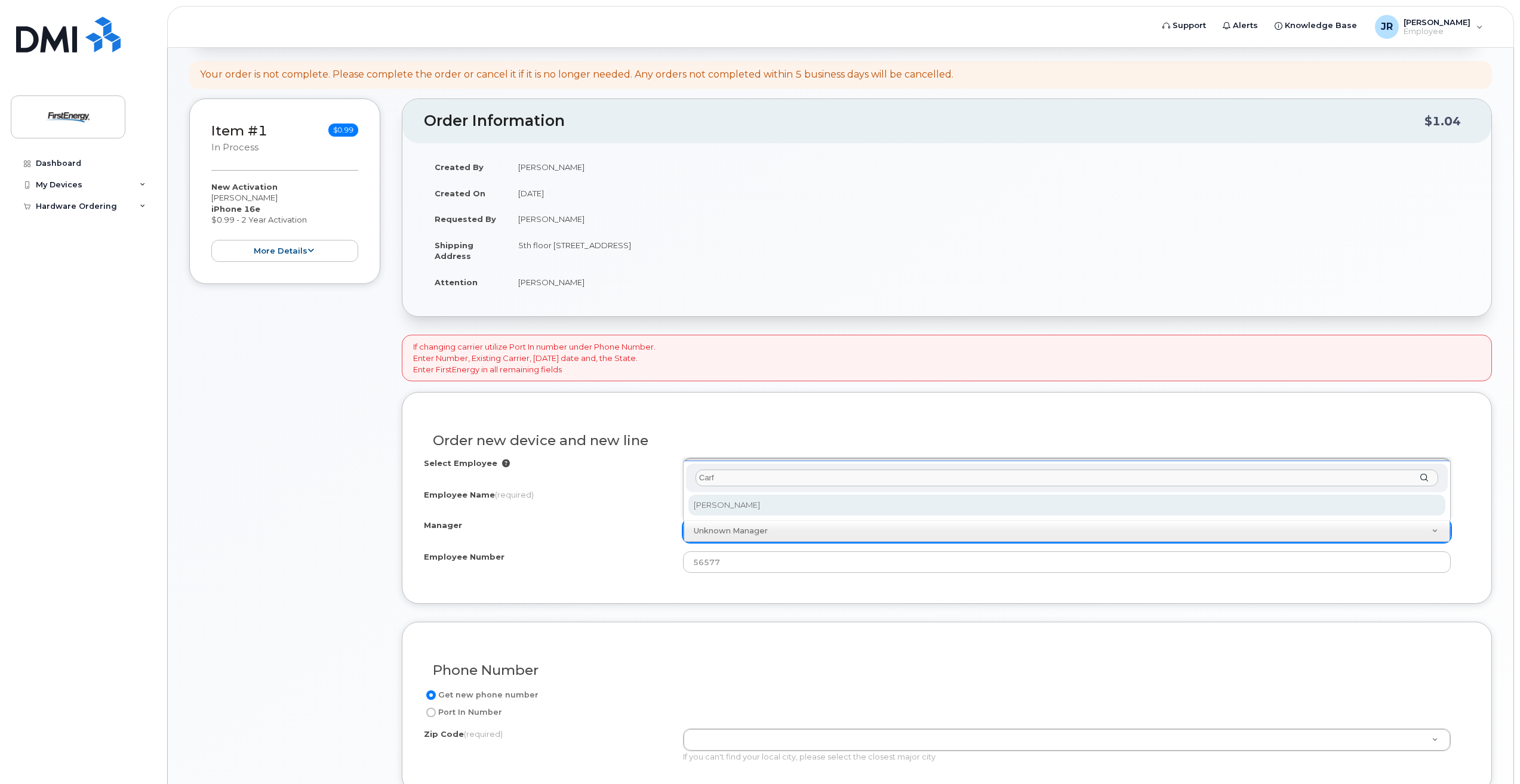
type input "Carf"
select select "2081696"
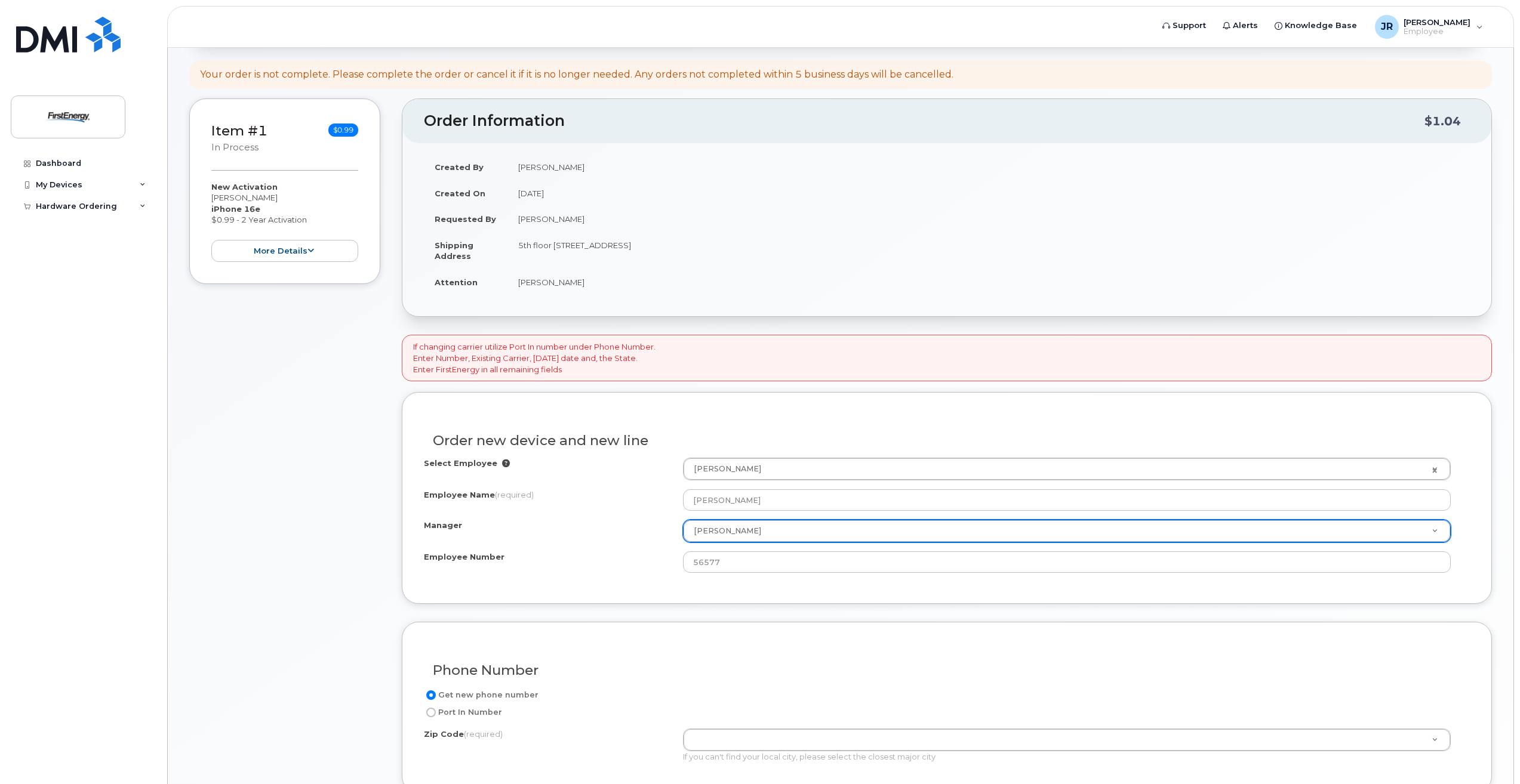
click at [776, 598] on div "Order new device and new line Select Employee [PERSON_NAME] 2065618 Employee Na…" at bounding box center [947, 498] width 1090 height 212
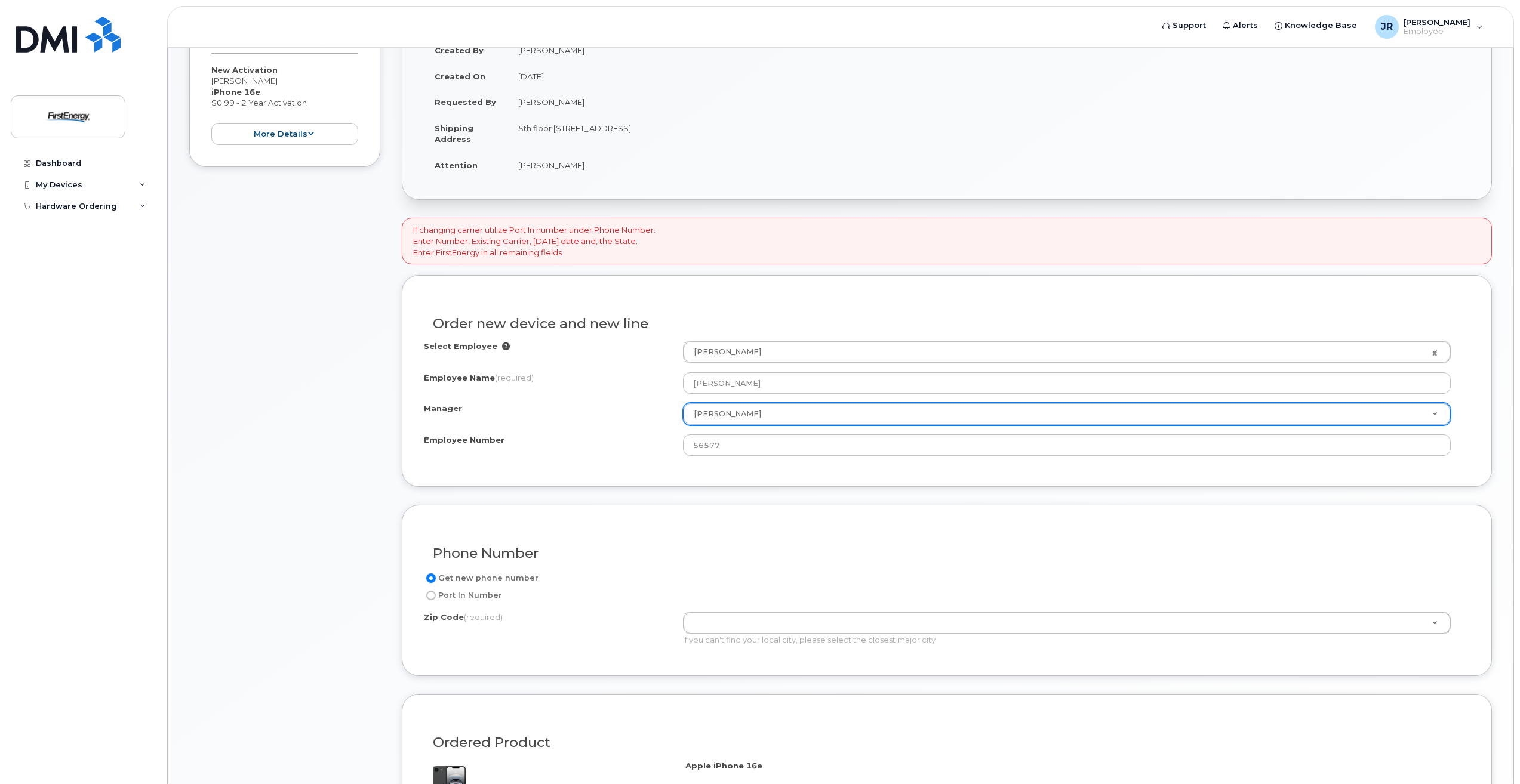
scroll to position [298, 0]
click at [495, 598] on label "Port In Number" at bounding box center [463, 593] width 78 height 15
click at [436, 598] on input "Port In Number" at bounding box center [431, 593] width 10 height 10
radio input "true"
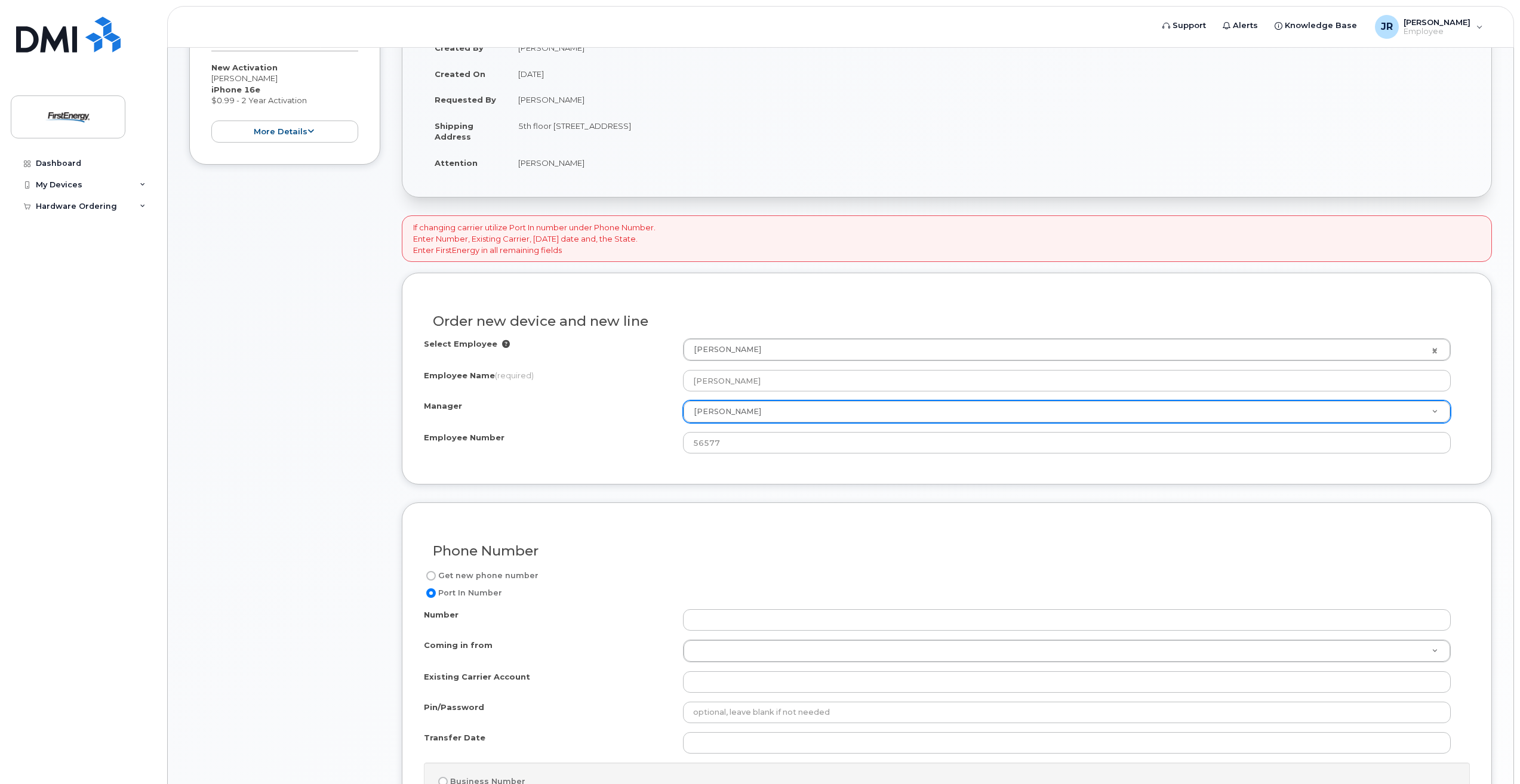
click at [488, 580] on label "Get new phone number" at bounding box center [481, 576] width 115 height 15
click at [436, 580] on input "Get new phone number" at bounding box center [431, 576] width 10 height 10
radio input "true"
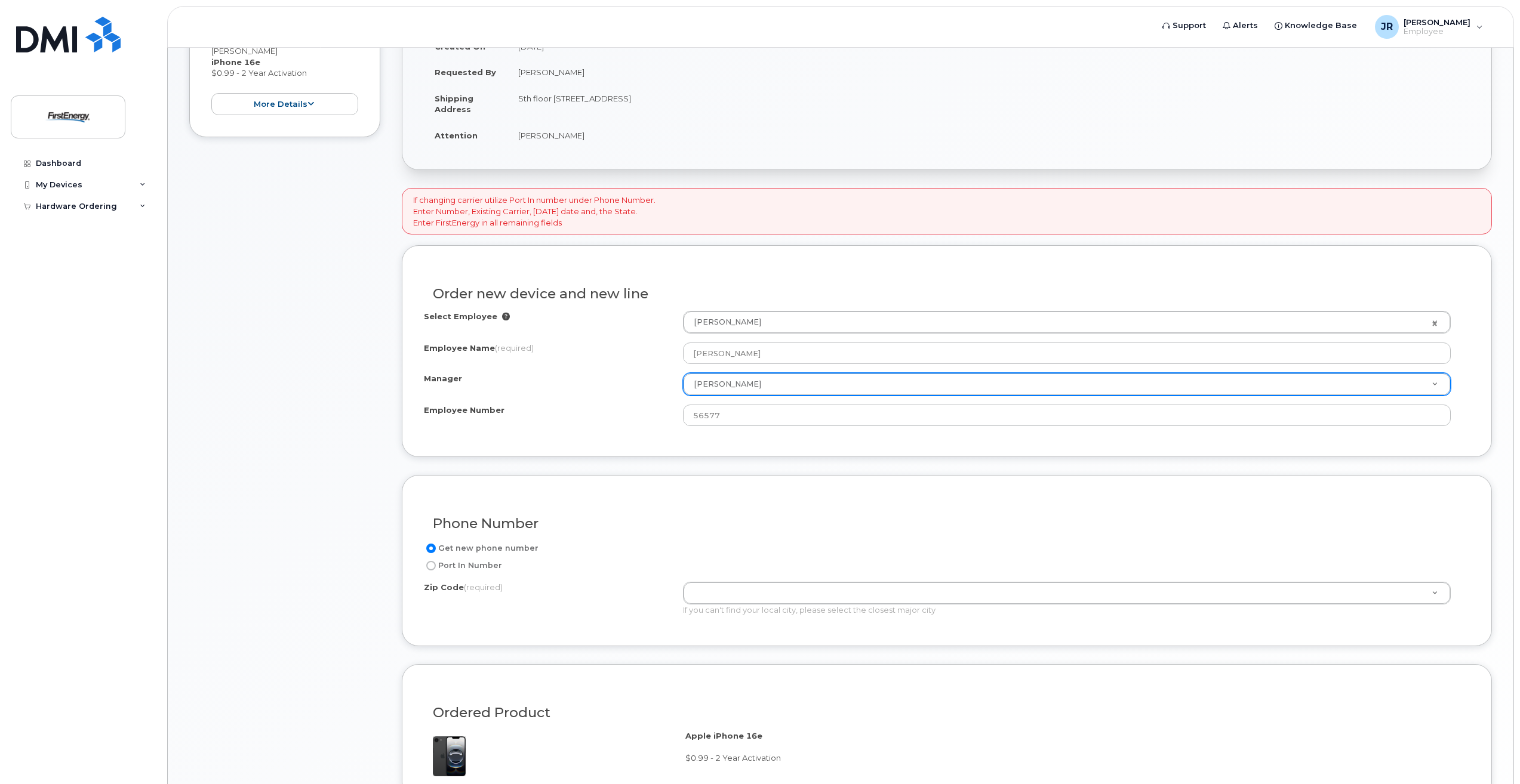
scroll to position [478, 0]
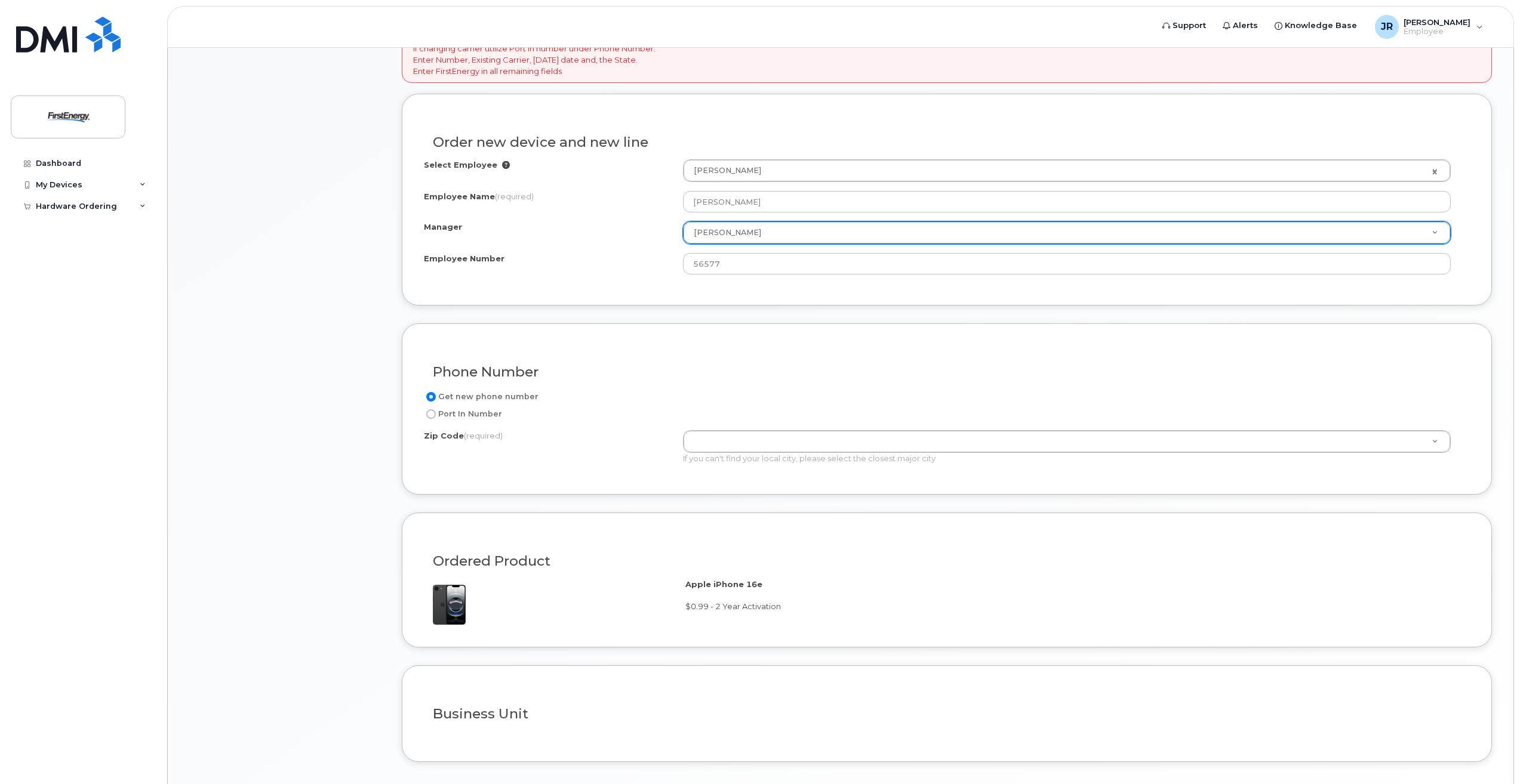
click at [463, 417] on label "Port In Number" at bounding box center [463, 414] width 78 height 15
click at [436, 417] on input "Port In Number" at bounding box center [431, 414] width 10 height 10
radio input "true"
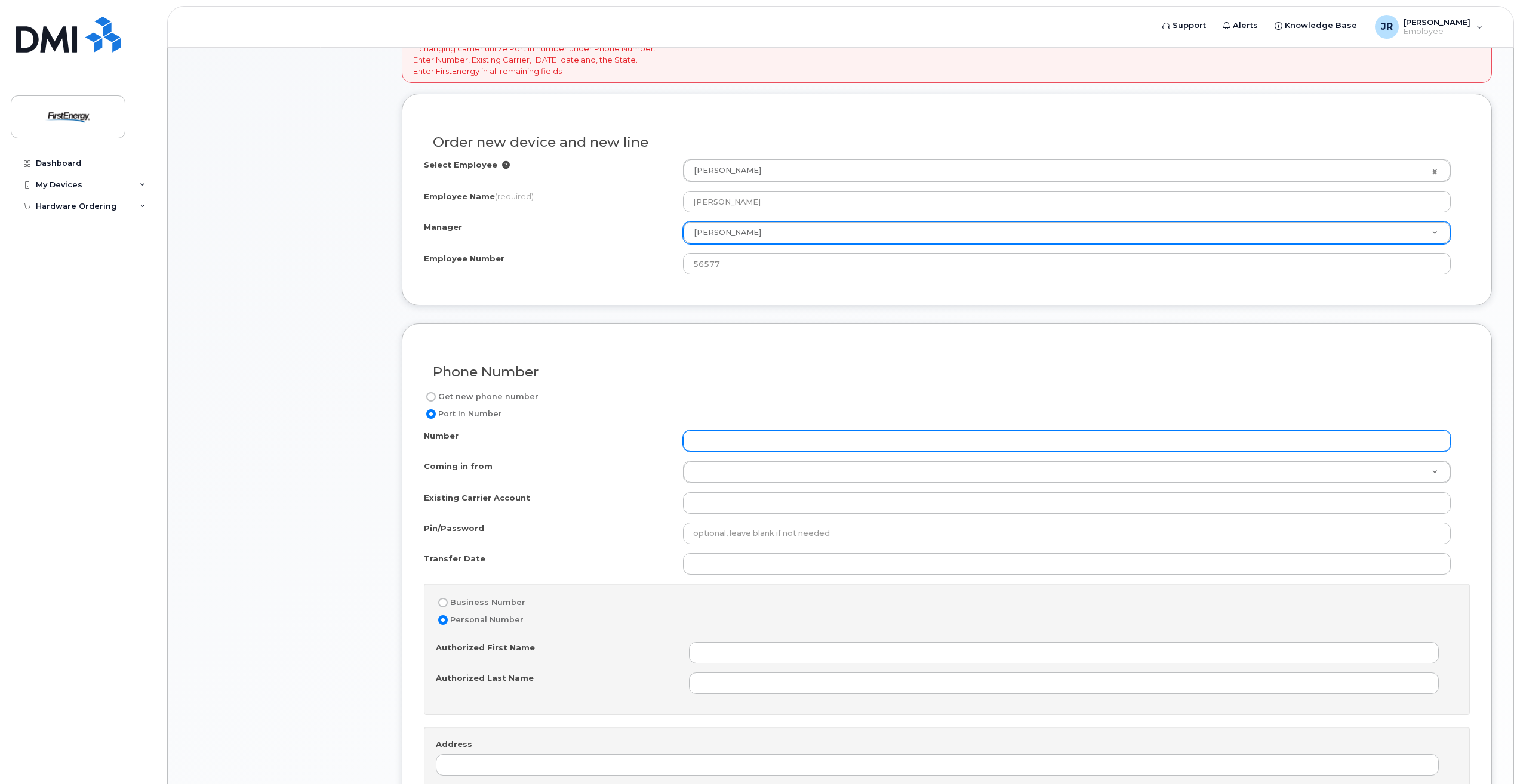
click at [751, 445] on input "Number" at bounding box center [1066, 441] width 768 height 21
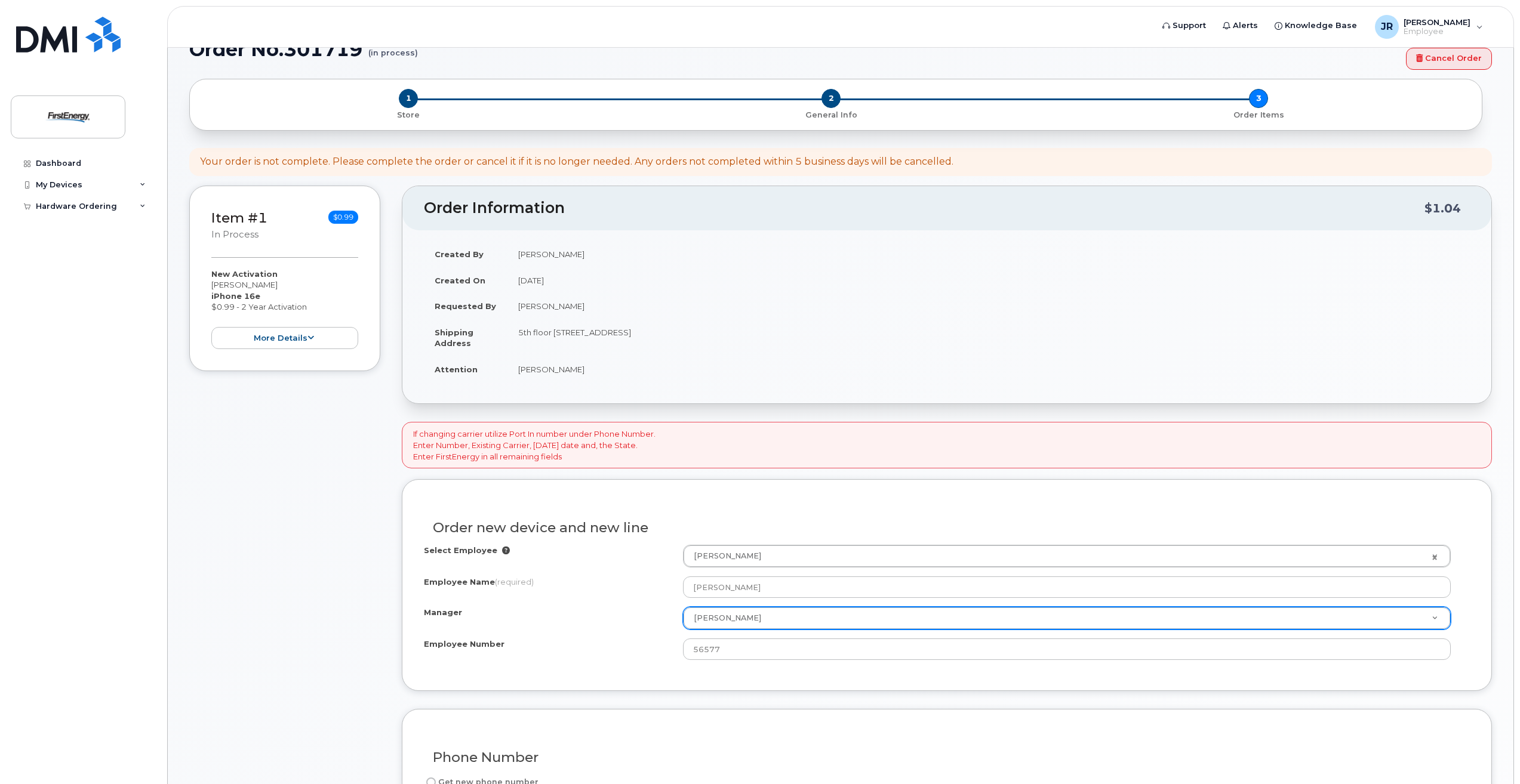
scroll to position [0, 0]
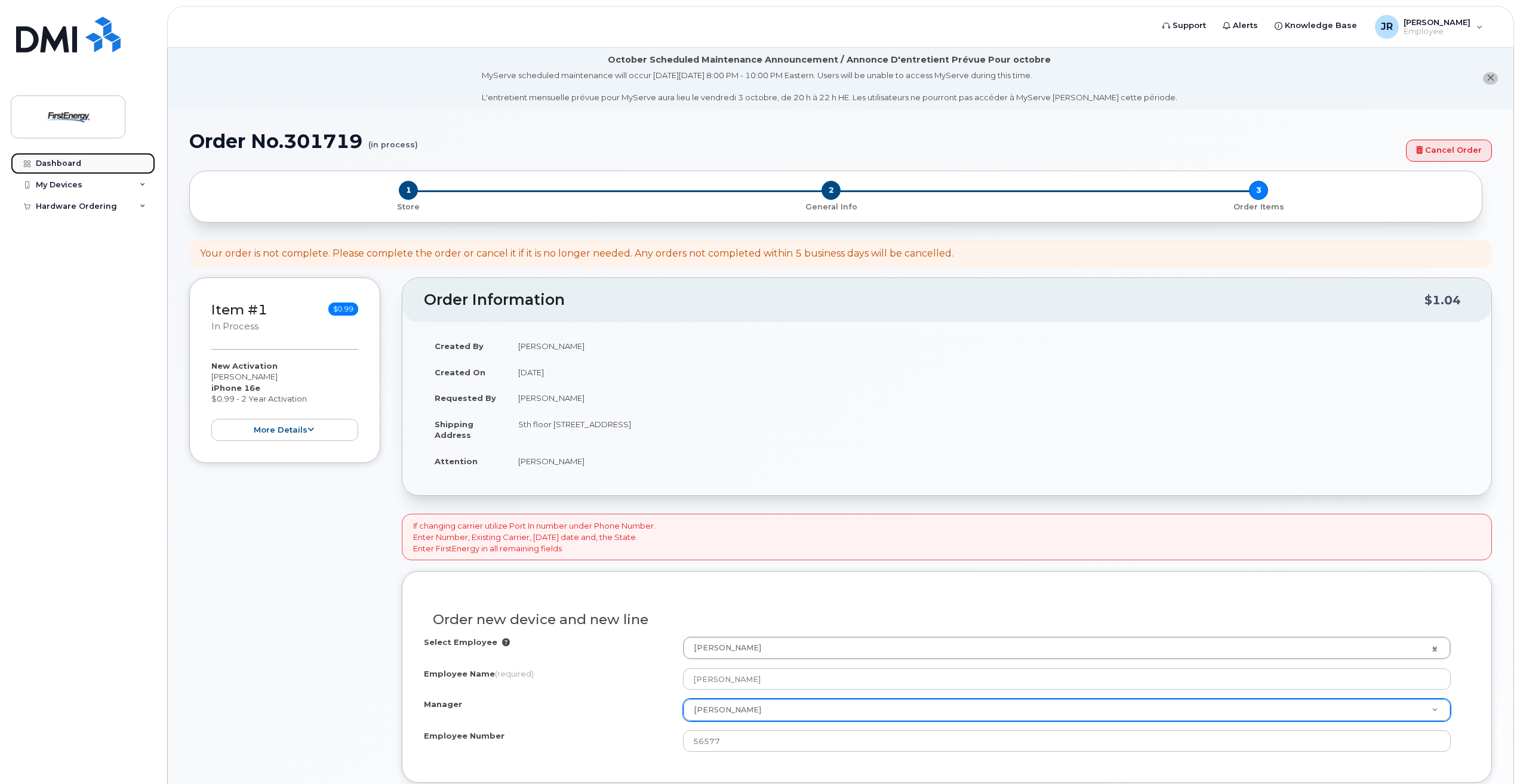
click at [83, 166] on link "Dashboard" at bounding box center [83, 163] width 145 height 21
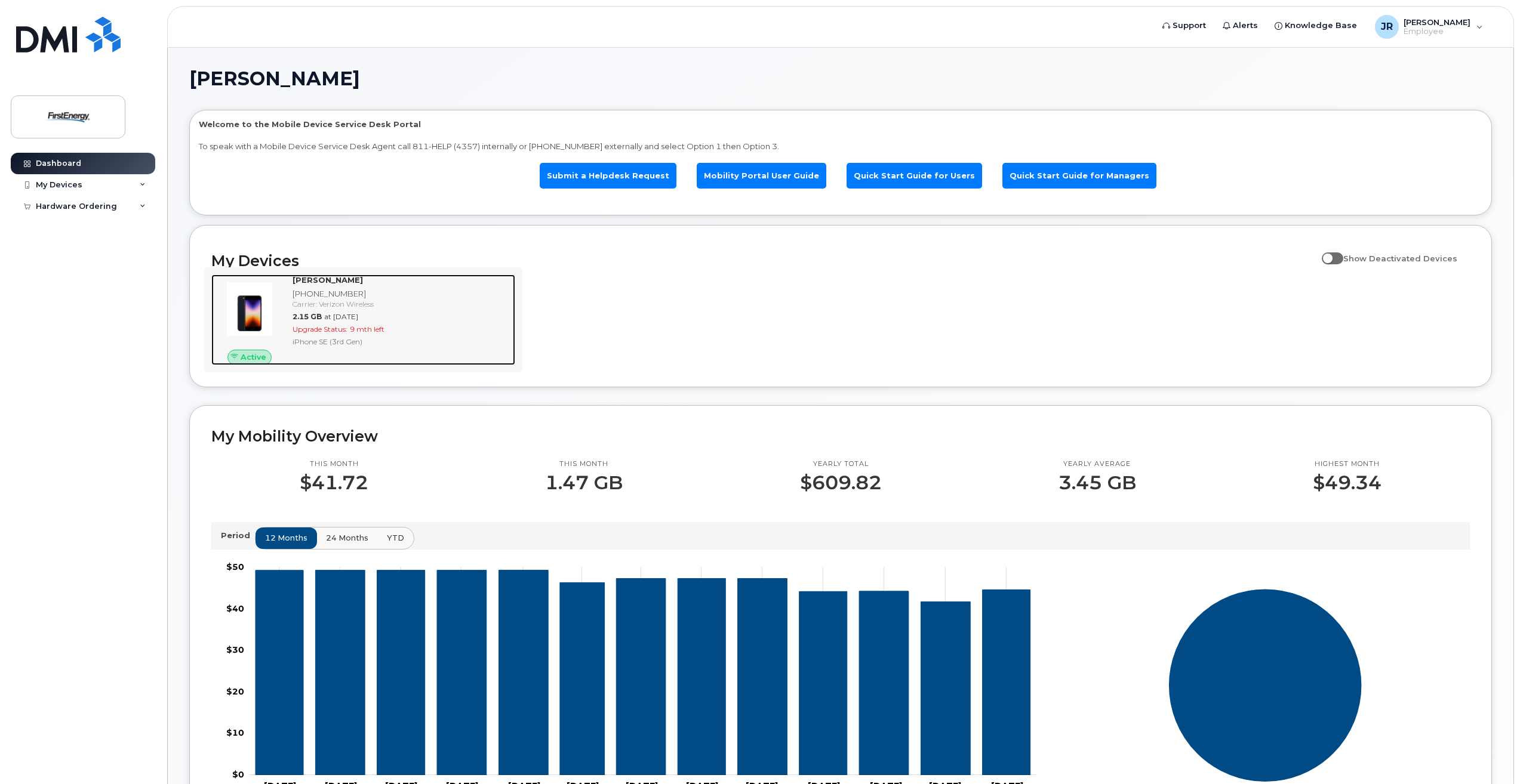
click at [332, 295] on div "[PHONE_NUMBER]" at bounding box center [401, 294] width 218 height 12
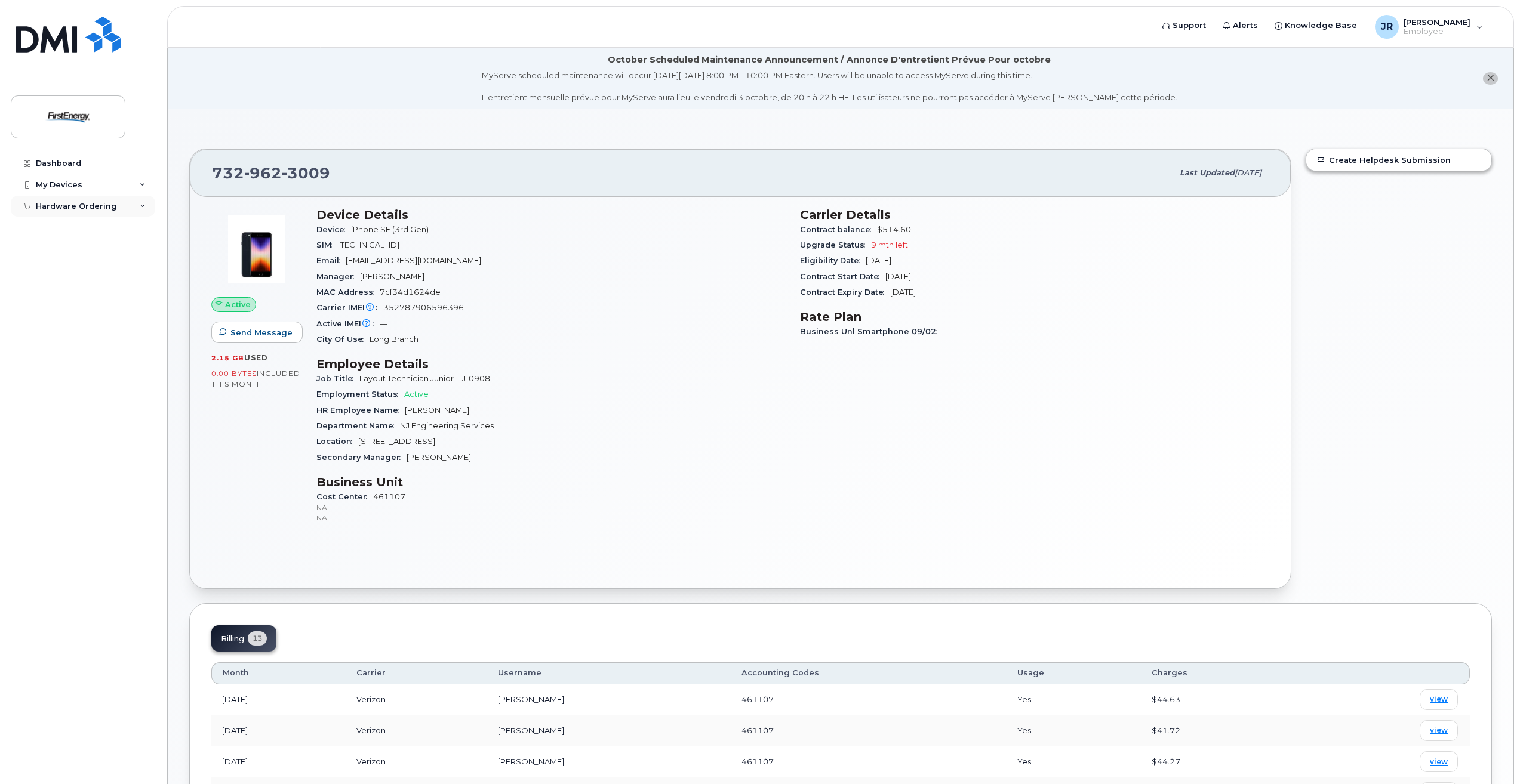
click at [85, 202] on div "Hardware Ordering" at bounding box center [77, 207] width 81 height 10
click at [77, 253] on div "New Order" at bounding box center [64, 251] width 46 height 11
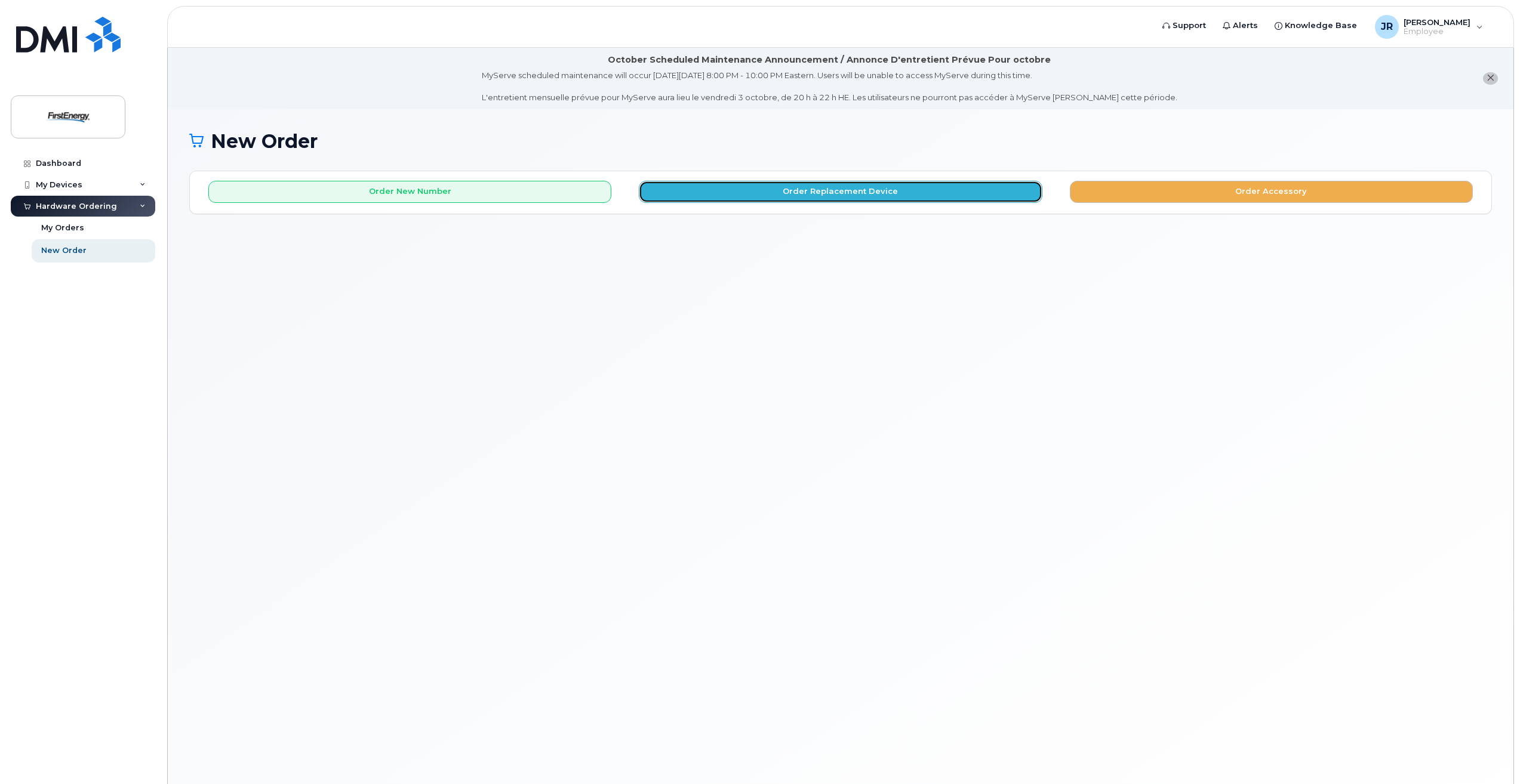
click at [841, 193] on button "Order Replacement Device" at bounding box center [840, 192] width 403 height 22
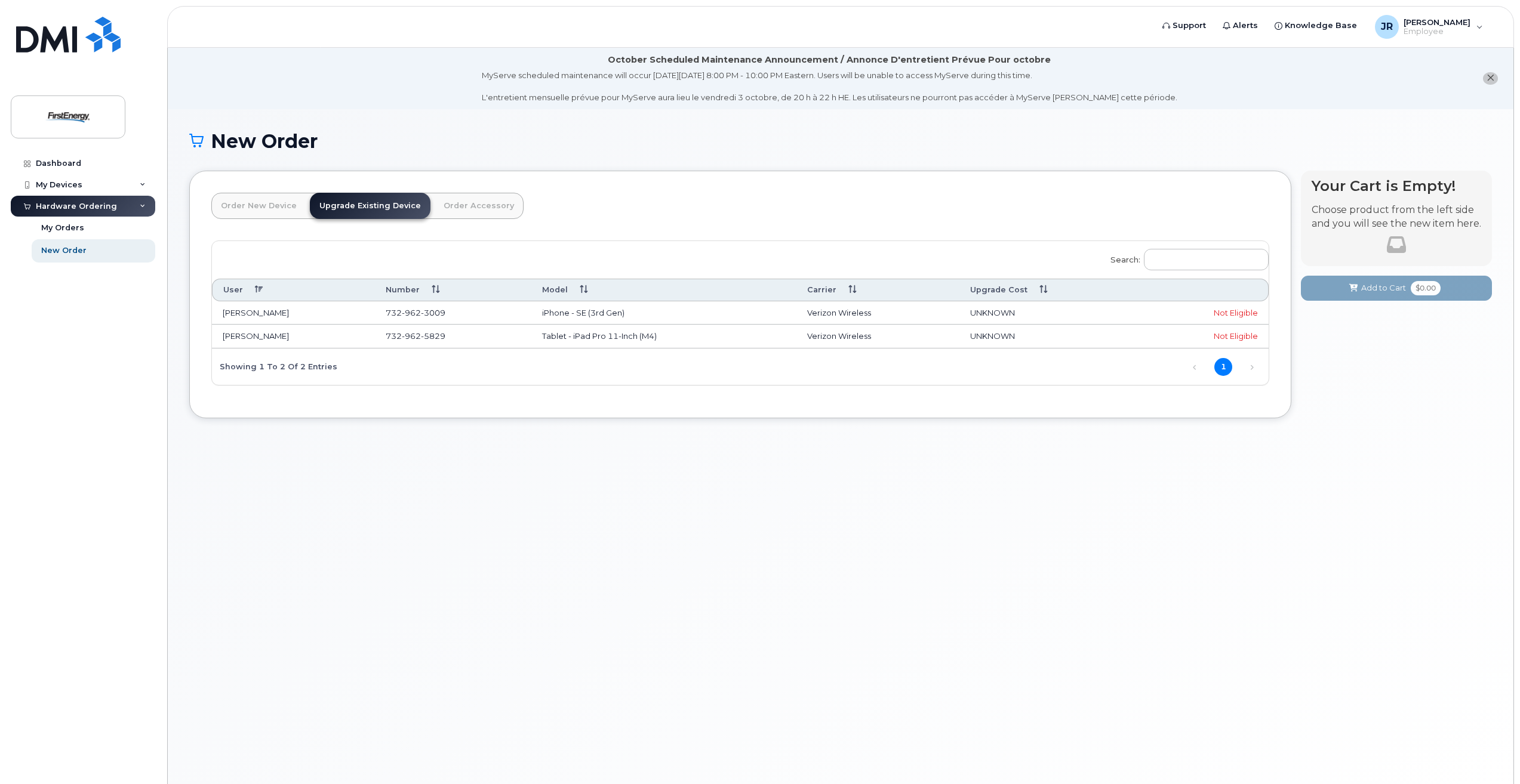
click at [1192, 312] on div "Not Eligible" at bounding box center [1204, 313] width 106 height 12
click at [244, 317] on td "[PERSON_NAME]" at bounding box center [294, 313] width 163 height 24
click at [245, 324] on td "[PERSON_NAME]" at bounding box center [294, 313] width 163 height 24
click at [249, 328] on td "[PERSON_NAME]" at bounding box center [294, 336] width 163 height 24
click at [446, 205] on link "Order Accessory" at bounding box center [478, 205] width 89 height 26
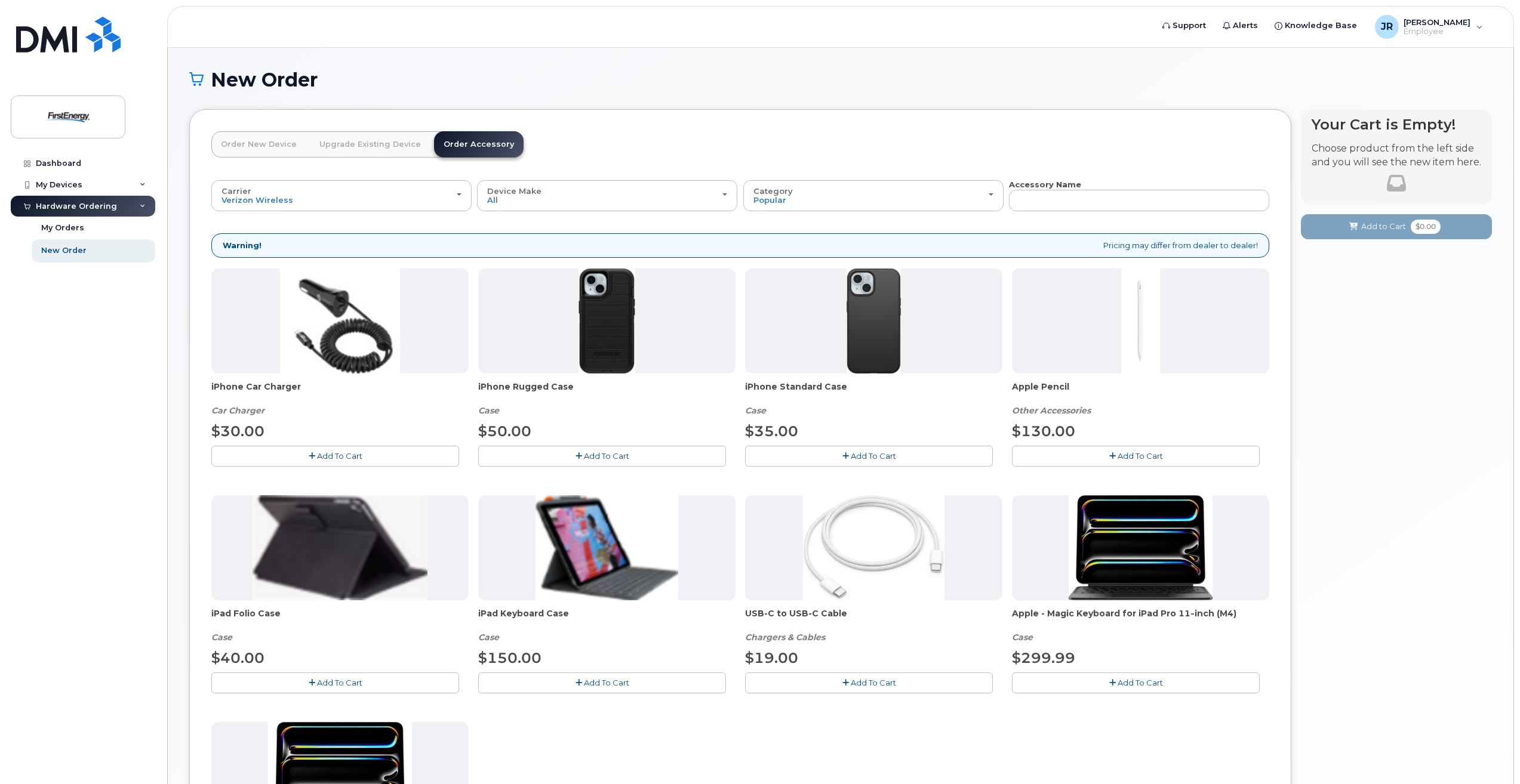
scroll to position [60, 0]
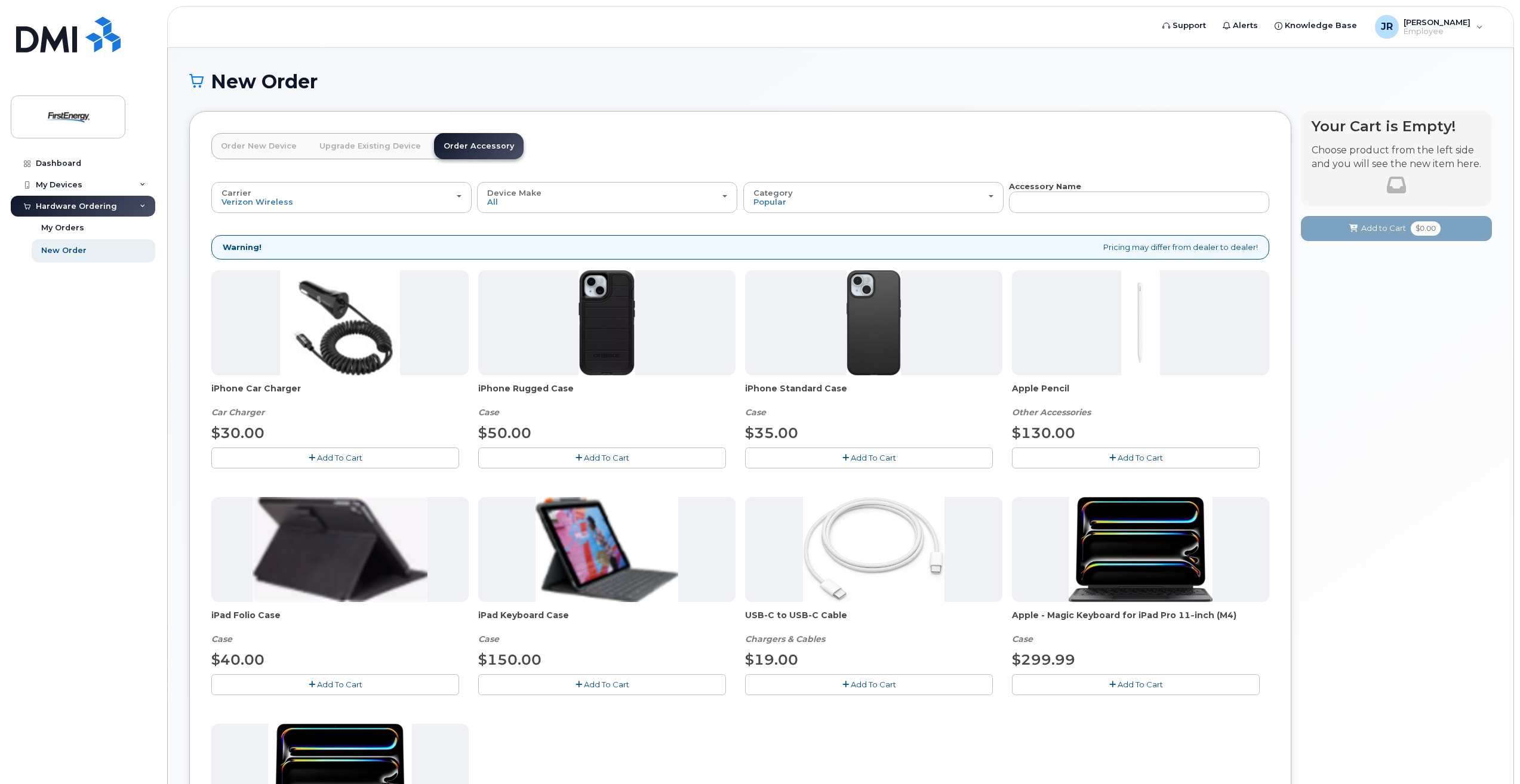
click at [281, 150] on link "Order New Device" at bounding box center [259, 146] width 95 height 26
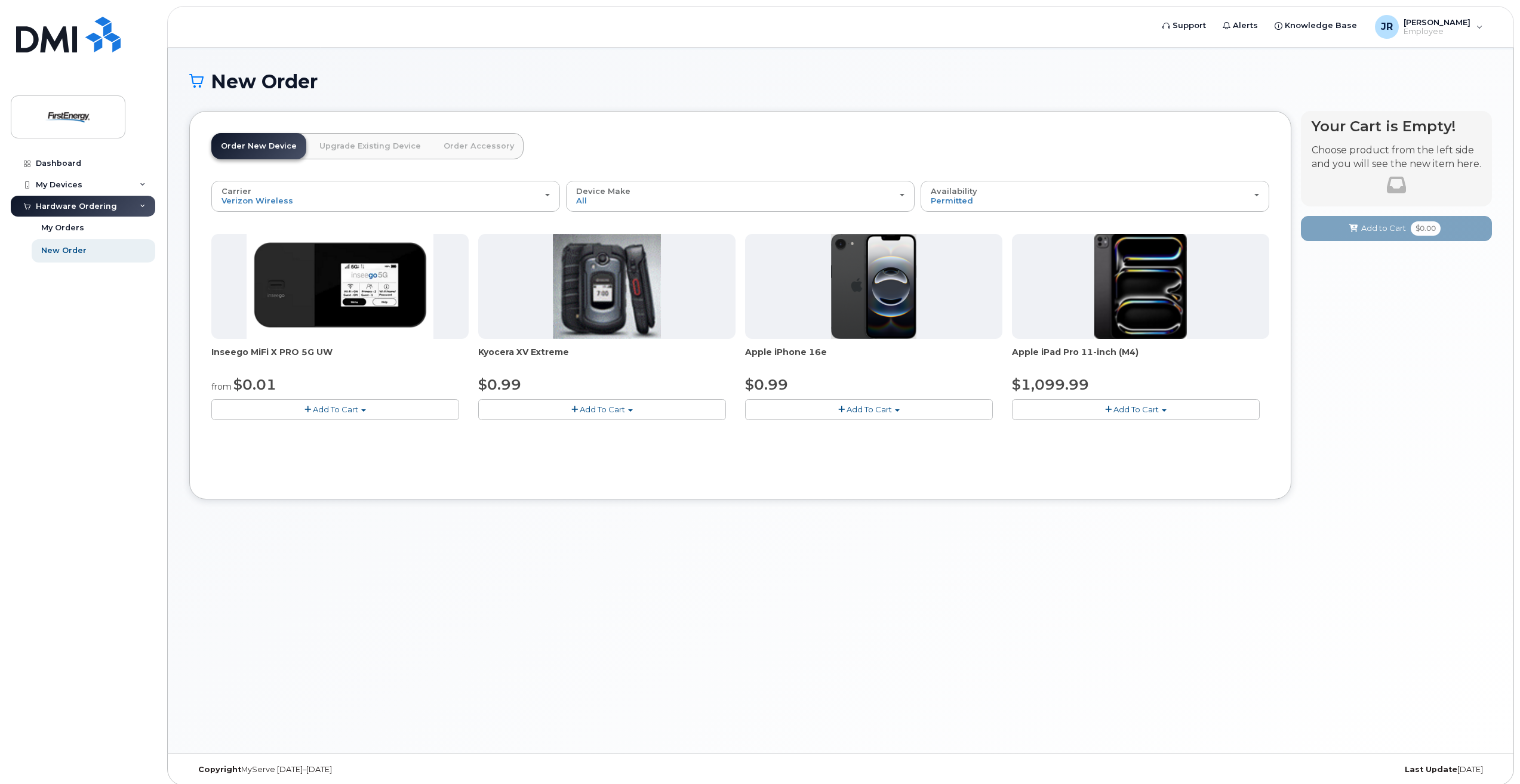
click at [888, 408] on span "Add To Cart" at bounding box center [869, 410] width 46 height 10
click at [874, 410] on span "Add To Cart" at bounding box center [869, 410] width 46 height 10
click at [876, 410] on span "Add To Cart" at bounding box center [869, 410] width 46 height 10
click at [831, 433] on link "$0.99 - 2 Year Activation" at bounding box center [807, 432] width 119 height 15
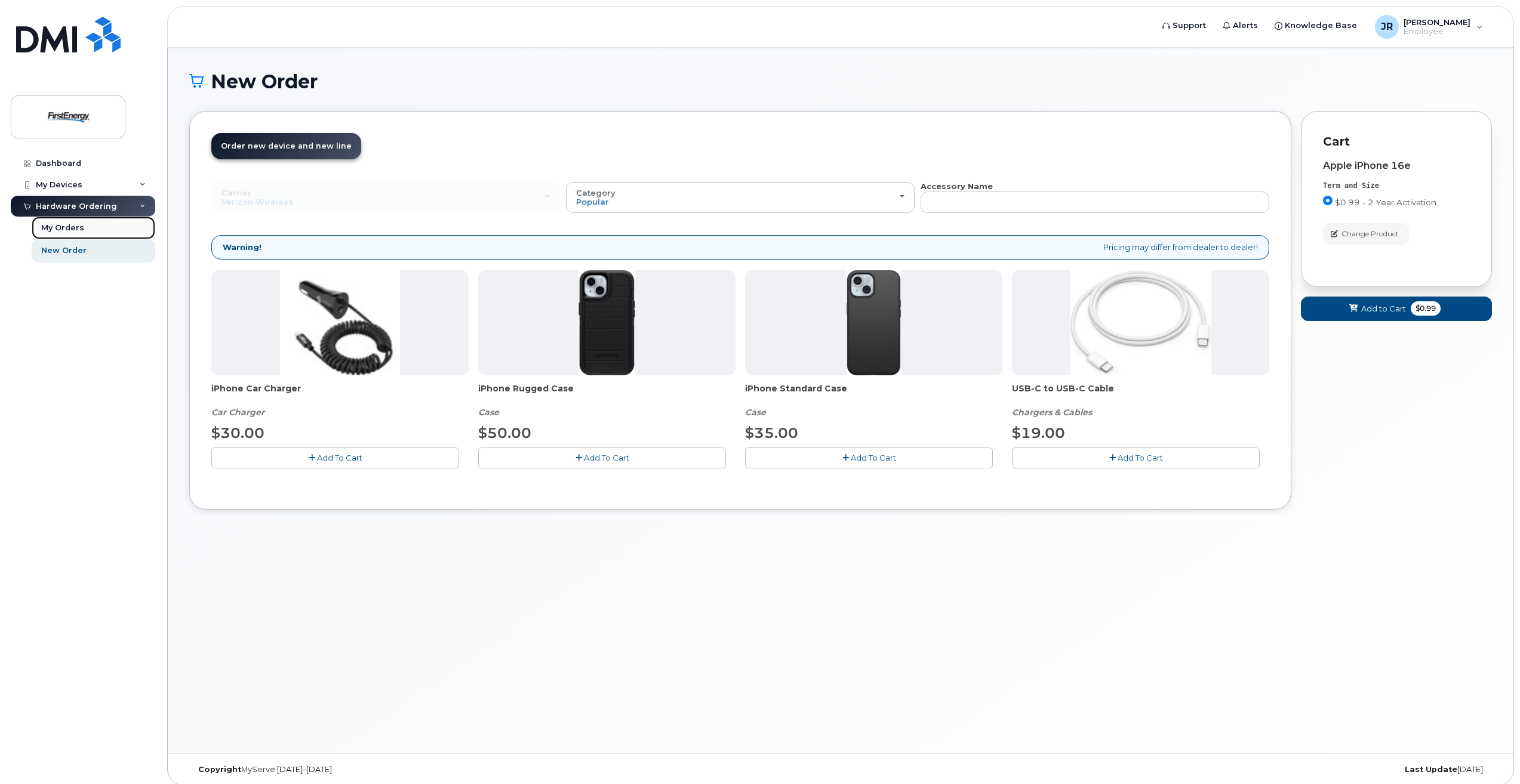
click at [86, 219] on link "My Orders" at bounding box center [93, 227] width 123 height 22
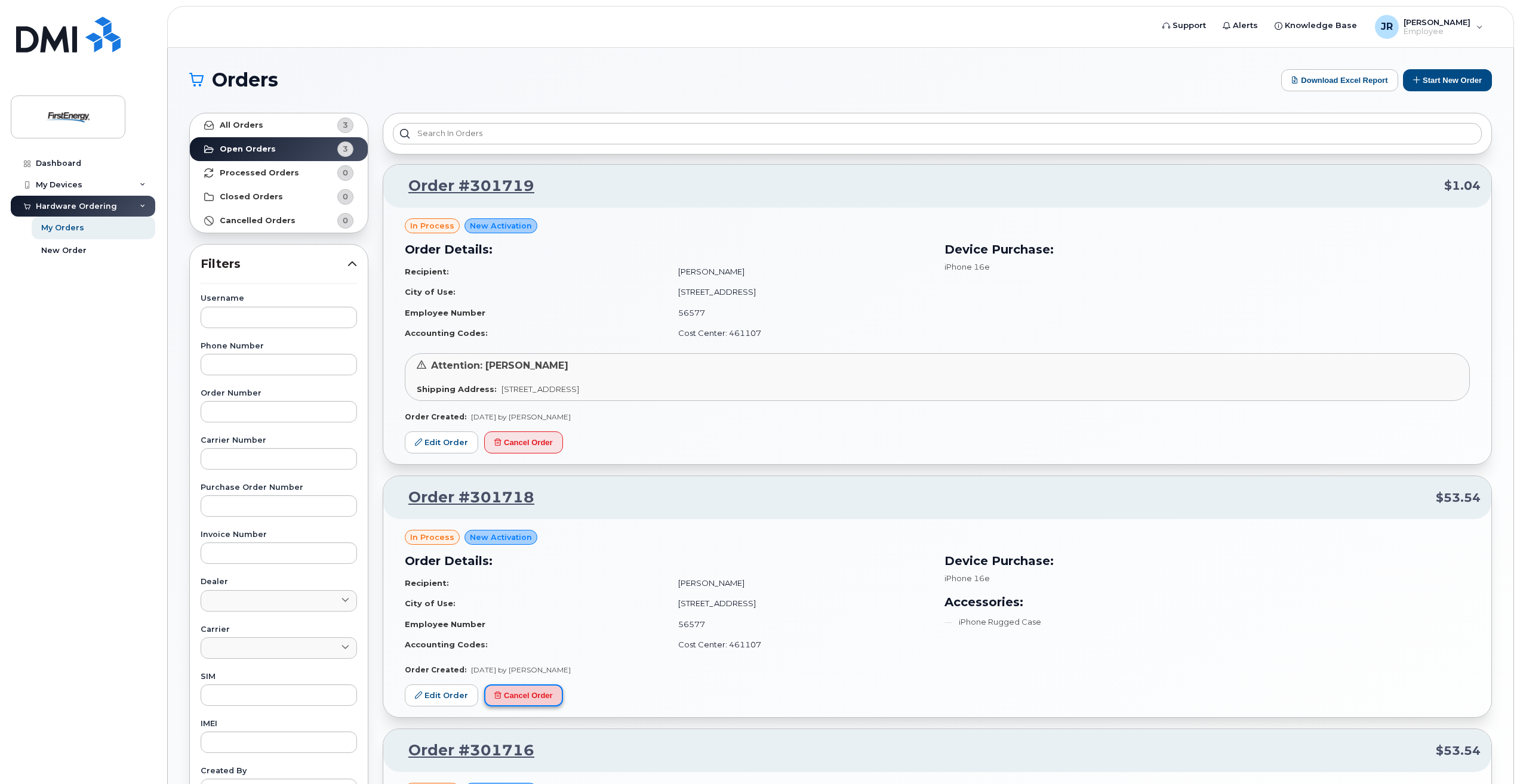
click at [544, 701] on button "Cancel Order" at bounding box center [523, 695] width 79 height 22
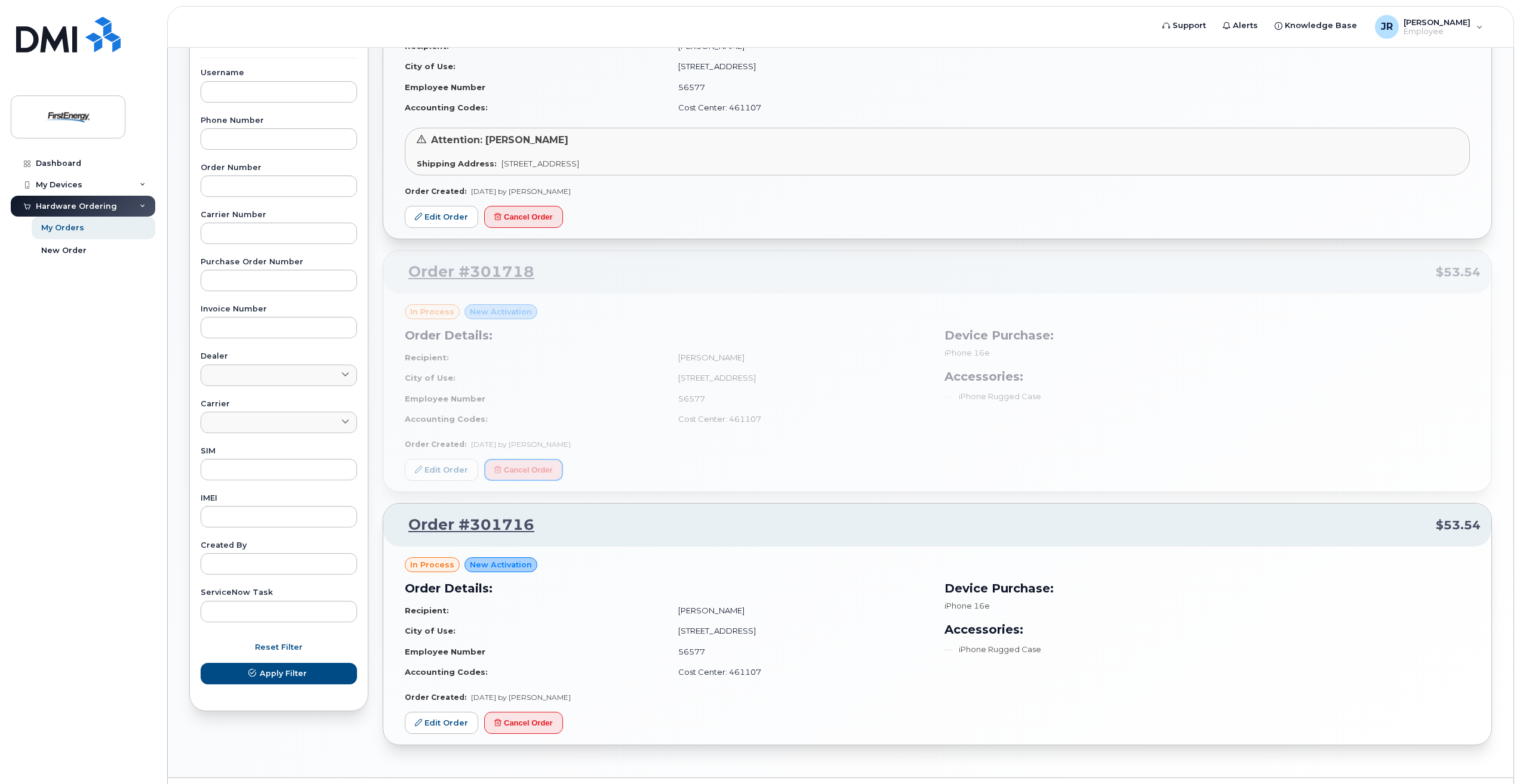
scroll to position [257, 0]
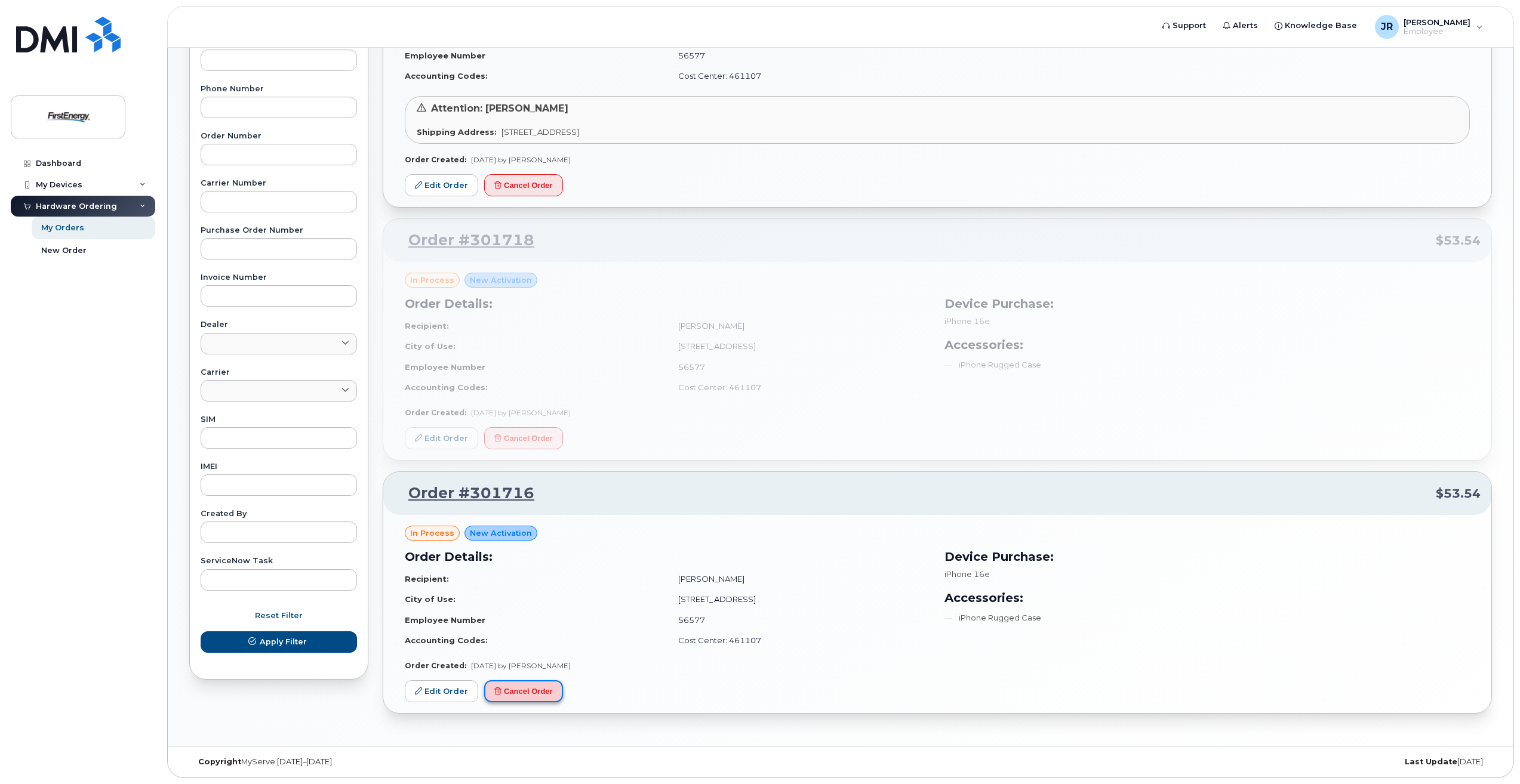
click at [528, 694] on button "Cancel Order" at bounding box center [523, 692] width 79 height 22
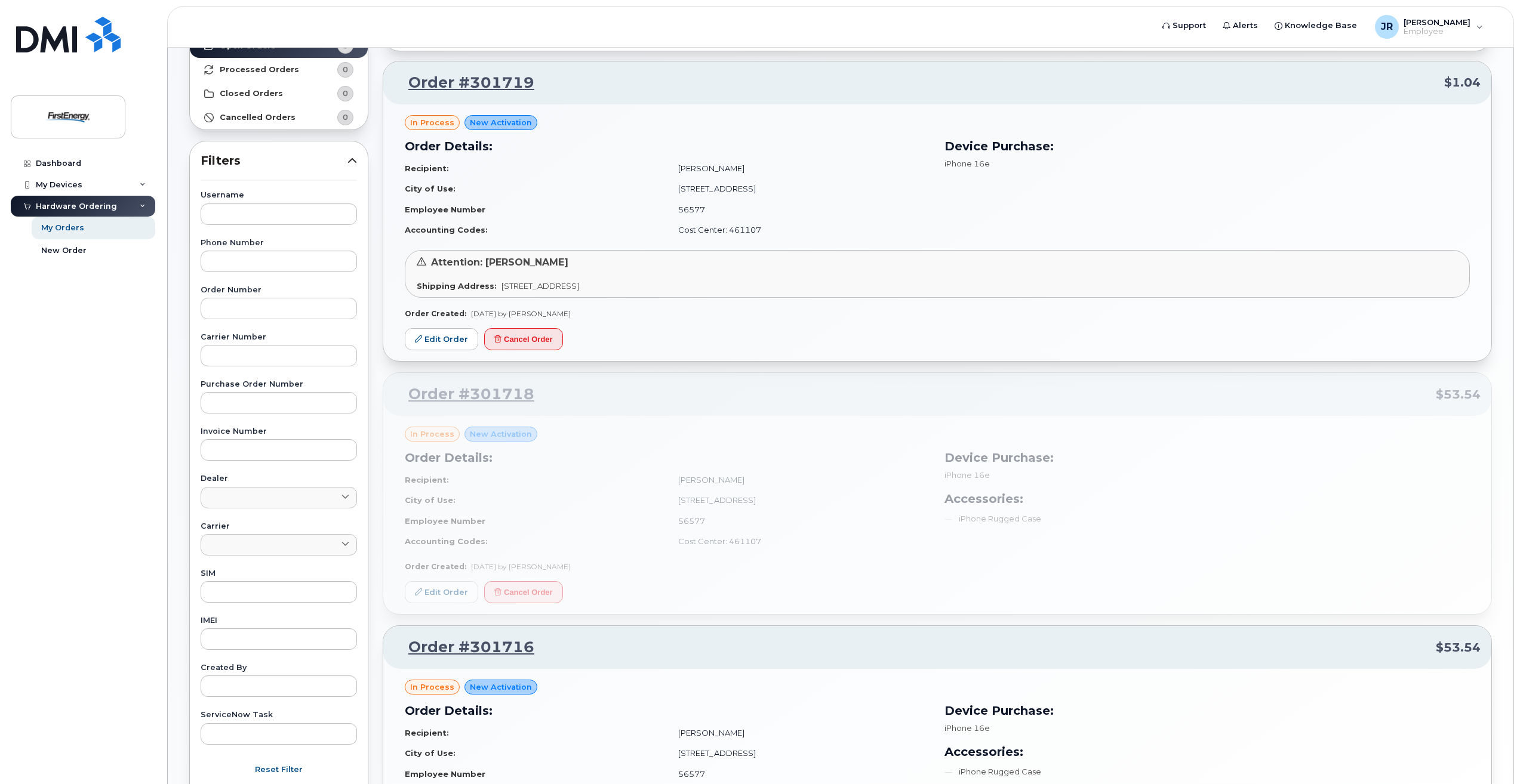
scroll to position [0, 0]
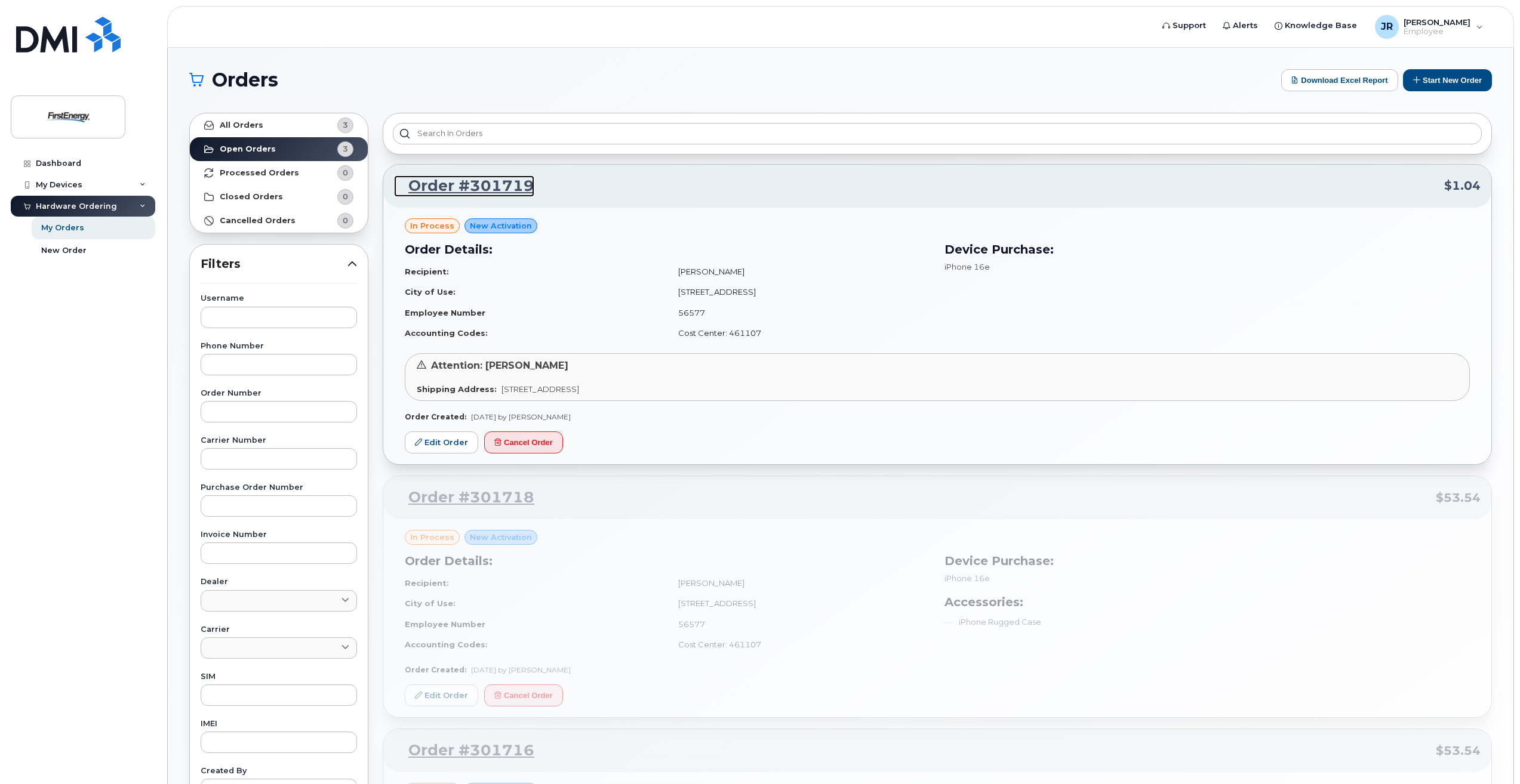
click at [519, 190] on link "Order #301719" at bounding box center [464, 186] width 140 height 21
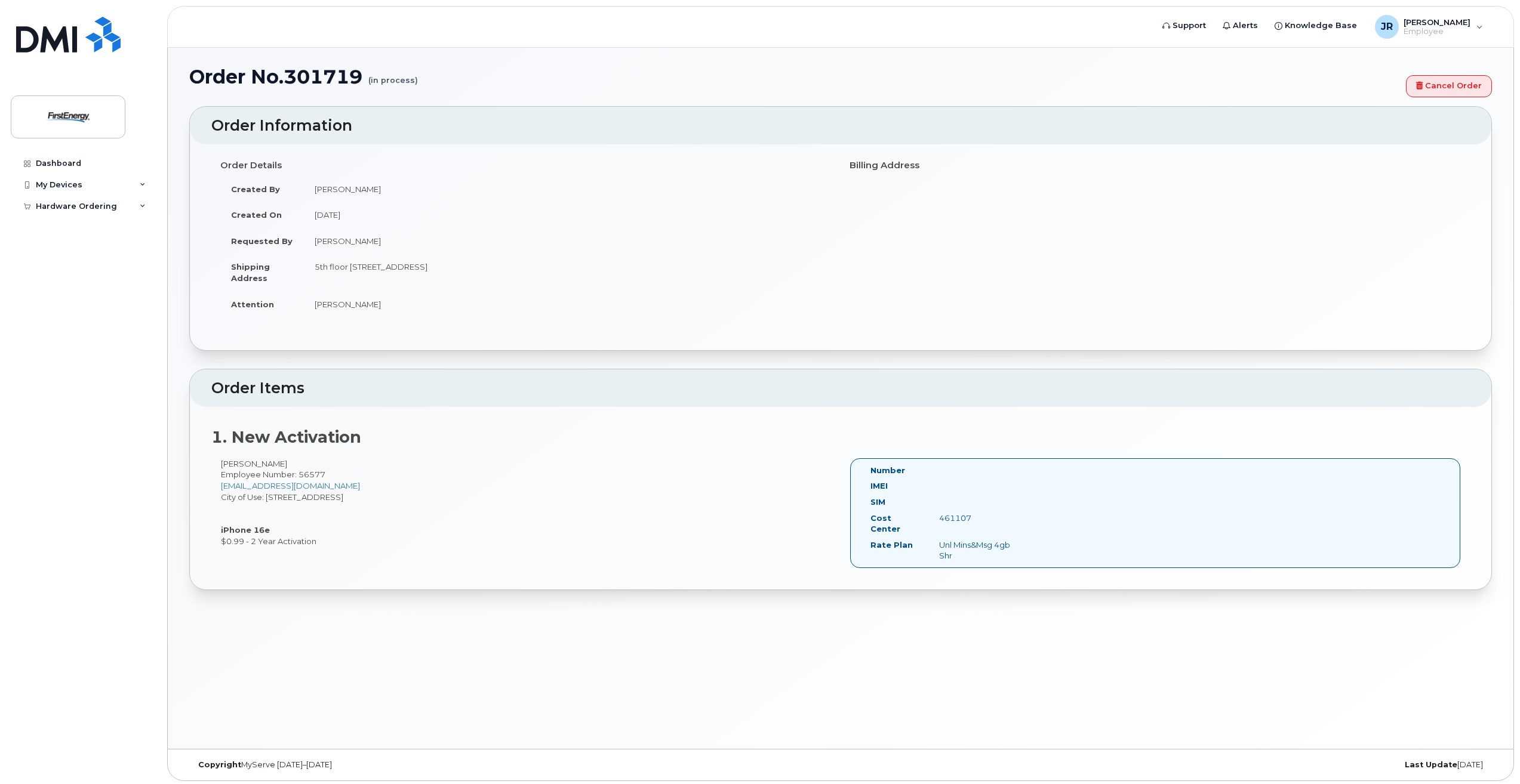
scroll to position [67, 0]
click at [295, 429] on strong "1. New Activation" at bounding box center [286, 434] width 150 height 19
click at [1040, 520] on div "Number IMEI SIM Cost Center 461107 Rate Plan Unl Mins&Msg 4gb Shr" at bounding box center [1155, 510] width 610 height 110
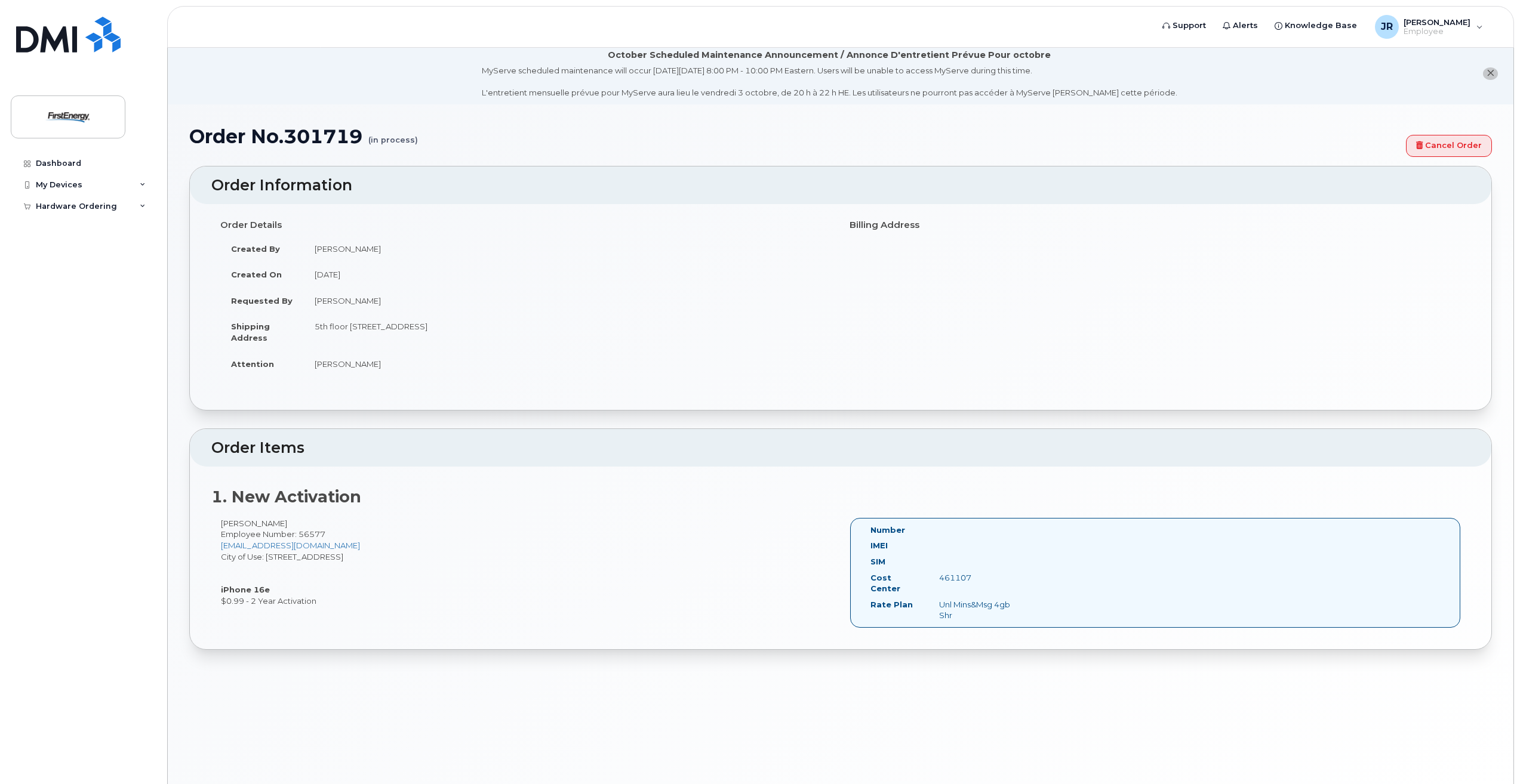
scroll to position [0, 0]
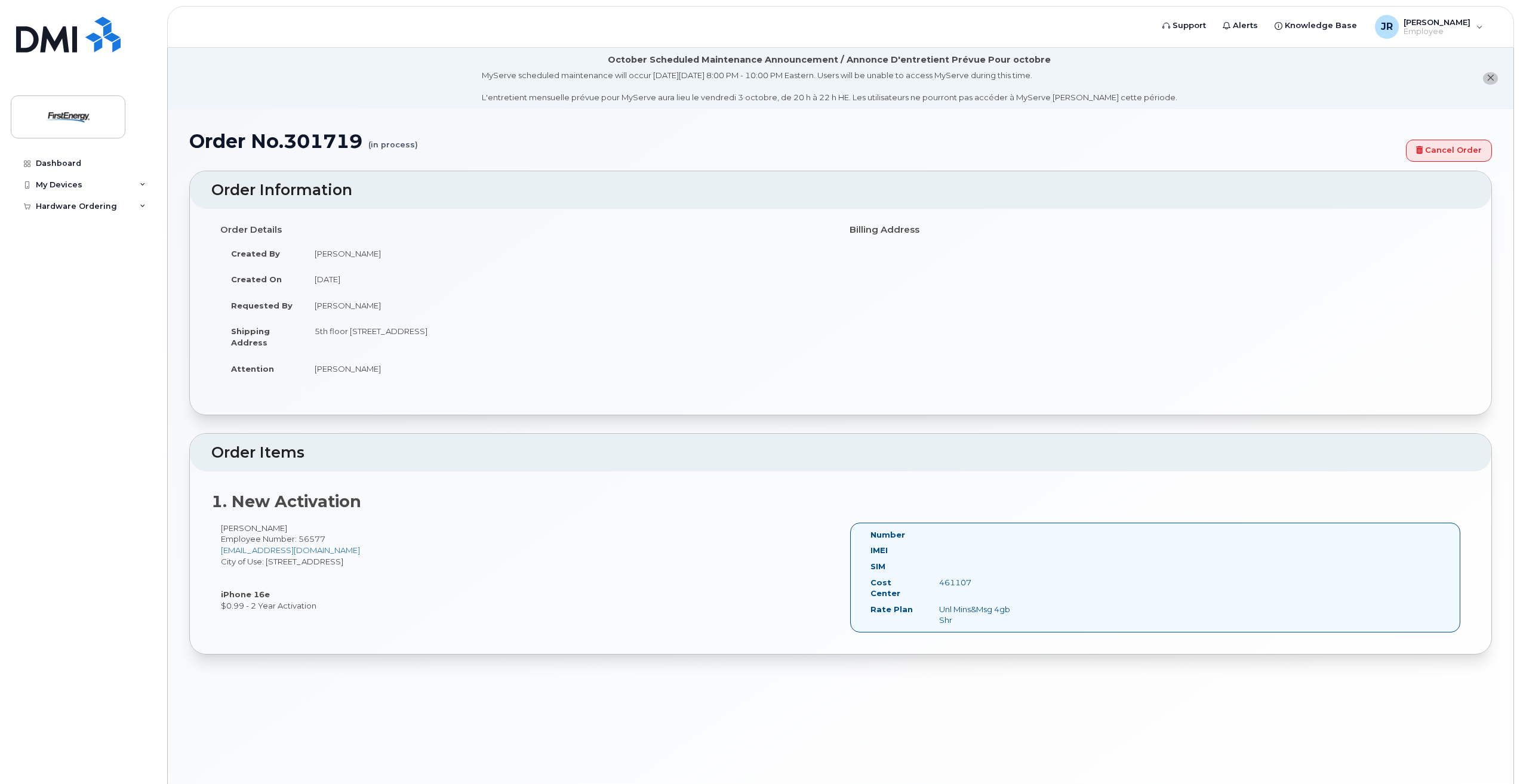
click at [344, 502] on strong "1. New Activation" at bounding box center [286, 501] width 150 height 19
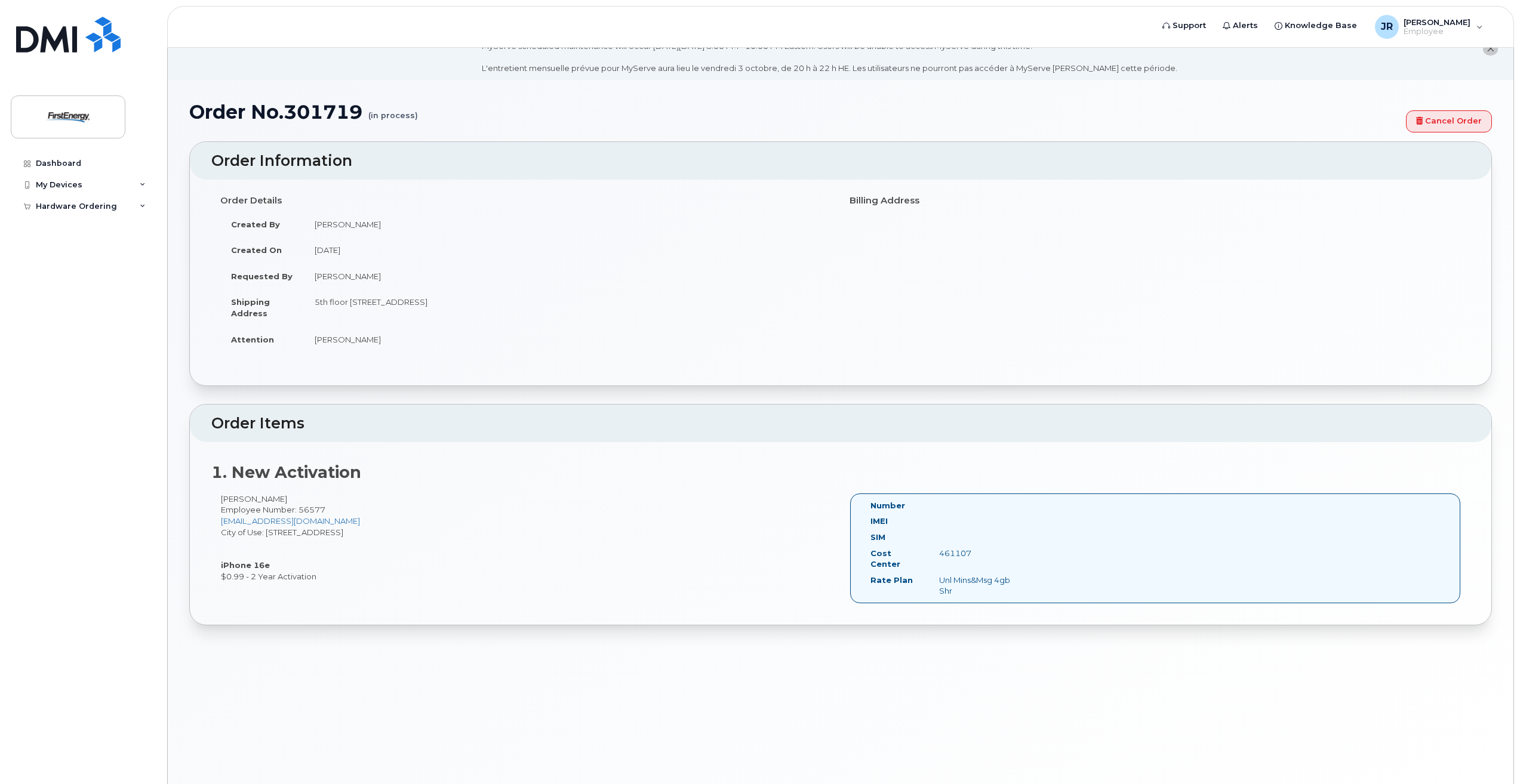
scroll to position [67, 0]
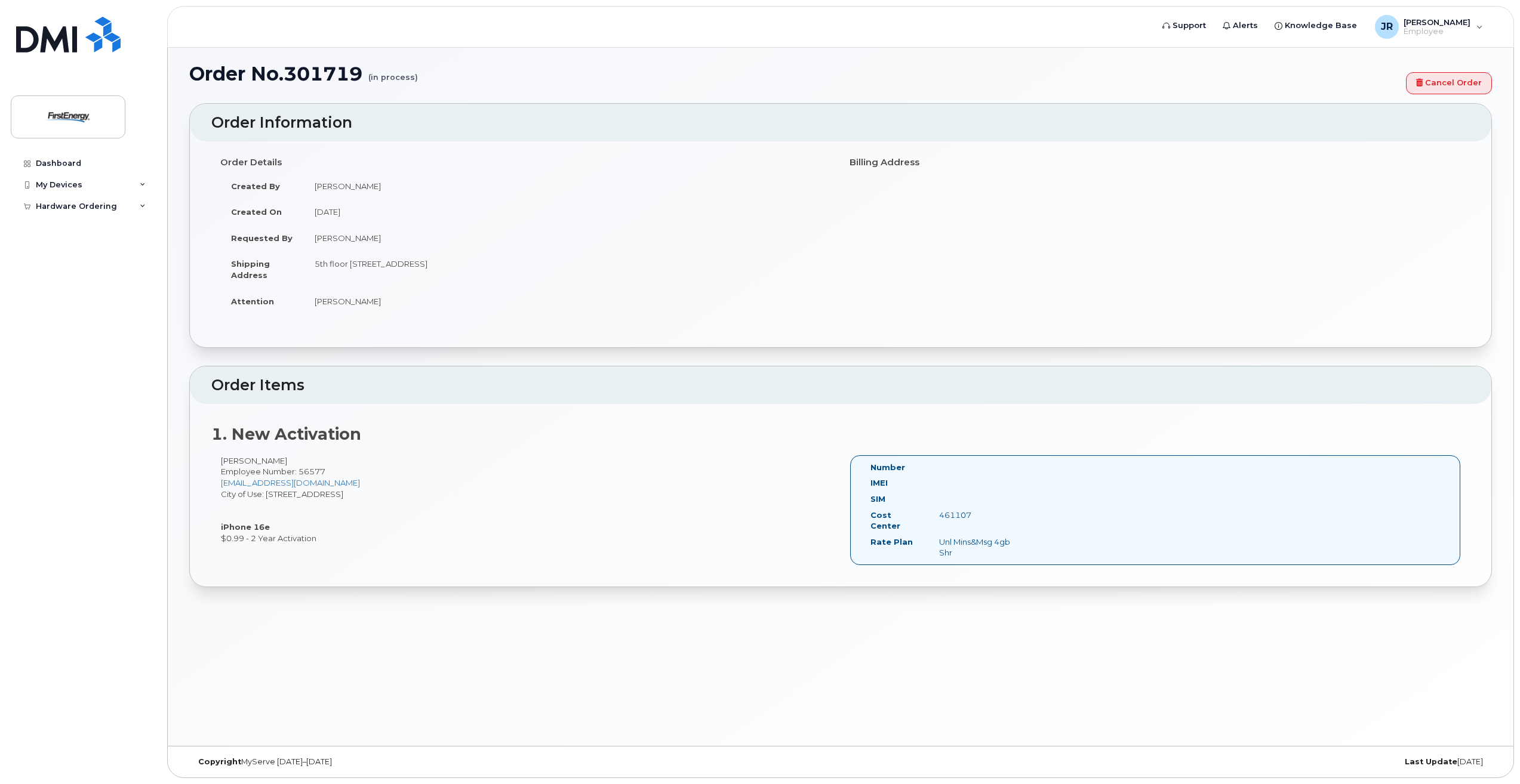
click at [1002, 545] on div "Unl Mins&Msg 4gb Shr" at bounding box center [978, 548] width 95 height 22
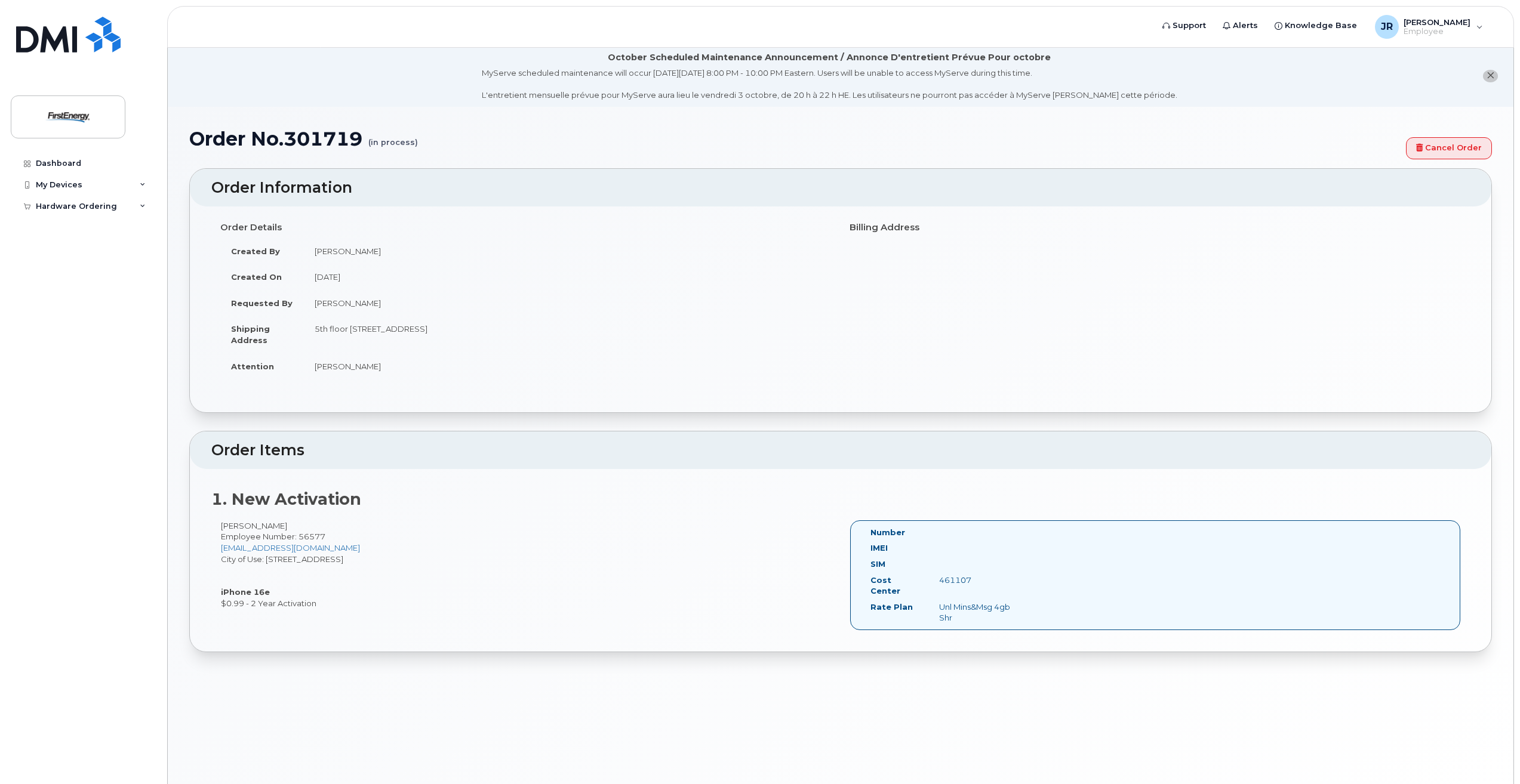
scroll to position [0, 0]
click at [94, 182] on div "My Devices" at bounding box center [83, 185] width 145 height 21
click at [81, 224] on div "Hardware Ordering" at bounding box center [77, 229] width 81 height 10
click at [80, 250] on div "My Orders" at bounding box center [63, 251] width 43 height 11
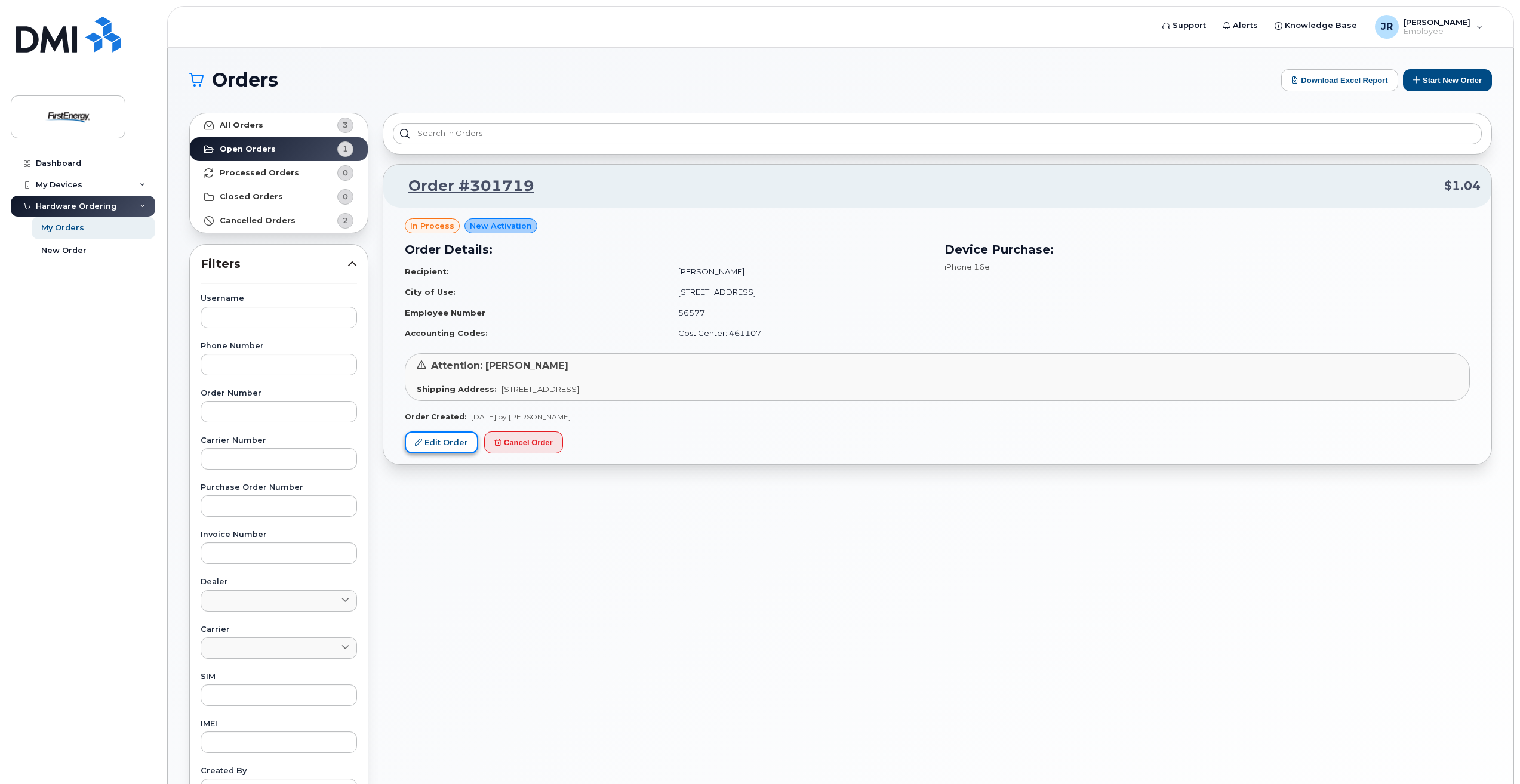
click at [460, 449] on link "Edit Order" at bounding box center [441, 442] width 74 height 22
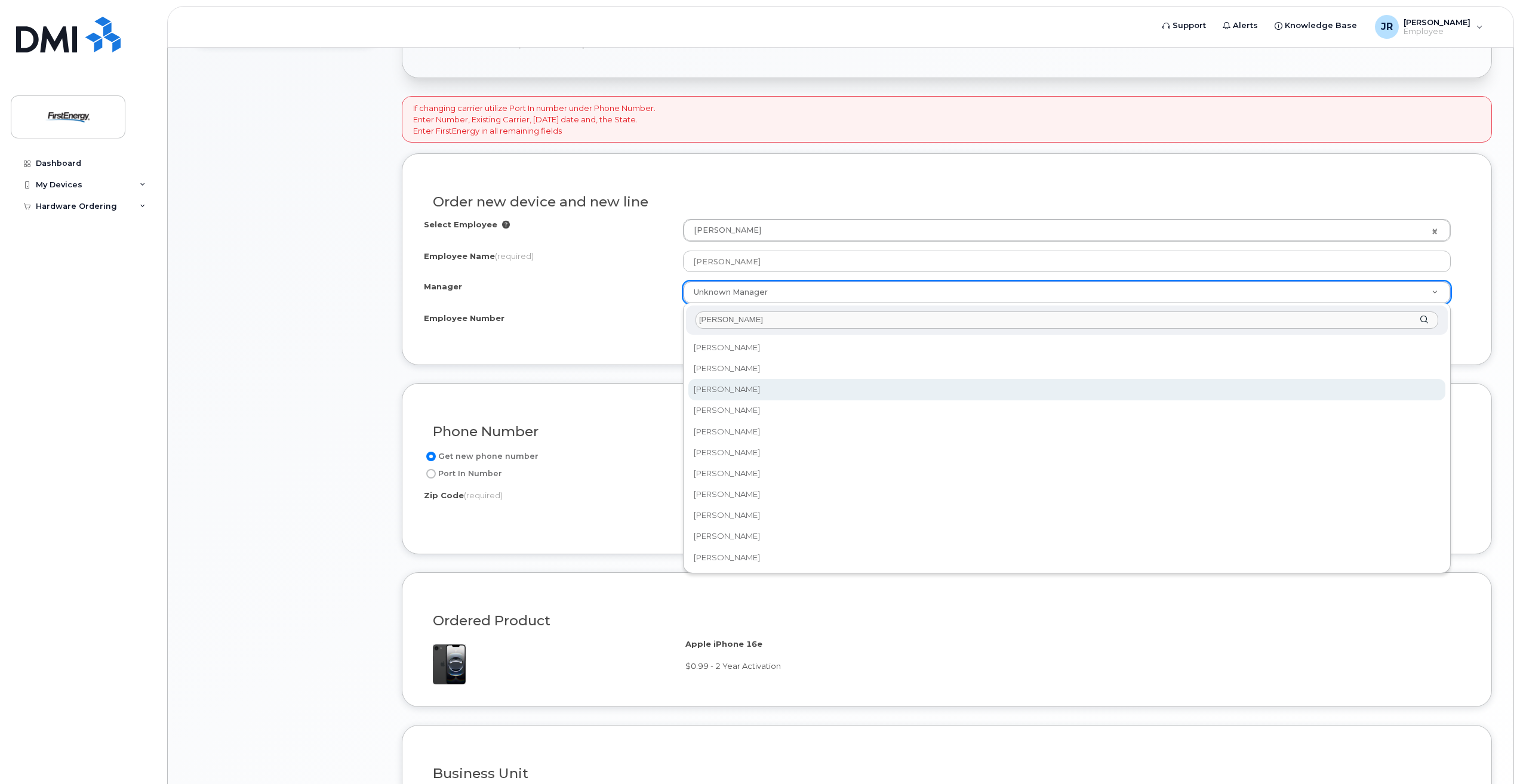
type input "[PERSON_NAME]"
select select "2081696"
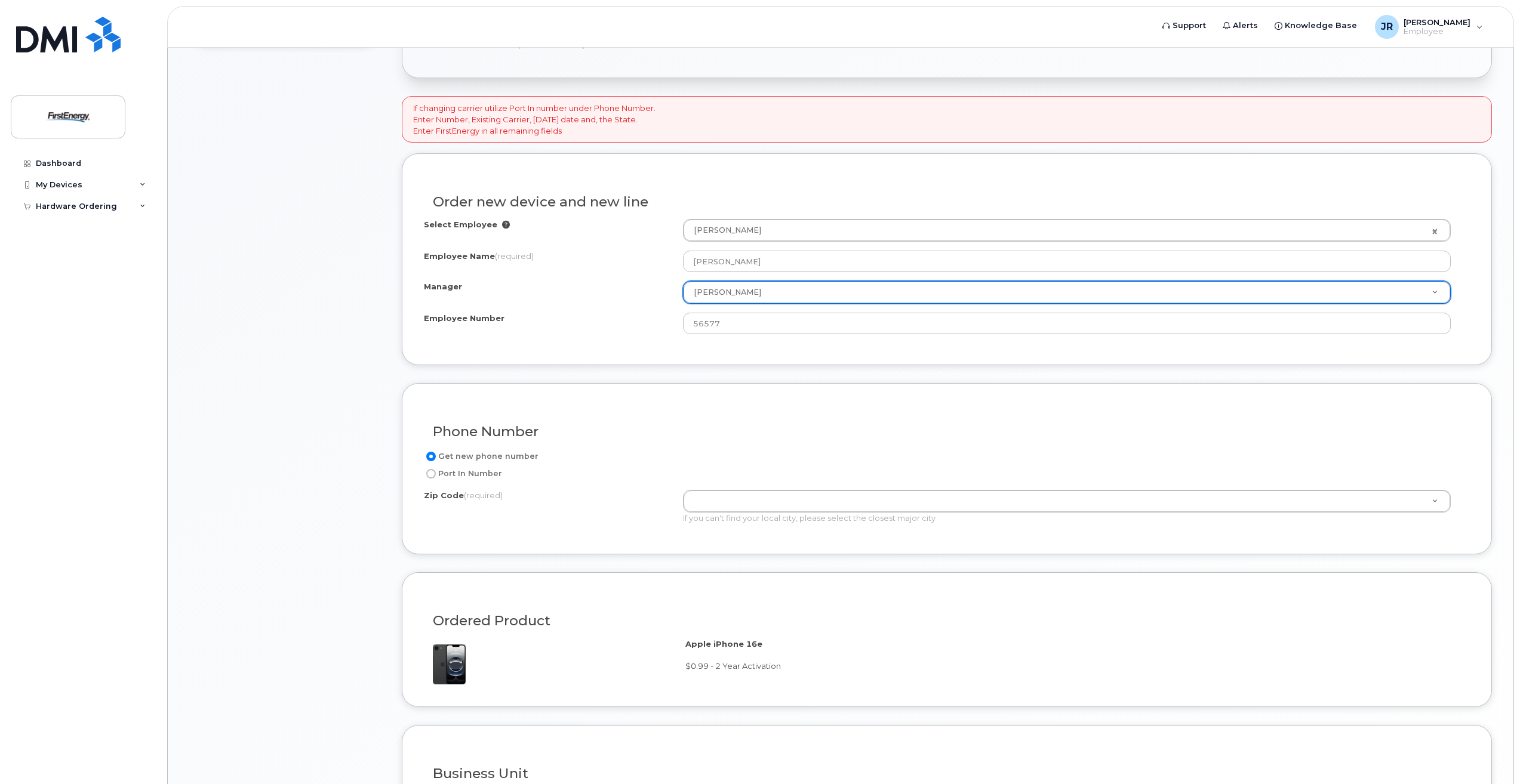
click at [705, 440] on div "Phone Number" at bounding box center [947, 427] width 1046 height 44
click at [441, 474] on label "Port In Number" at bounding box center [463, 474] width 78 height 15
click at [460, 472] on label "Port In Number" at bounding box center [463, 474] width 78 height 15
click at [436, 472] on input "Port In Number" at bounding box center [431, 474] width 10 height 10
radio input "true"
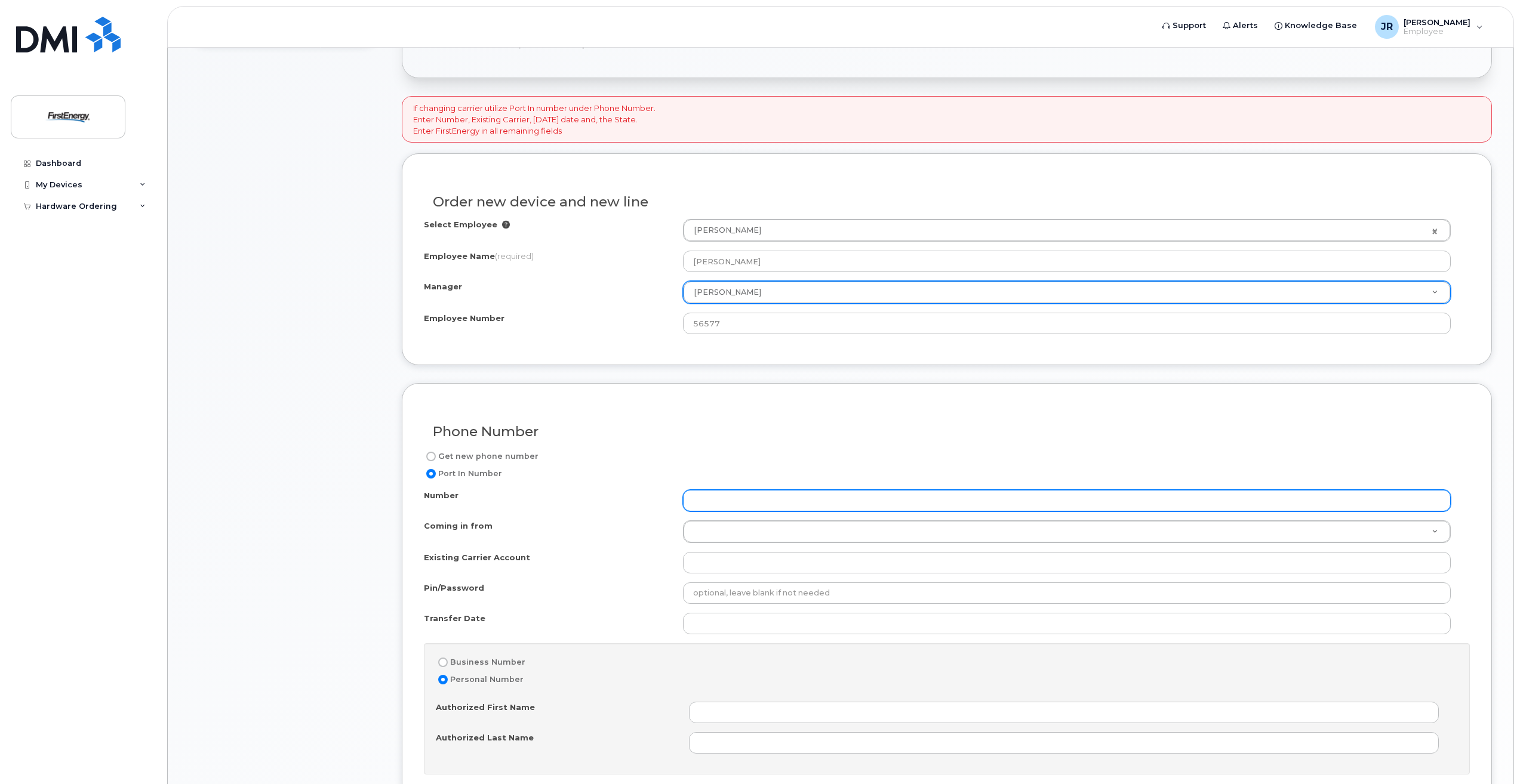
click at [699, 502] on input "Number" at bounding box center [1066, 500] width 768 height 21
type input "7329623009"
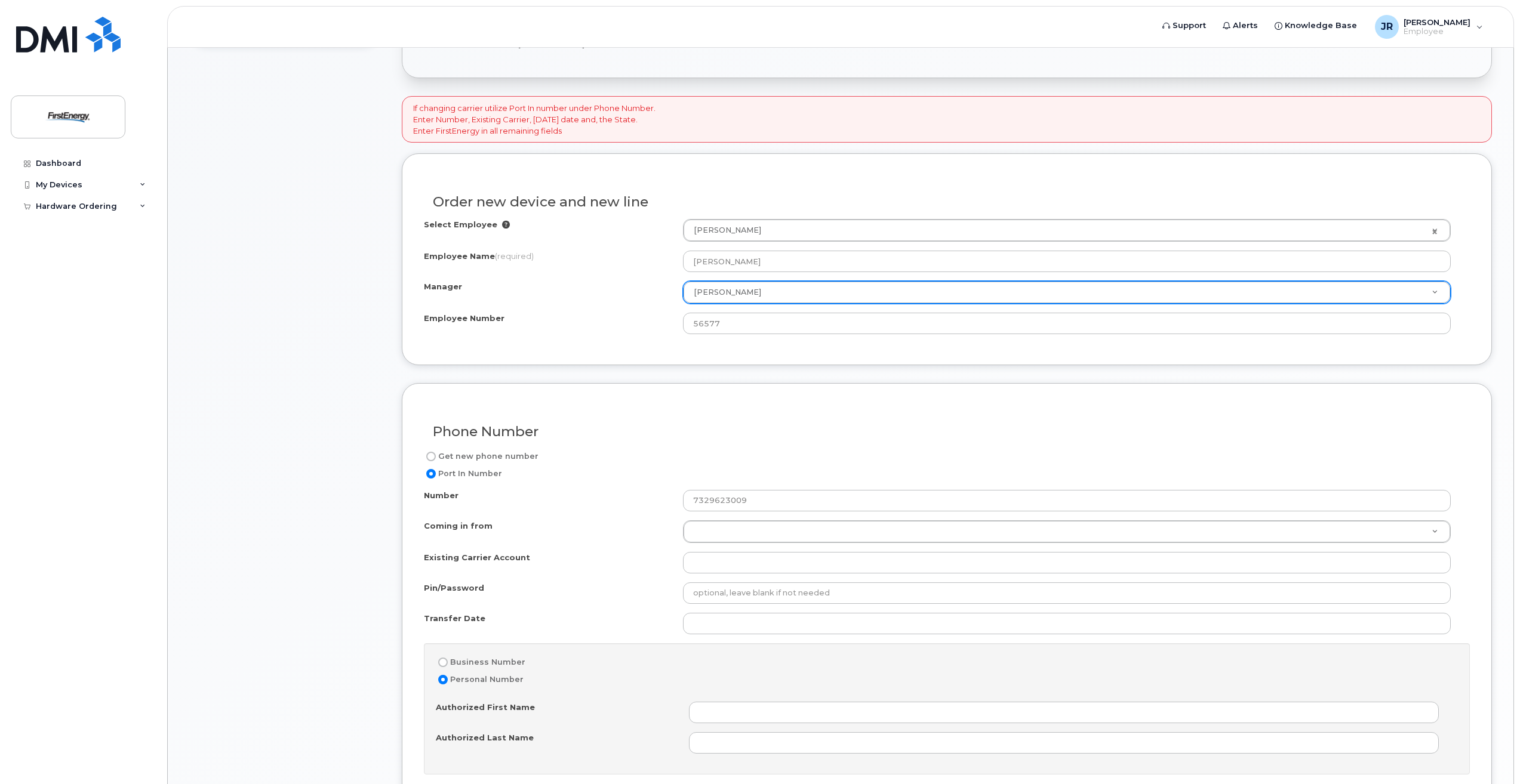
click at [711, 515] on div "Number 7329623009 Coming in from Coming in from Coming in from AT&T Wireline No…" at bounding box center [947, 735] width 1046 height 491
drag, startPoint x: 718, startPoint y: 520, endPoint x: 726, endPoint y: 526, distance: 10.0
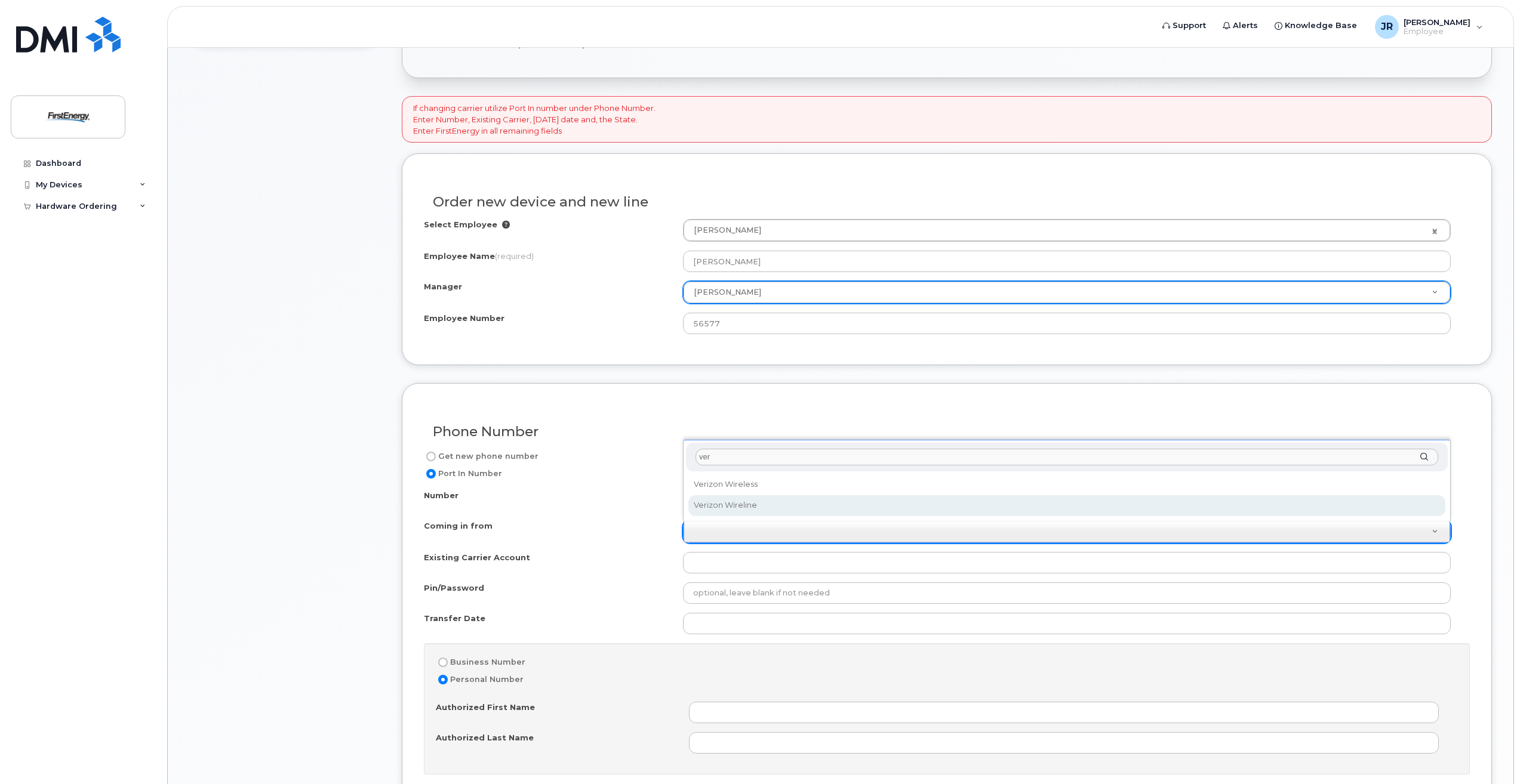
type input "ver"
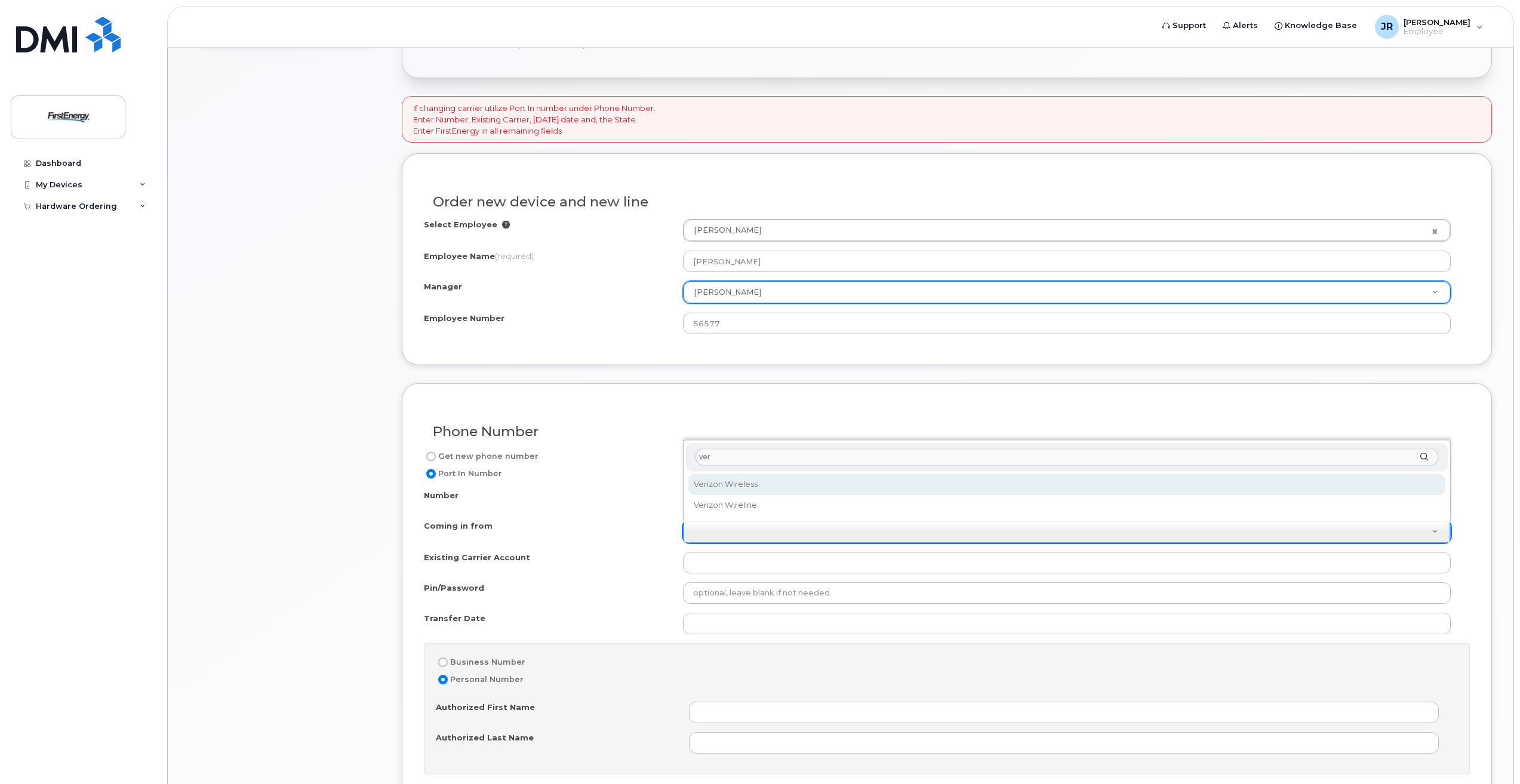
select select "Verizon Wireless"
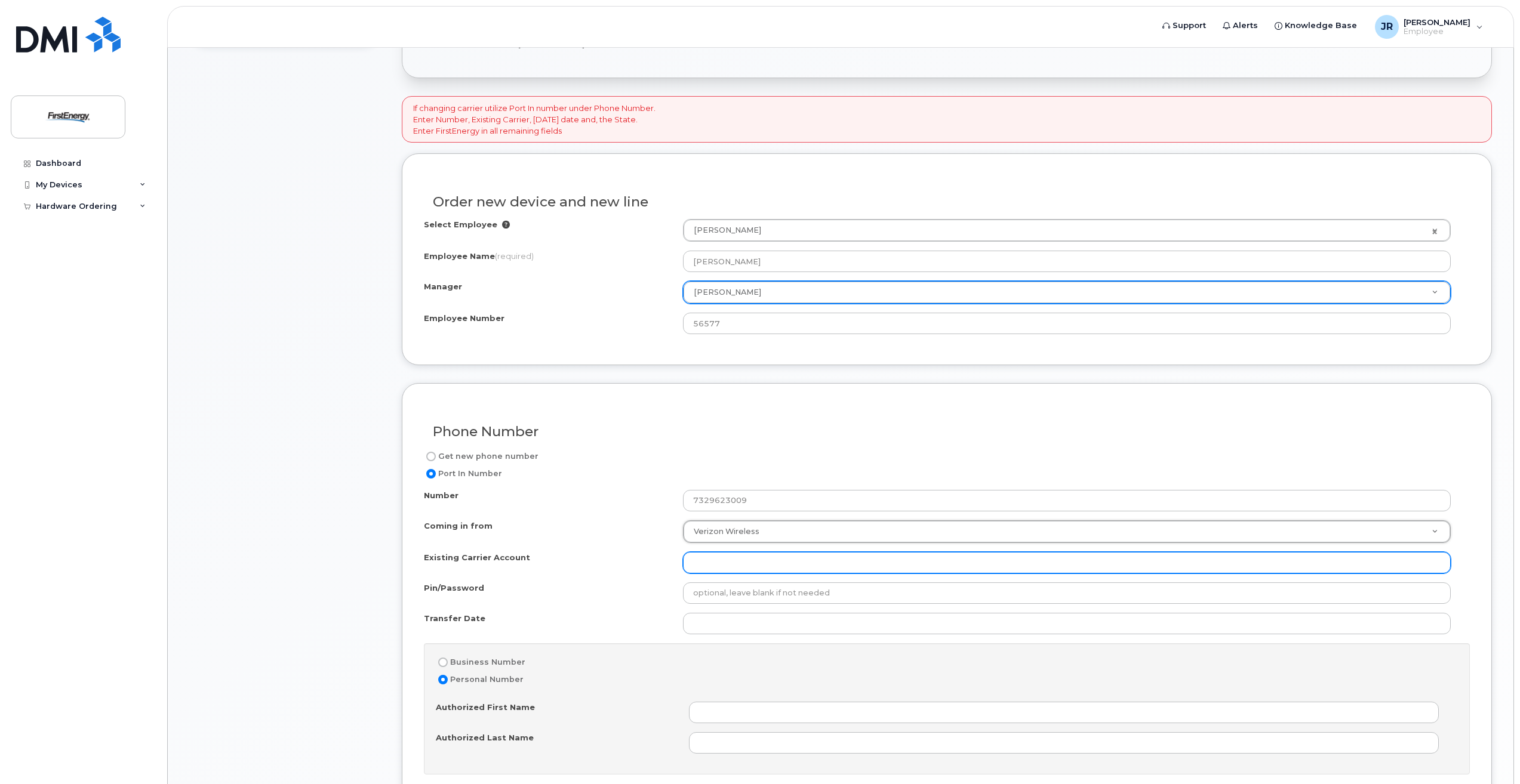
click at [732, 565] on input "Existing Carrier Account" at bounding box center [1066, 562] width 768 height 21
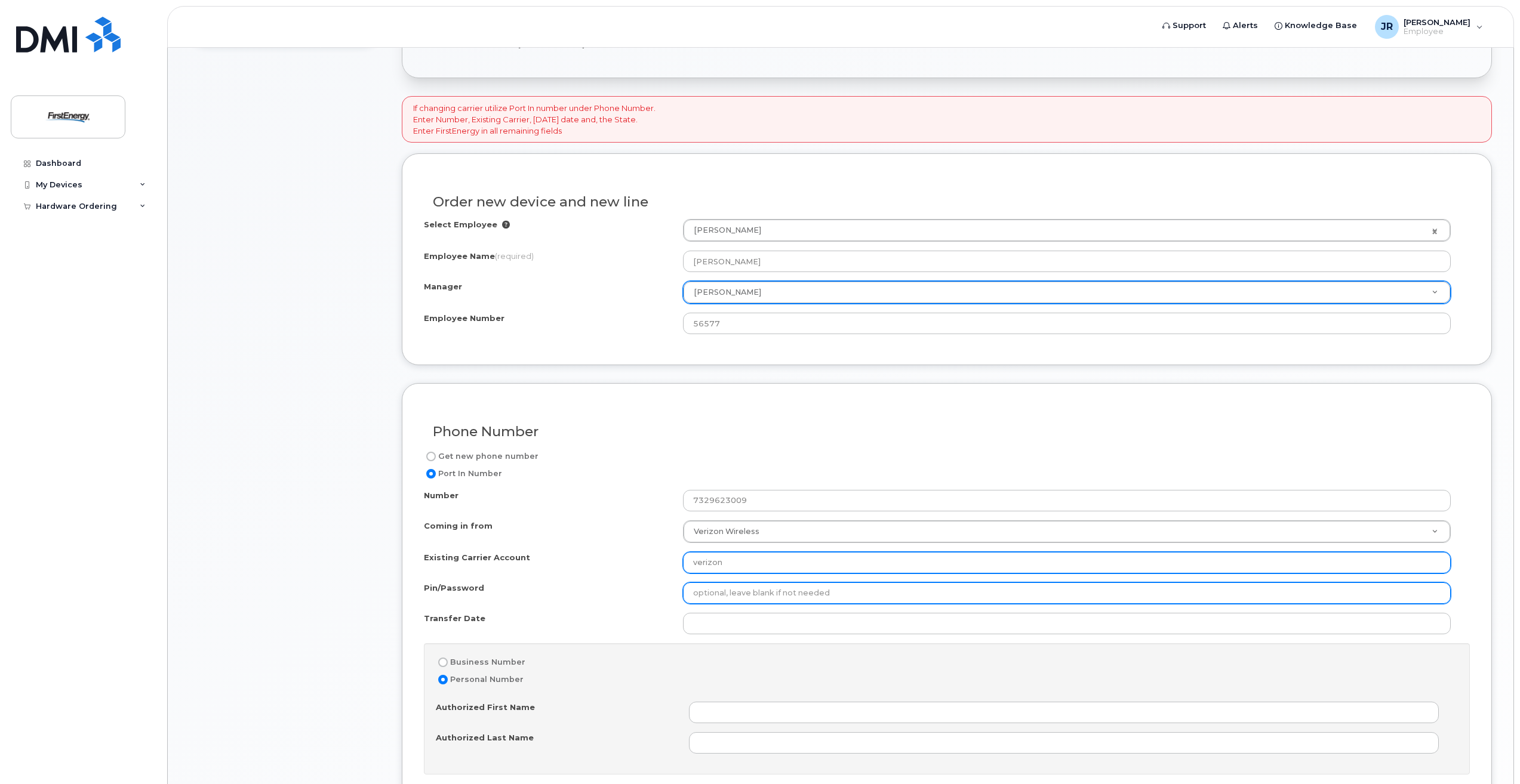
type input "verizon"
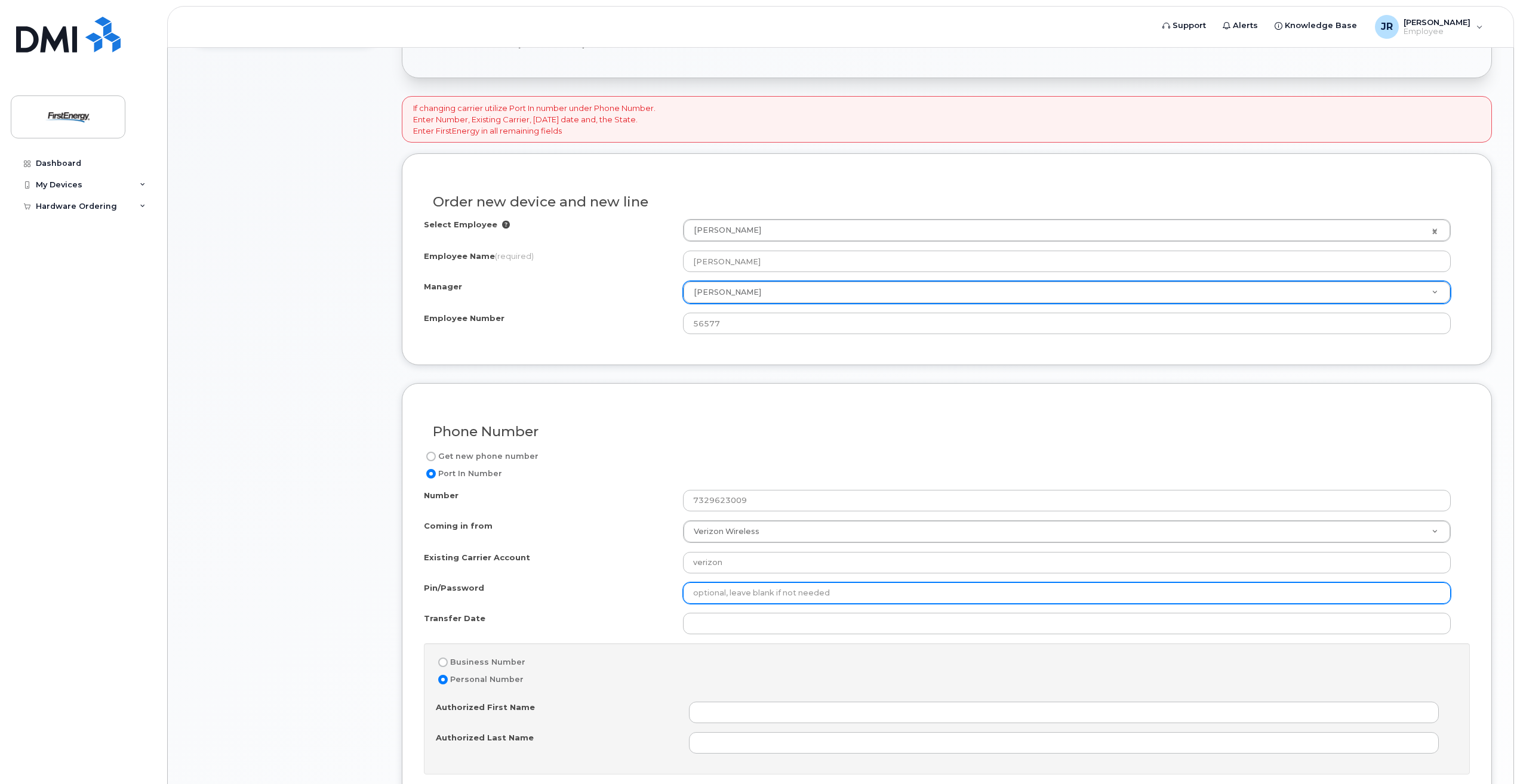
click at [714, 595] on input "Pin/Password" at bounding box center [1066, 593] width 768 height 21
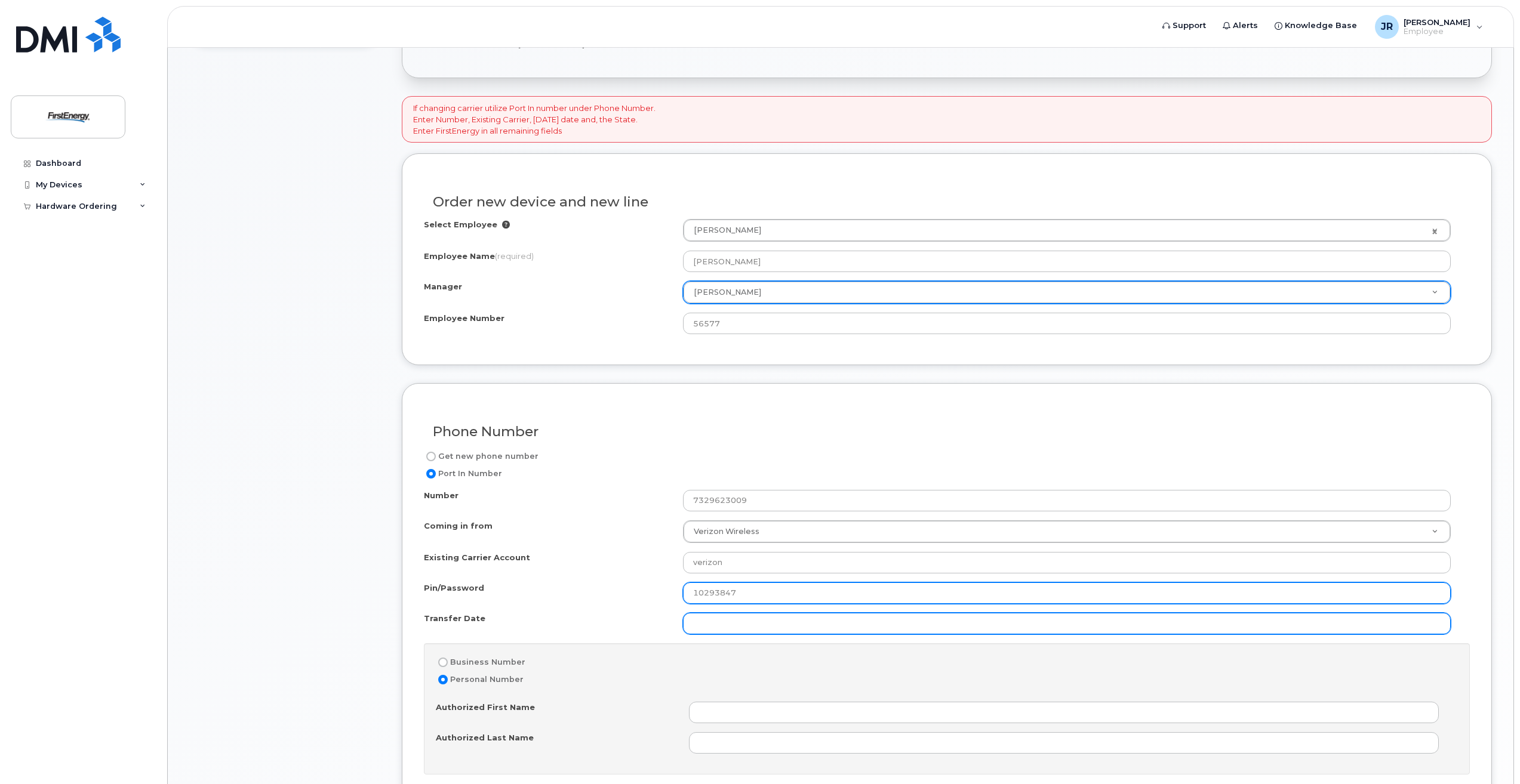
type input "10293847"
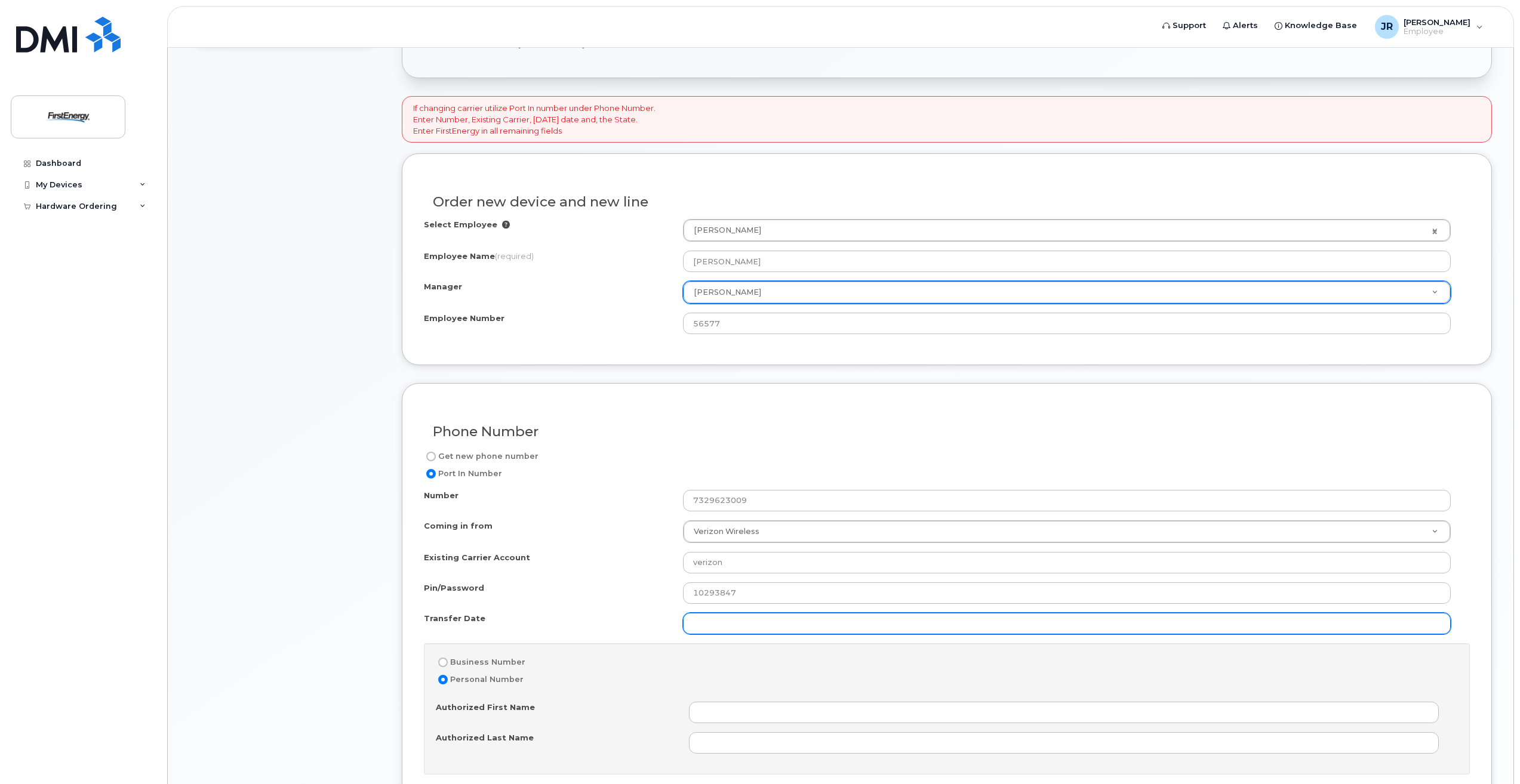
click at [729, 622] on input "Transfer Date" at bounding box center [1066, 624] width 768 height 21
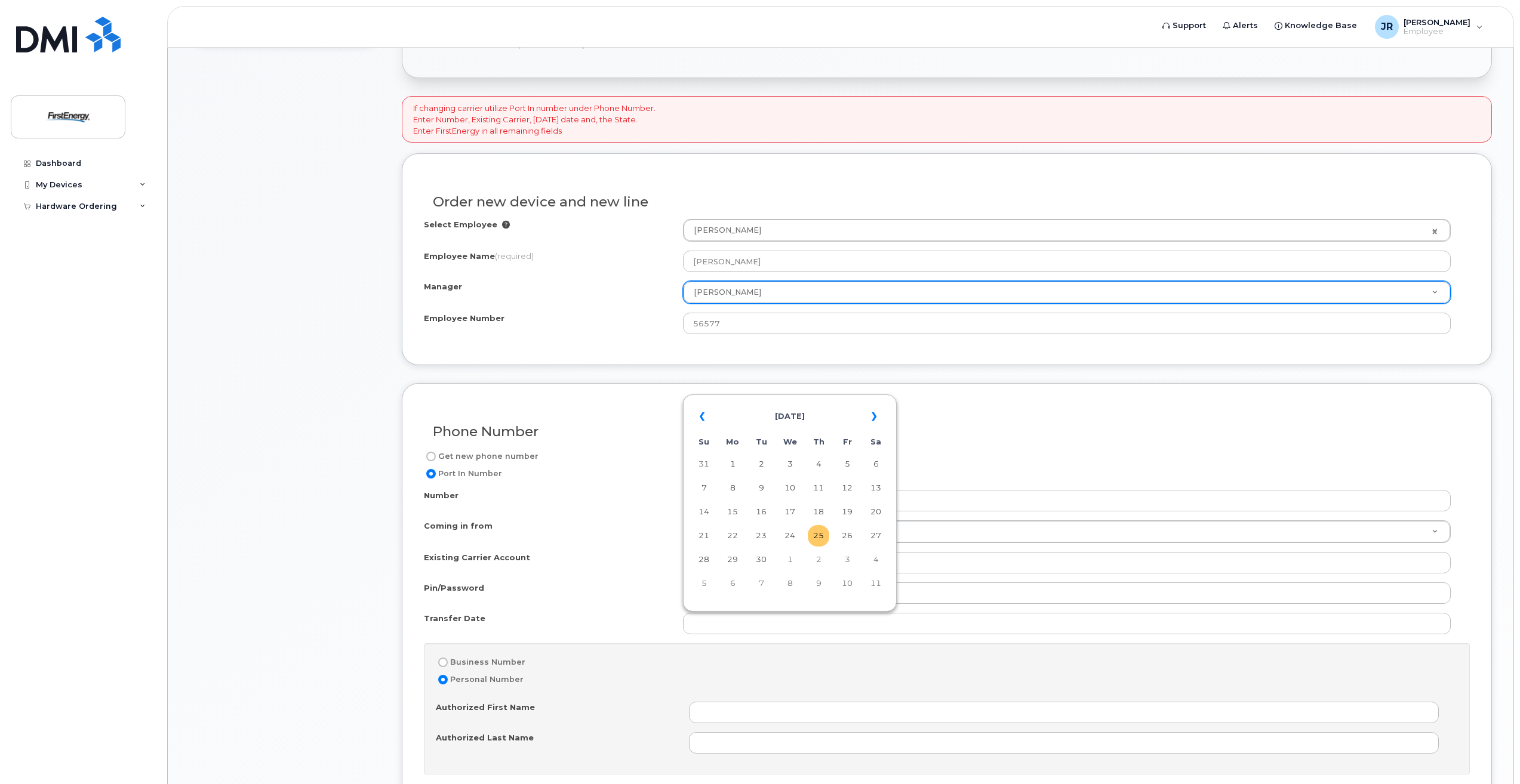
click at [824, 537] on td "25" at bounding box center [818, 535] width 21 height 21
type input "[DATE]"
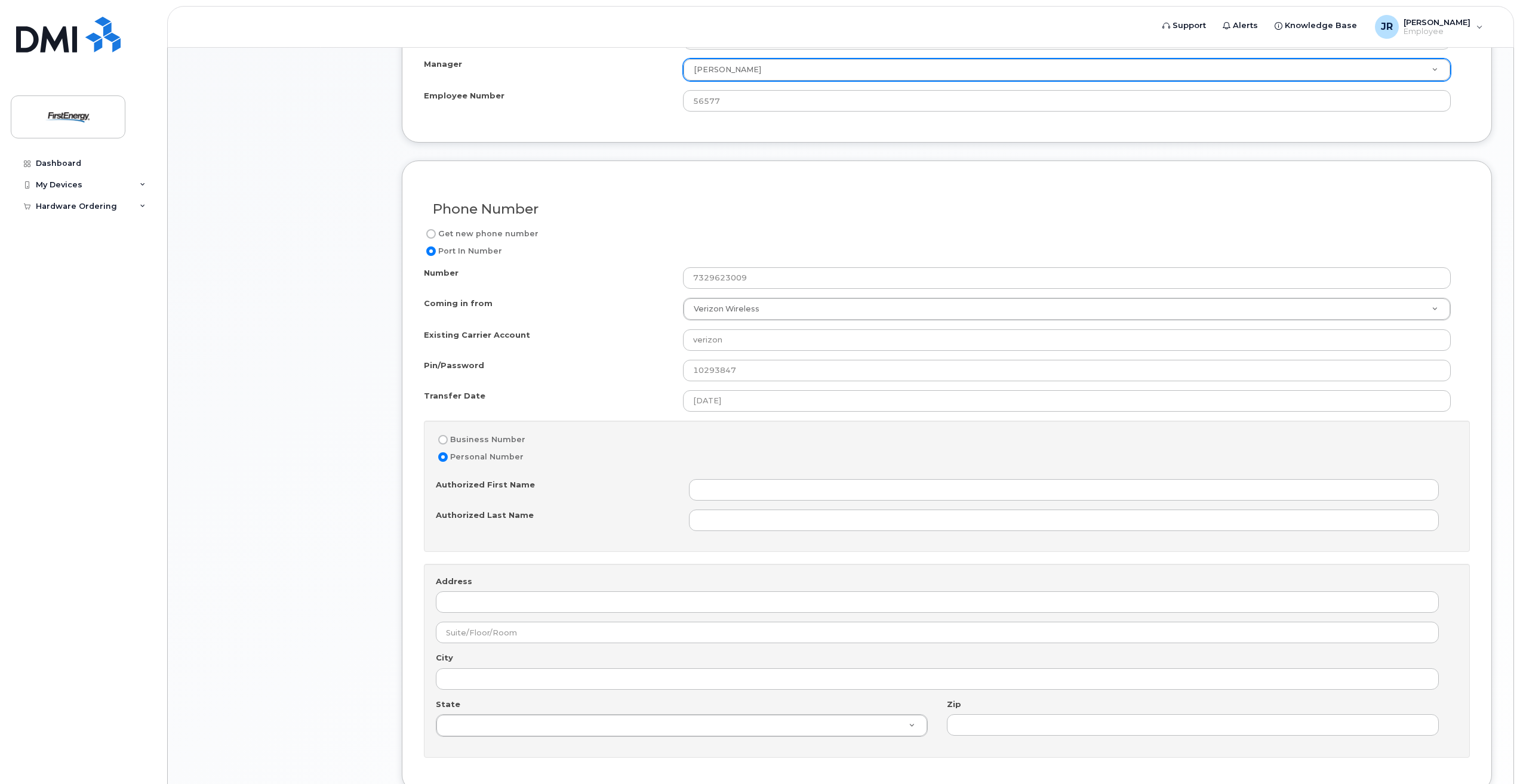
scroll to position [656, 0]
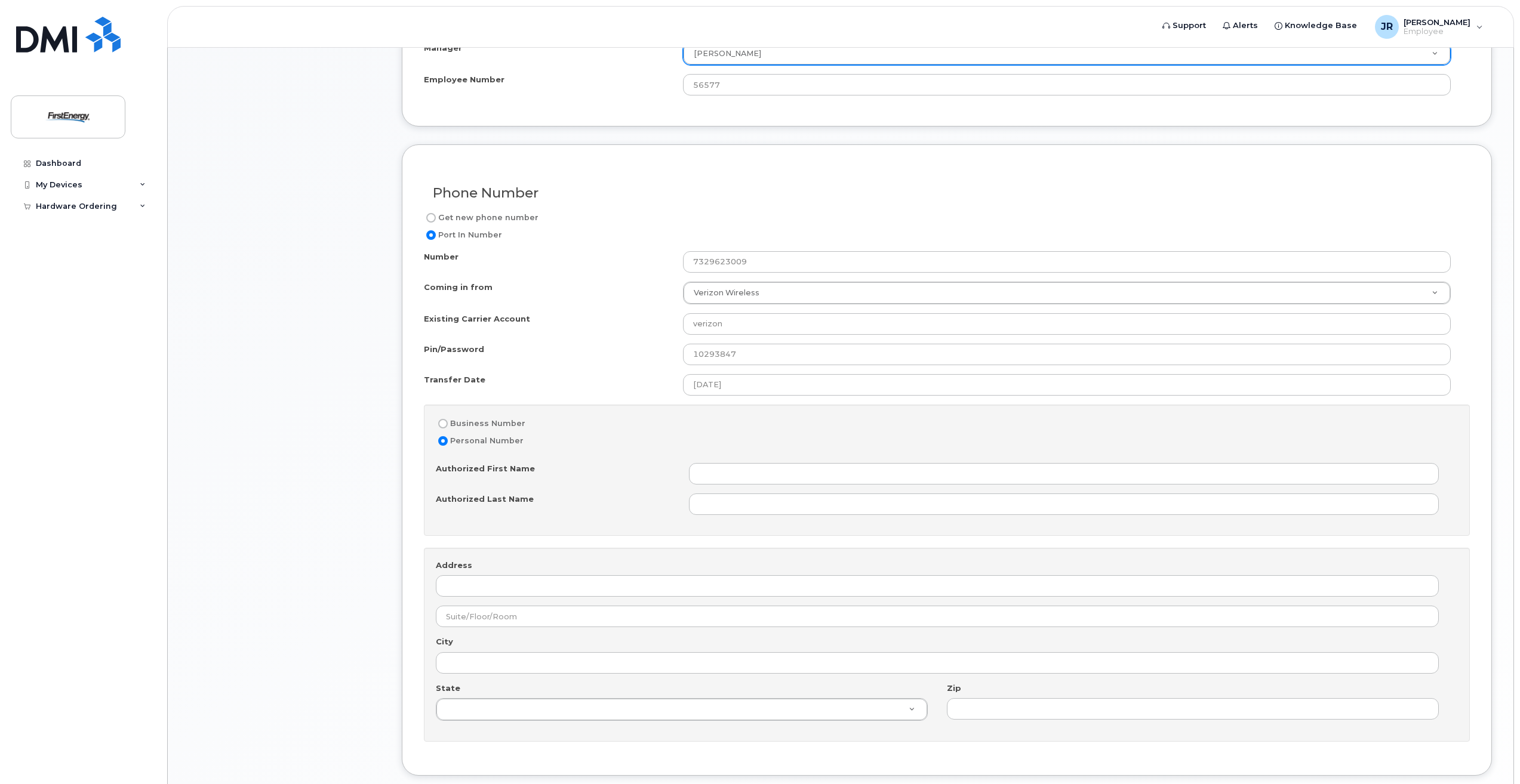
click at [476, 421] on label "Business Number" at bounding box center [480, 424] width 89 height 15
click at [448, 421] on input "Business Number" at bounding box center [443, 424] width 10 height 10
radio input "true"
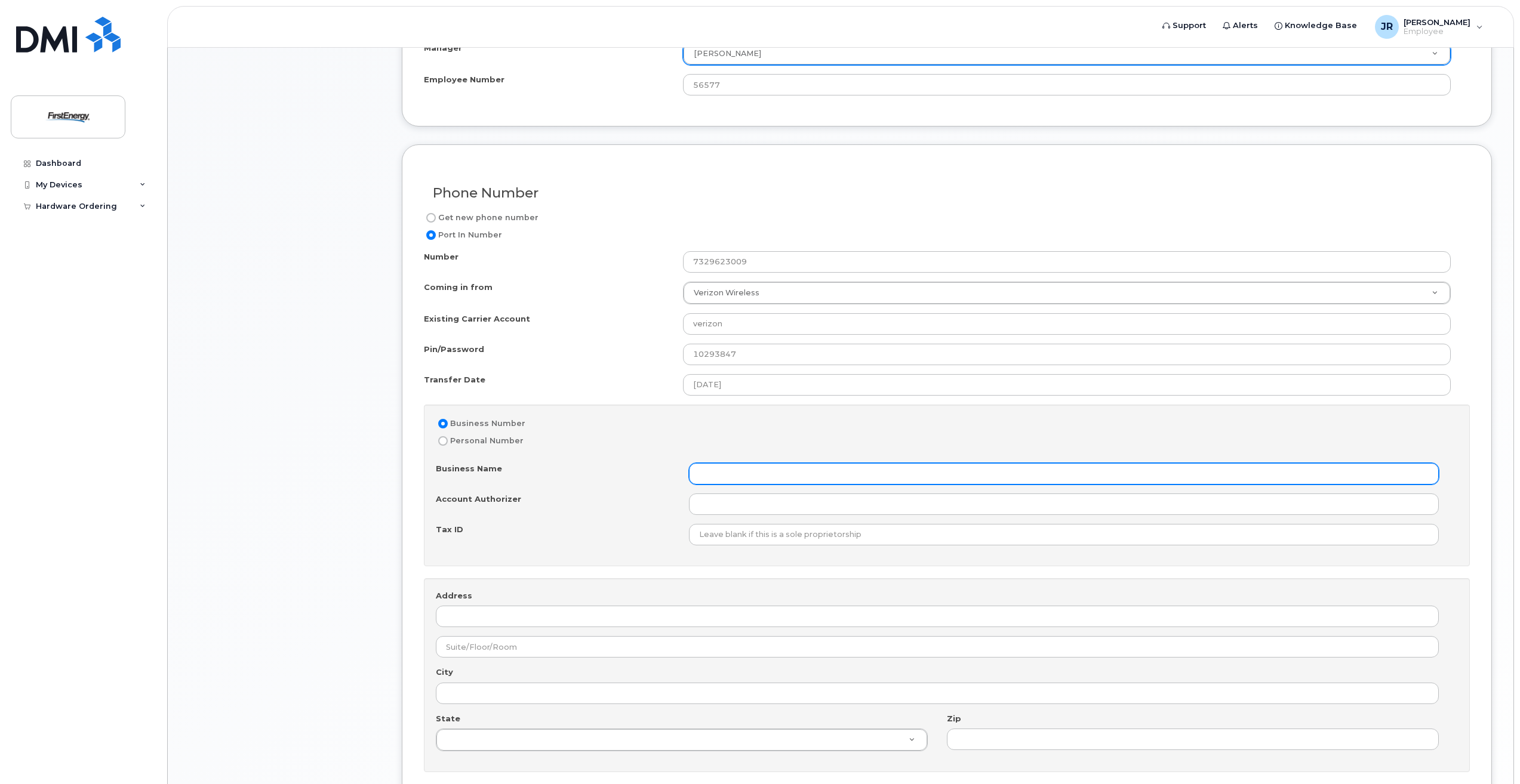
click at [739, 479] on input "Business Name" at bounding box center [1063, 473] width 750 height 21
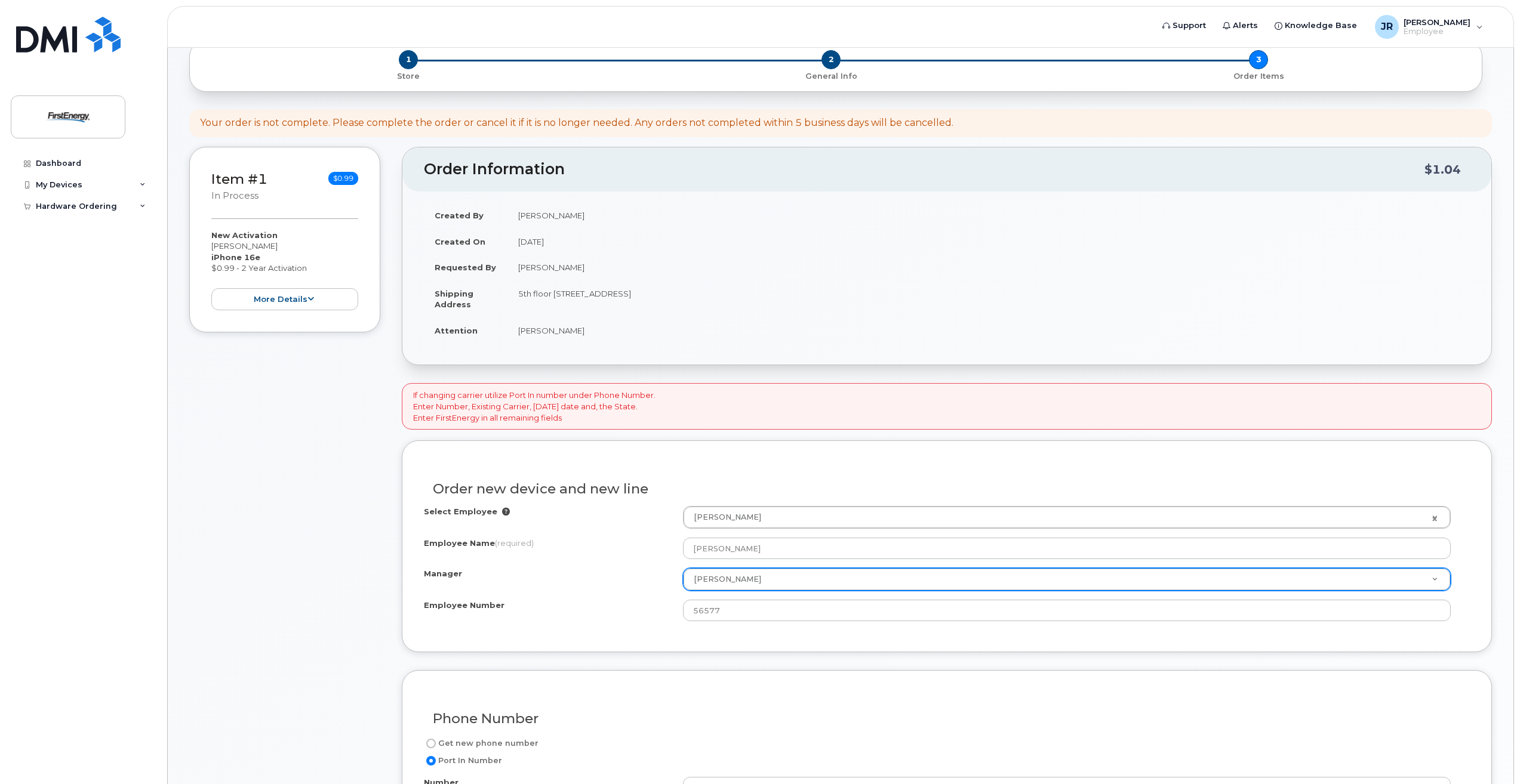
scroll to position [179, 0]
